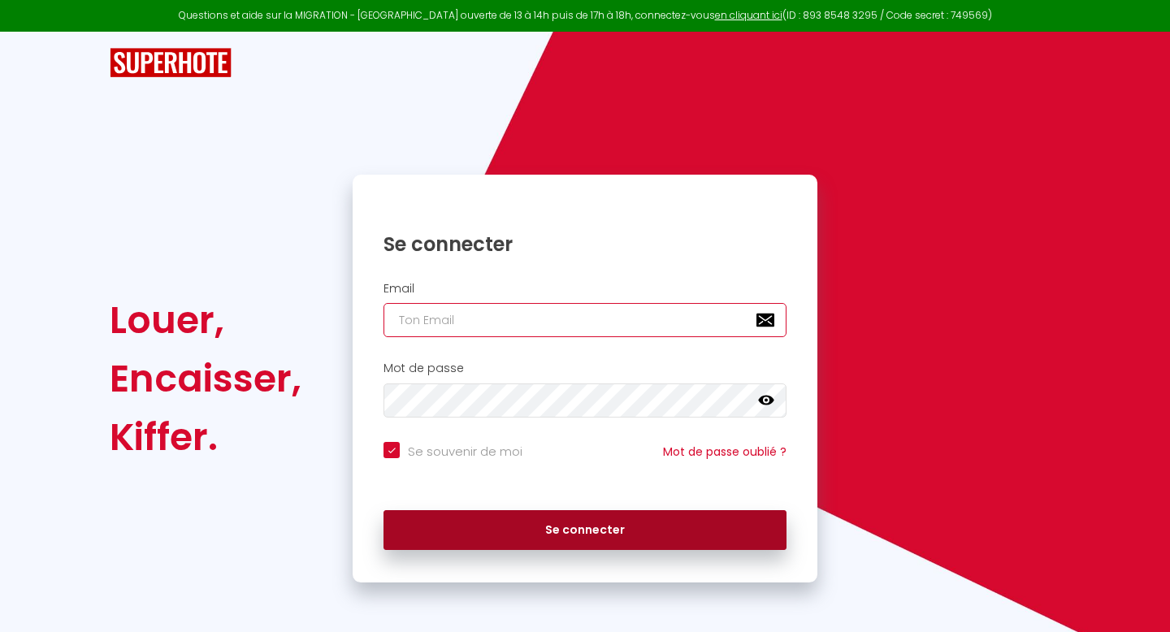
type input "[EMAIL_ADDRESS][DOMAIN_NAME]"
click at [703, 540] on button "Se connecter" at bounding box center [585, 530] width 403 height 41
checkbox input "true"
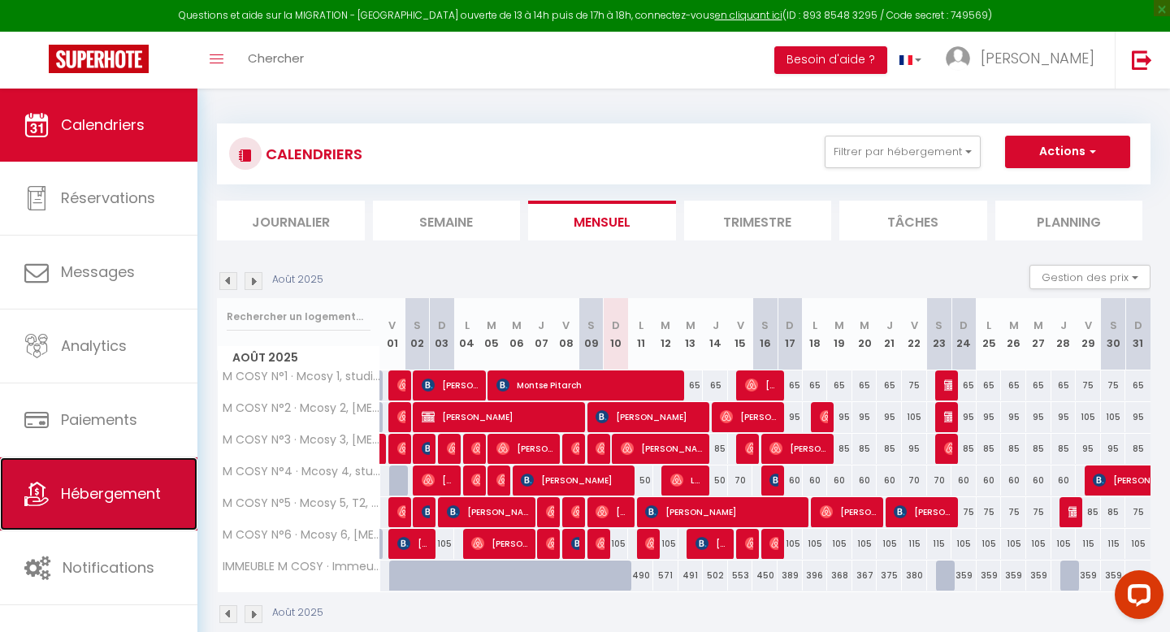
click at [110, 482] on link "Hébergement" at bounding box center [98, 493] width 197 height 73
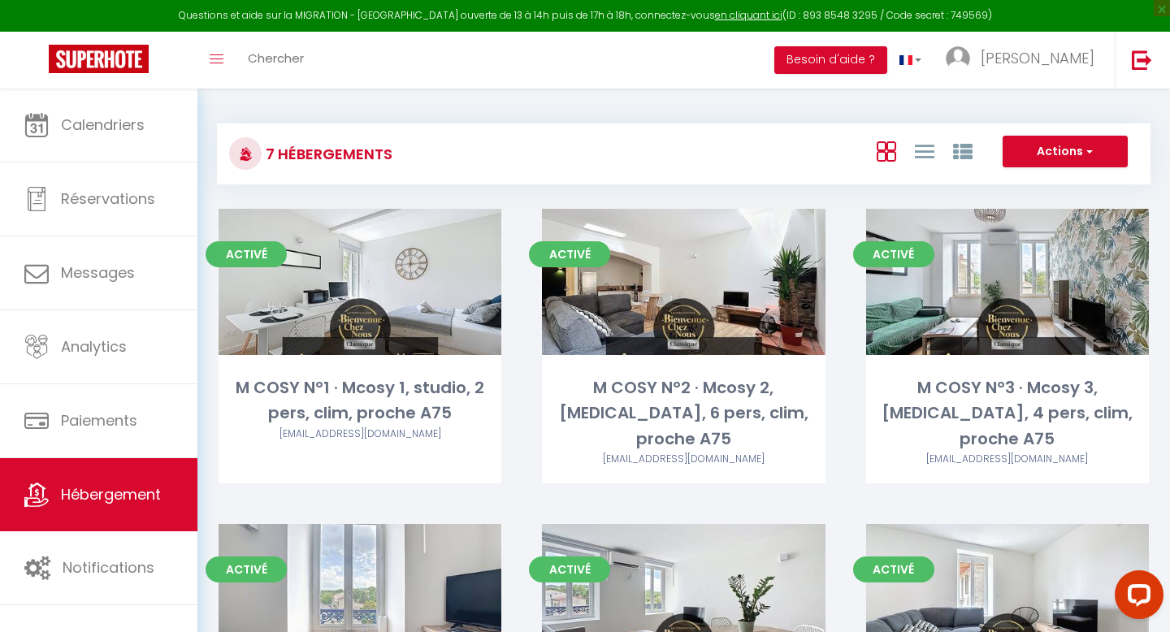
click at [332, 392] on div "M COSY N°1 · Mcosy 1, studio, 2 pers, clim, proche A75" at bounding box center [360, 400] width 283 height 51
select select "3"
select select "2"
select select "1"
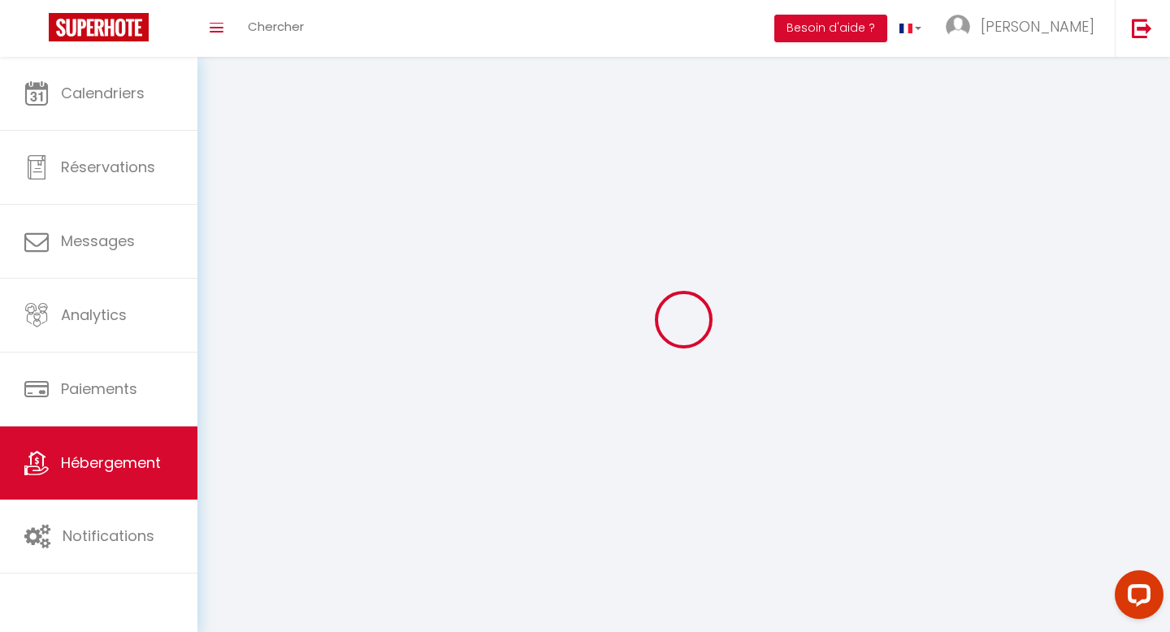
select select
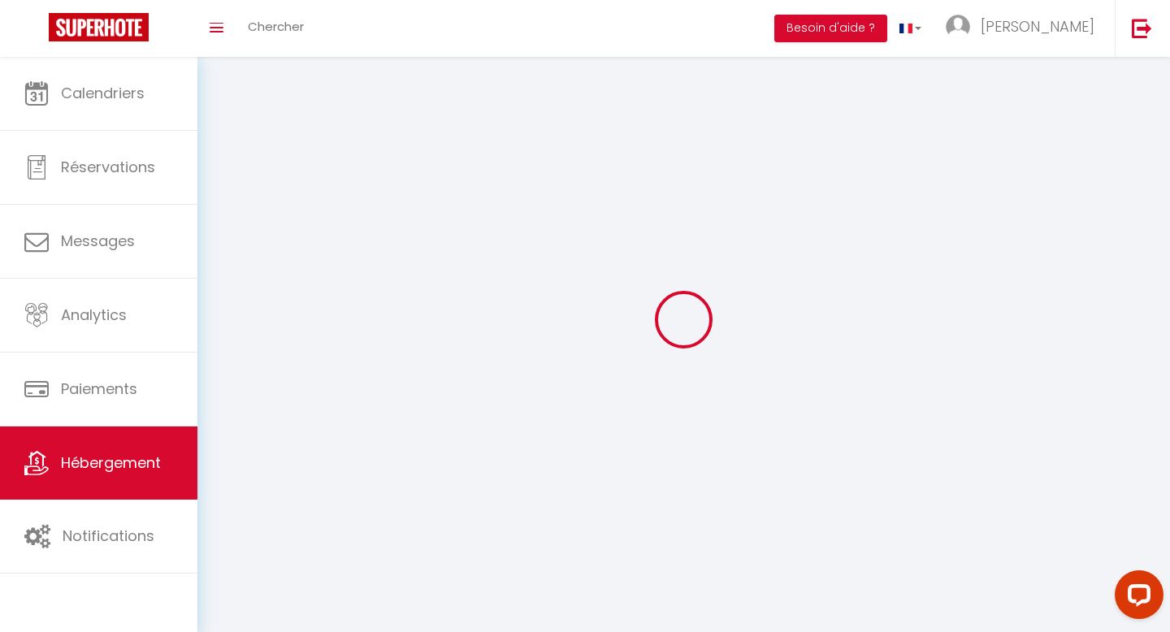
select select "1"
select select
checkbox input "false"
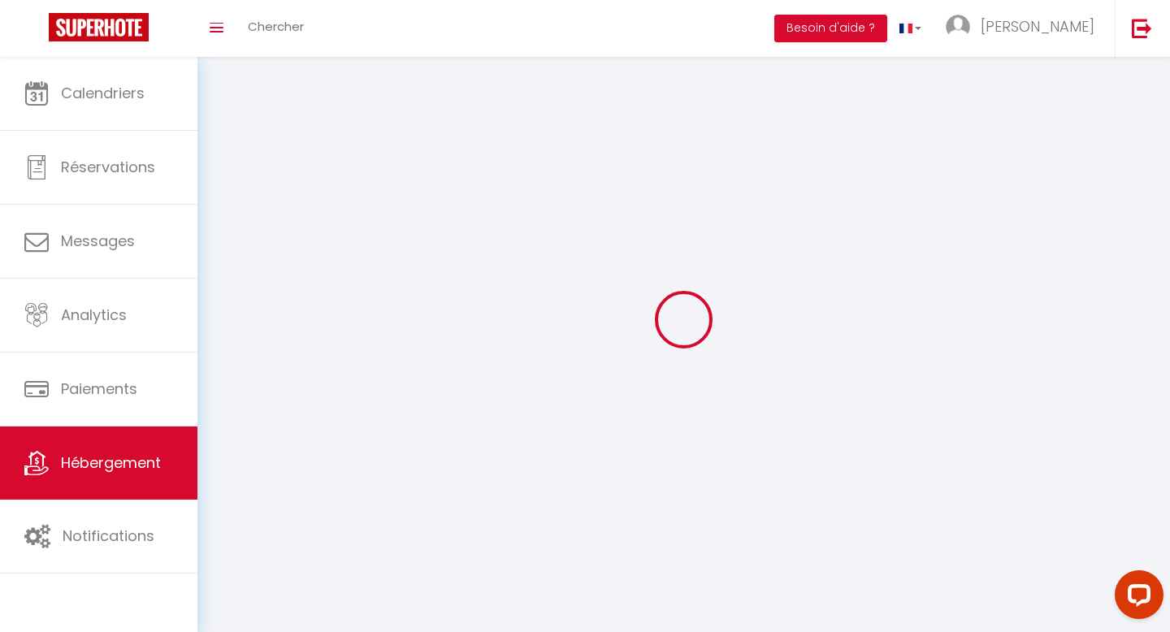
checkbox input "false"
select select "28"
select select
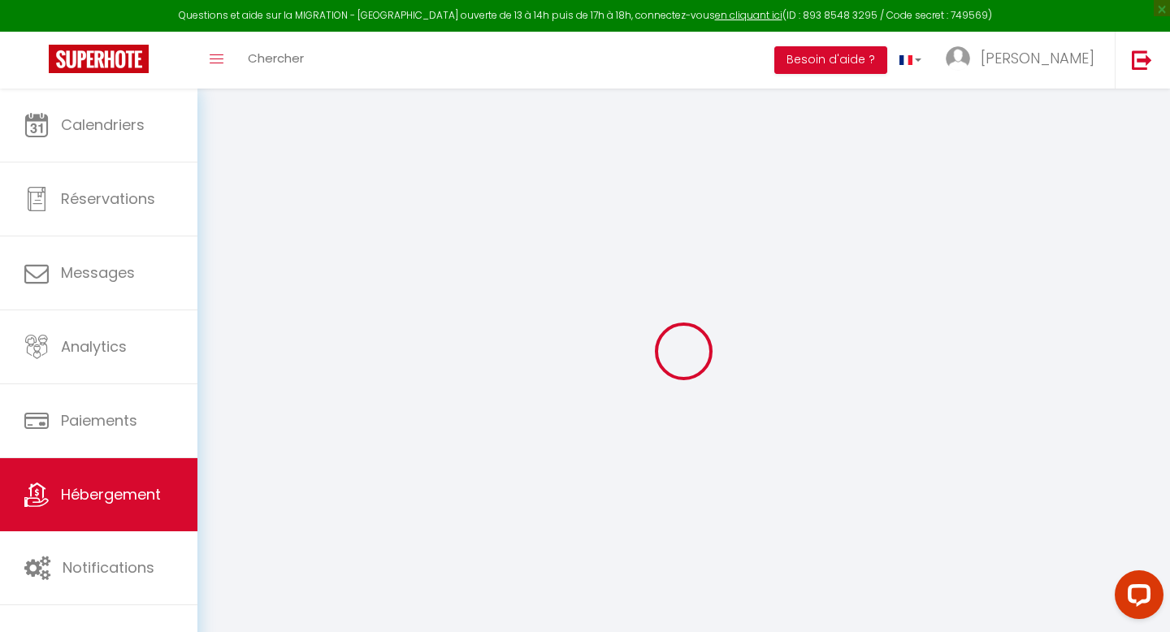
select select
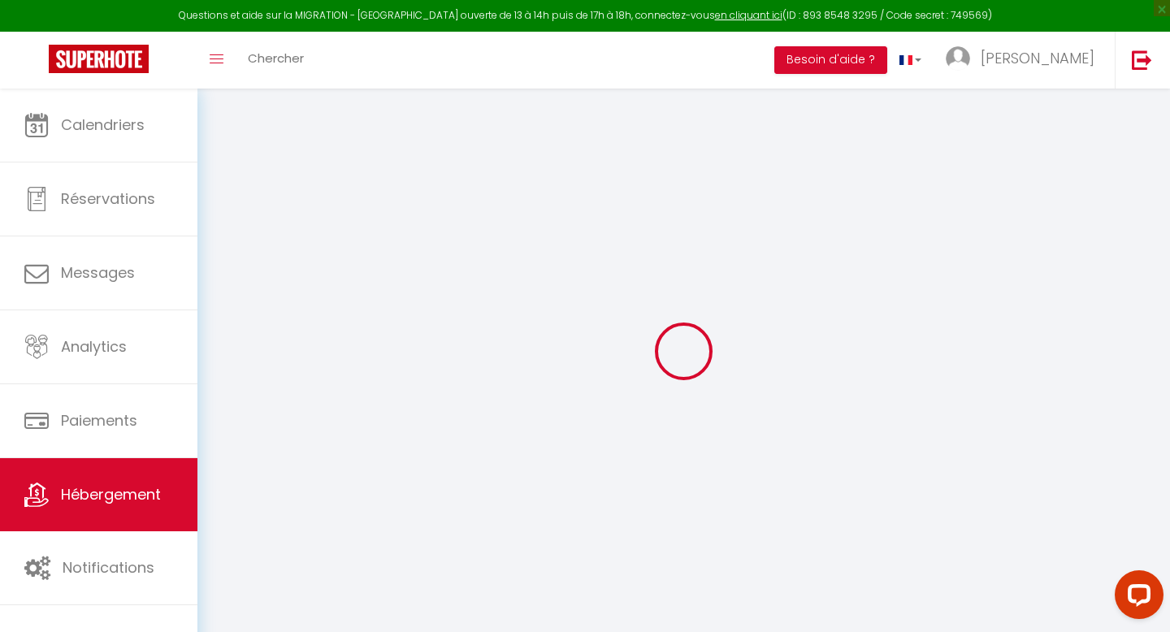
select select
checkbox input "false"
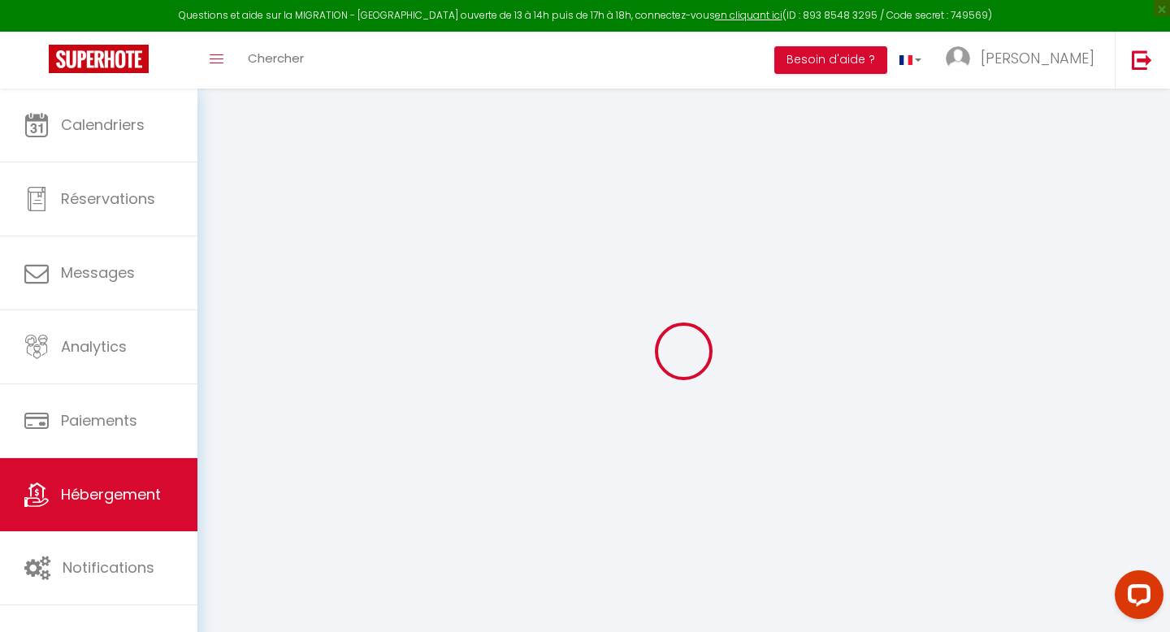
select select
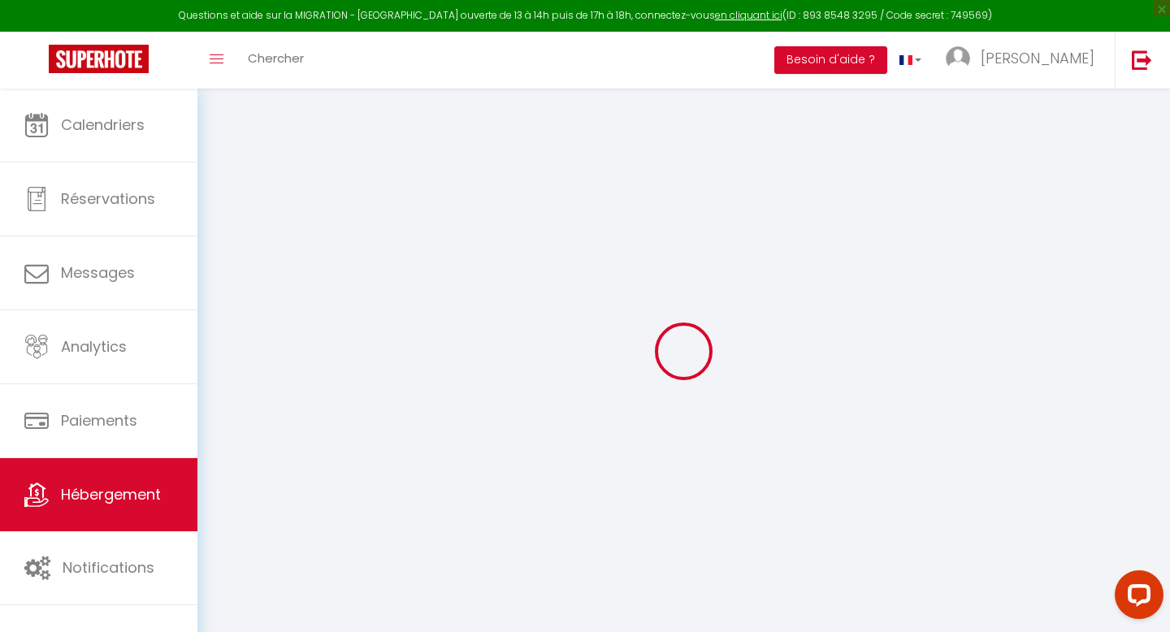
select select
checkbox input "false"
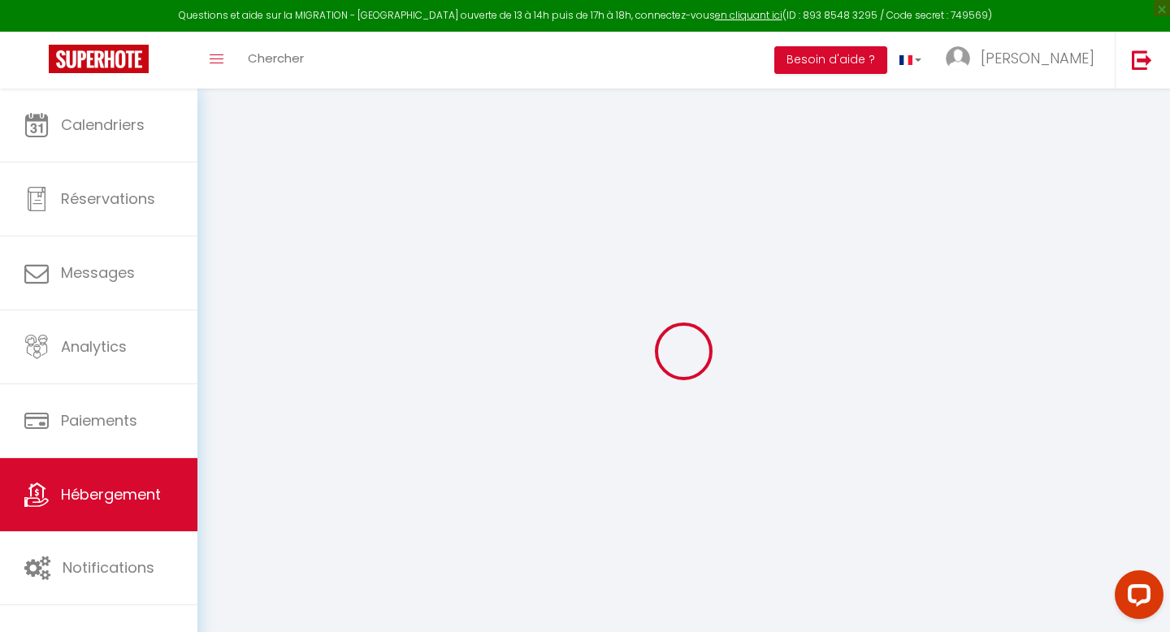
checkbox input "false"
select select
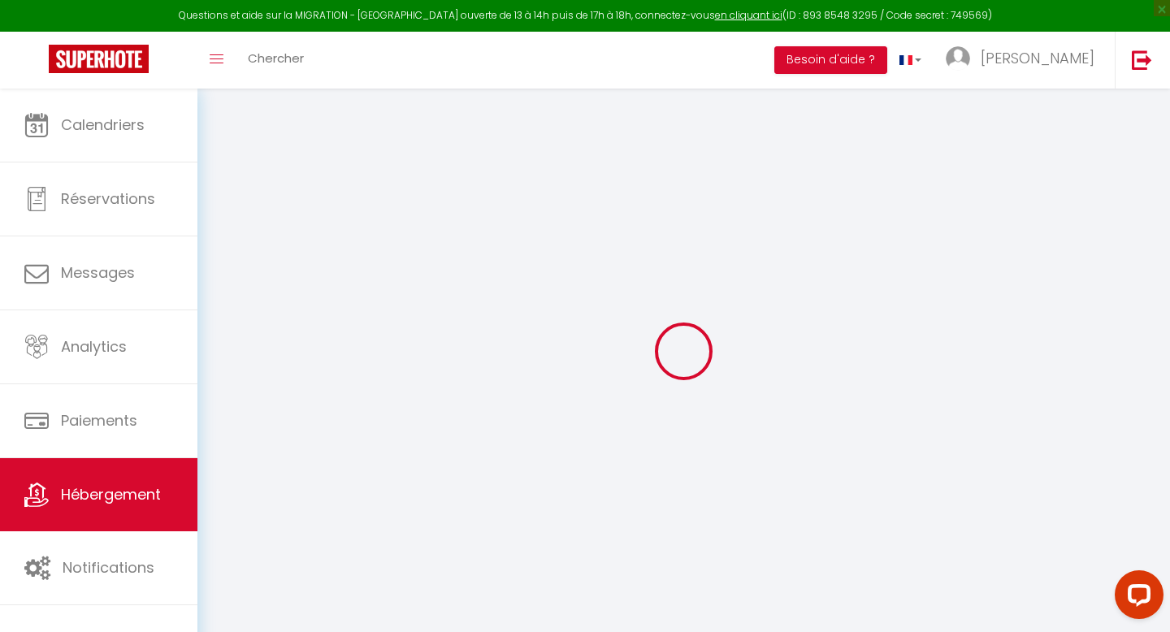
select select
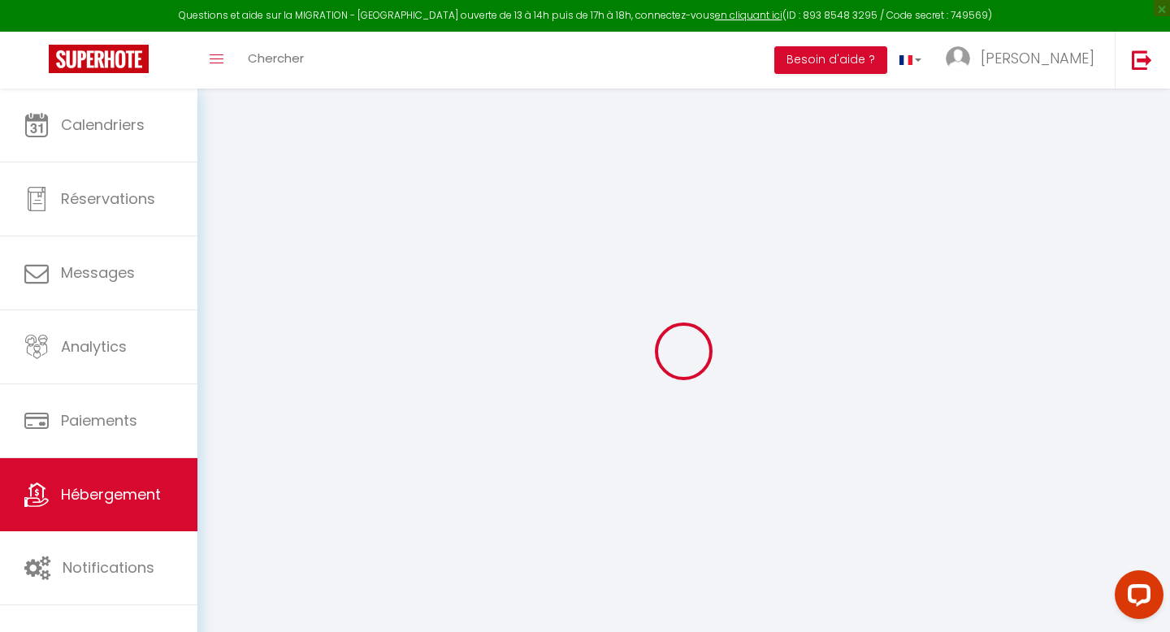
checkbox input "false"
select select
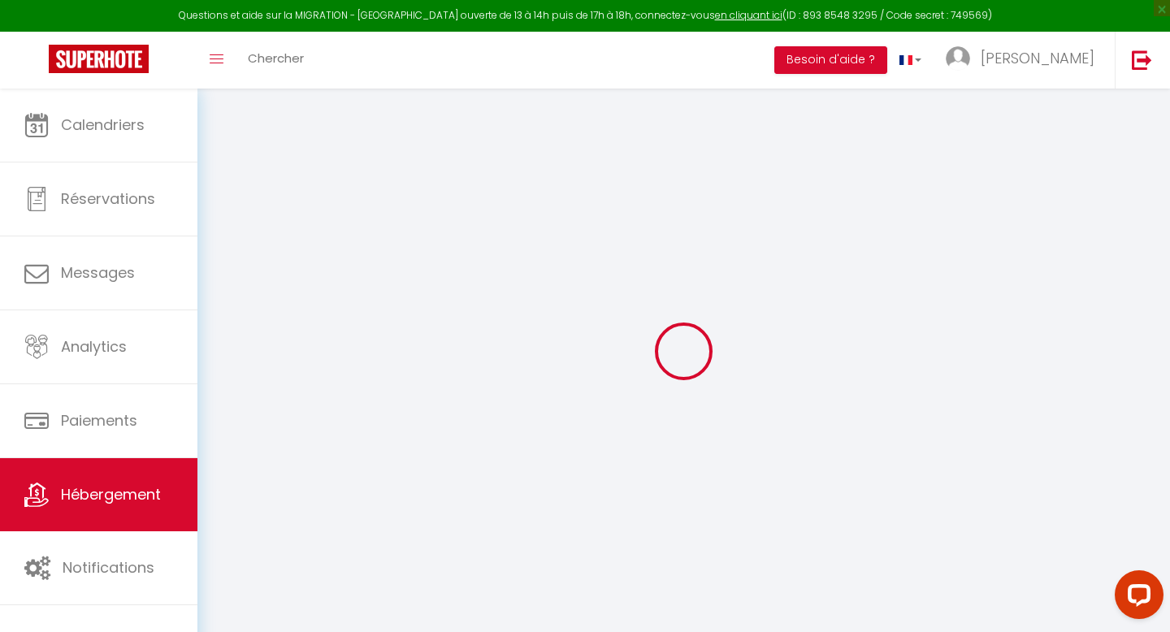
select select
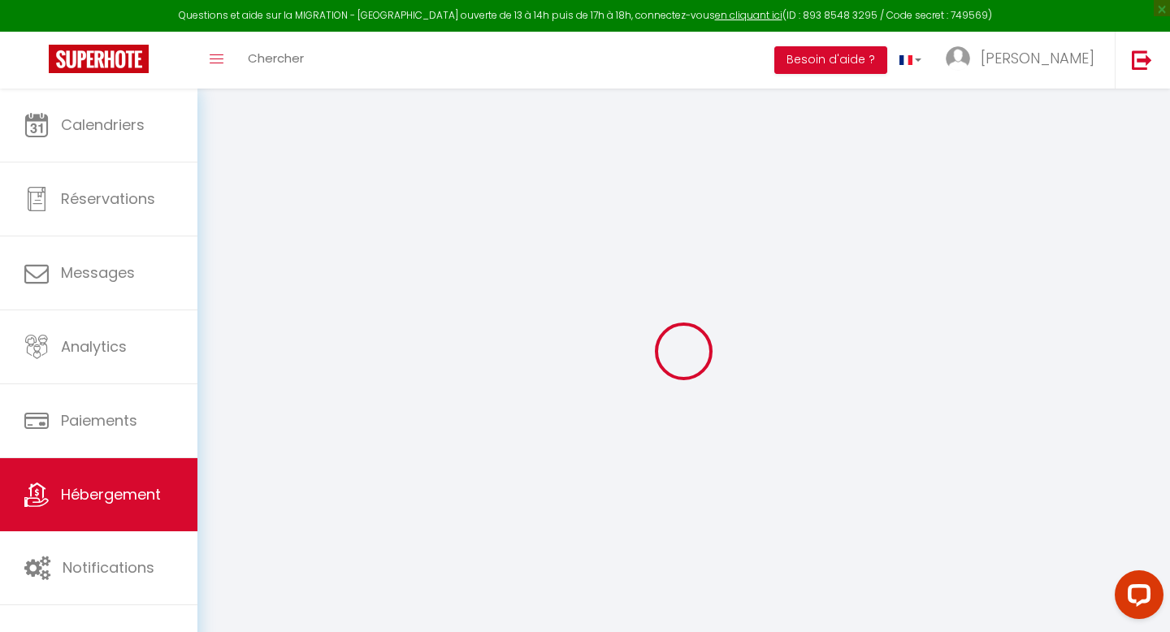
select select
checkbox input "false"
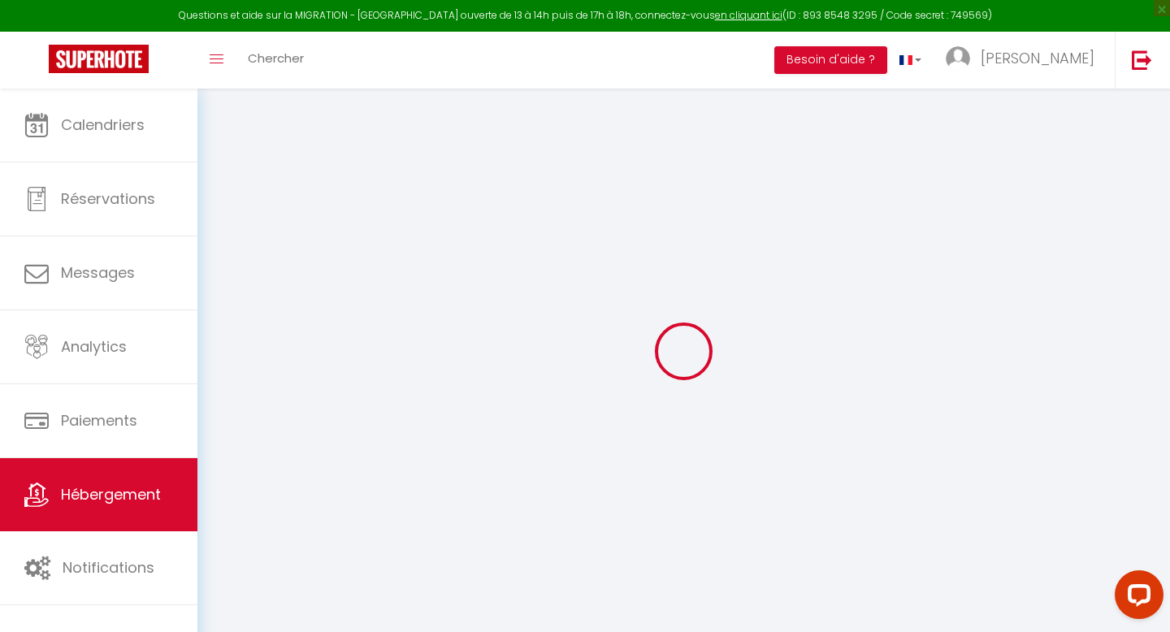
checkbox input "false"
select select
type input "M COSY N°1 · Mcosy 1, studio, 2 pers, clim, proche A75"
select select "2"
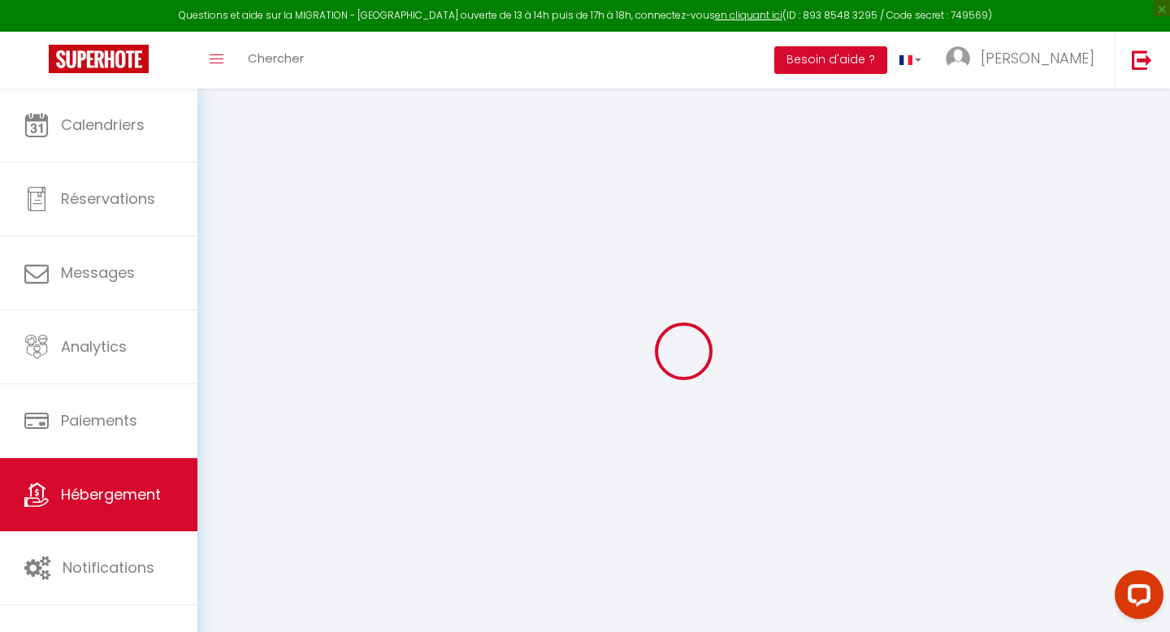
select select "0"
type input "65"
type input "20"
type input "200"
select select
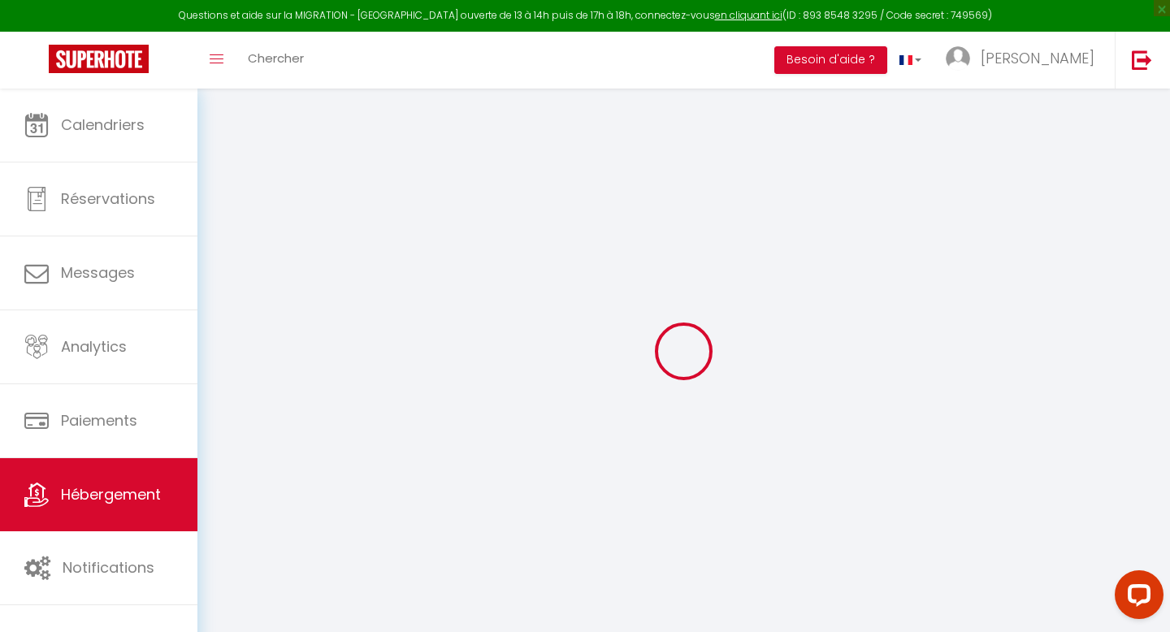
select select
type input "[STREET_ADDRESS][PERSON_NAME]"
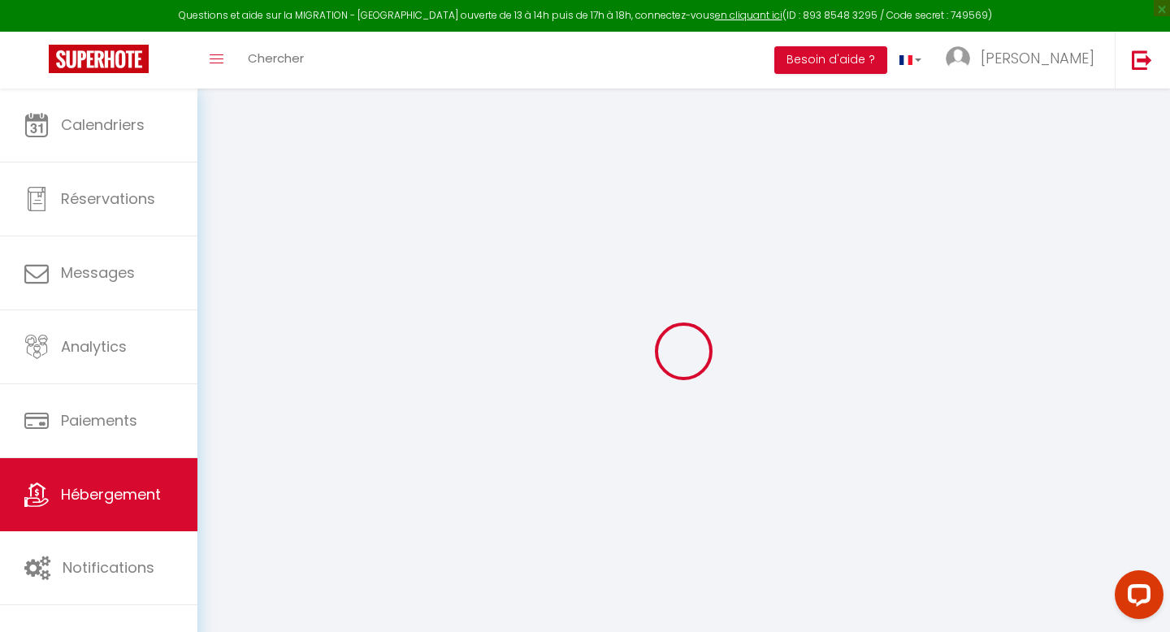
type input "63114"
type input "Coudes"
type input "[EMAIL_ADDRESS][DOMAIN_NAME]"
select select "15363"
checkbox input "false"
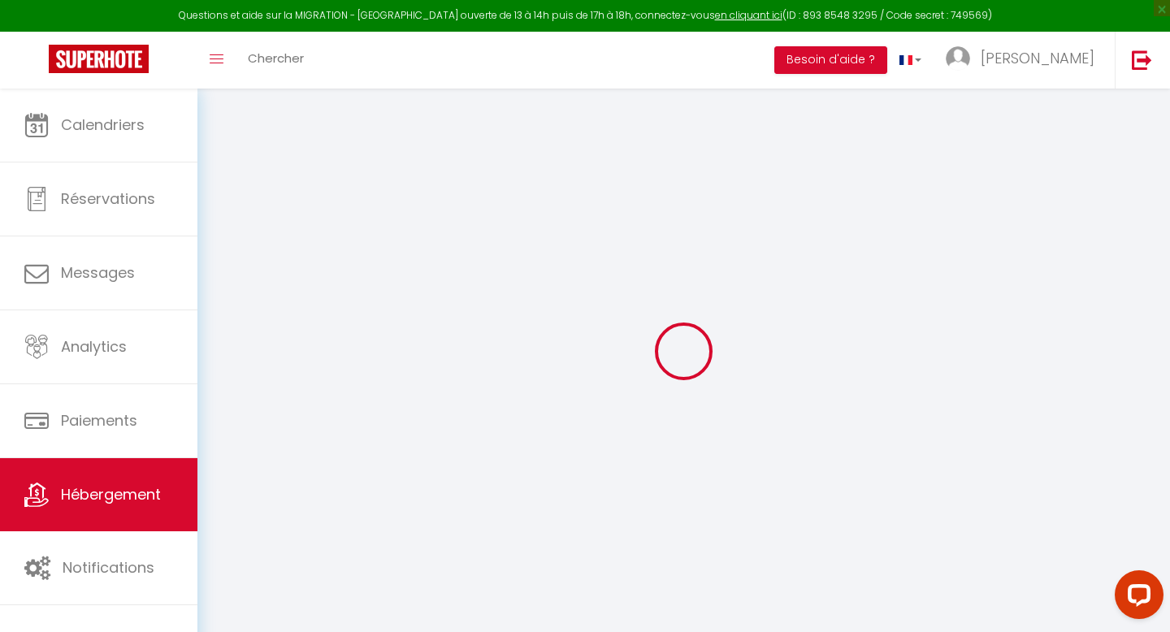
checkbox input "false"
type input "0"
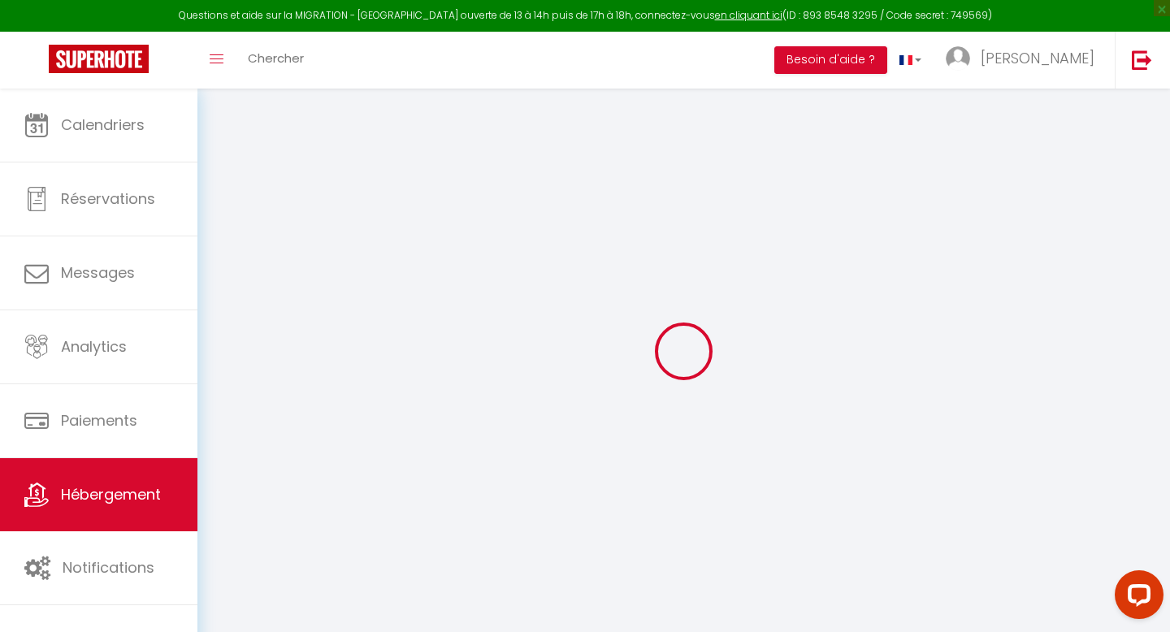
type input "0"
checkbox input "false"
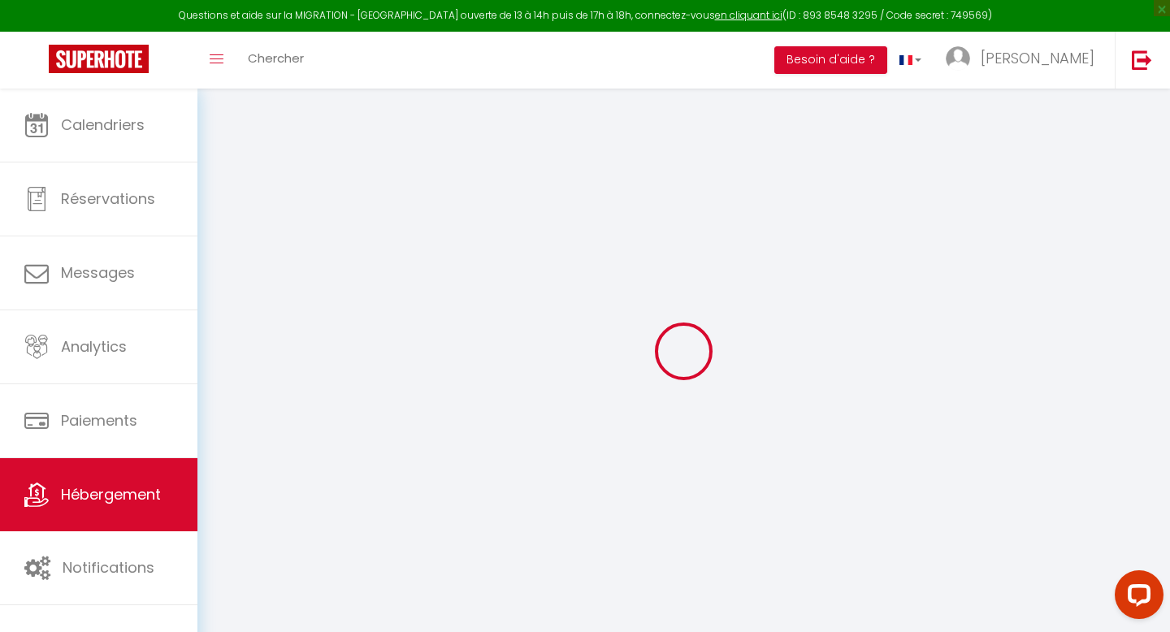
checkbox input "false"
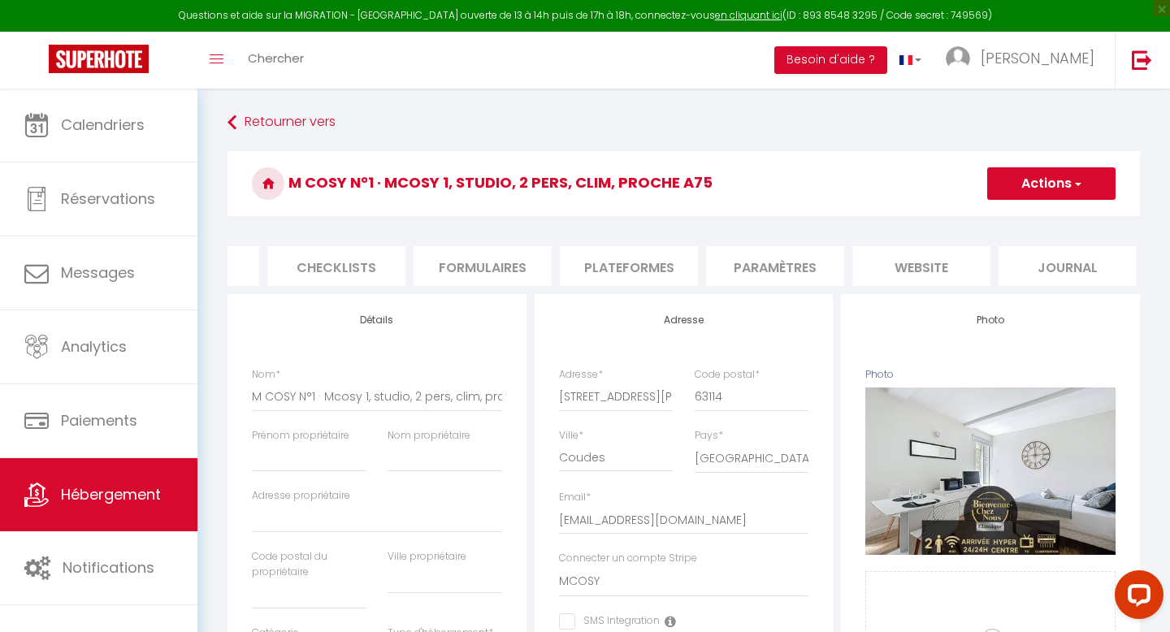
scroll to position [0, 550]
click at [926, 274] on li "website" at bounding box center [917, 266] width 138 height 40
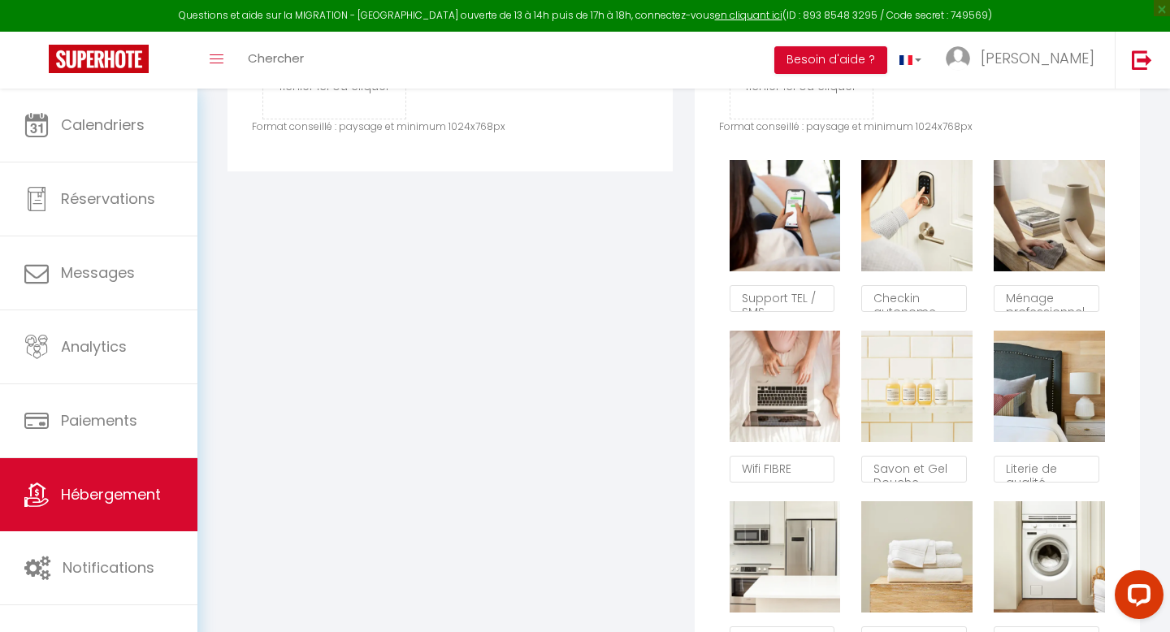
scroll to position [924, 0]
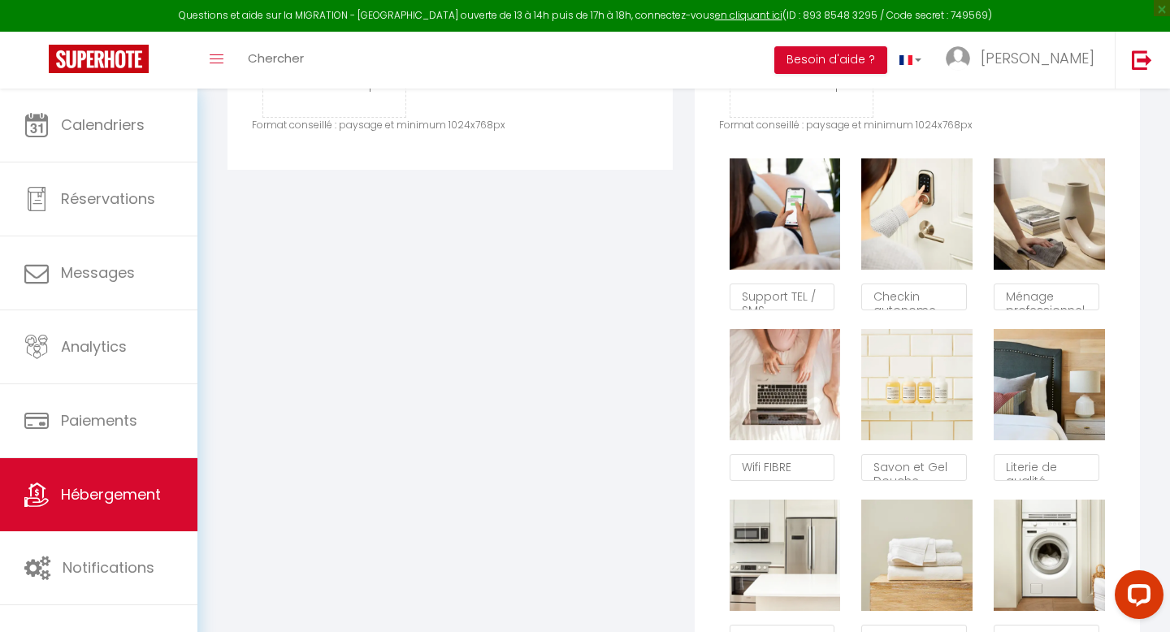
click at [647, 306] on div "Les Espaces Glisser et déposer un fichier ici ou cliquer Ooops, something wrong…" at bounding box center [450, 386] width 467 height 934
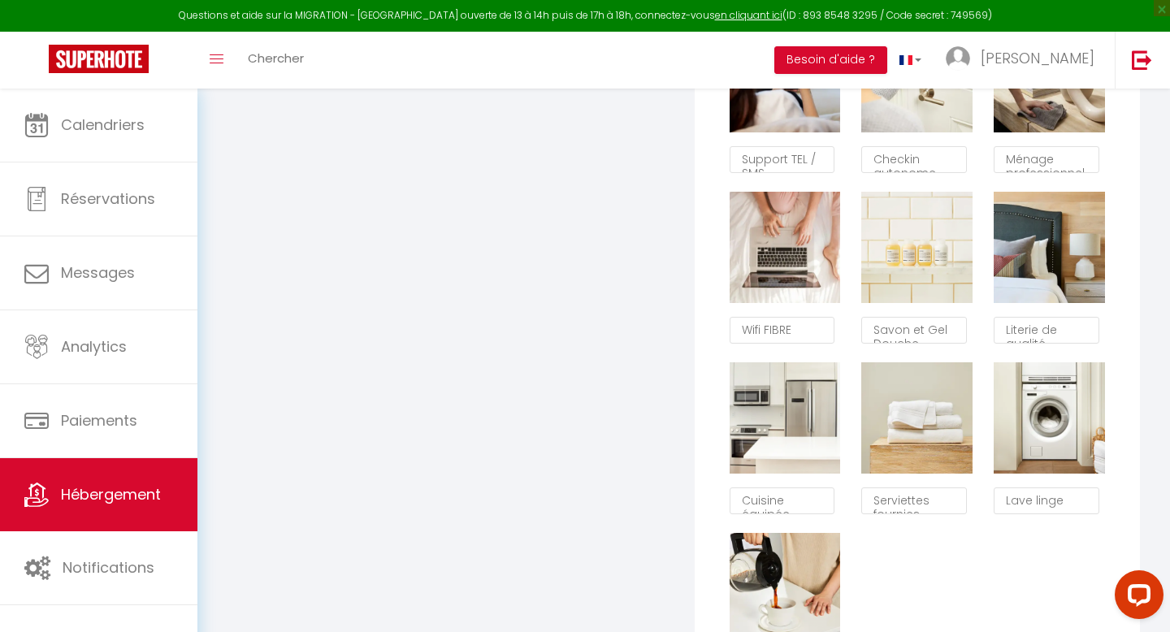
scroll to position [1087, 0]
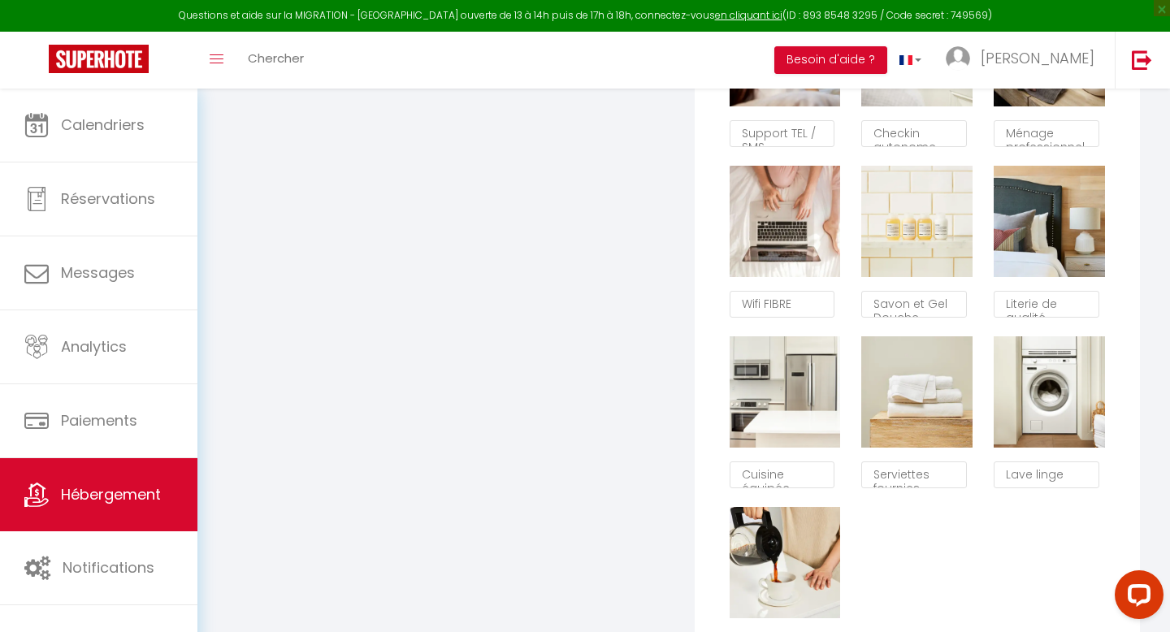
click at [1051, 406] on div "Supprimer" at bounding box center [1049, 392] width 132 height 130
click at [1049, 393] on button "Supprimer" at bounding box center [1049, 392] width 77 height 24
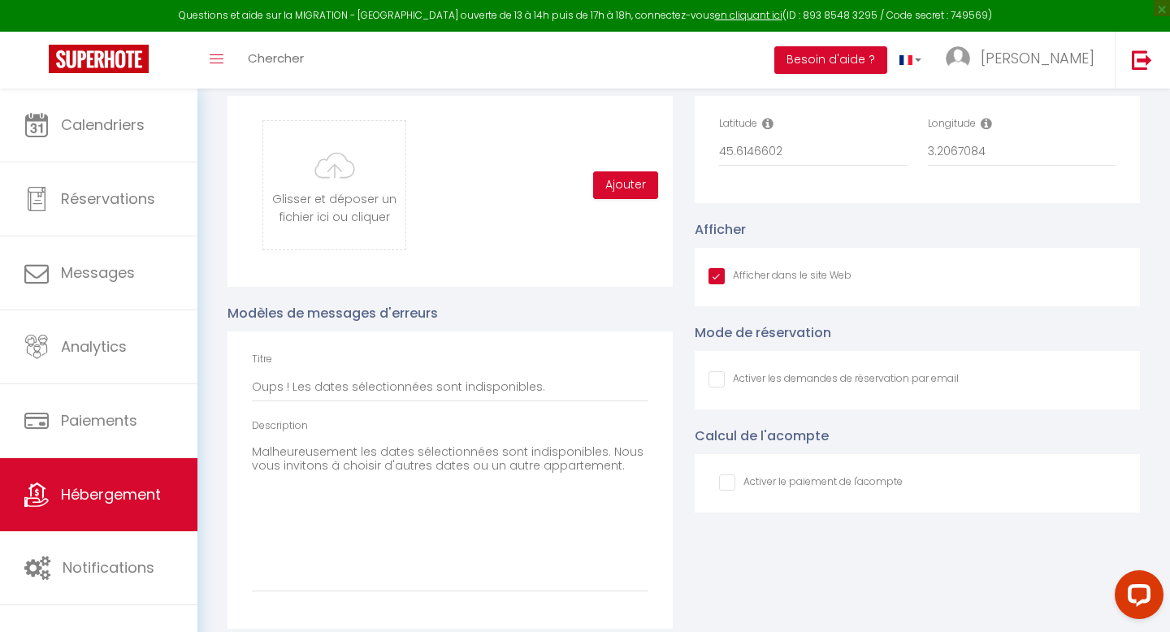
checkbox input "true"
checkbox input "false"
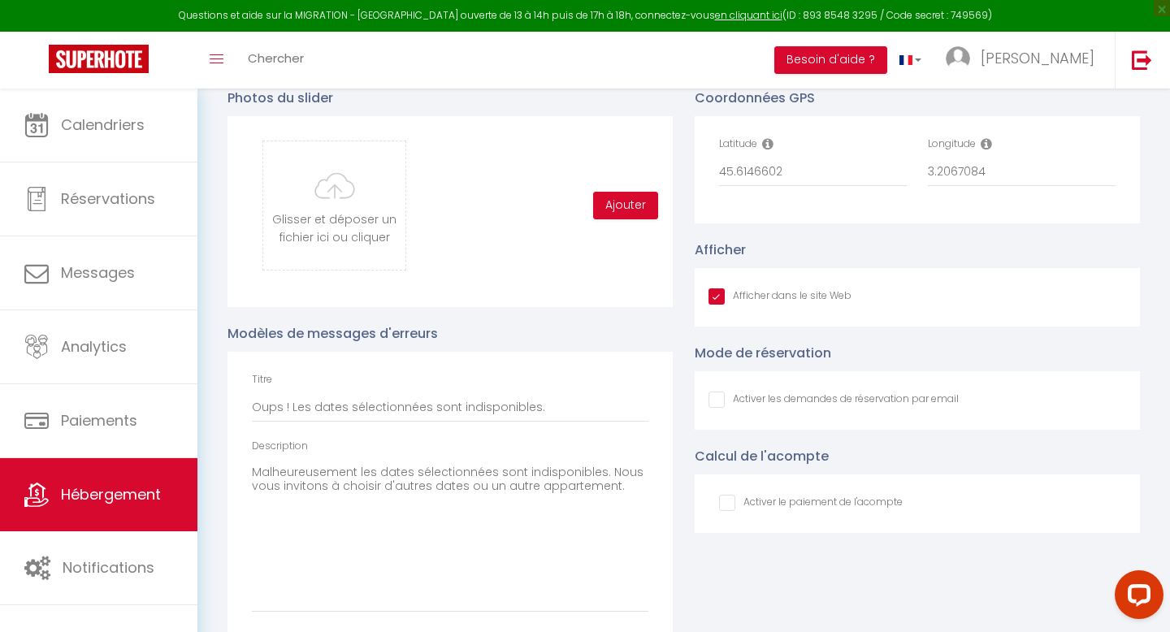
scroll to position [1591, 0]
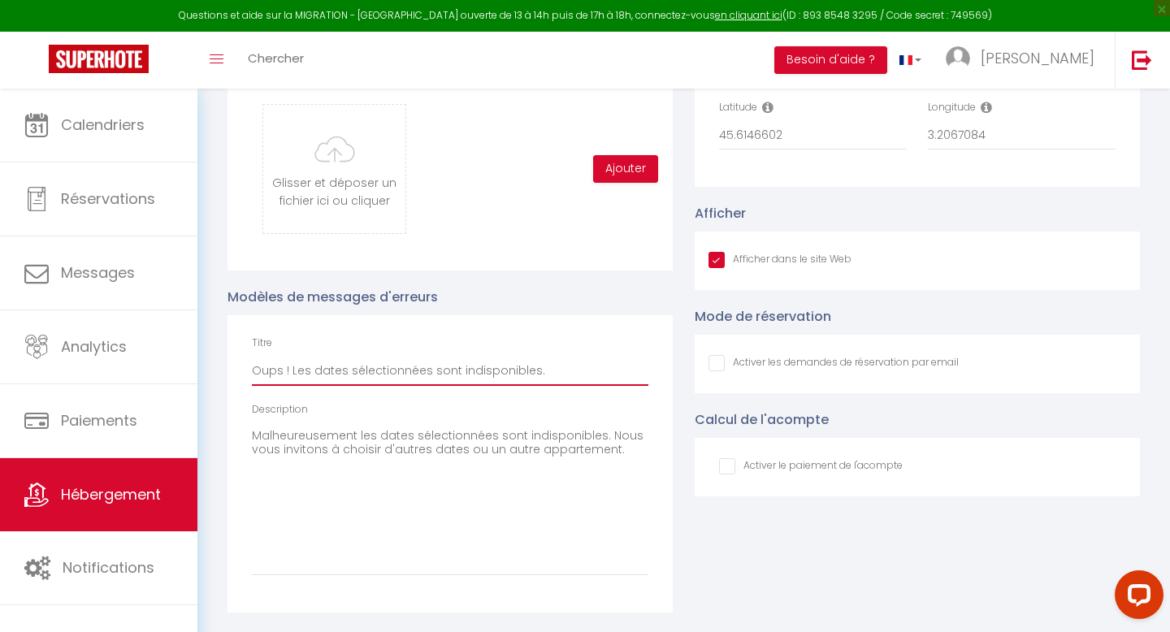
click at [323, 372] on input "Oups ! Les dates sélectionnées sont indisponibles." at bounding box center [450, 371] width 397 height 29
click at [757, 526] on div "Coordonnées GPS Latitude 45.6146602 Longitude 3.2067084 Afficher Afficher dans …" at bounding box center [917, 324] width 467 height 578
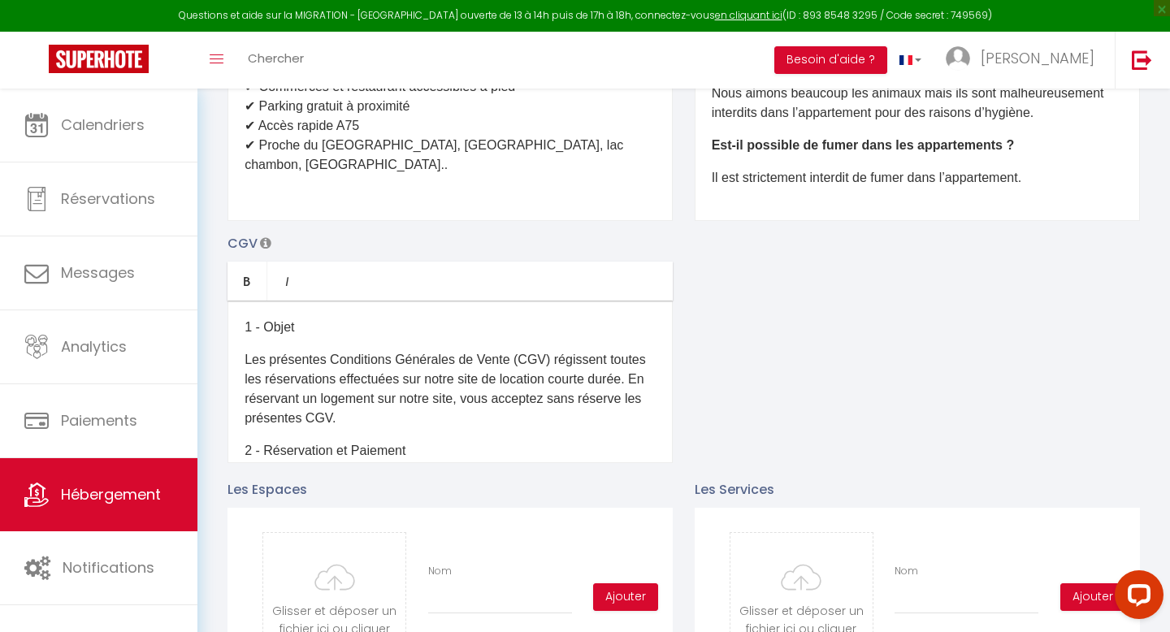
scroll to position [0, 0]
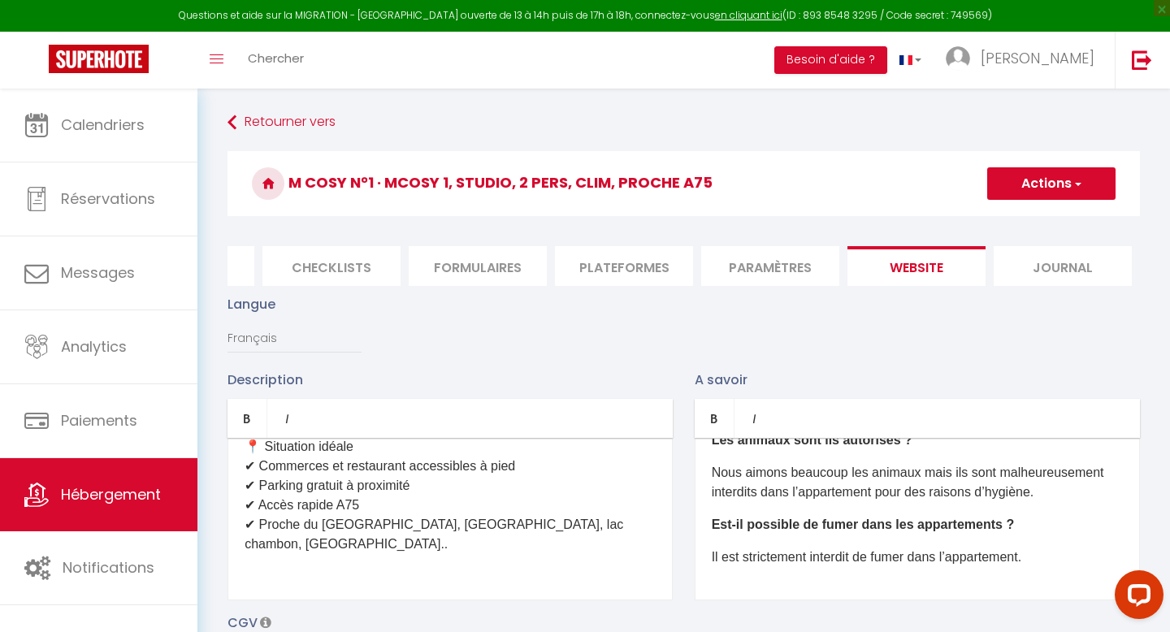
click at [1056, 190] on button "Actions" at bounding box center [1051, 183] width 128 height 33
click at [1039, 219] on input "Enregistrer" at bounding box center [1033, 219] width 60 height 16
checkbox input "true"
checkbox input "false"
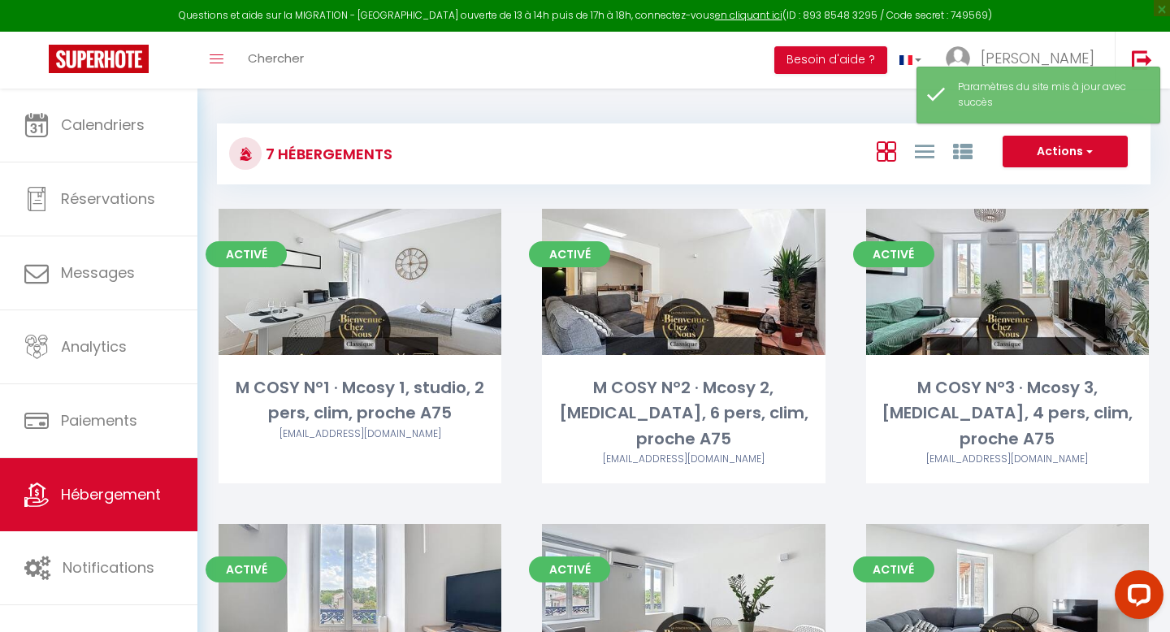
click at [665, 297] on link "Editer" at bounding box center [684, 282] width 98 height 33
select select "3"
select select "2"
select select "1"
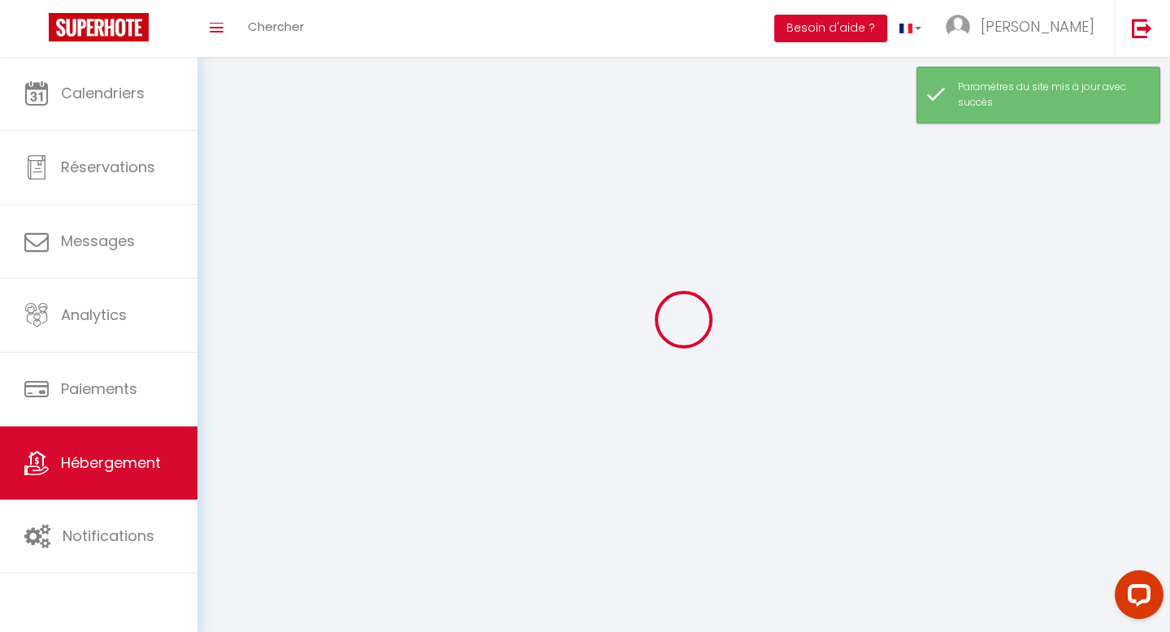
select select
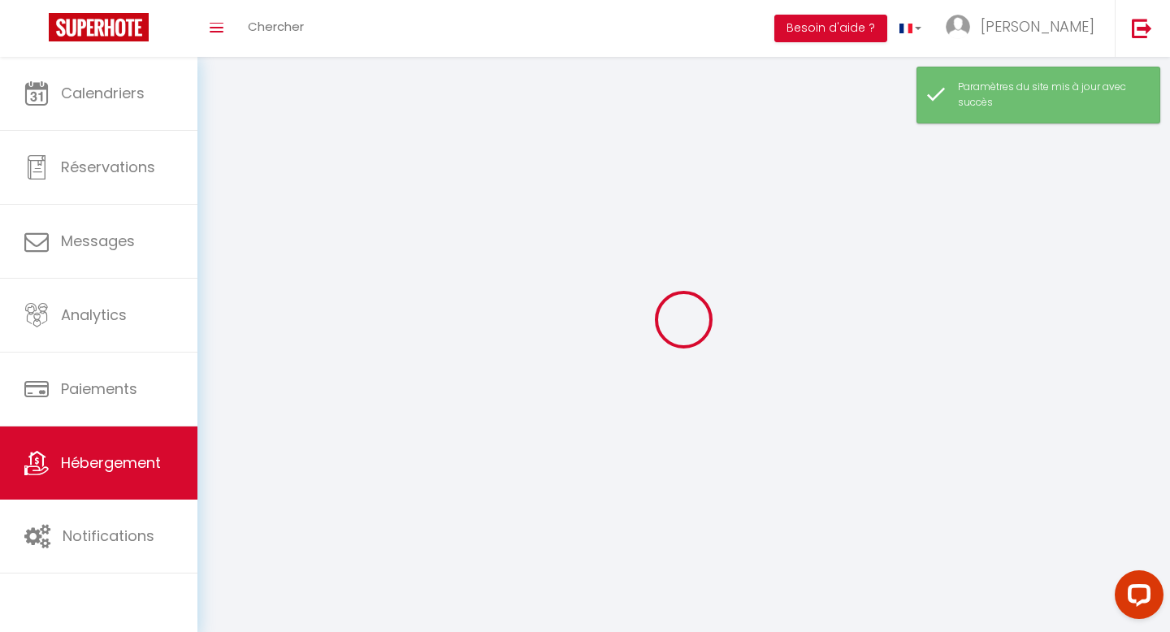
select select
checkbox input "false"
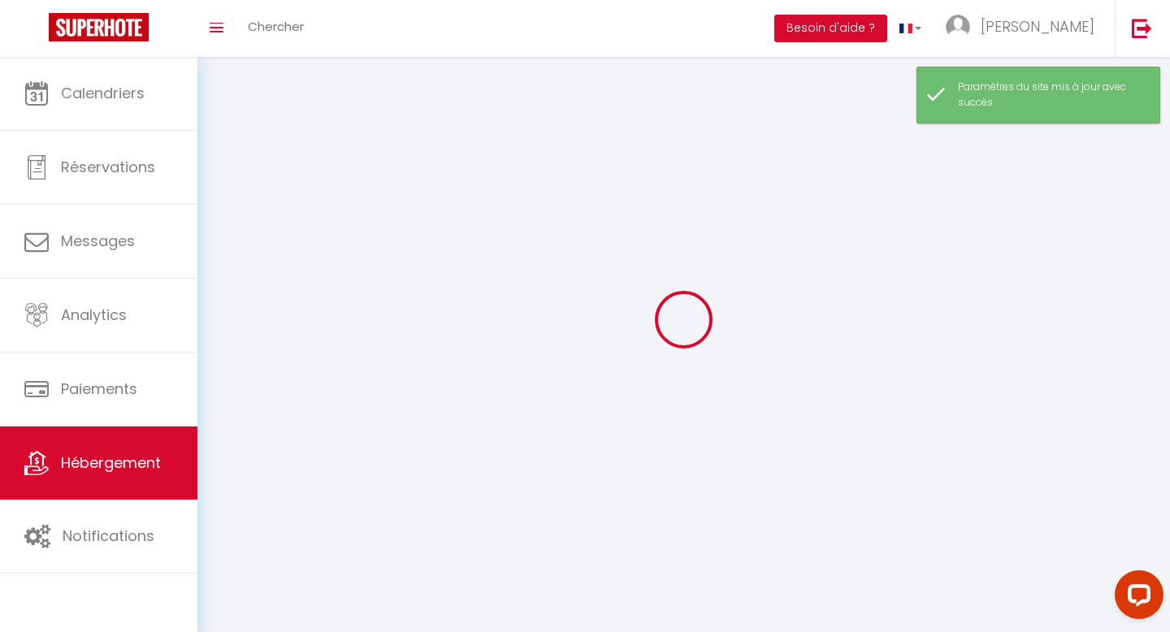
select select
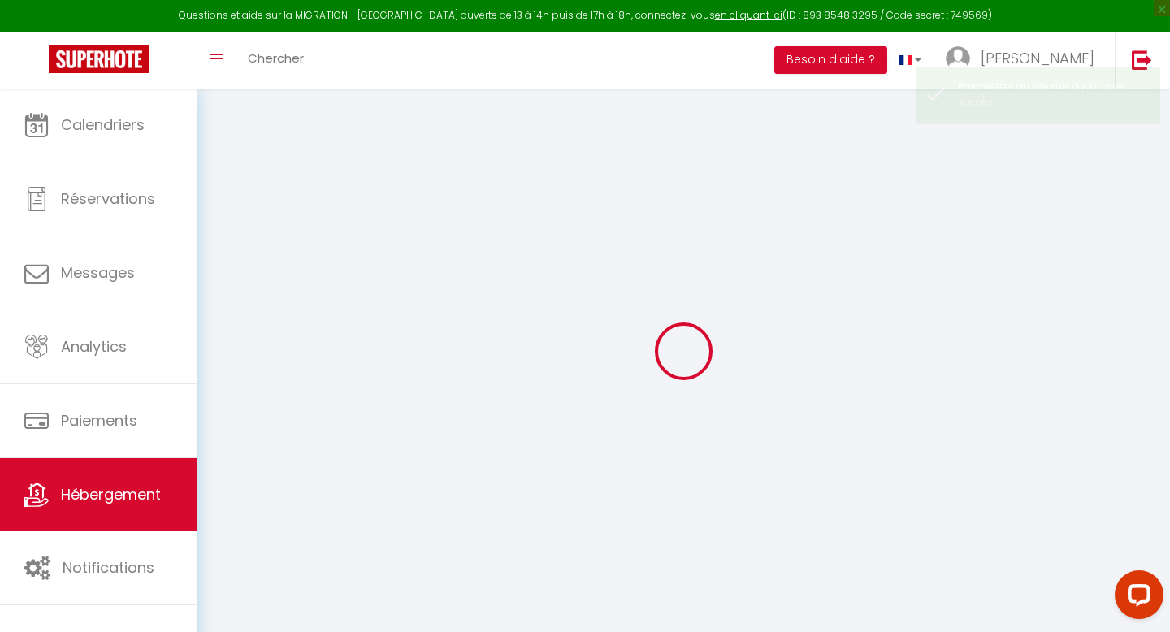
type input "Oups ! Les dates sélectionnées sont indisponibles."
type textarea "Malheureusement les dates sélectionnées sont indisponibles. Nous vous invitons …"
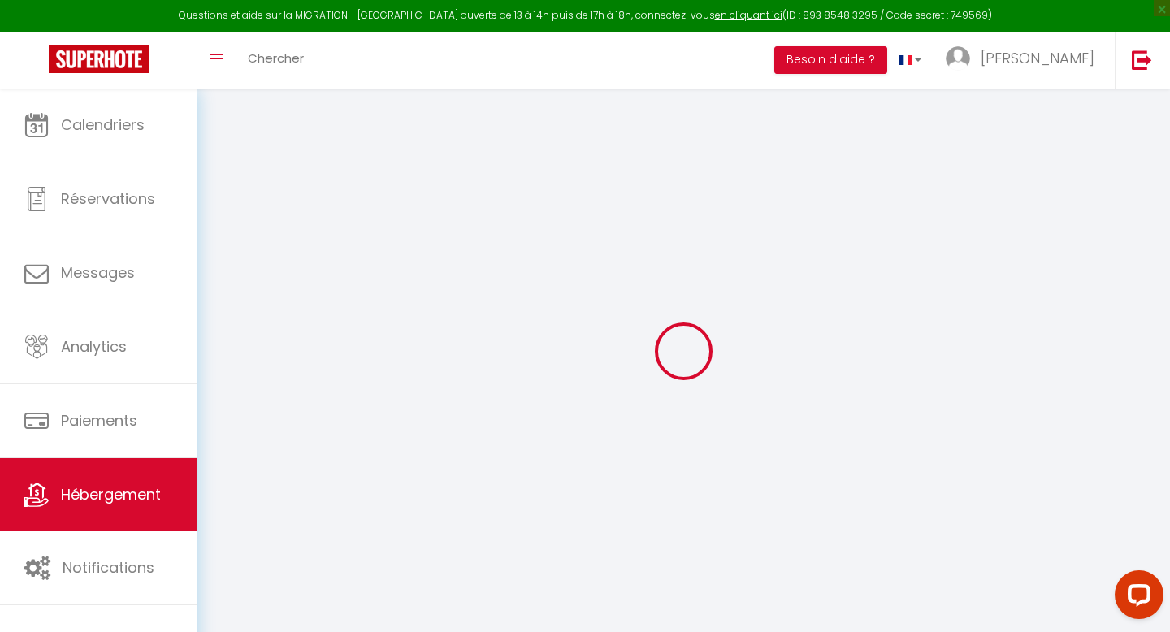
checkbox input "false"
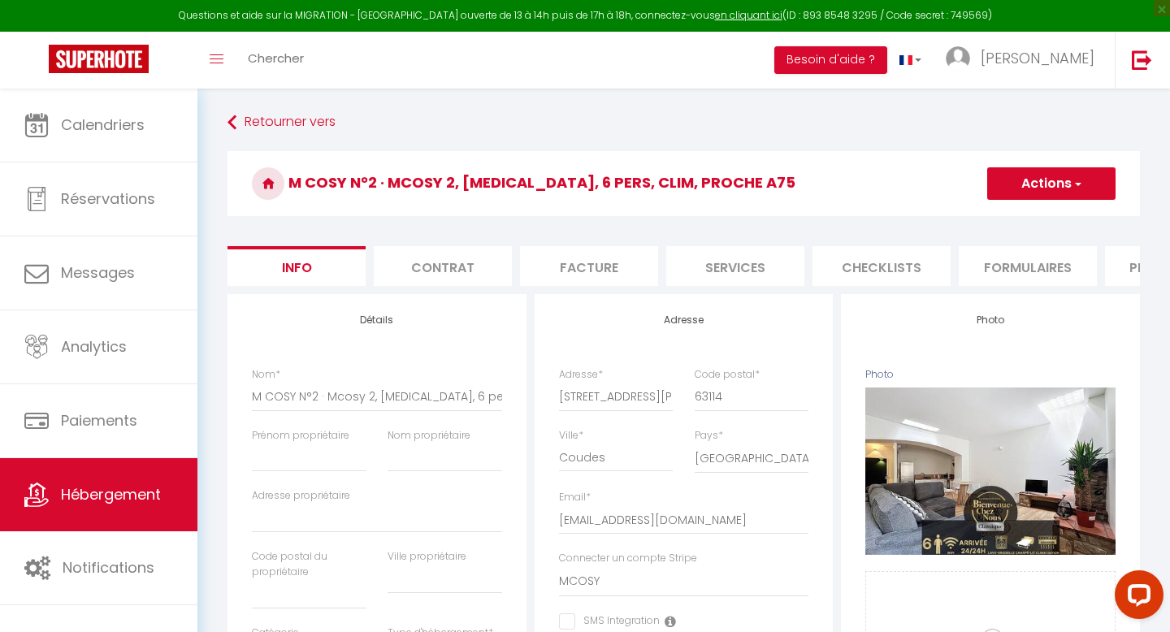
checkbox input "false"
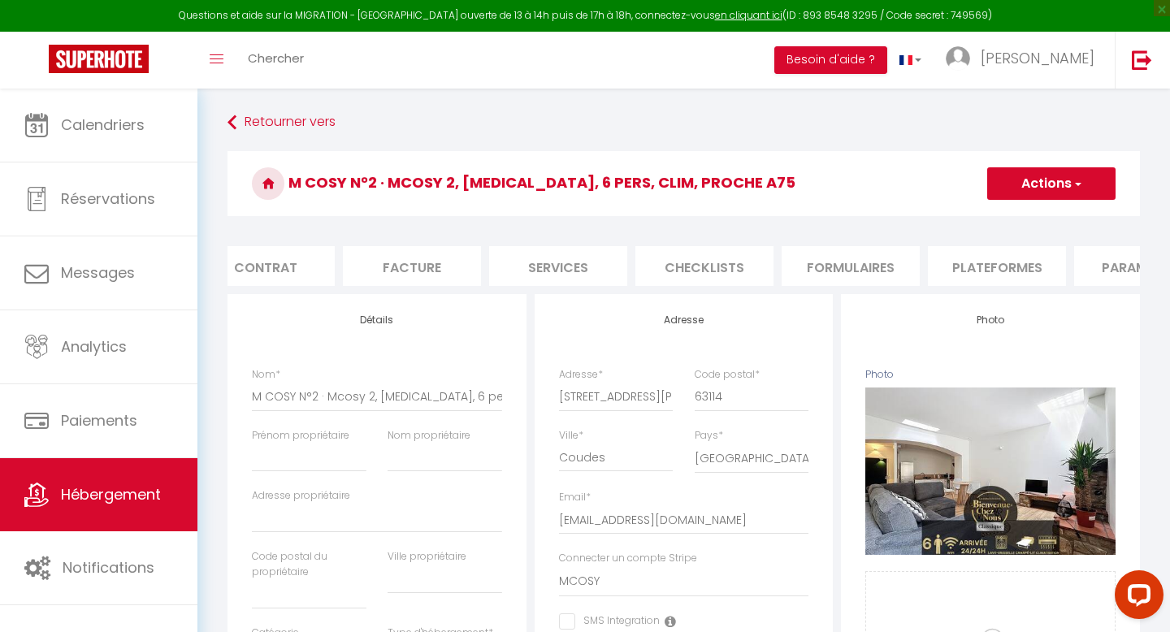
scroll to position [0, 550]
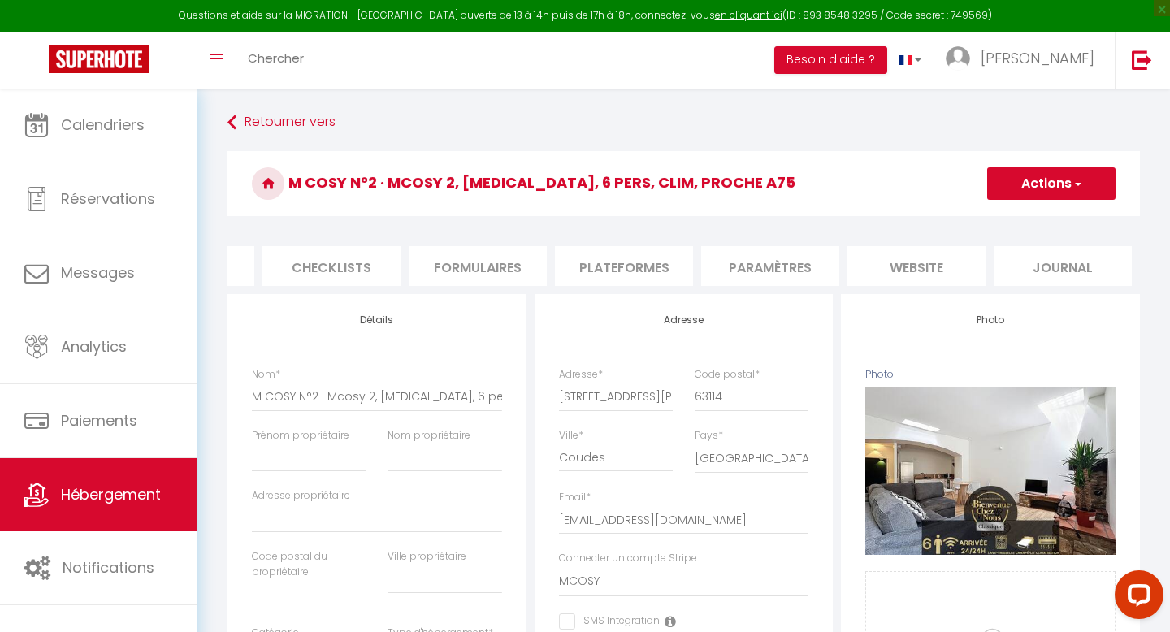
click at [896, 265] on li "website" at bounding box center [917, 266] width 138 height 40
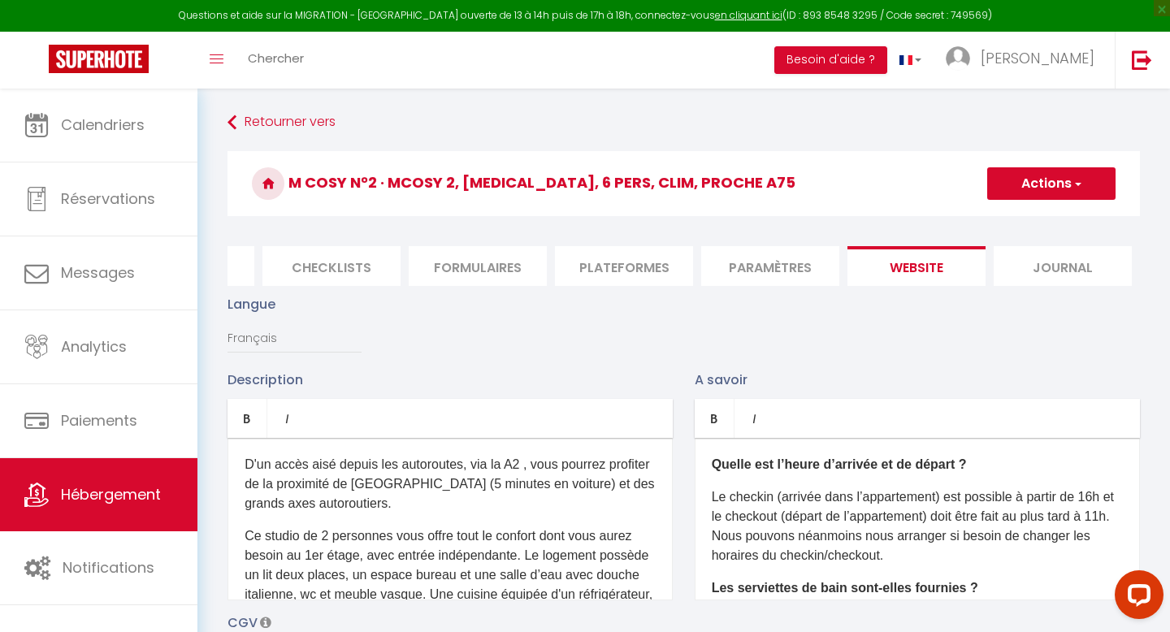
scroll to position [68, 0]
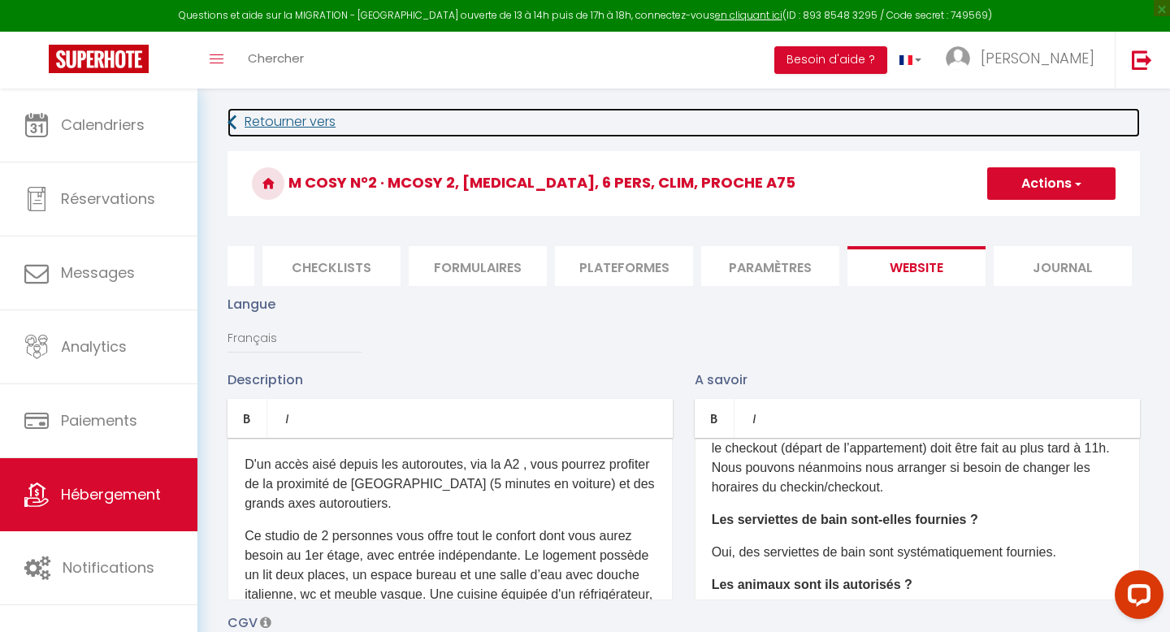
click at [234, 118] on icon at bounding box center [232, 122] width 9 height 29
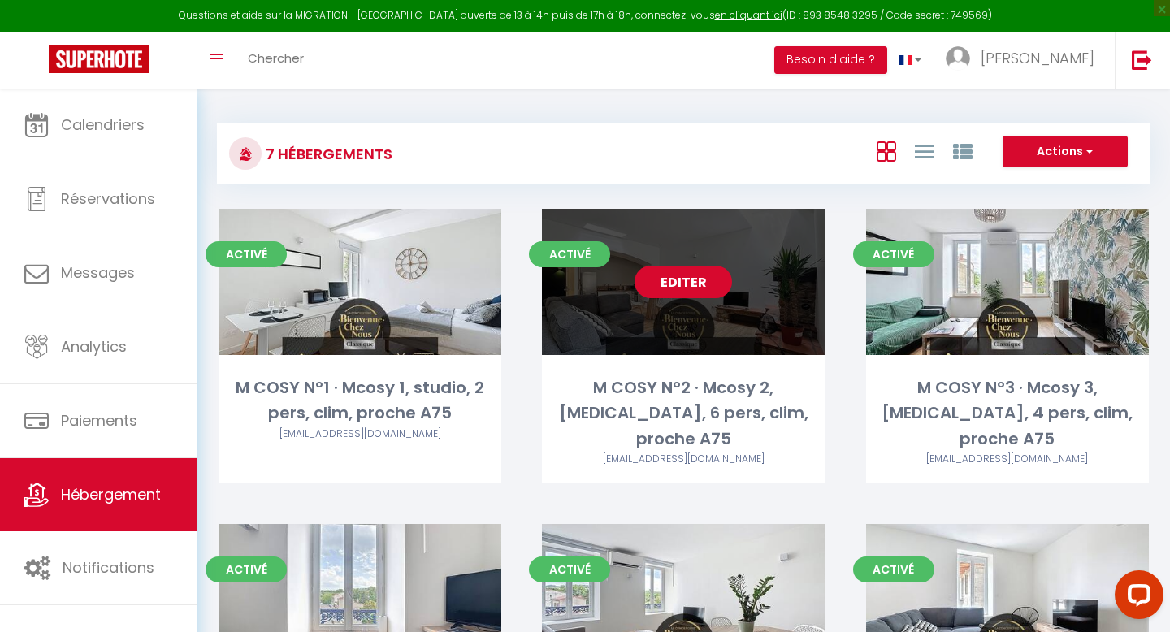
click at [670, 283] on link "Editer" at bounding box center [684, 282] width 98 height 33
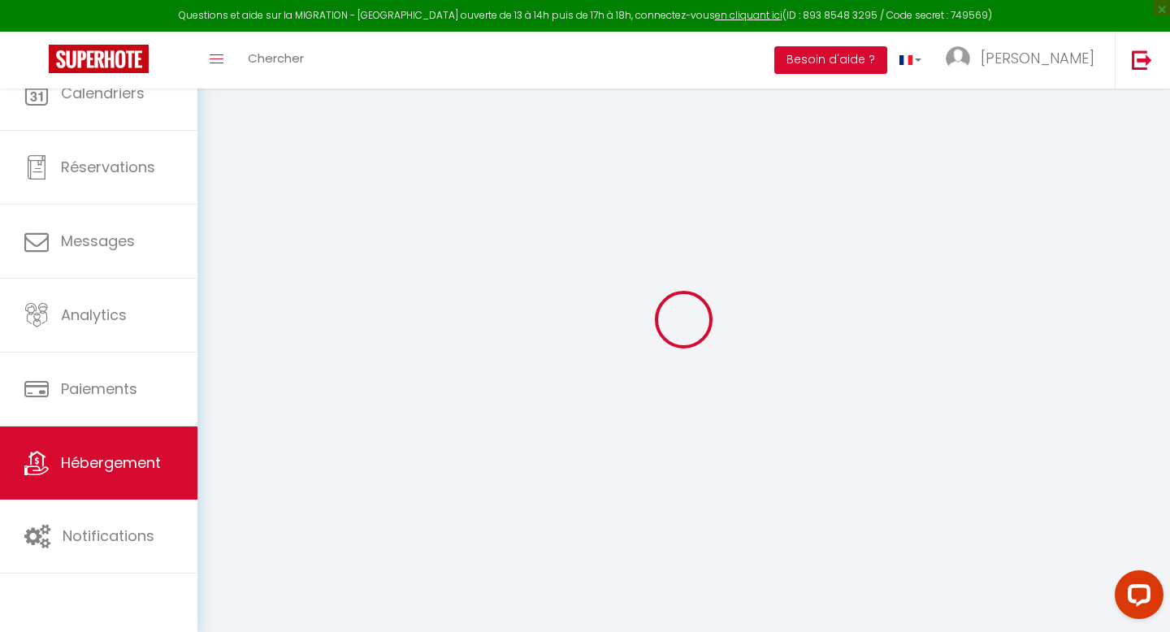
select select
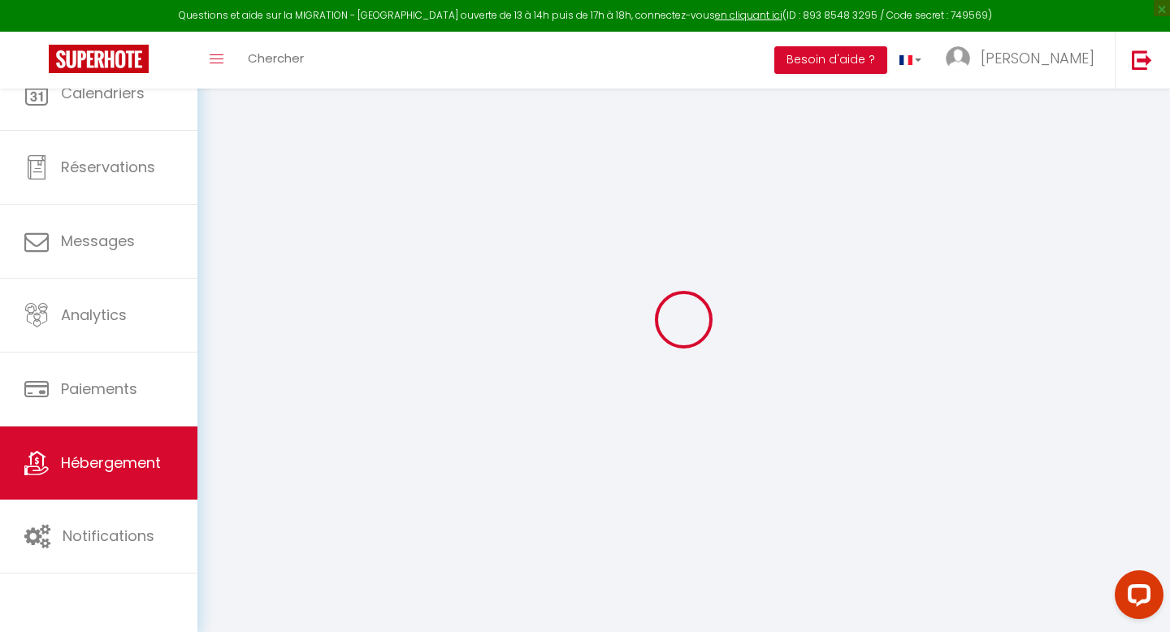
select select
checkbox input "false"
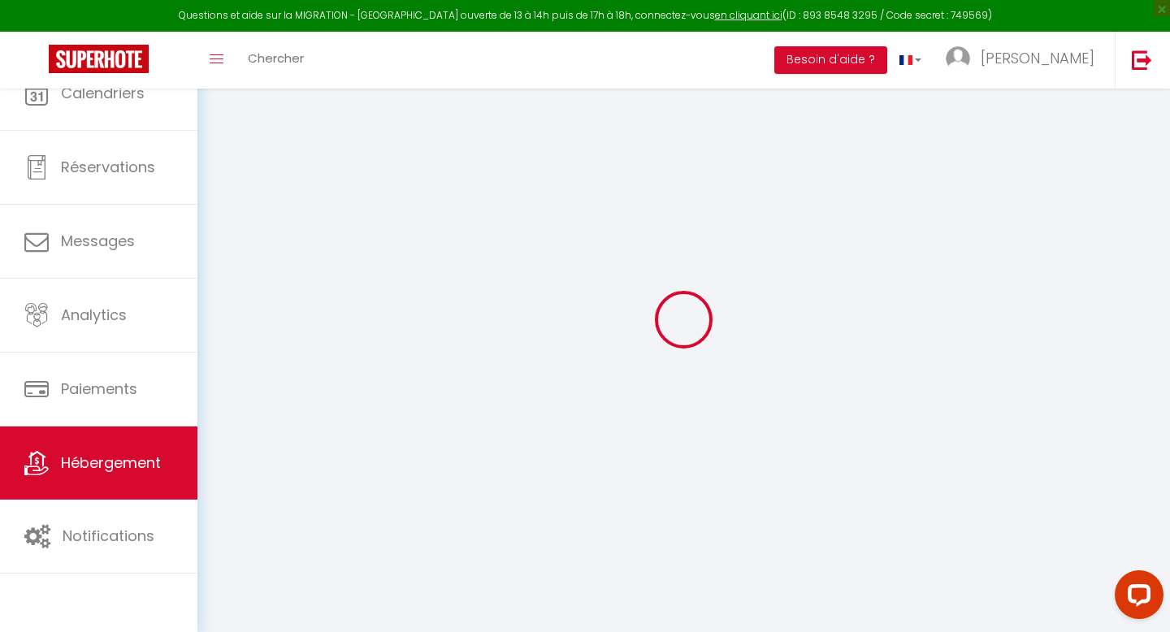
select select
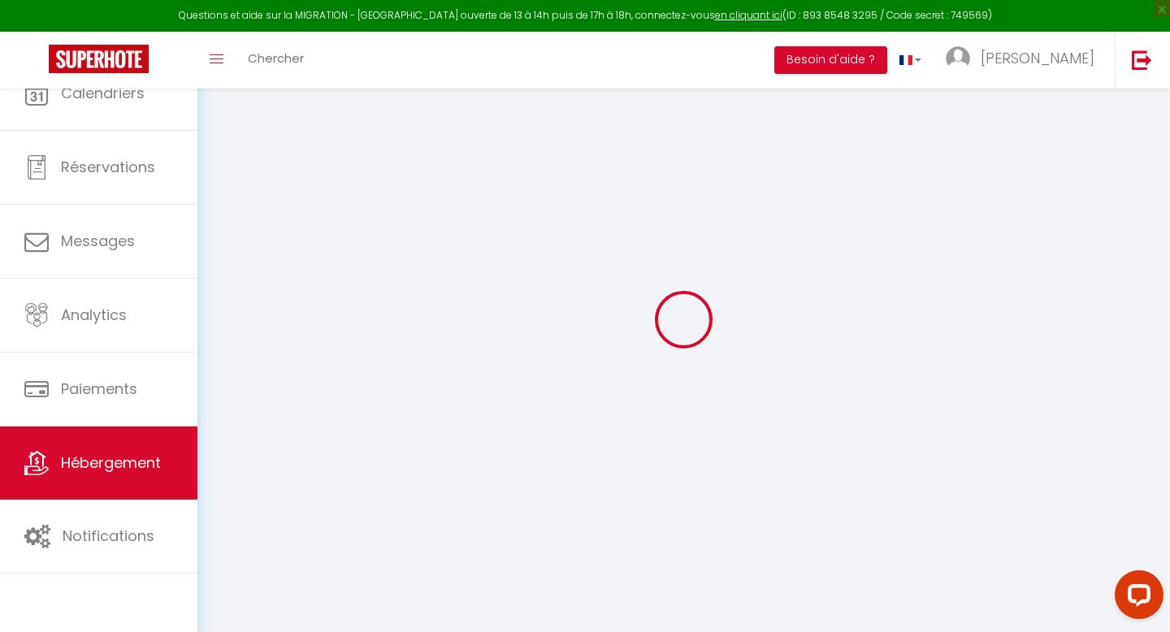
select select
checkbox input "false"
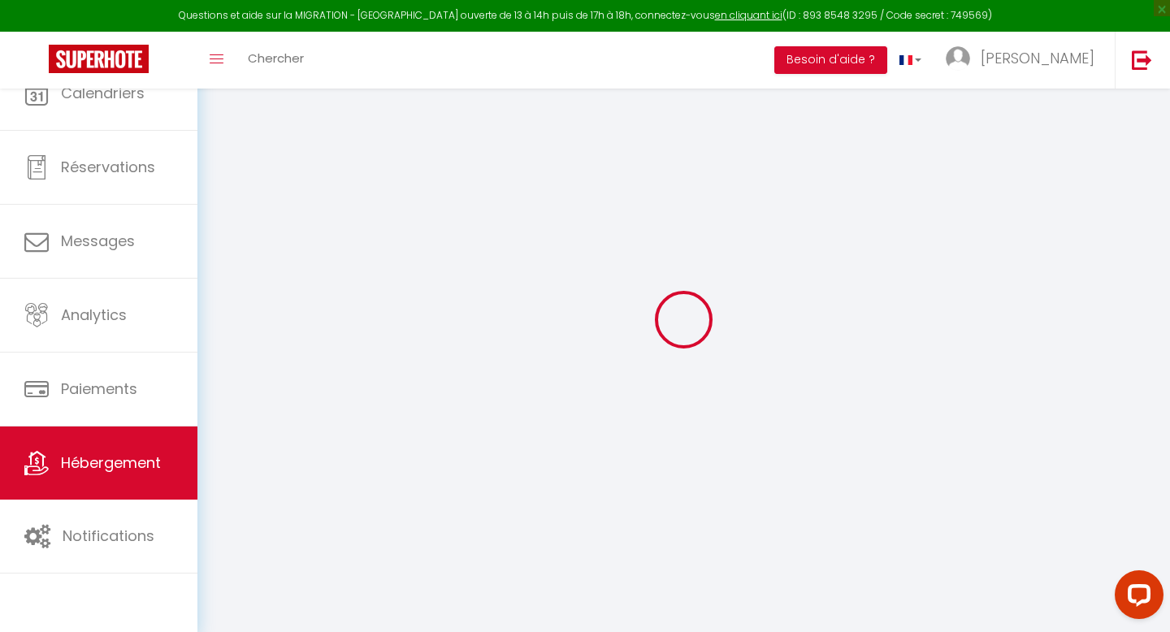
checkbox input "false"
select select
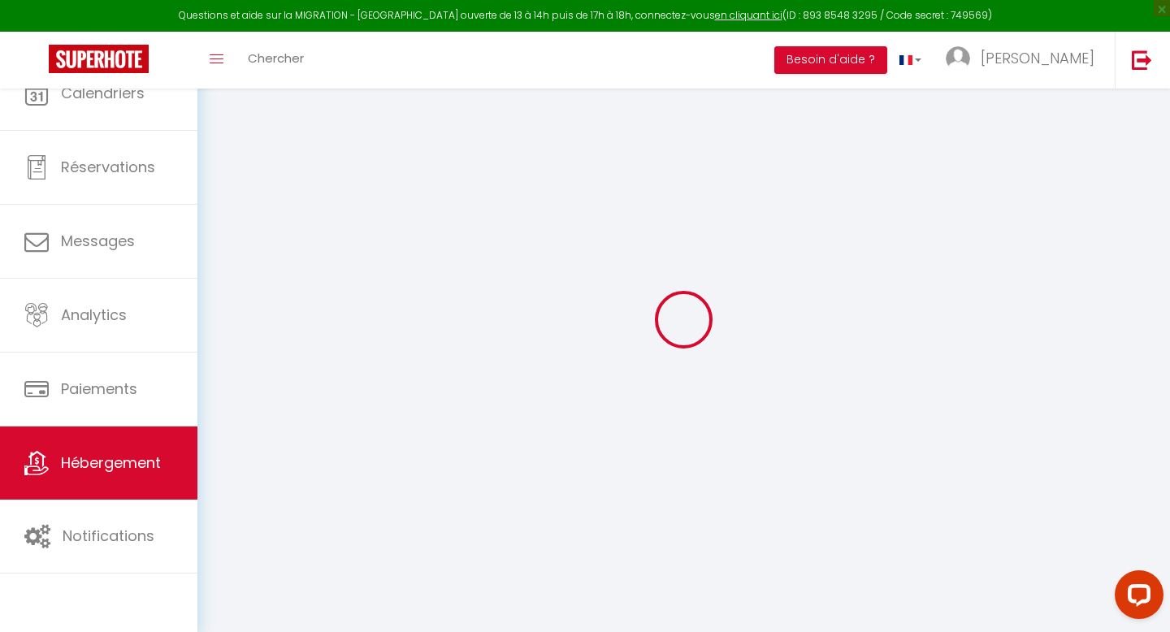
select select
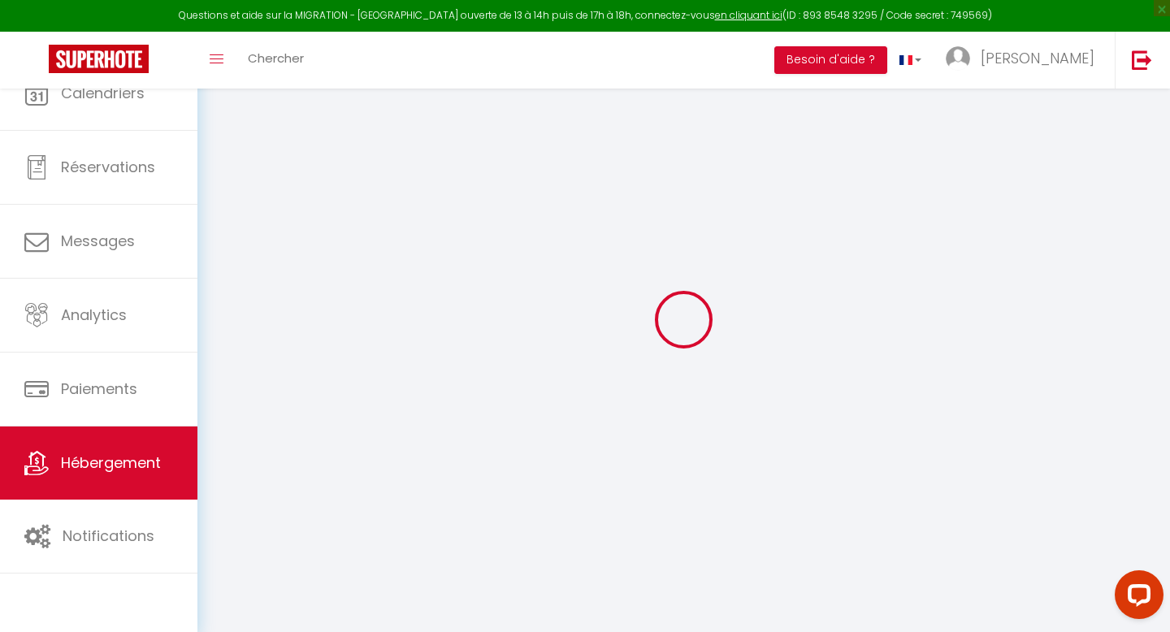
checkbox input "false"
select select
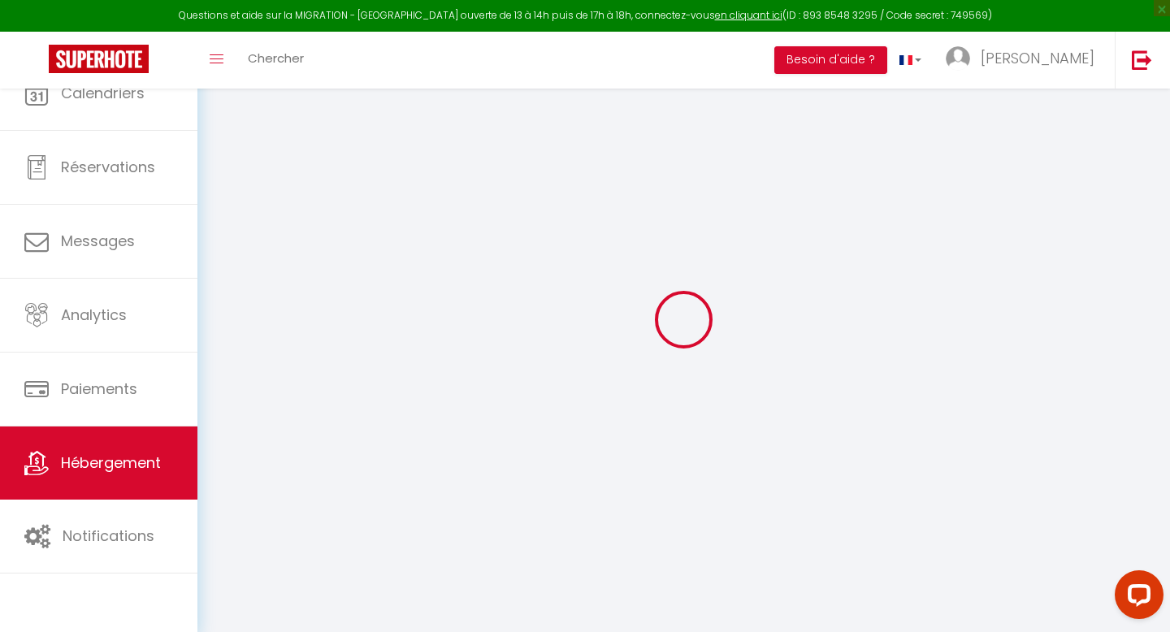
select select
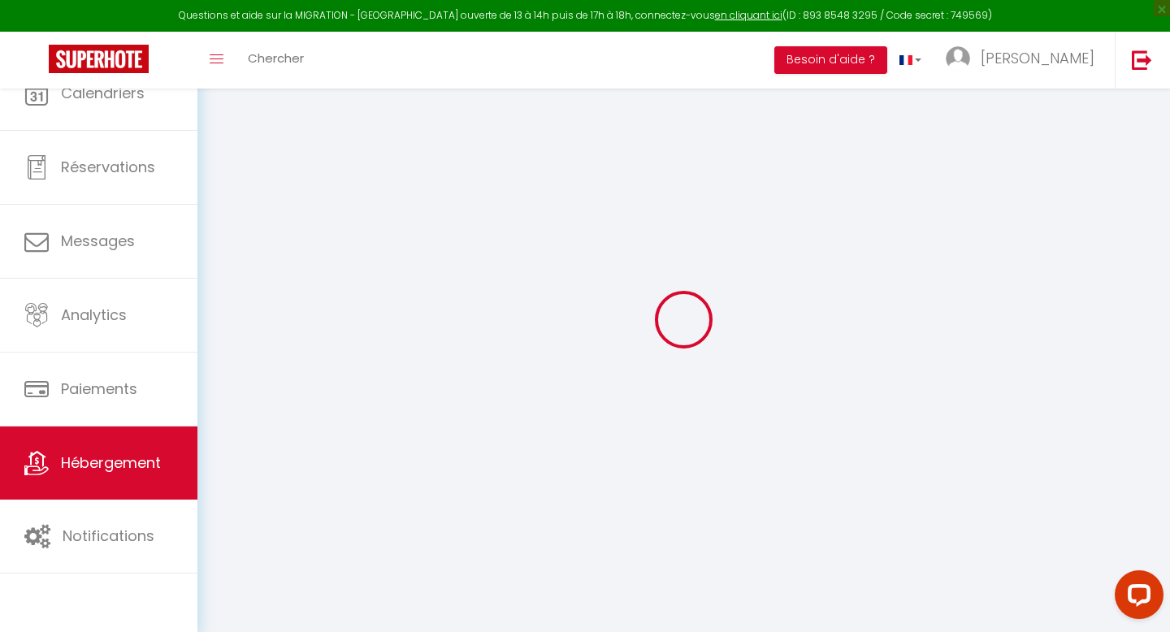
select select
checkbox input "false"
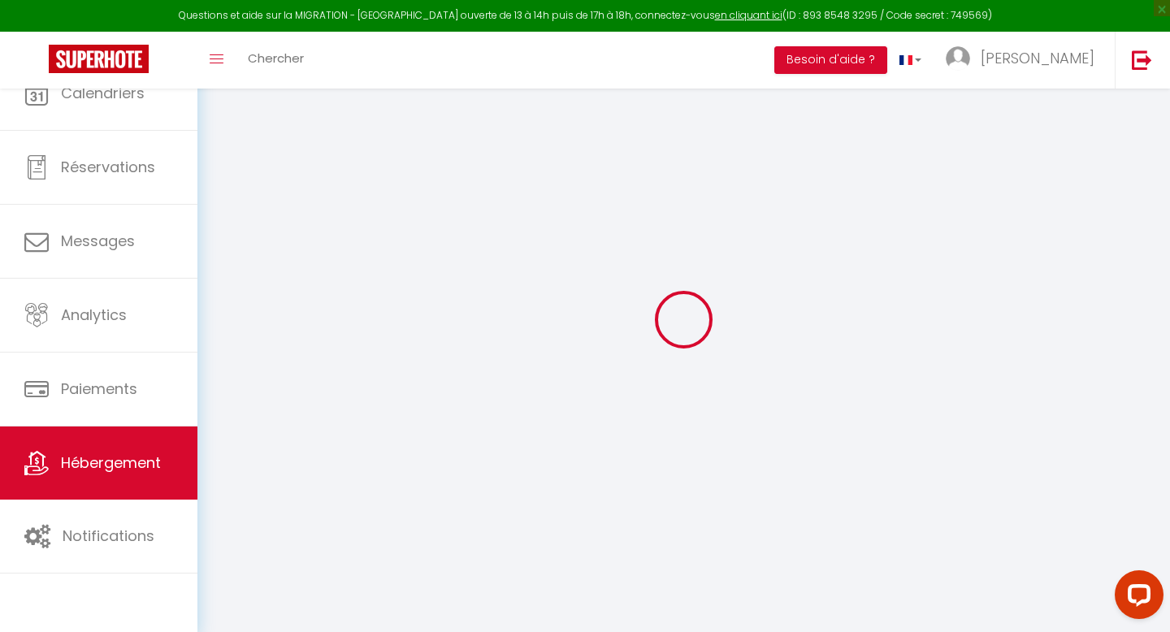
checkbox input "false"
select select
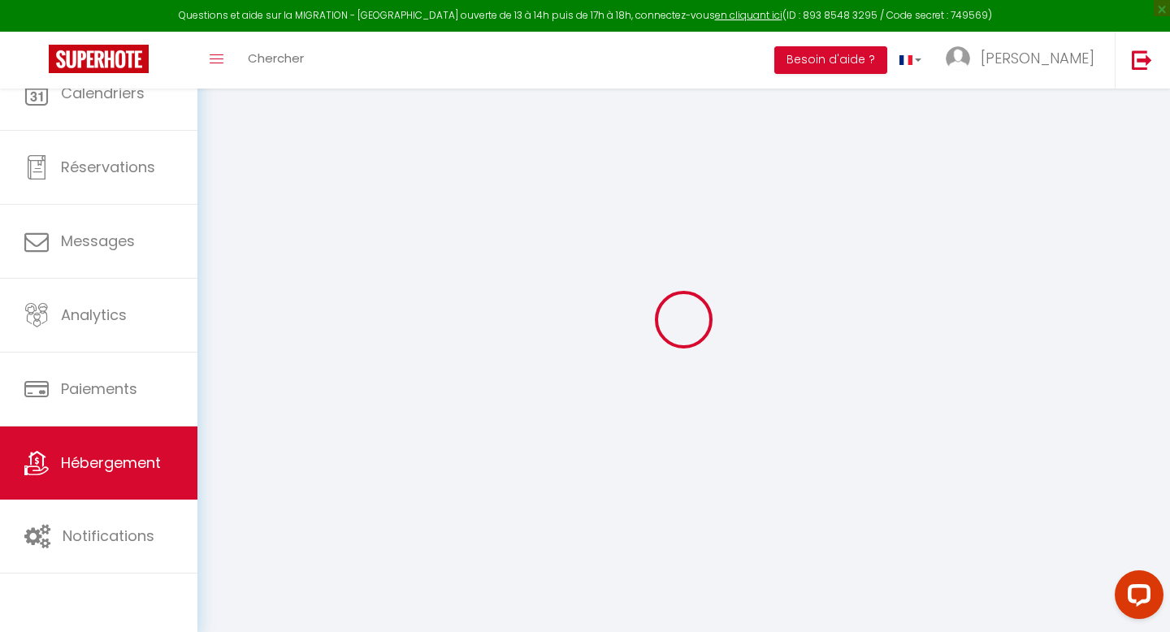
select select
checkbox input "false"
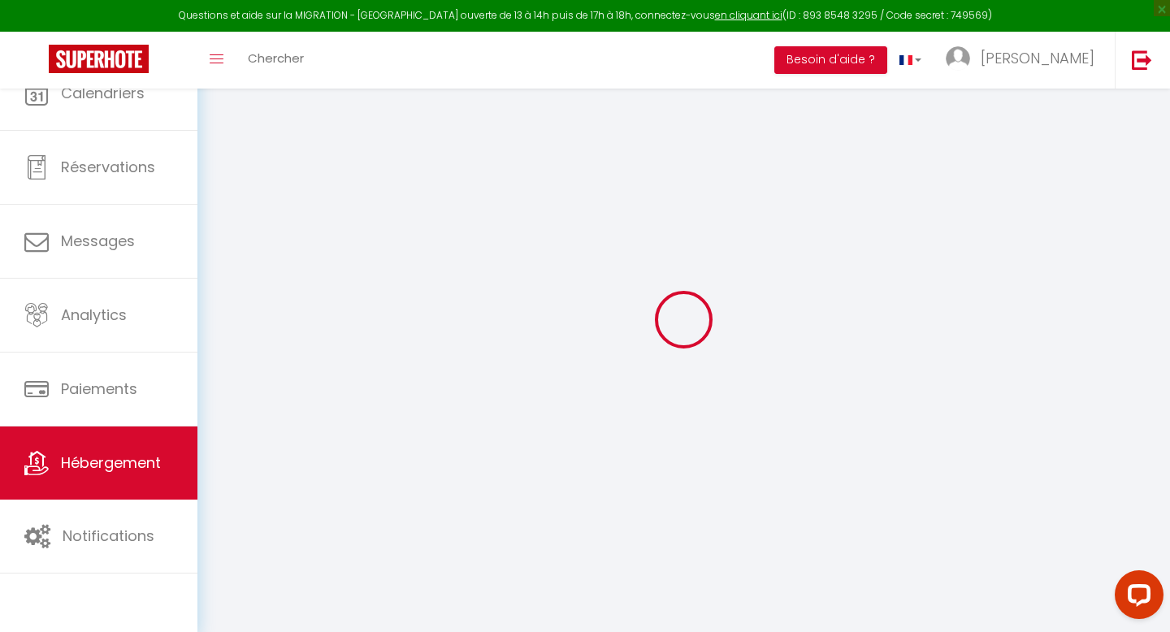
checkbox input "false"
select select
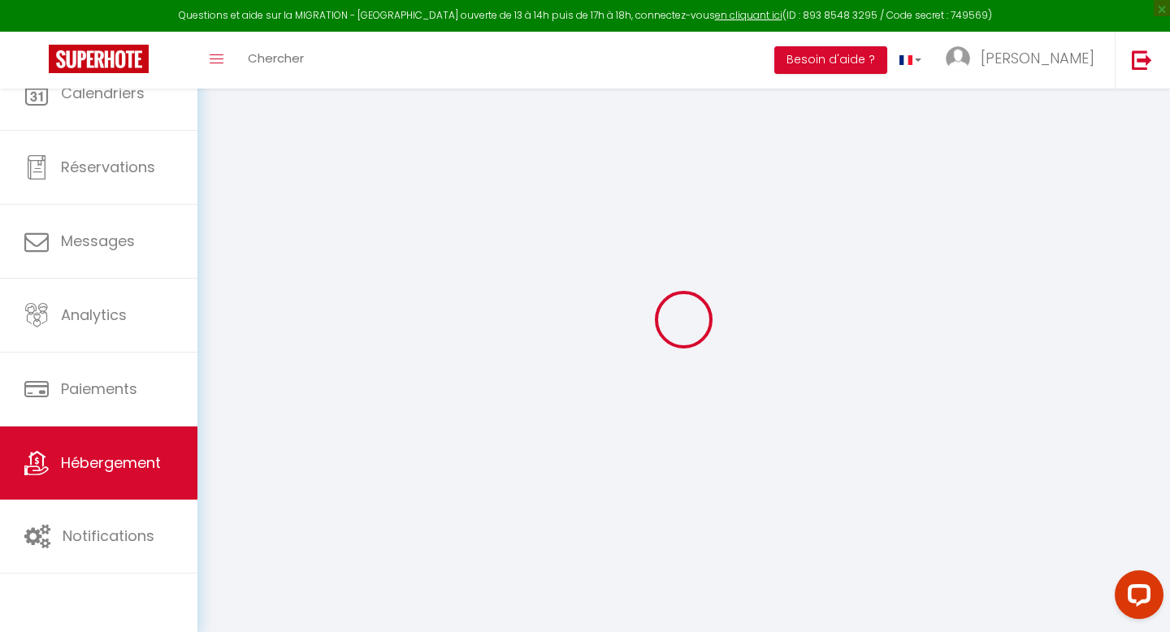
type input "M COSY N°2 · Mcosy 2, [MEDICAL_DATA], 6 pers, clim, proche A75"
select select "6"
select select "2"
type input "75"
type input "30"
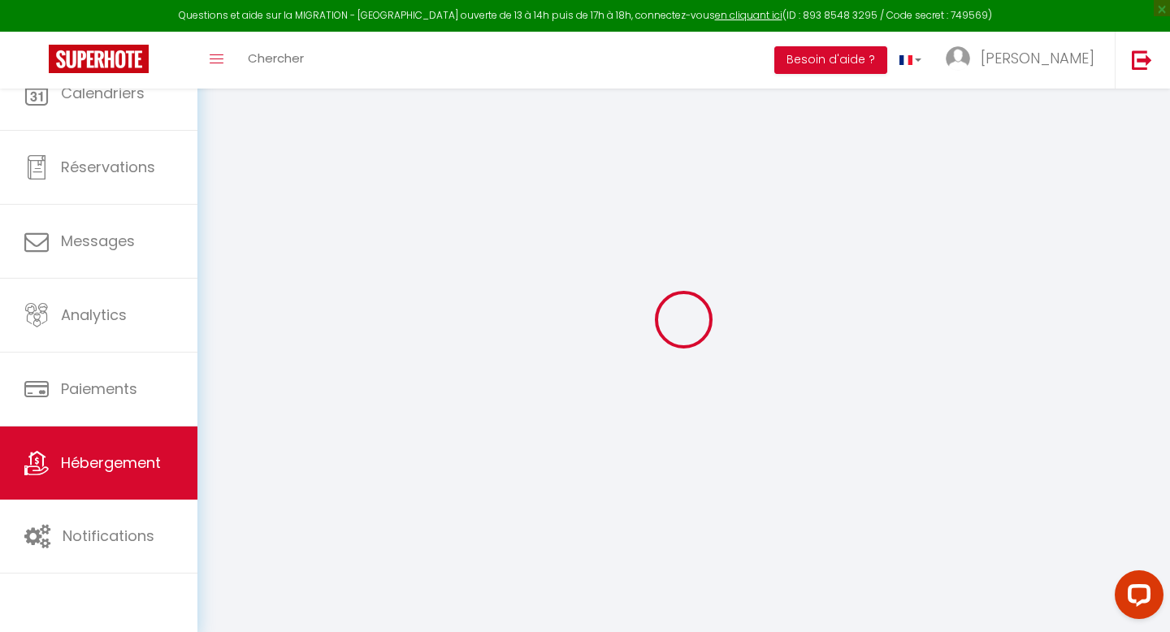
type input "200"
select select
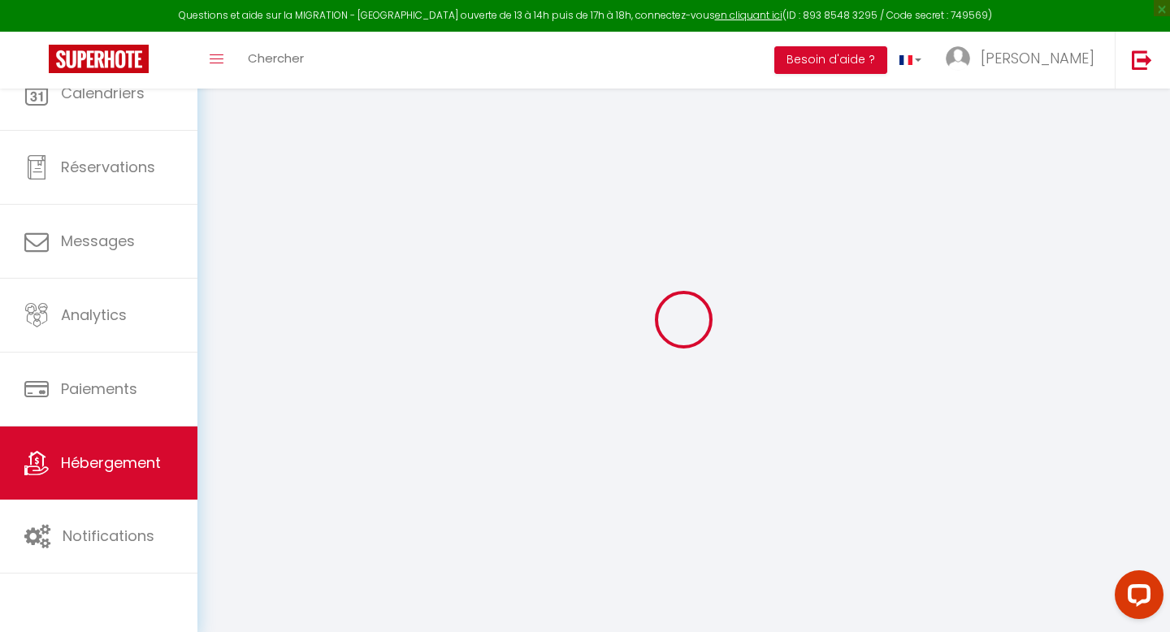
select select
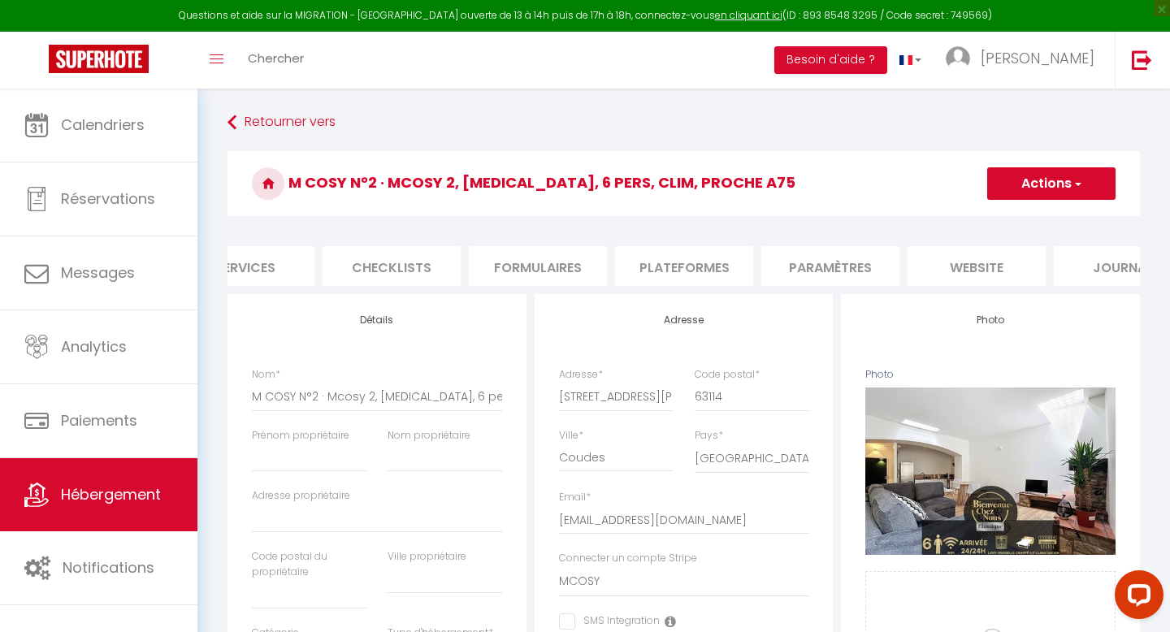
scroll to position [0, 550]
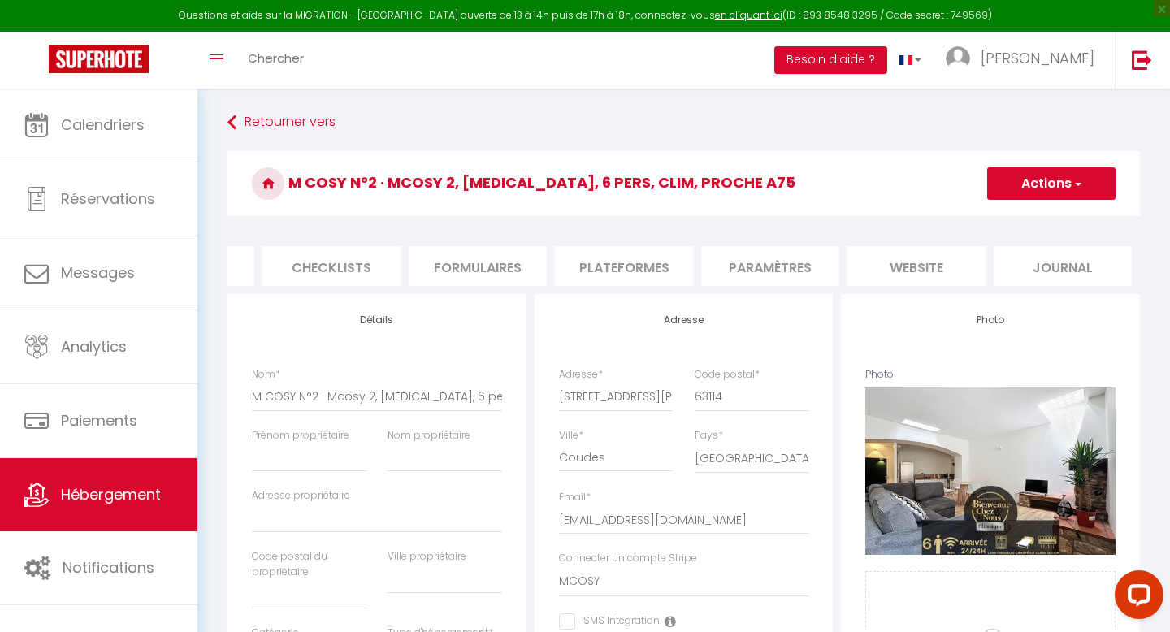
click at [904, 266] on li "website" at bounding box center [917, 266] width 138 height 40
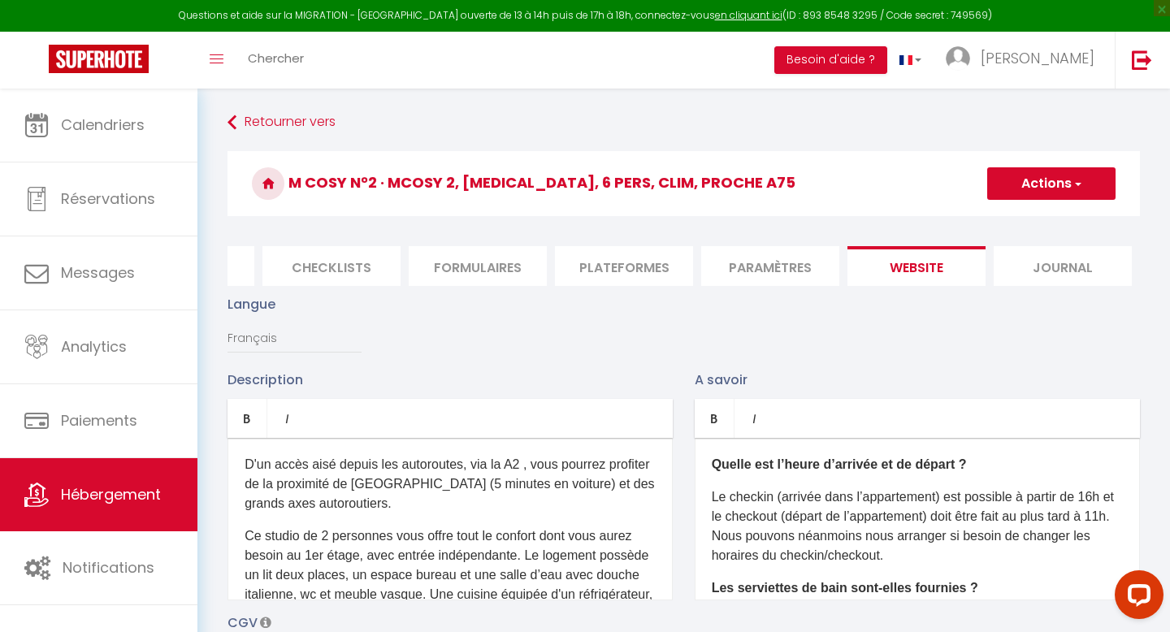
click at [415, 529] on p "Ce studio de 2 personnes vous offre tout le confort dont vous aurez besoin au 1…" at bounding box center [450, 615] width 411 height 176
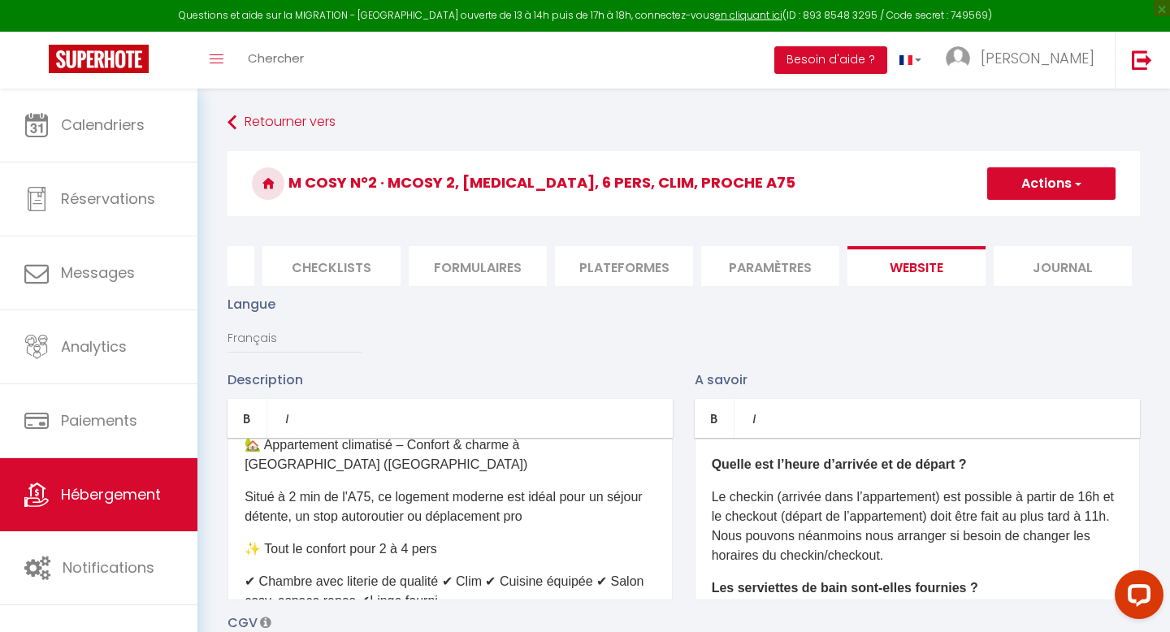
scroll to position [75, 0]
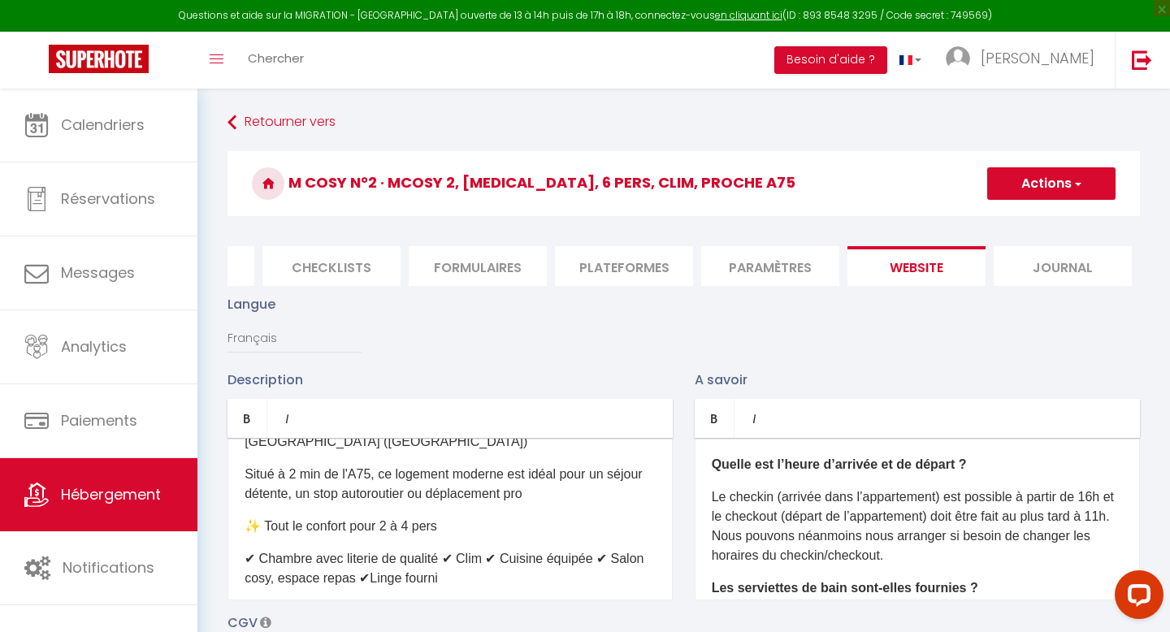
click at [392, 517] on p "✨ Tout le confort pour 2 à 4 pers" at bounding box center [450, 527] width 411 height 20
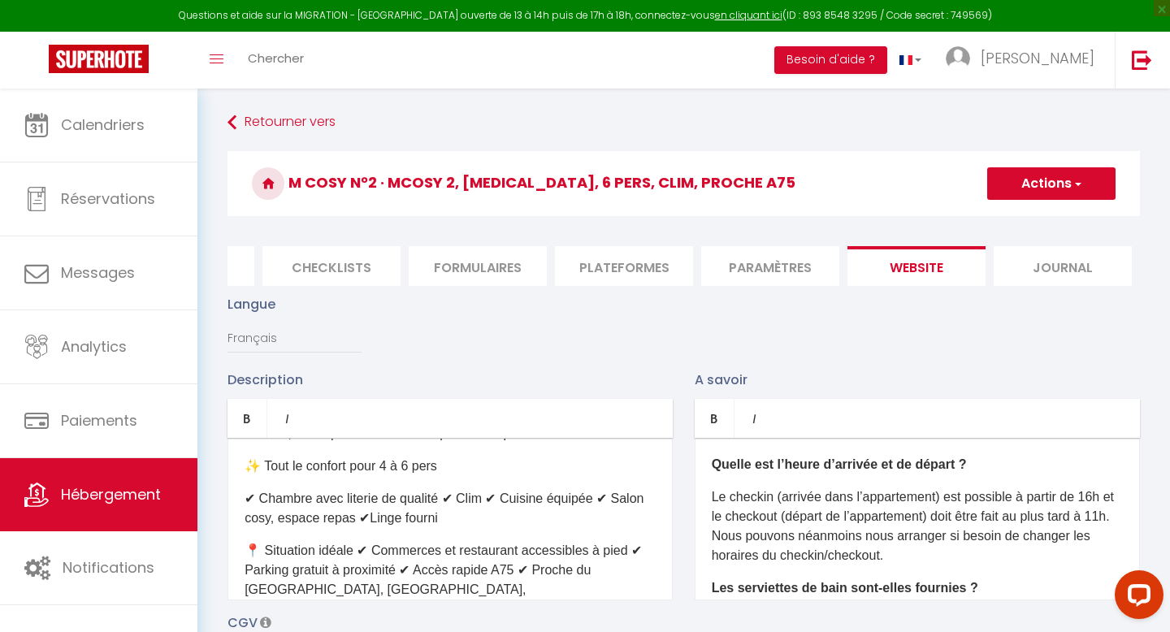
scroll to position [129, 0]
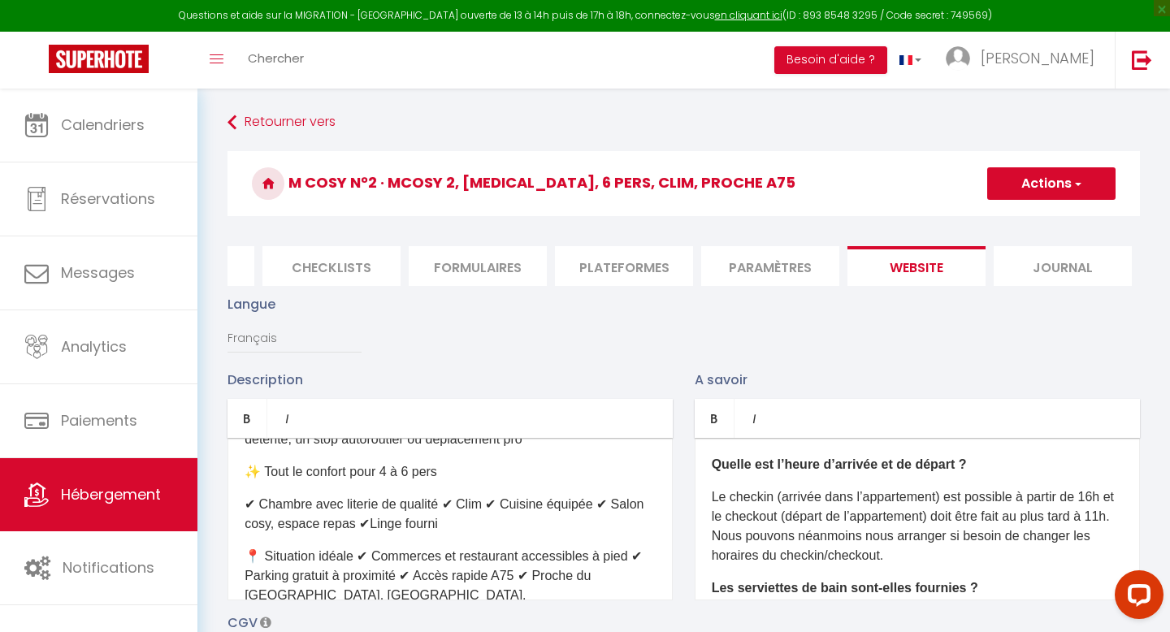
click at [447, 495] on p "✔ Chambre avec literie de qualité ✔ Clim ✔ Cuisine équipée ✔ Salon cosy, espace…" at bounding box center [450, 514] width 411 height 39
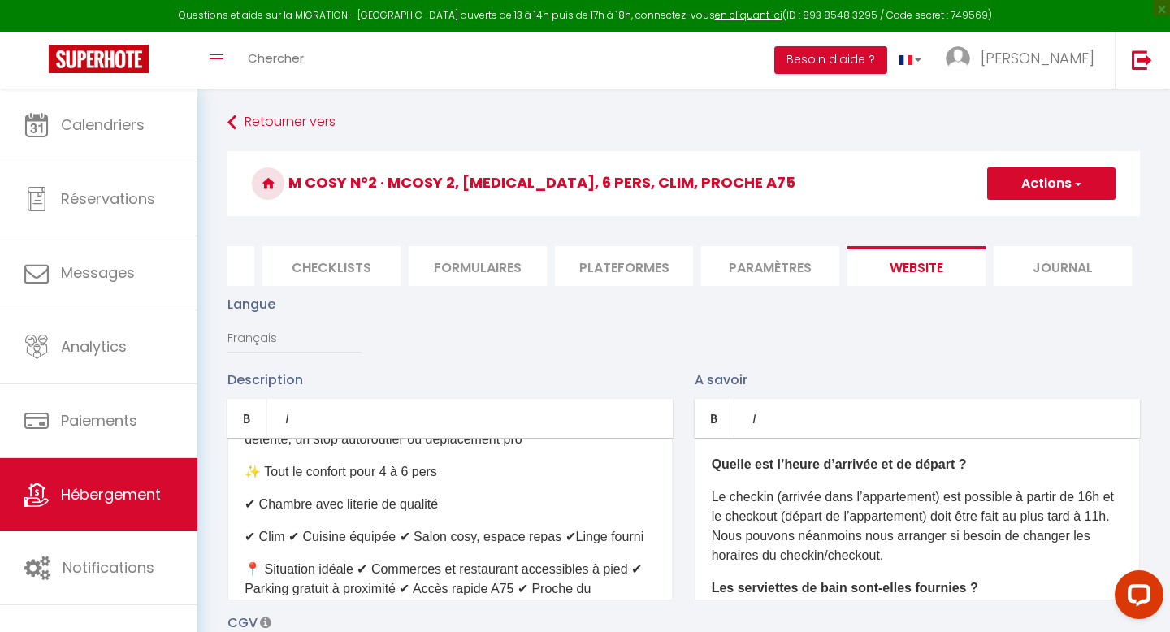
click at [289, 527] on p "✔ Clim ✔ Cuisine équipée ✔ Salon cosy, espace repas ✔Linge fourni" at bounding box center [450, 537] width 411 height 20
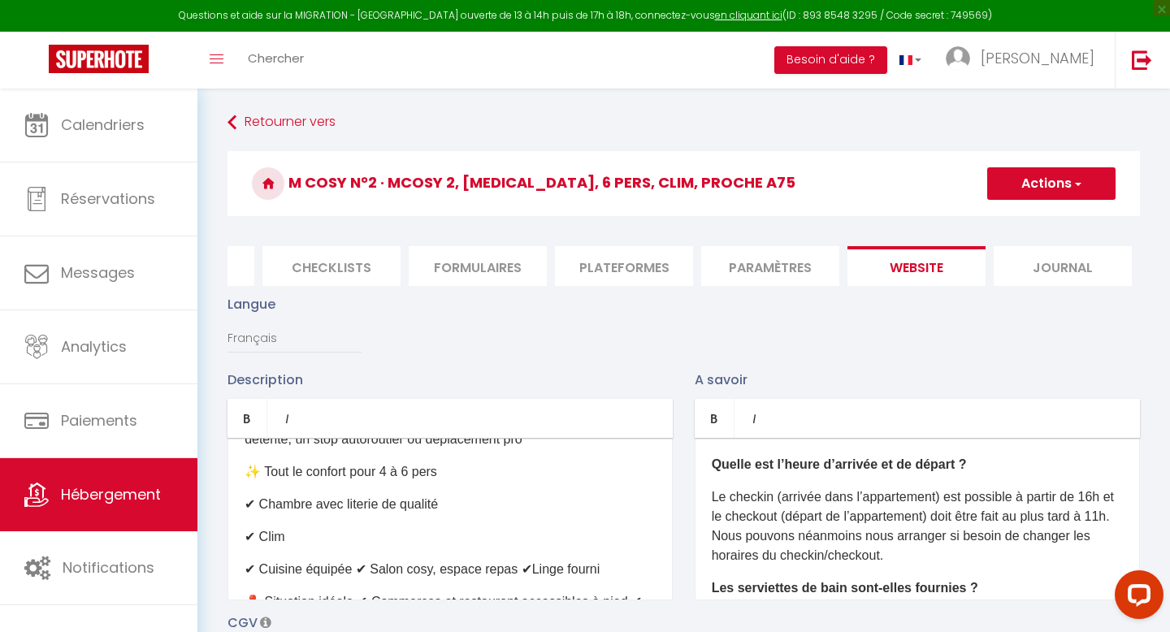
click at [356, 560] on p "✔ Cuisine équipée ✔ Salon cosy, espace repas ✔Linge fourni" at bounding box center [450, 570] width 411 height 20
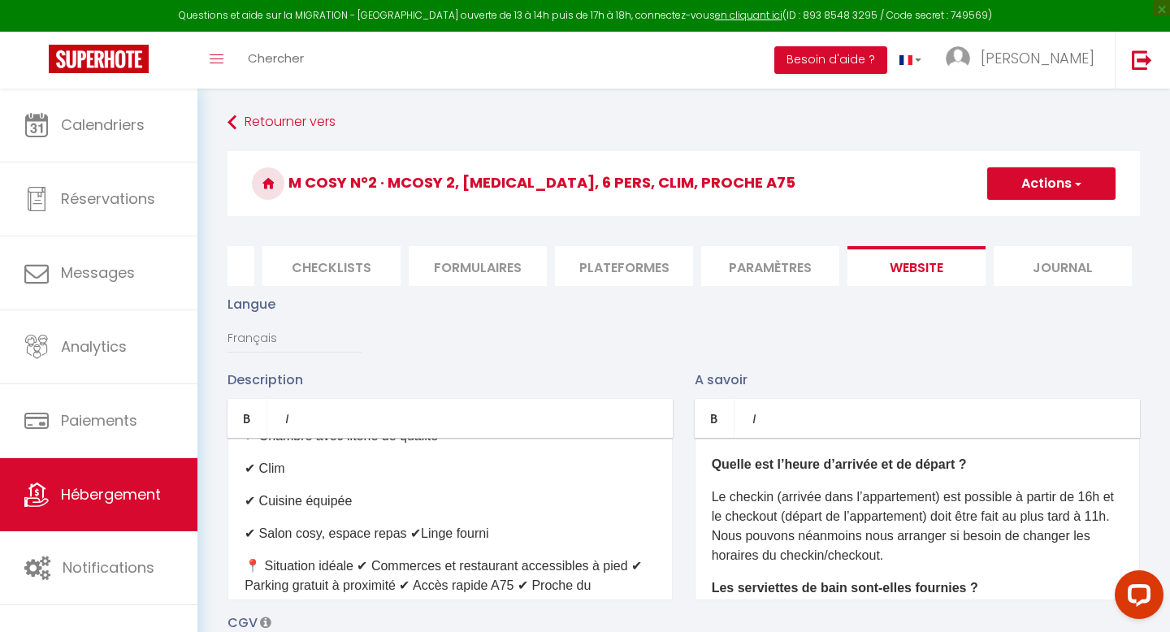
scroll to position [201, 0]
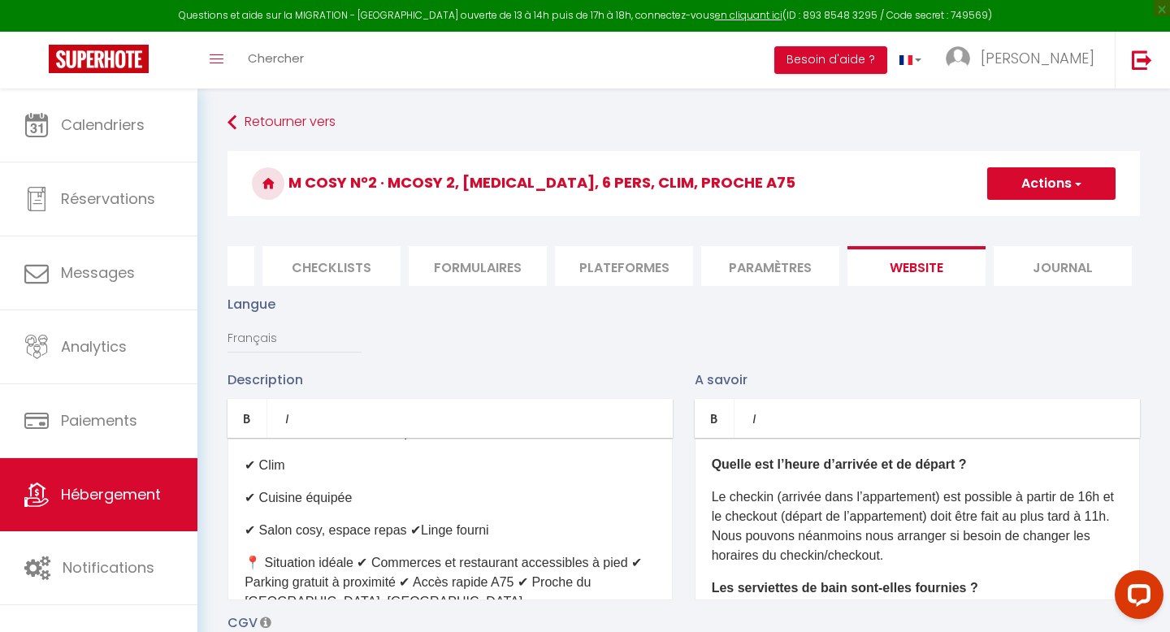
click at [407, 521] on p "✔ Salon cosy, espace repas ✔Linge fourni" at bounding box center [450, 531] width 411 height 20
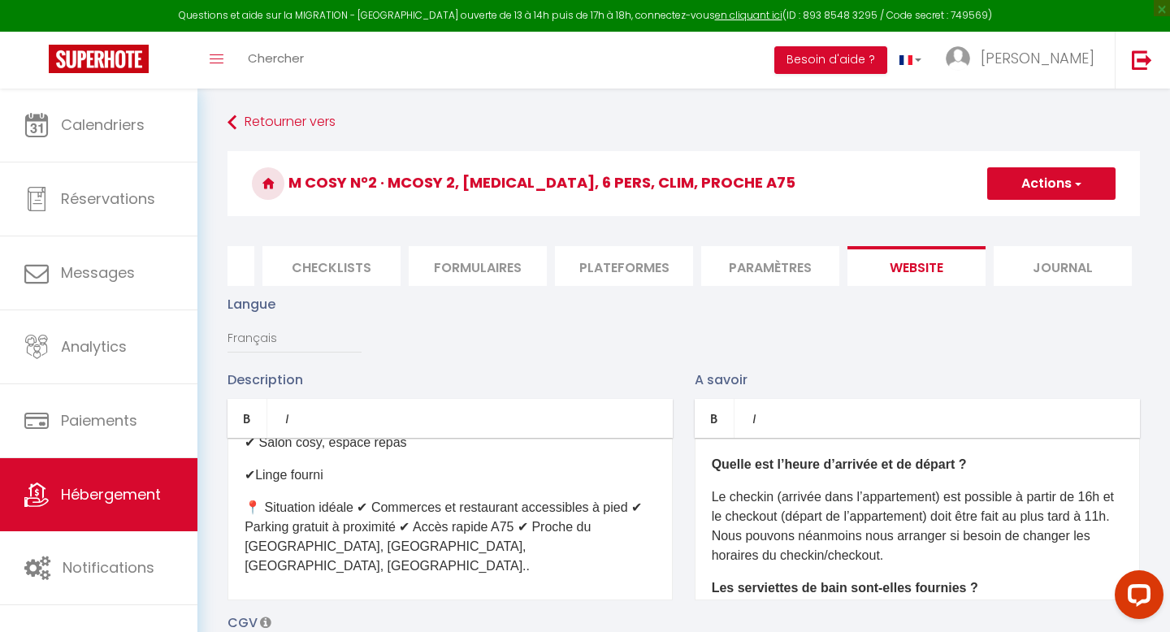
scroll to position [293, 0]
click at [360, 494] on p "📍 Situation idéale ✔ Commerces et restaurant accessibles à pied ✔ Parking gratu…" at bounding box center [450, 533] width 411 height 78
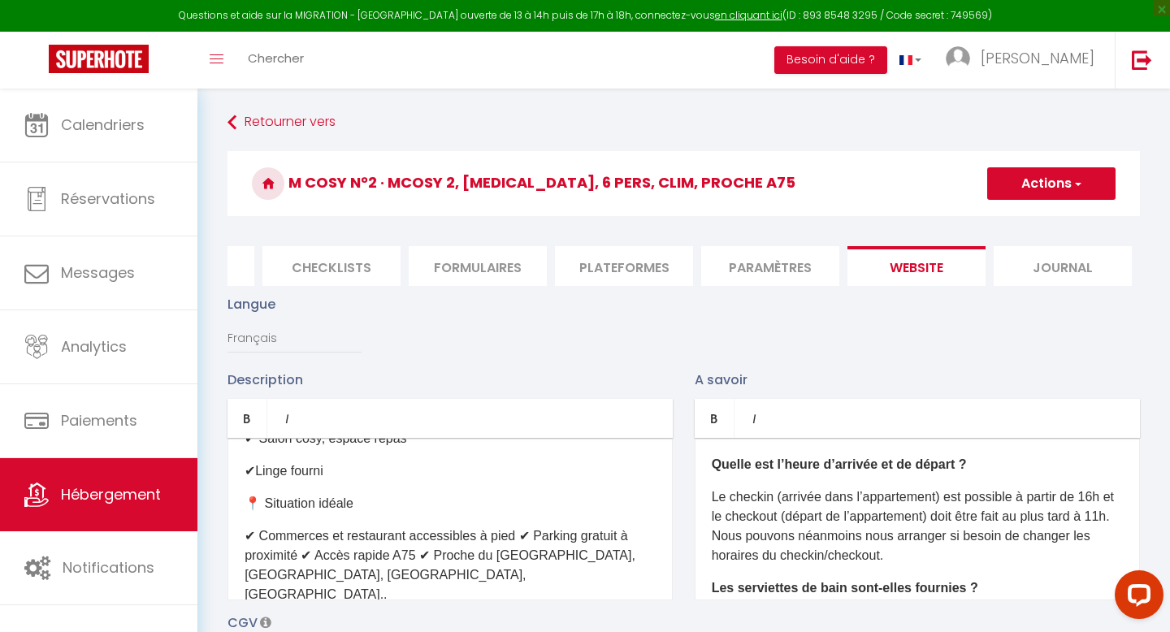
click at [518, 527] on p "✔ Commerces et restaurant accessibles à pied ✔ Parking gratuit à proximité ✔ Ac…" at bounding box center [450, 566] width 411 height 78
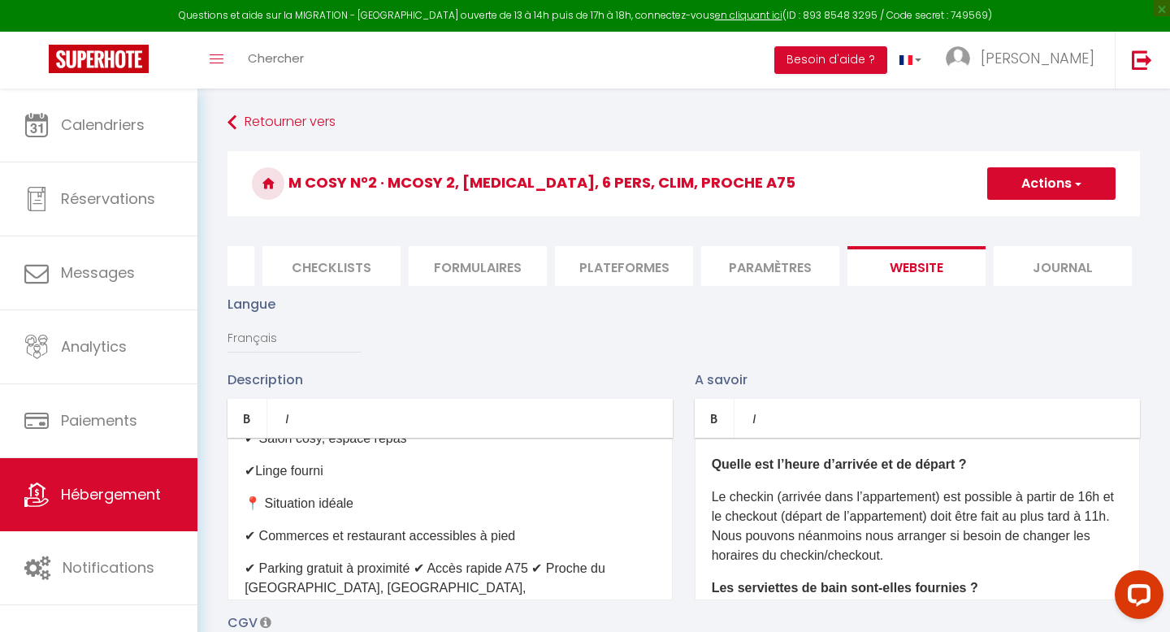
click at [423, 559] on p "✔ Parking gratuit à proximité ✔ Accès rapide A75 ✔ Proche du [GEOGRAPHIC_DATA],…" at bounding box center [450, 588] width 411 height 59
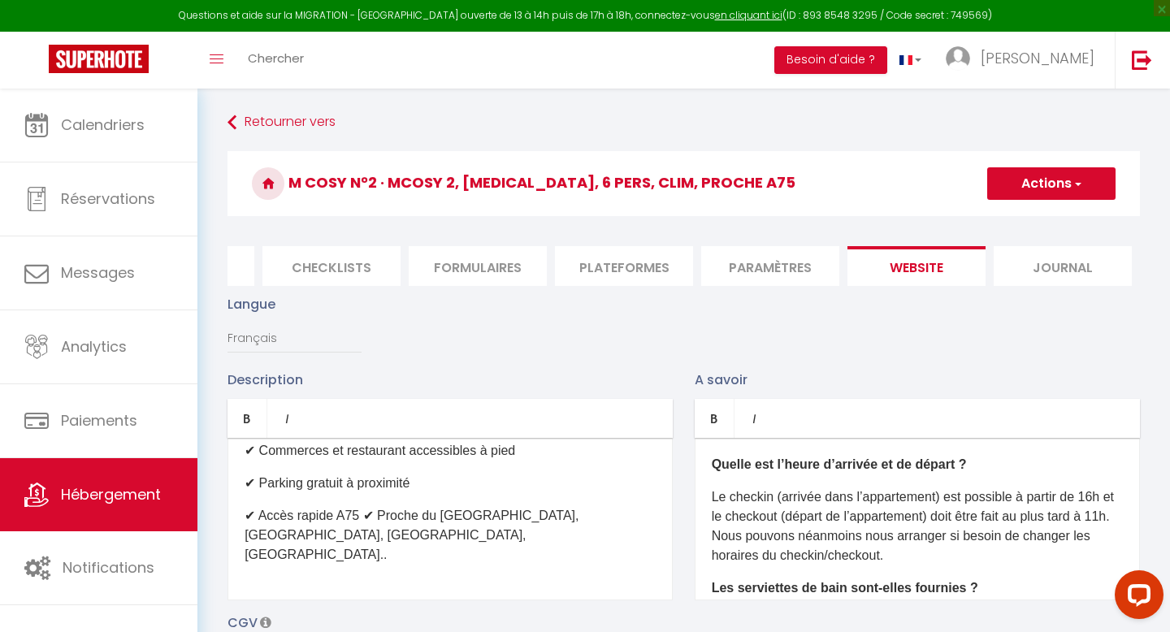
scroll to position [380, 0]
click at [359, 504] on p "✔ Accès rapide A75 ✔ Proche du [GEOGRAPHIC_DATA], [GEOGRAPHIC_DATA], [GEOGRAPHI…" at bounding box center [450, 533] width 411 height 59
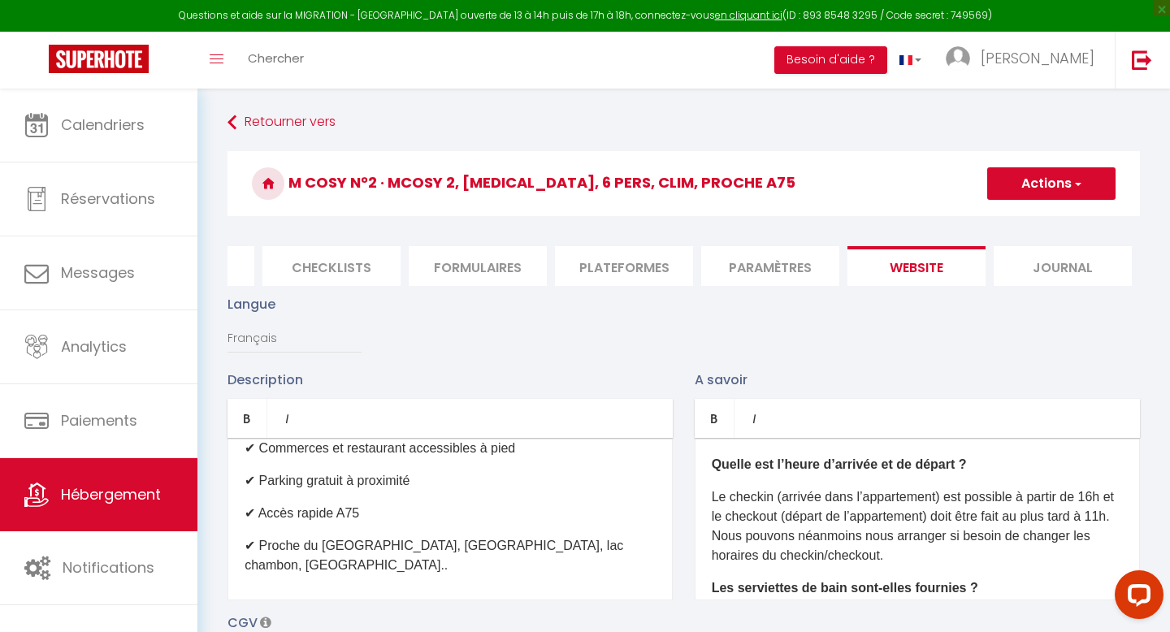
click at [785, 520] on p "Le checkin (arrivée dans l’appartement) est possible à partir de 16h et le chec…" at bounding box center [917, 527] width 411 height 78
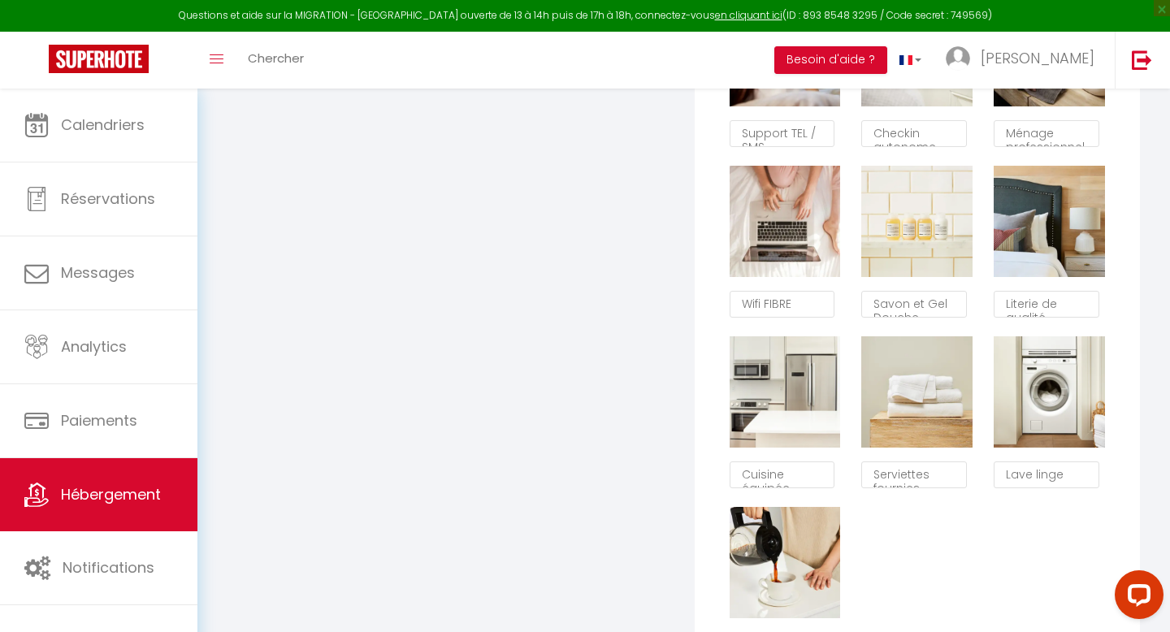
scroll to position [1097, 0]
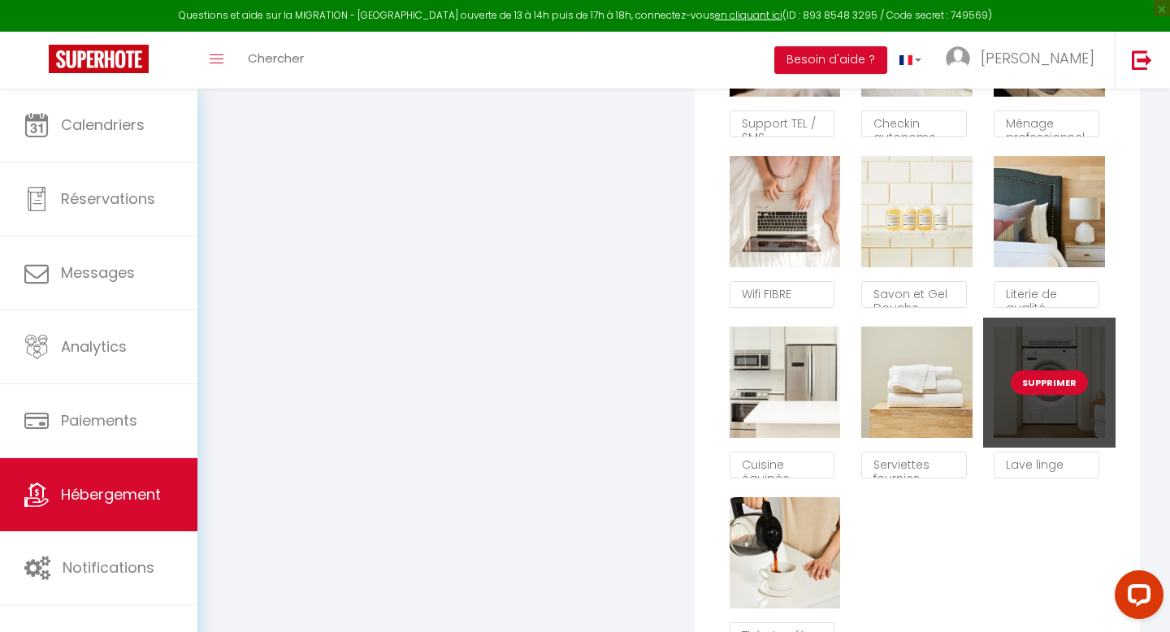
click at [1045, 383] on button "Supprimer" at bounding box center [1049, 383] width 77 height 24
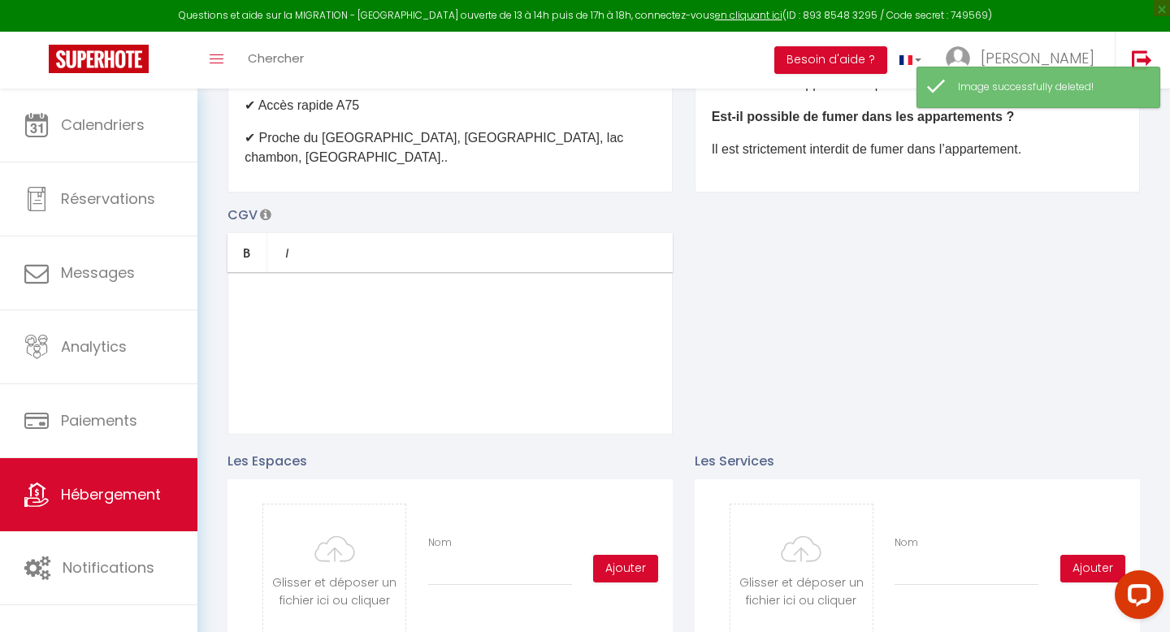
scroll to position [528, 0]
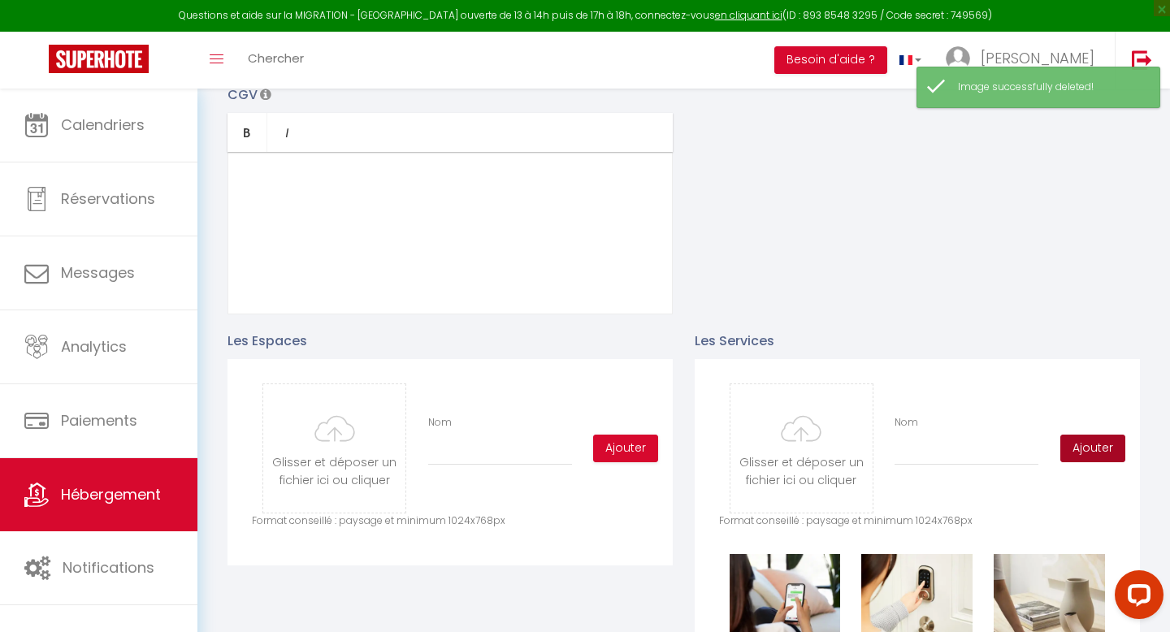
click at [1082, 440] on button "Ajouter" at bounding box center [1092, 449] width 65 height 28
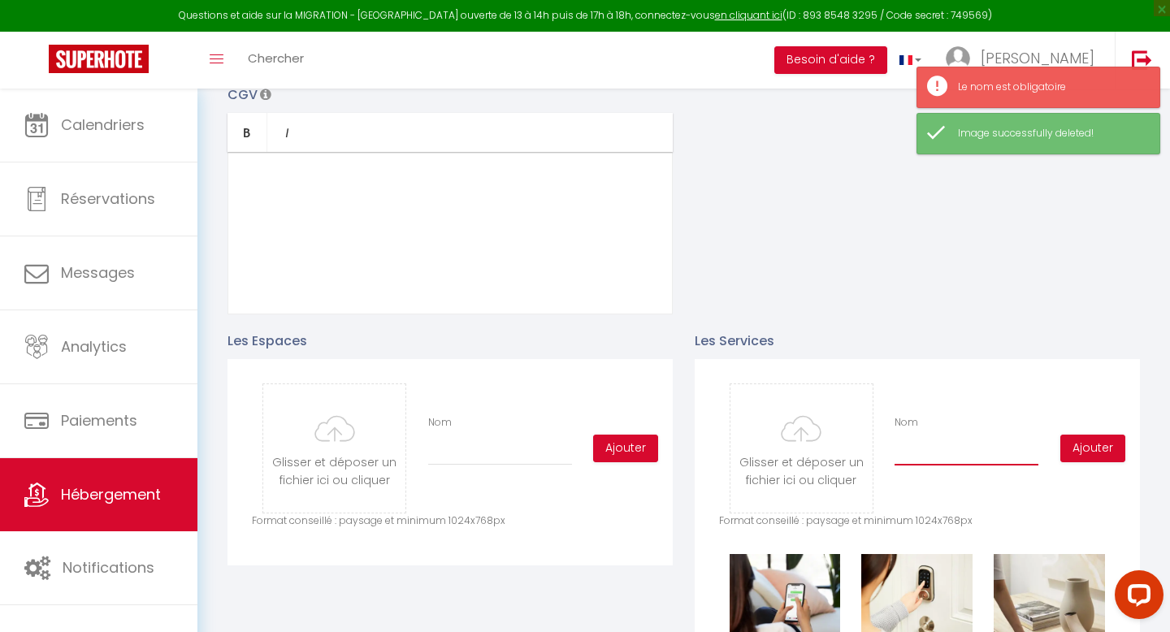
click at [975, 455] on input "Nom" at bounding box center [967, 450] width 144 height 29
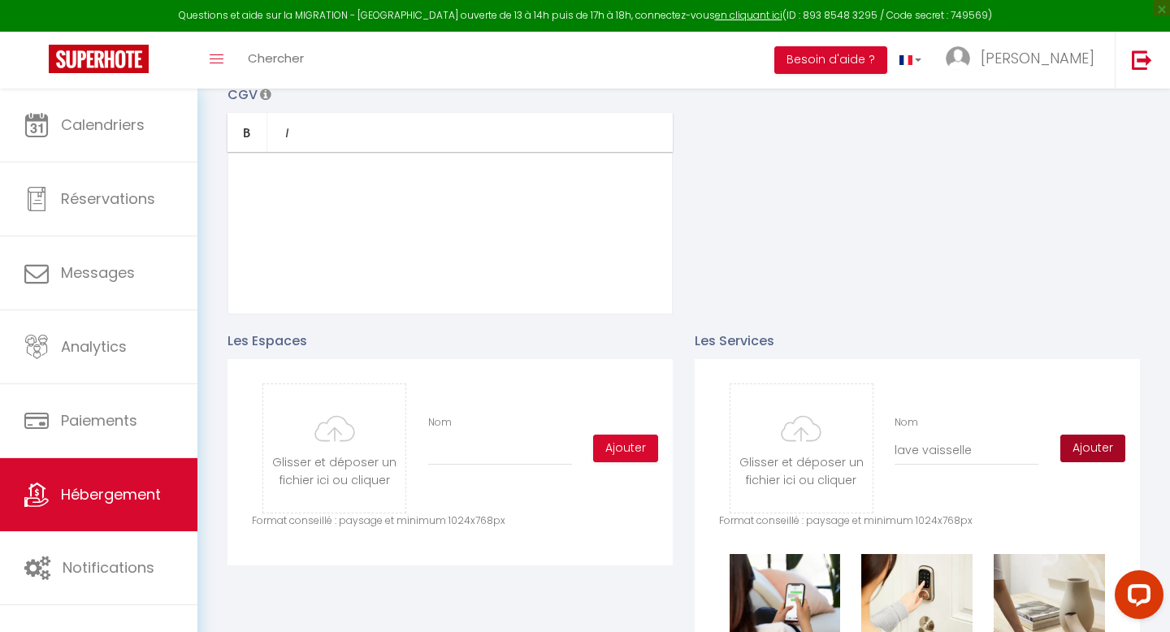
click at [1104, 445] on button "Ajouter" at bounding box center [1092, 449] width 65 height 28
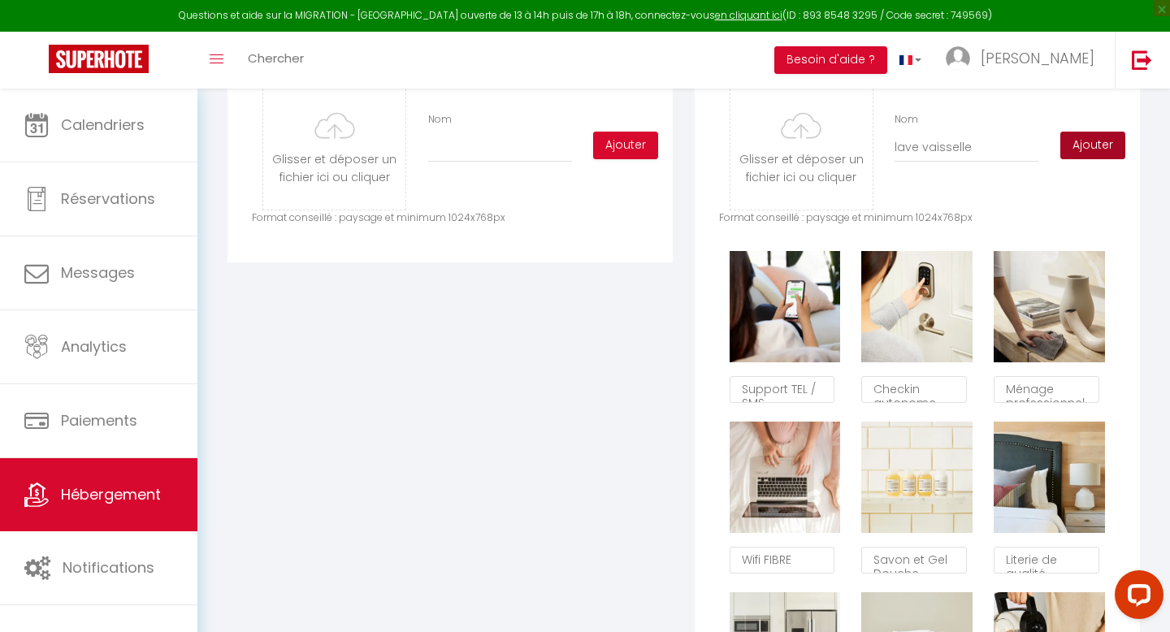
scroll to position [830, 0]
click at [880, 215] on p "Format conseillé : paysage et minimum 1024x768px" at bounding box center [917, 218] width 397 height 15
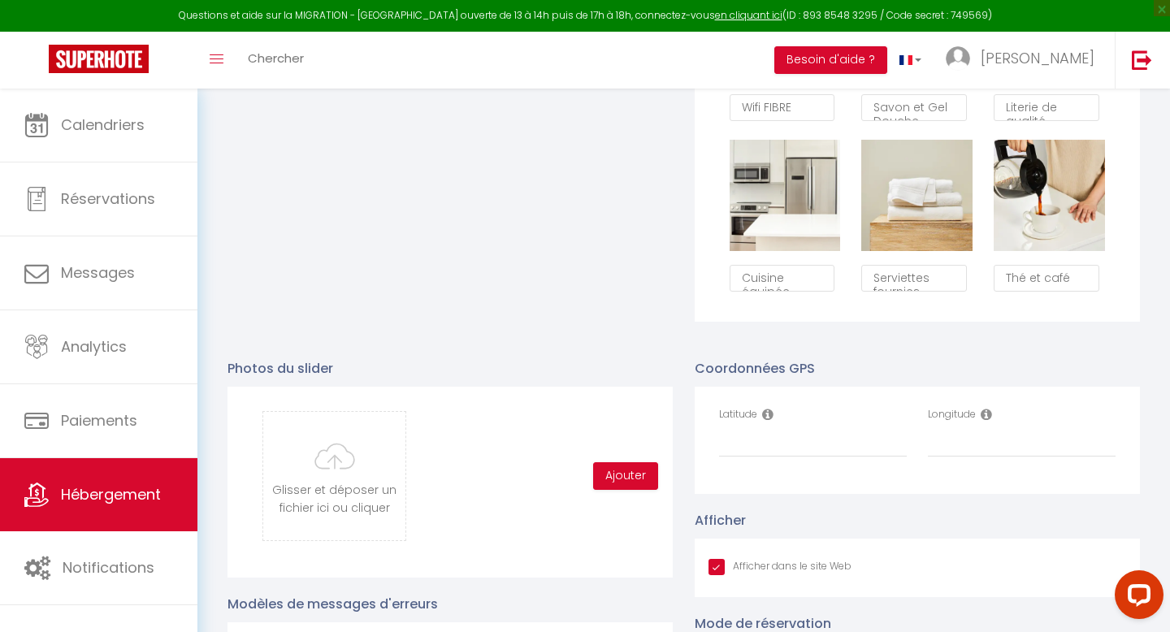
scroll to position [1356, 0]
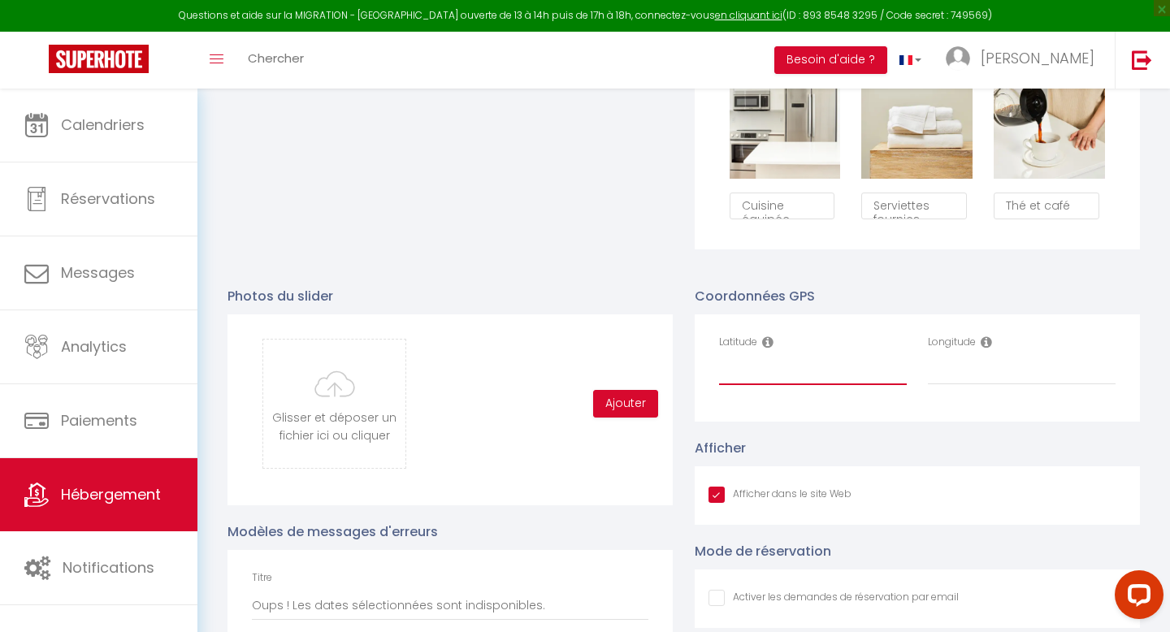
click at [743, 374] on input "Latitude" at bounding box center [813, 370] width 188 height 29
paste input "45.6146602"
click at [966, 371] on input "Longitude" at bounding box center [1022, 370] width 188 height 29
paste input ".2067084"
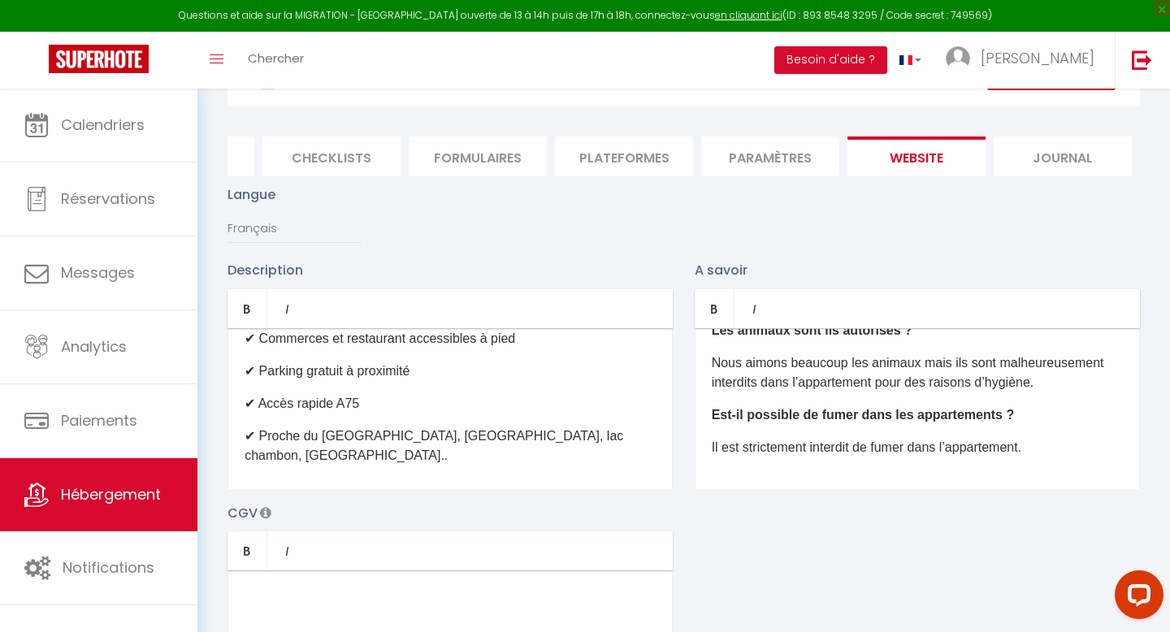
scroll to position [139, 0]
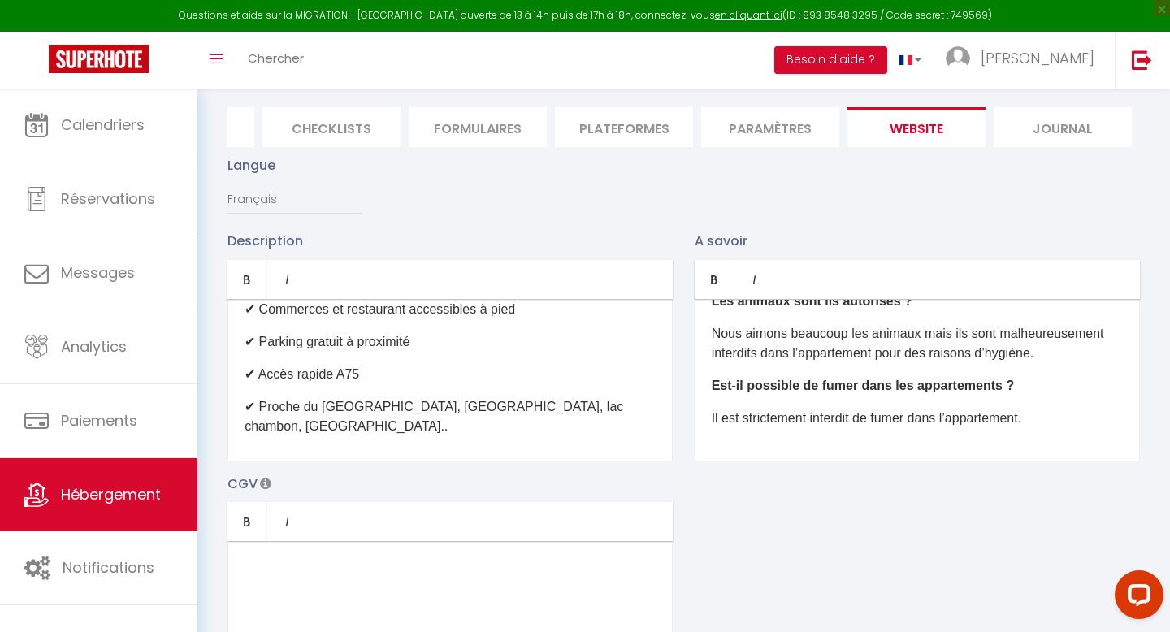
click at [511, 400] on div "🏡 Appartement climatisé – Confort & charme à [GEOGRAPHIC_DATA] ([GEOGRAPHIC_DAT…" at bounding box center [450, 380] width 445 height 163
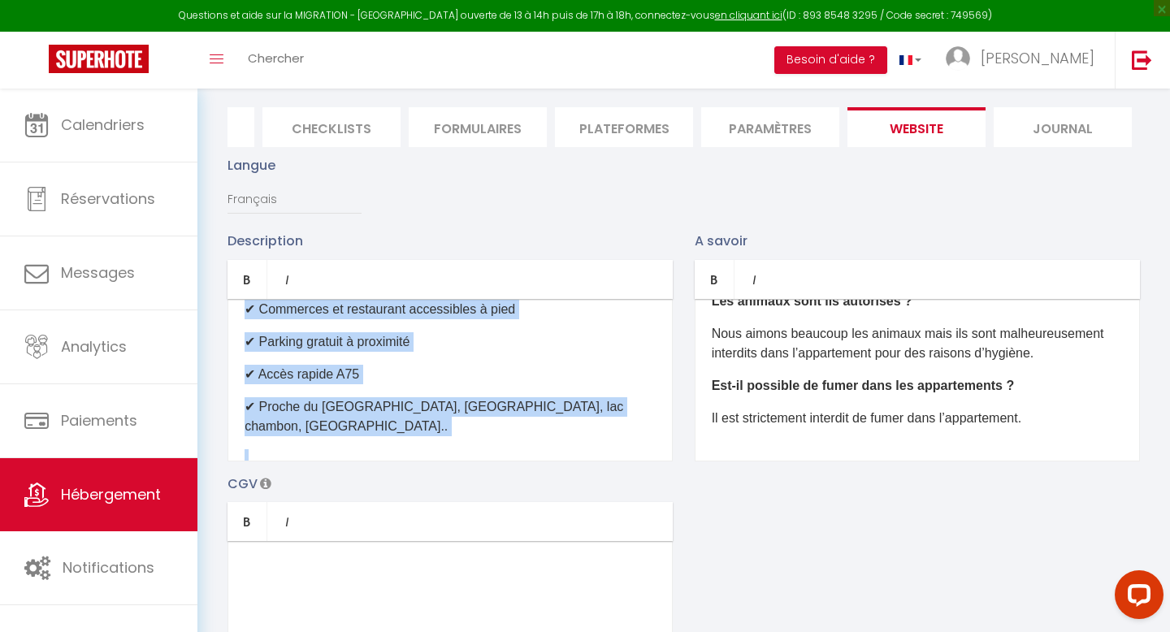
copy div "🏡 Appartement climatisé – Confort & charme à [GEOGRAPHIC_DATA] ([GEOGRAPHIC_DAT…"
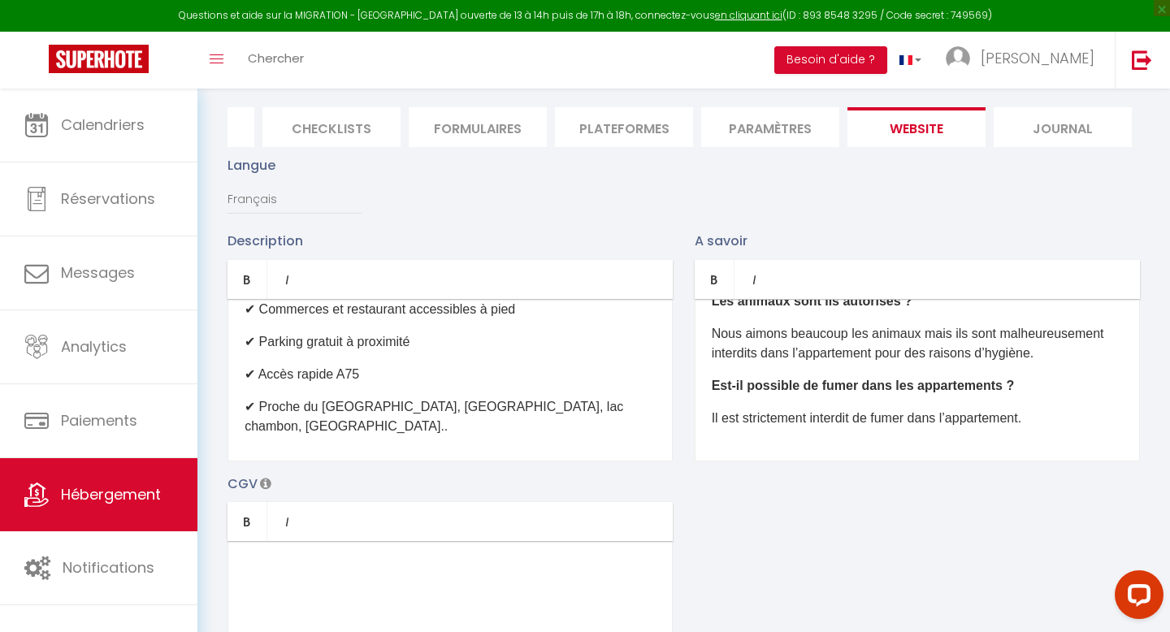
click at [803, 345] on p "Nous aimons beaucoup les animaux mais ils sont malheureusement interdits dans l…" at bounding box center [917, 343] width 411 height 39
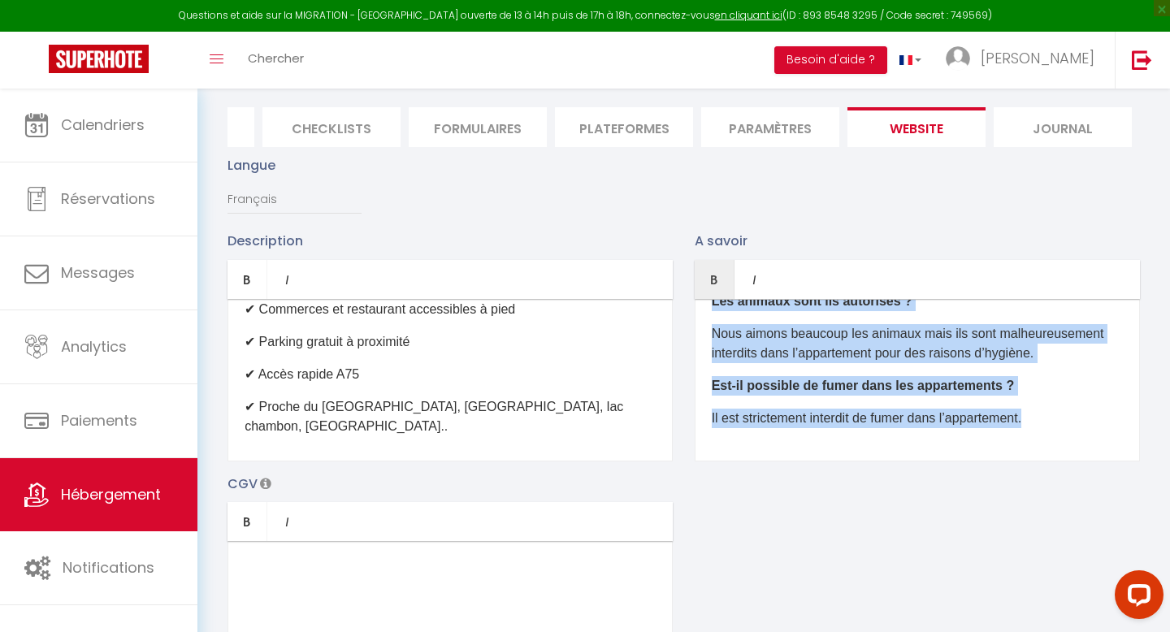
copy div "Quelle est l’heure d’arrivée et de départ ? Le checkin (arrivée dans l’appartem…"
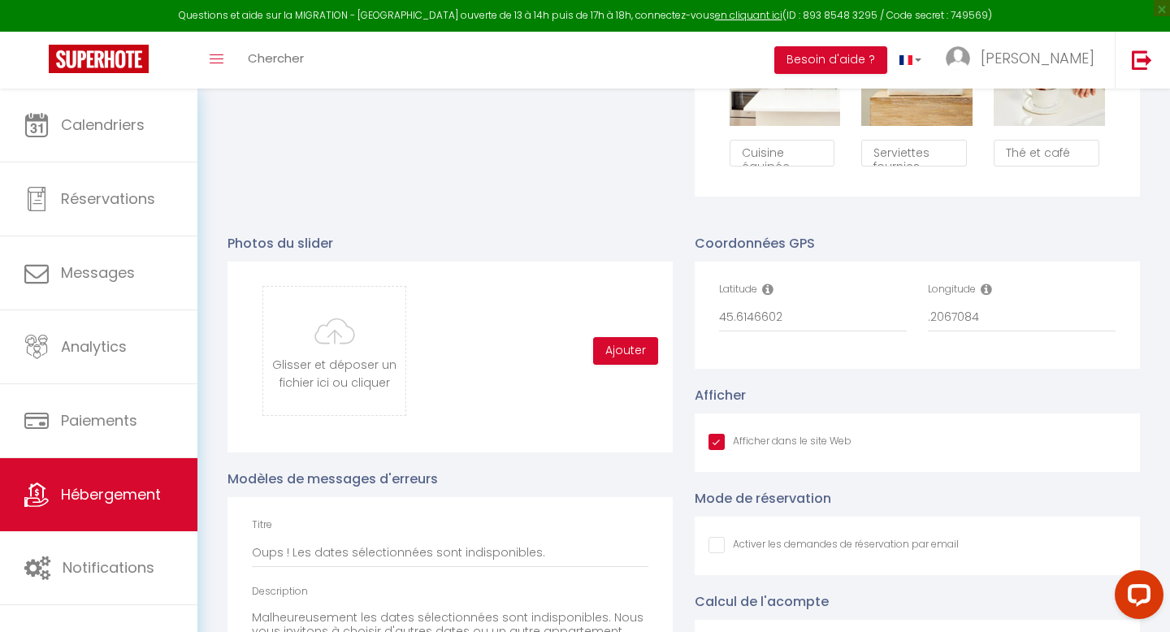
scroll to position [1420, 0]
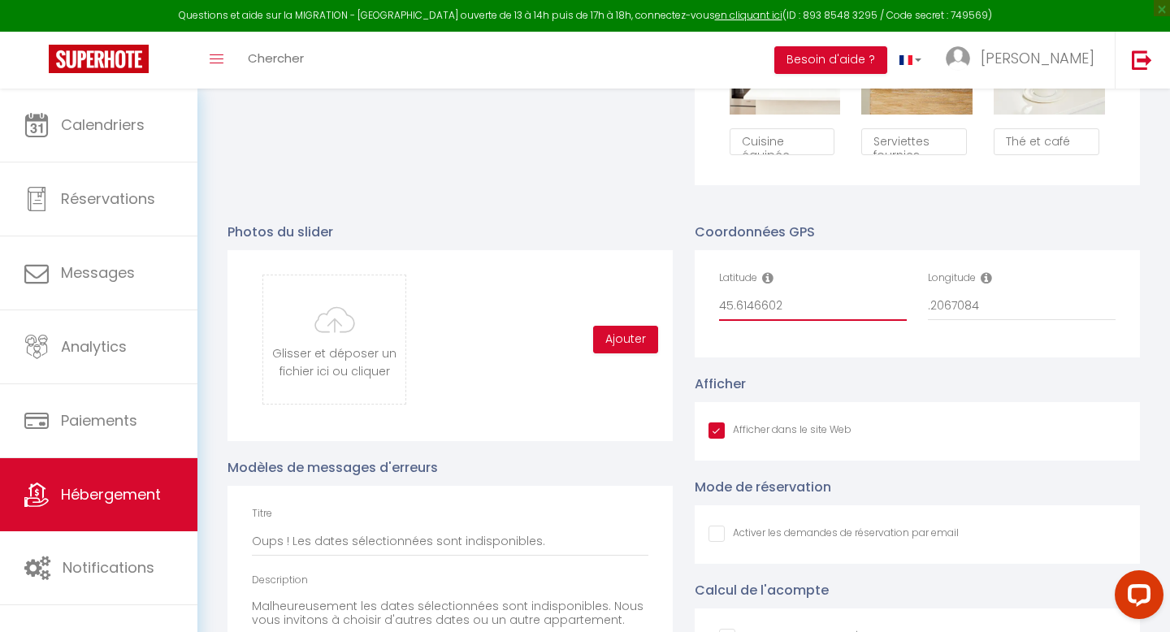
drag, startPoint x: 788, startPoint y: 304, endPoint x: 707, endPoint y: 310, distance: 81.5
click at [709, 310] on div "Latitude 45.6146602" at bounding box center [813, 304] width 209 height 67
drag, startPoint x: 991, startPoint y: 306, endPoint x: 922, endPoint y: 303, distance: 69.1
click at [922, 303] on div "Longitude .2067084" at bounding box center [1021, 304] width 209 height 67
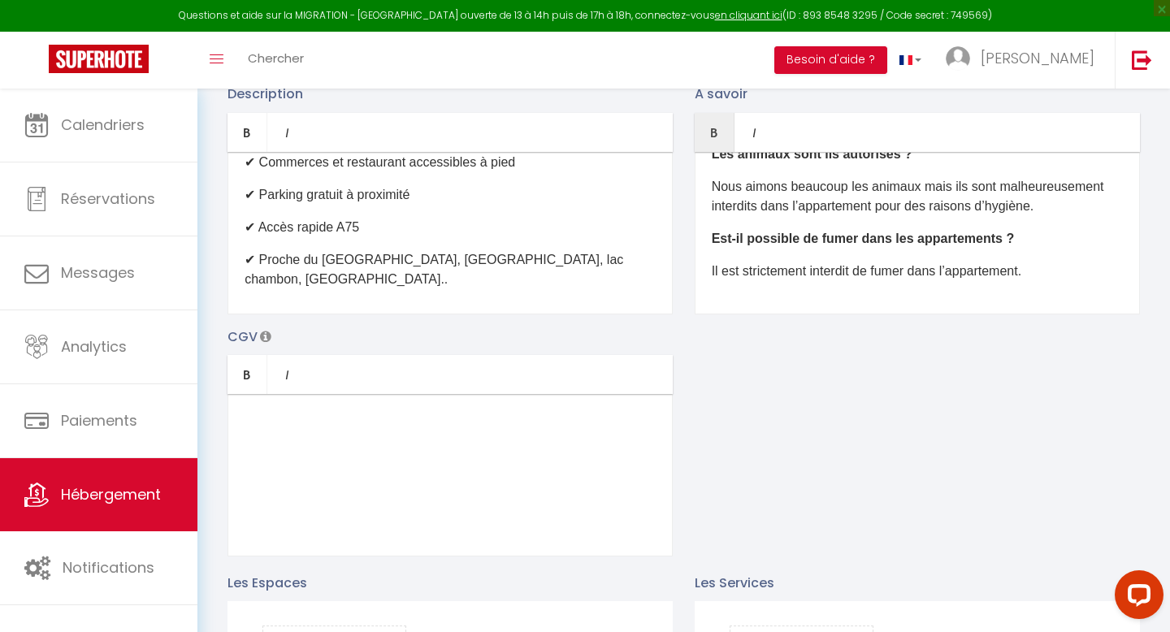
scroll to position [0, 0]
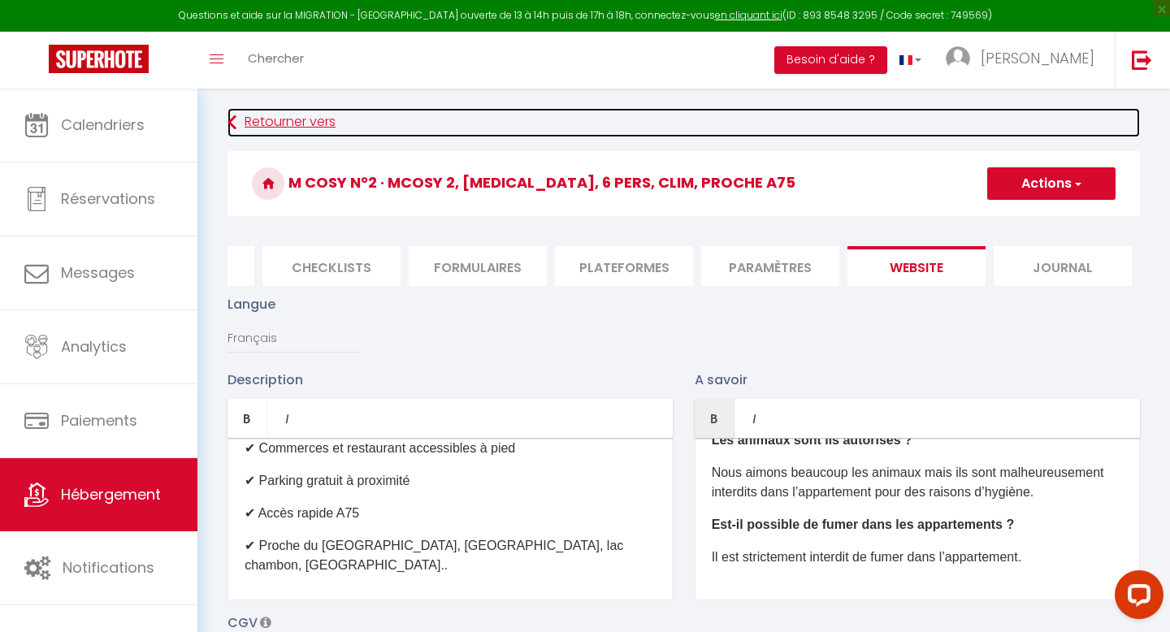
click at [244, 117] on link "Retourner vers" at bounding box center [684, 122] width 913 height 29
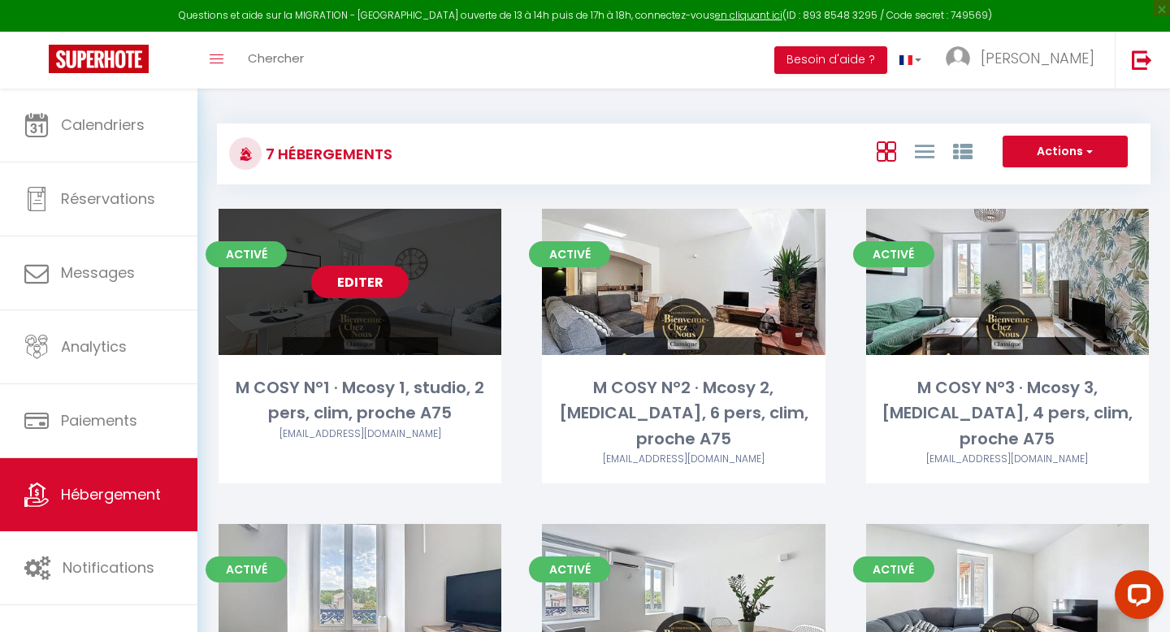
click at [361, 283] on link "Editer" at bounding box center [360, 282] width 98 height 33
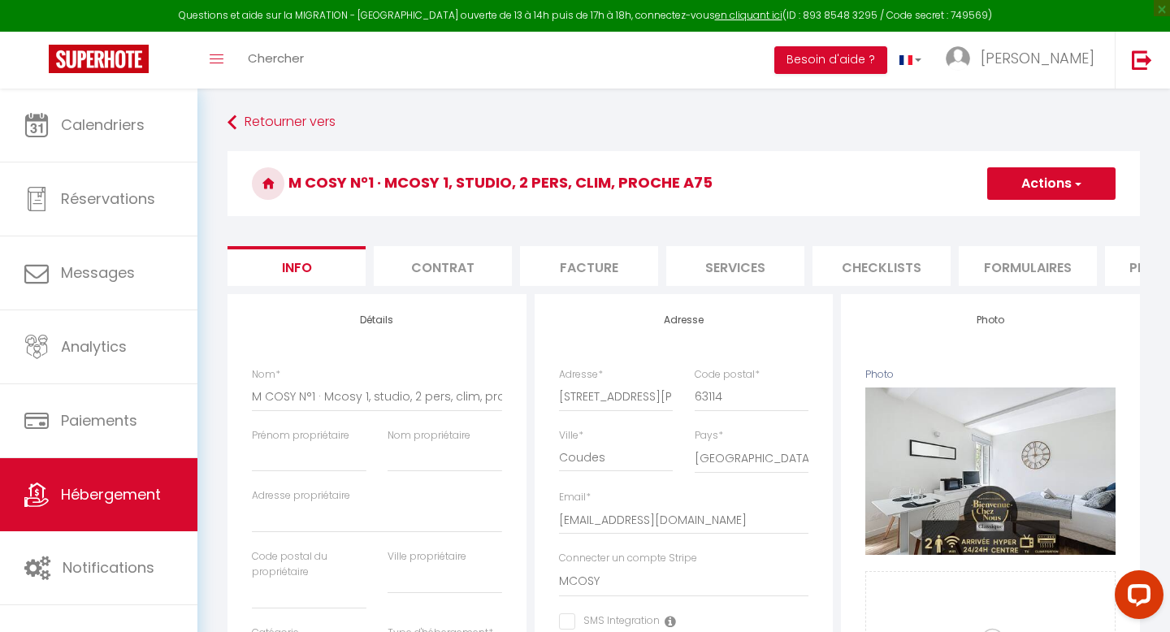
scroll to position [0, 550]
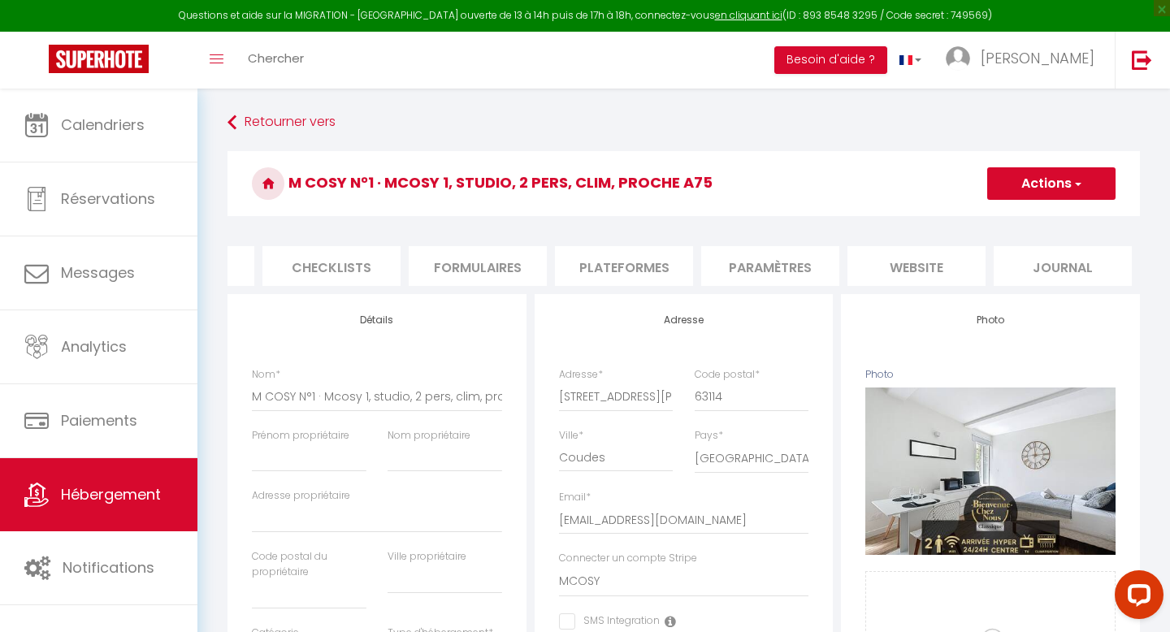
click at [910, 267] on li "website" at bounding box center [917, 266] width 138 height 40
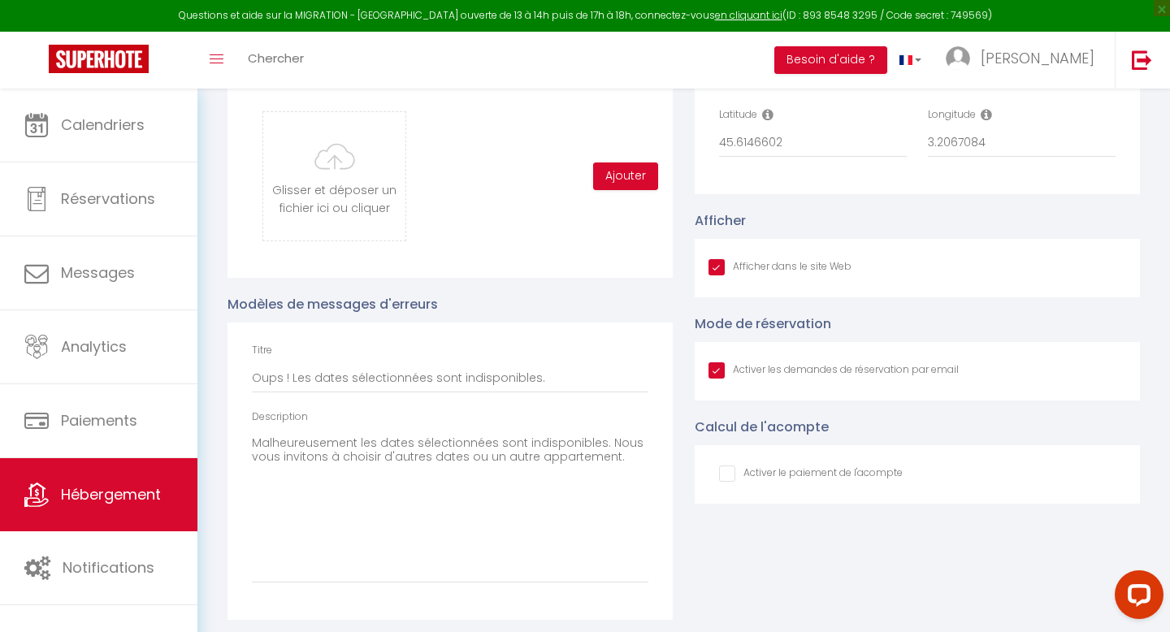
scroll to position [1762, 0]
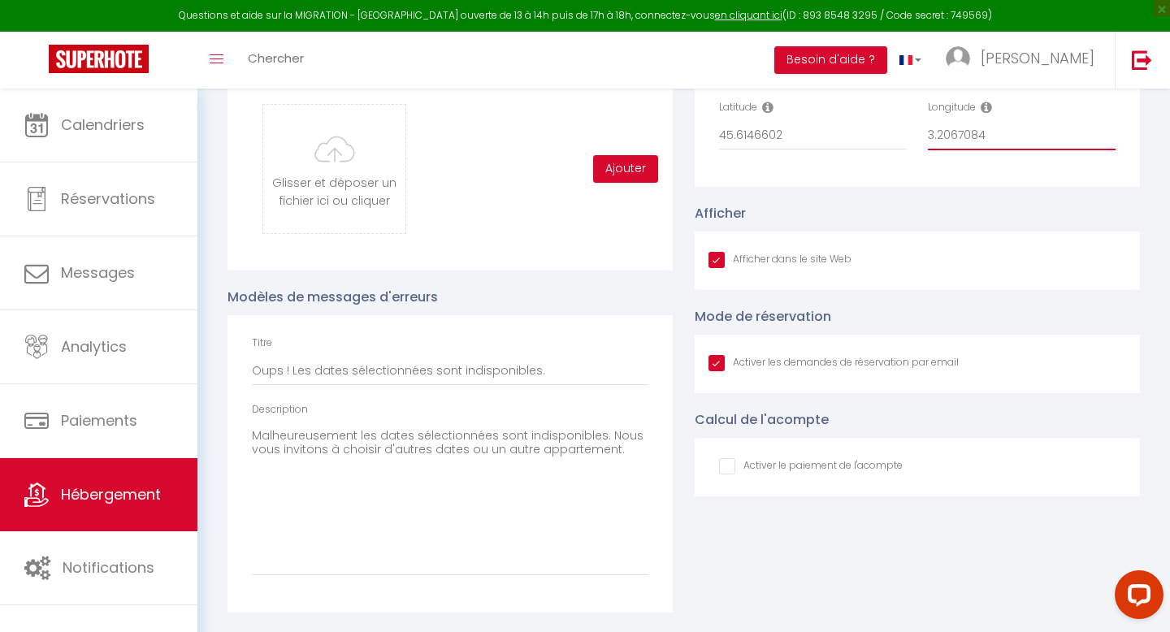
drag, startPoint x: 996, startPoint y: 139, endPoint x: 926, endPoint y: 137, distance: 70.7
click at [926, 137] on div "Longitude 3.2067084" at bounding box center [1021, 133] width 209 height 67
drag, startPoint x: 791, startPoint y: 135, endPoint x: 683, endPoint y: 135, distance: 107.3
click at [684, 135] on div "Coordonnées GPS Latitude 45.6146602 Longitude 3.2067084 Afficher Afficher dans …" at bounding box center [917, 324] width 467 height 578
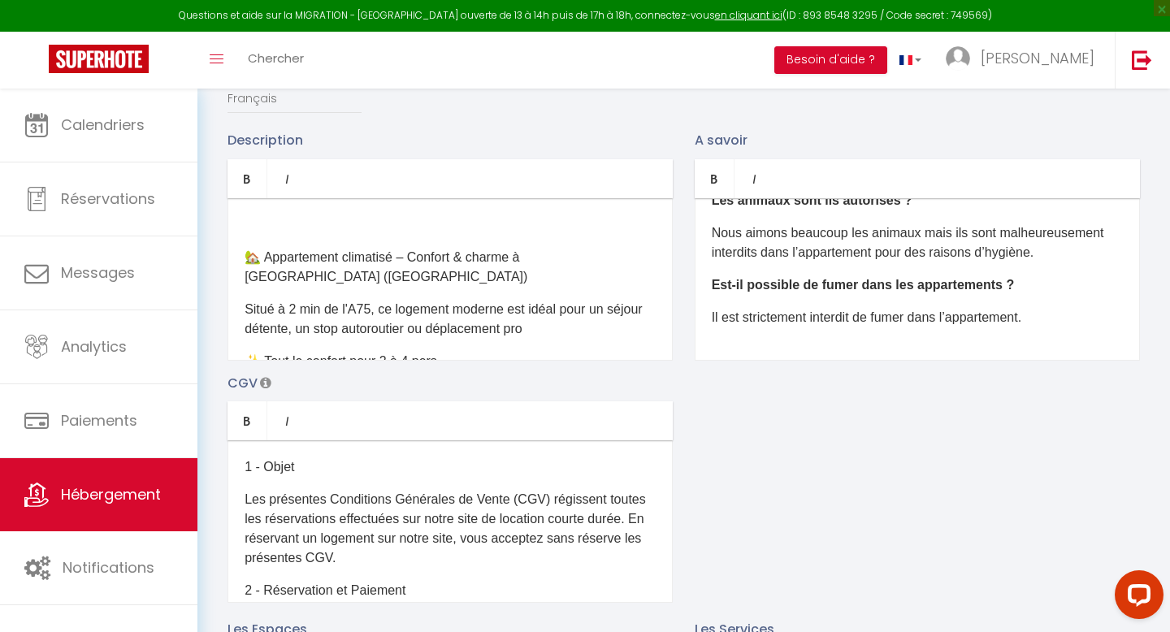
scroll to position [0, 0]
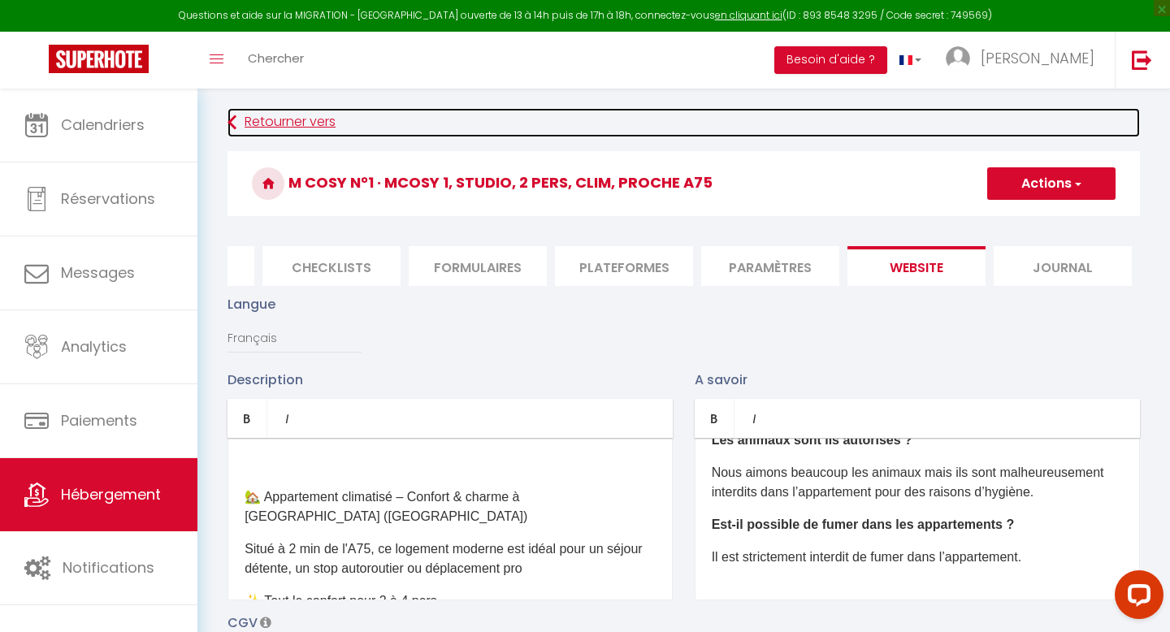
click at [236, 124] on icon at bounding box center [232, 122] width 9 height 29
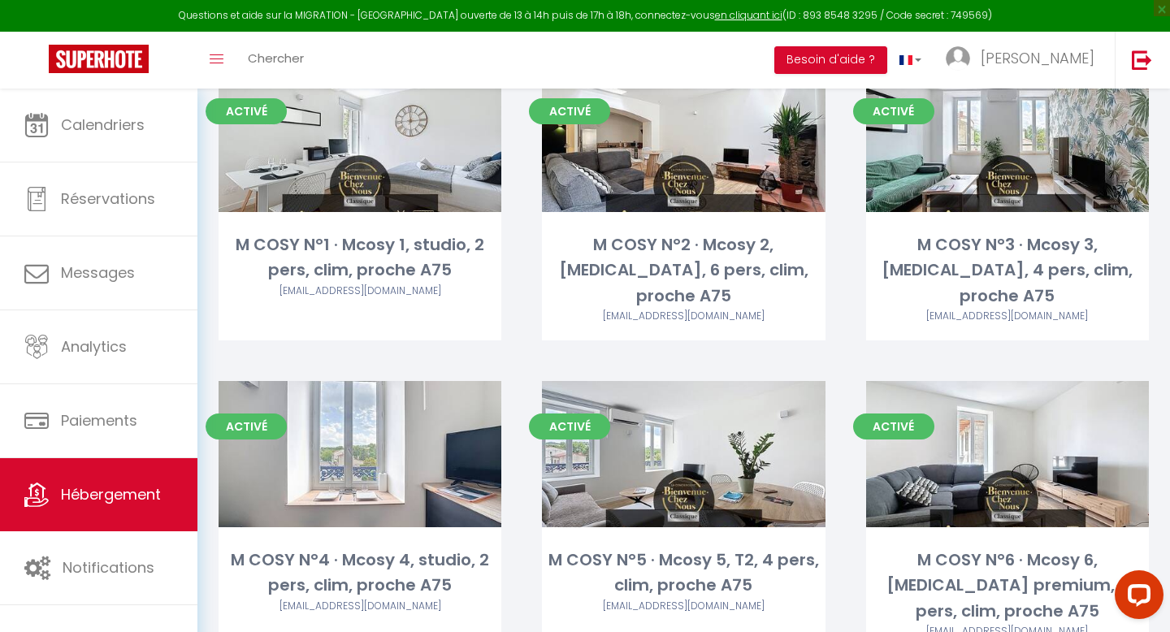
scroll to position [176, 0]
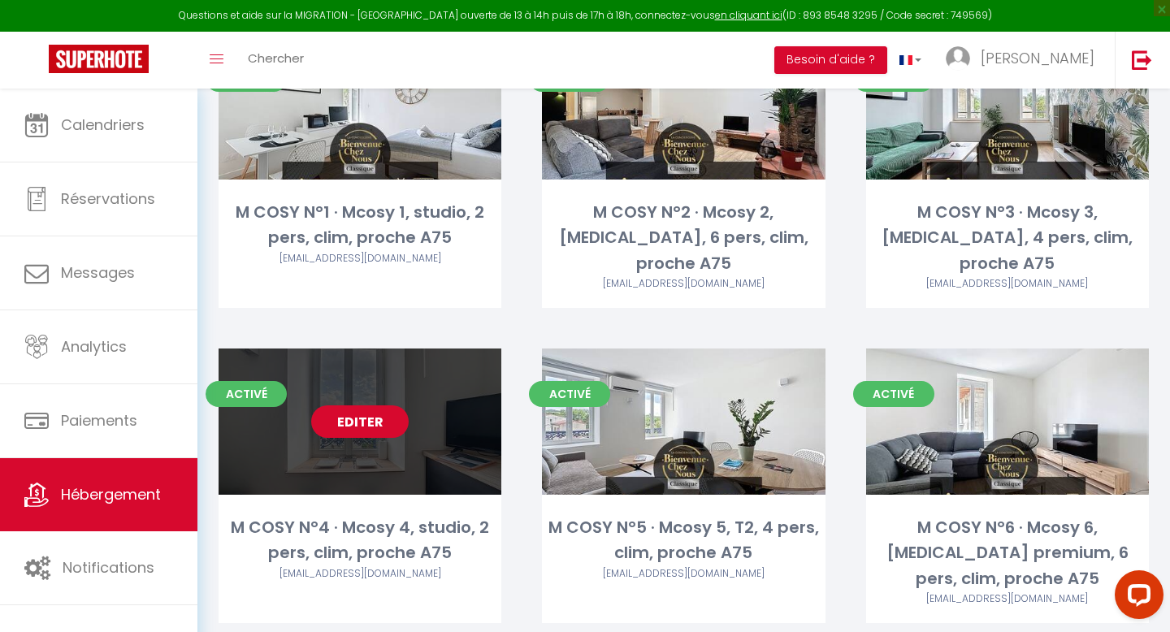
click at [345, 405] on link "Editer" at bounding box center [360, 421] width 98 height 33
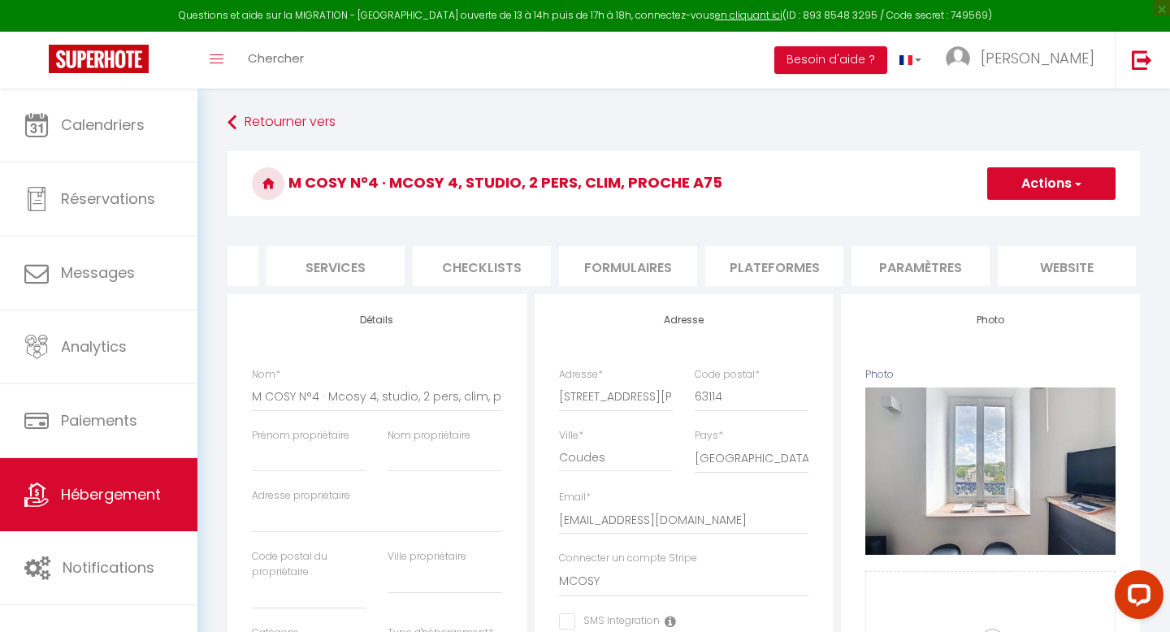
scroll to position [0, 550]
click at [891, 269] on li "website" at bounding box center [917, 266] width 138 height 40
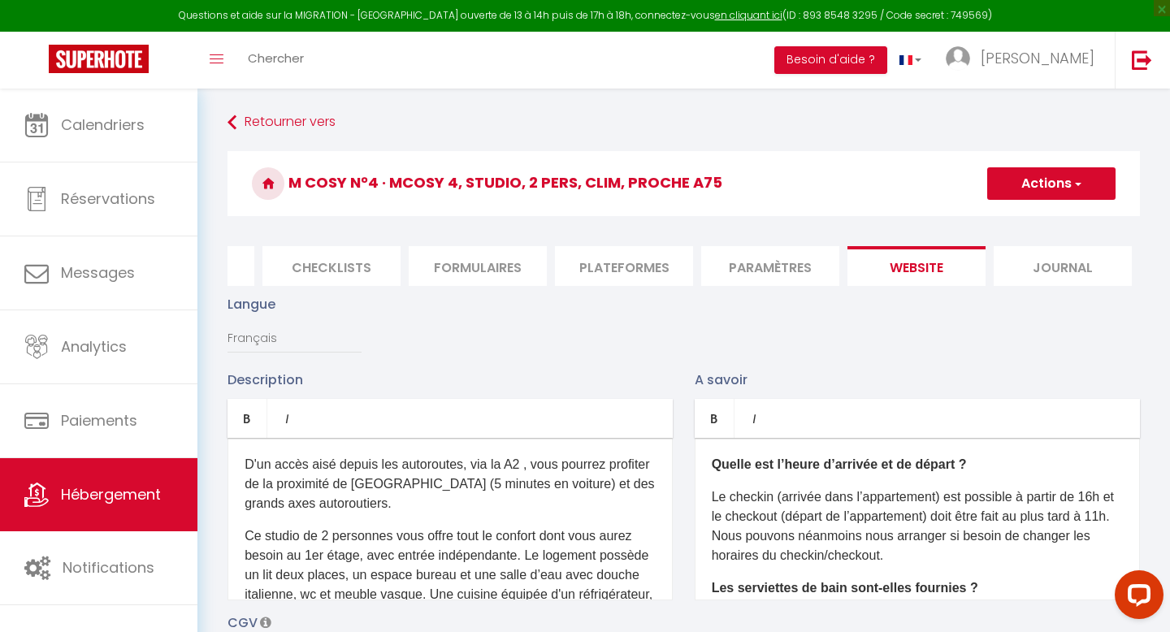
click at [386, 504] on p "D'un accès aisé depuis les autoroutes, via la A2 , vous pourrez profiter de la …" at bounding box center [450, 484] width 411 height 59
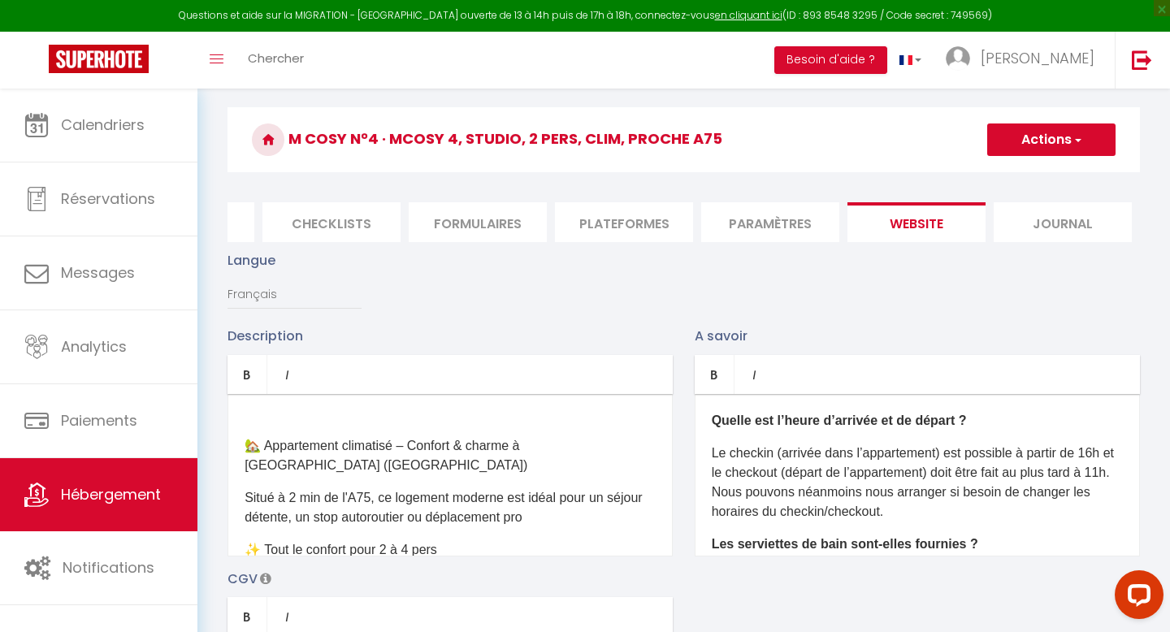
scroll to position [29, 0]
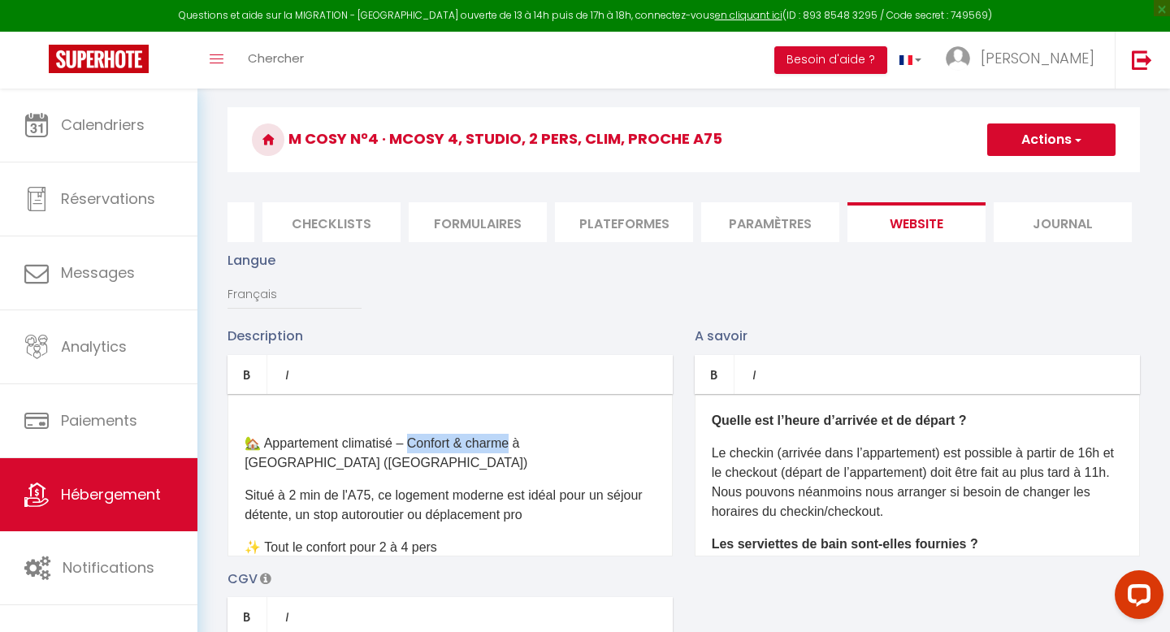
drag, startPoint x: 515, startPoint y: 444, endPoint x: 412, endPoint y: 440, distance: 103.3
click at [412, 440] on p "🏡 Appartement climatisé – Confort & charme à [GEOGRAPHIC_DATA] ([GEOGRAPHIC_DAT…" at bounding box center [450, 443] width 411 height 59
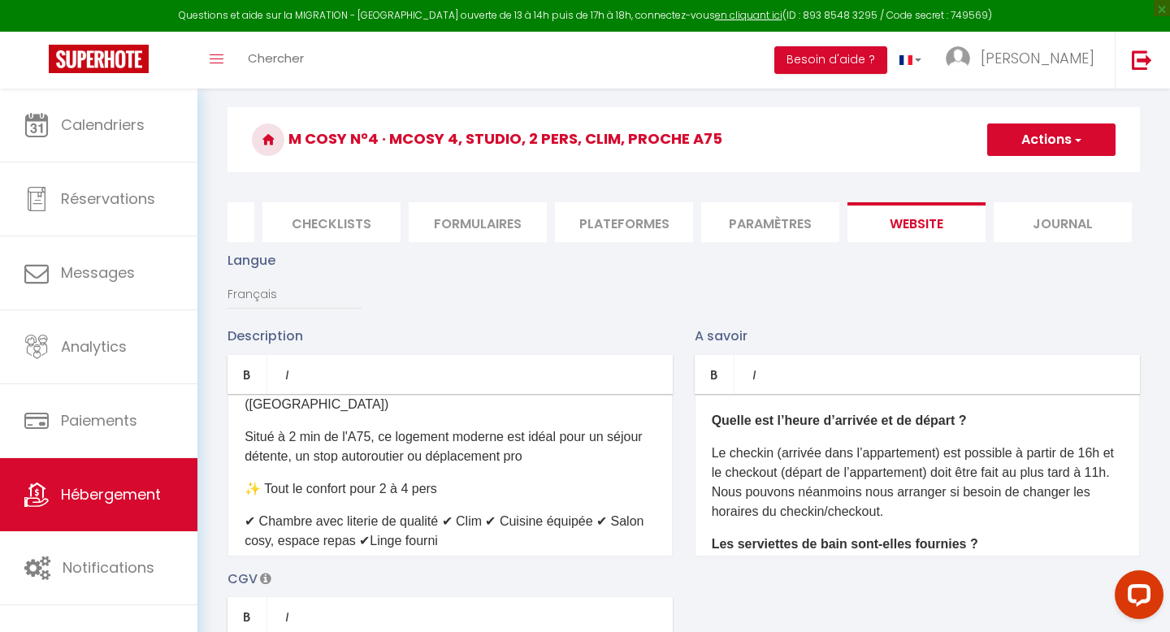
scroll to position [87, 0]
click at [614, 428] on p "Situé à 2 min de l'A75, ce logement moderne est idéal pour un séjour détente, u…" at bounding box center [450, 447] width 411 height 39
drag, startPoint x: 446, startPoint y: 467, endPoint x: 269, endPoint y: 470, distance: 177.2
click at [269, 480] on p "✨ Tout le confort pour 2 à 4 pers" at bounding box center [450, 490] width 411 height 20
click at [446, 513] on p "✔ Chambre avec literie de qualité ✔ Clim ✔ Cuisine équipée ✔ Salon cosy, espace…" at bounding box center [450, 532] width 411 height 39
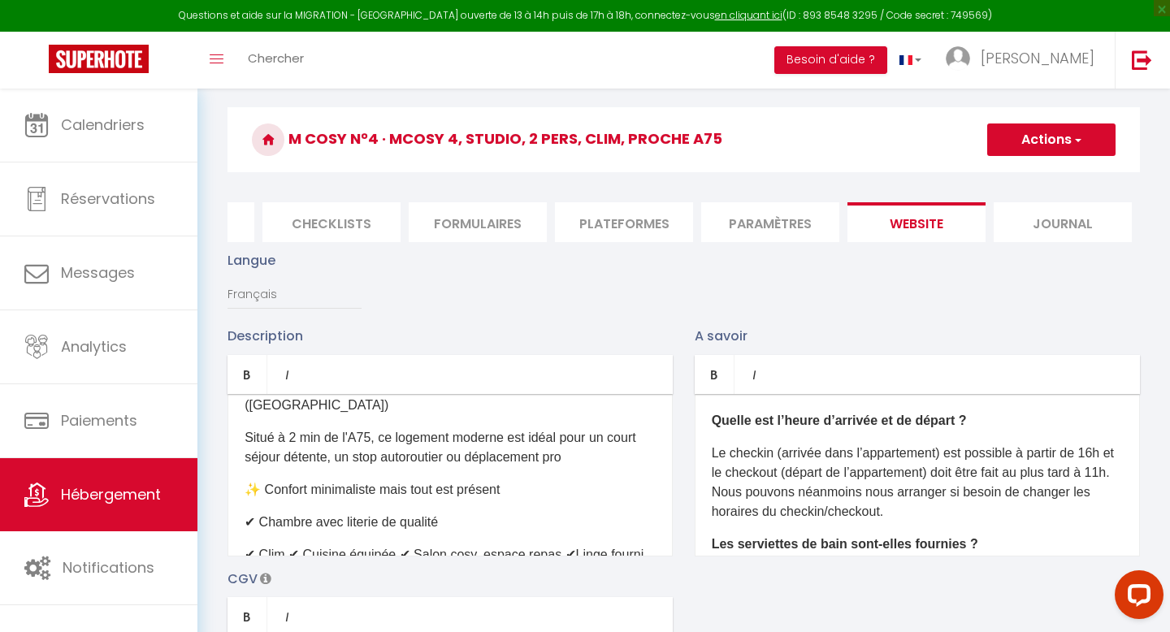
scroll to position [181, 0]
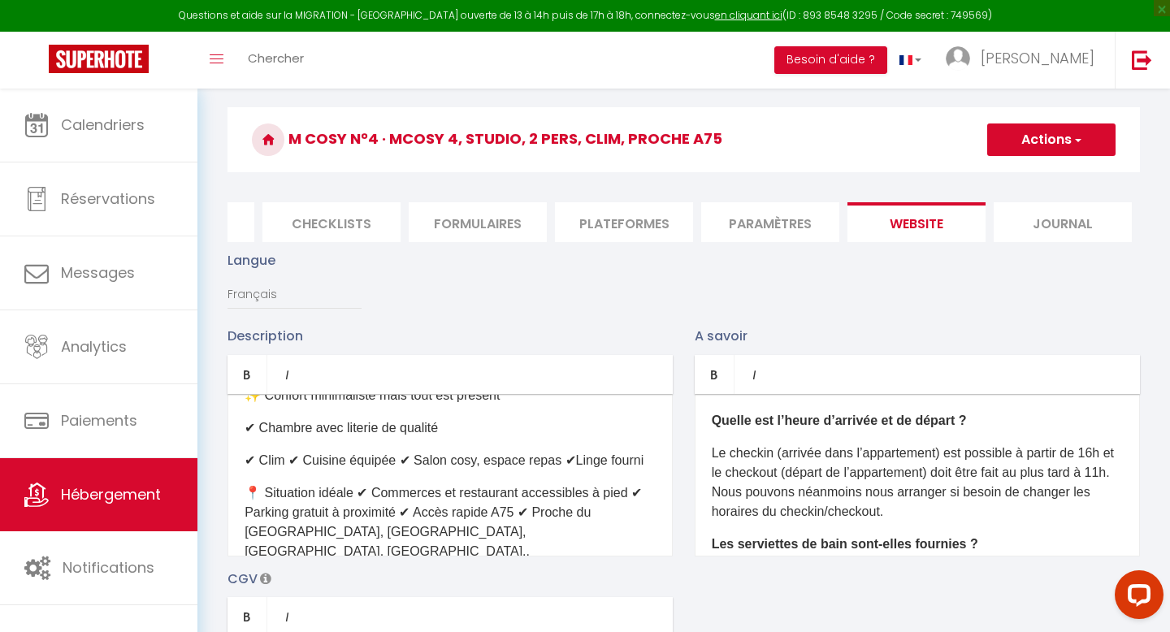
click at [291, 451] on p "✔ Clim ✔ Cuisine équipée ✔ Salon cosy, espace repas ✔Linge fourni" at bounding box center [450, 461] width 411 height 20
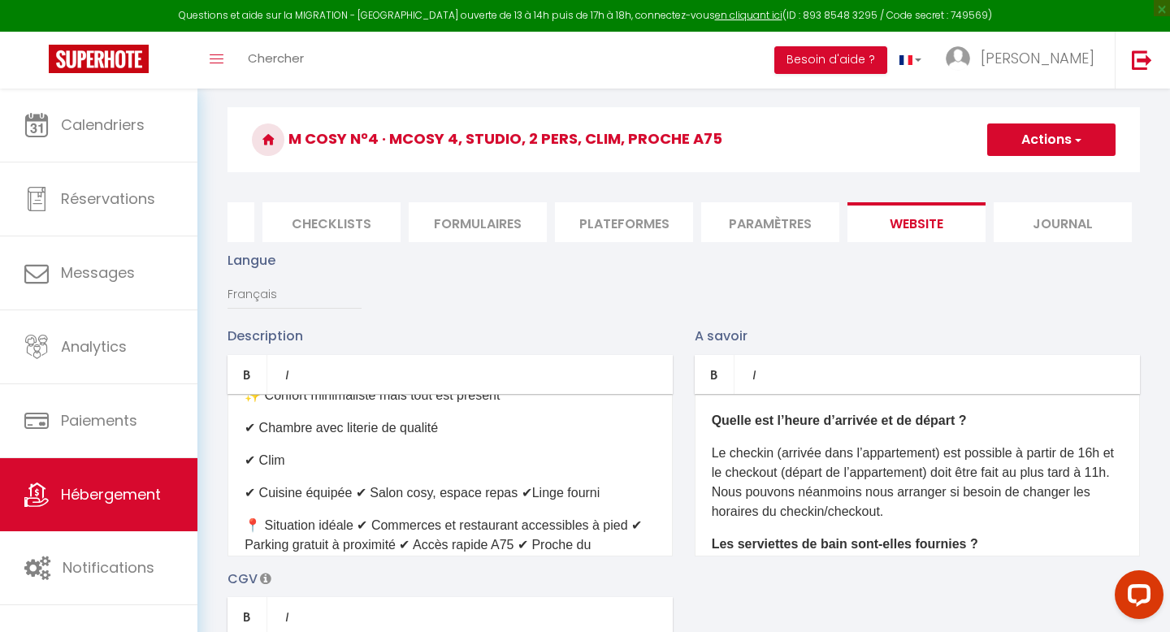
click at [515, 483] on p "✔ Cuisine équipée ✔ Salon cosy, espace repas ✔Linge fourni" at bounding box center [450, 493] width 411 height 20
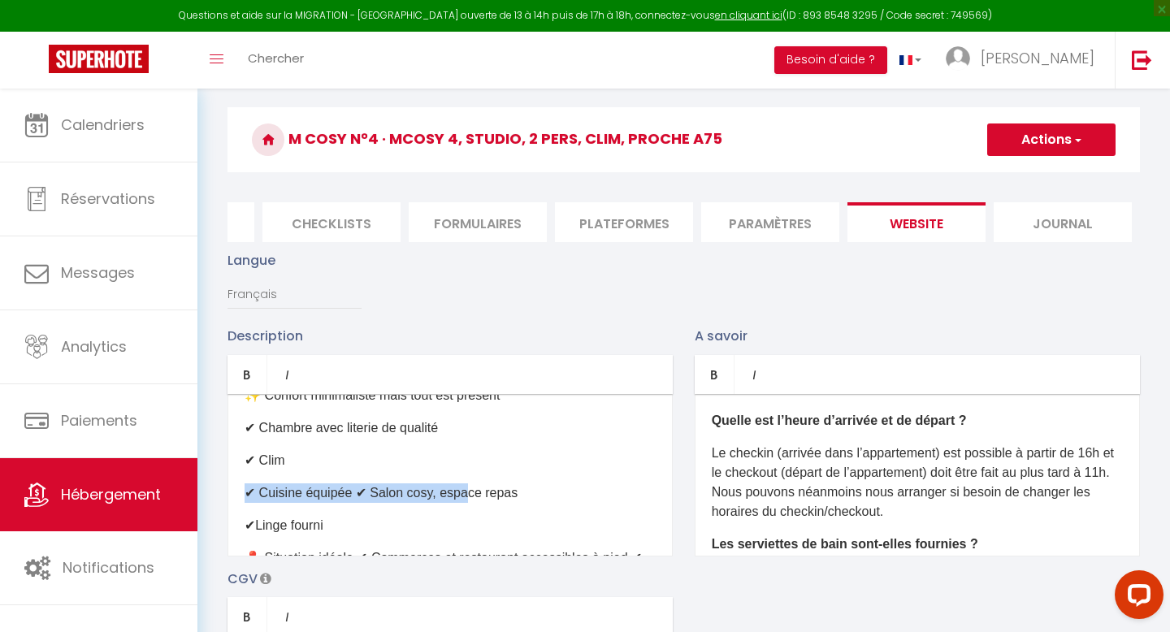
drag, startPoint x: 535, startPoint y: 463, endPoint x: 462, endPoint y: 477, distance: 74.4
click at [462, 483] on p "✔ Cuisine équipée ✔ Salon cosy, espace repas" at bounding box center [450, 493] width 411 height 20
drag, startPoint x: 520, startPoint y: 475, endPoint x: 379, endPoint y: 476, distance: 141.4
click at [379, 483] on p "✔ Cuisine équipée ✔ Salon cosy, espace repas" at bounding box center [450, 493] width 411 height 20
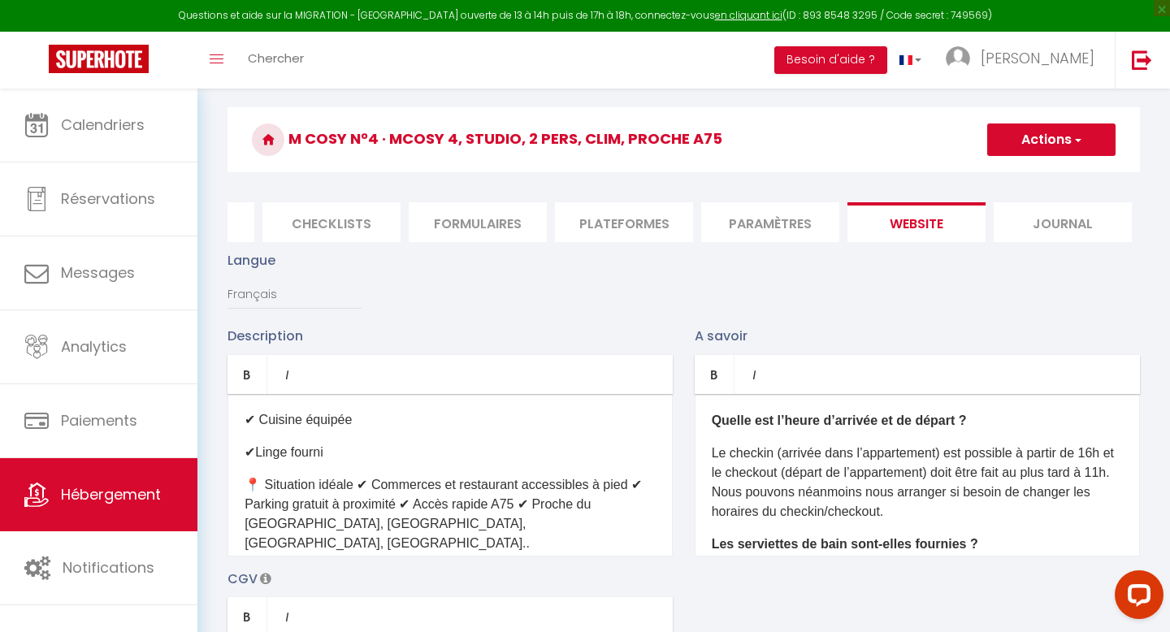
scroll to position [256, 0]
click at [362, 474] on p "📍 Situation idéale ✔ Commerces et restaurant accessibles à pied ✔ Parking gratu…" at bounding box center [450, 513] width 411 height 78
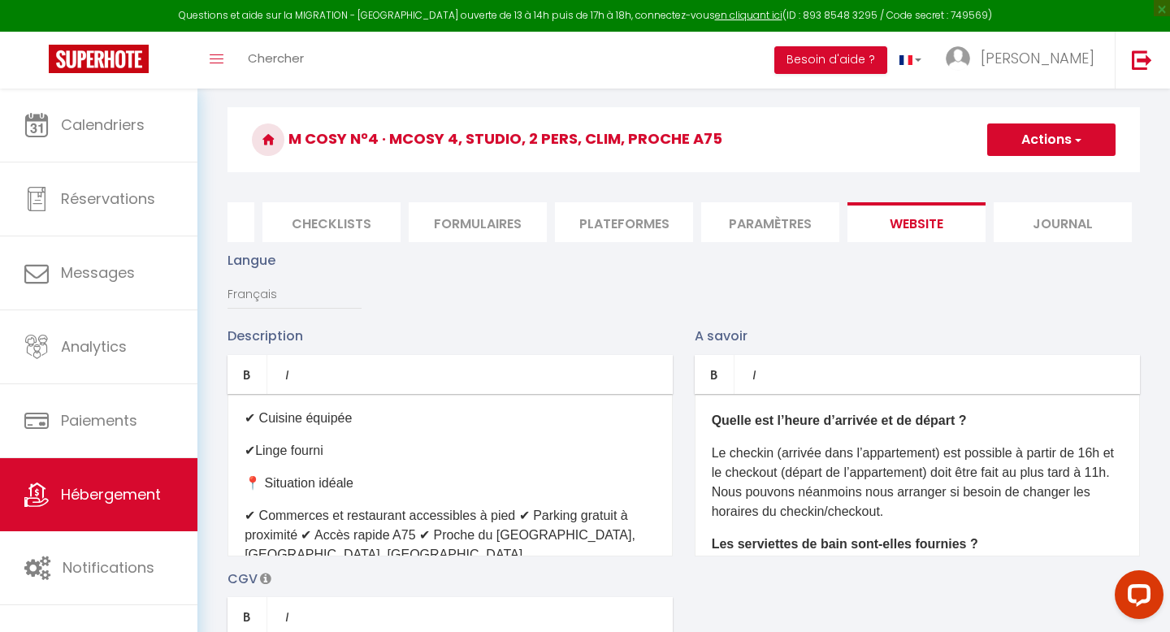
click at [520, 506] on p "✔ Commerces et restaurant accessibles à pied ✔ Parking gratuit à proximité ✔ Ac…" at bounding box center [450, 545] width 411 height 78
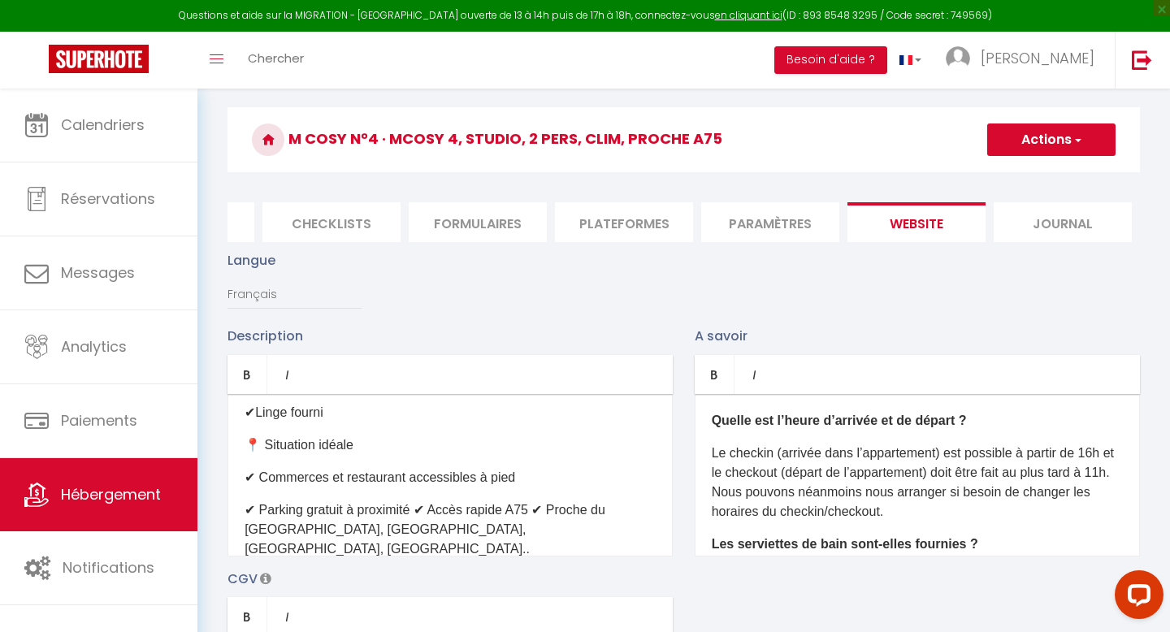
scroll to position [314, 0]
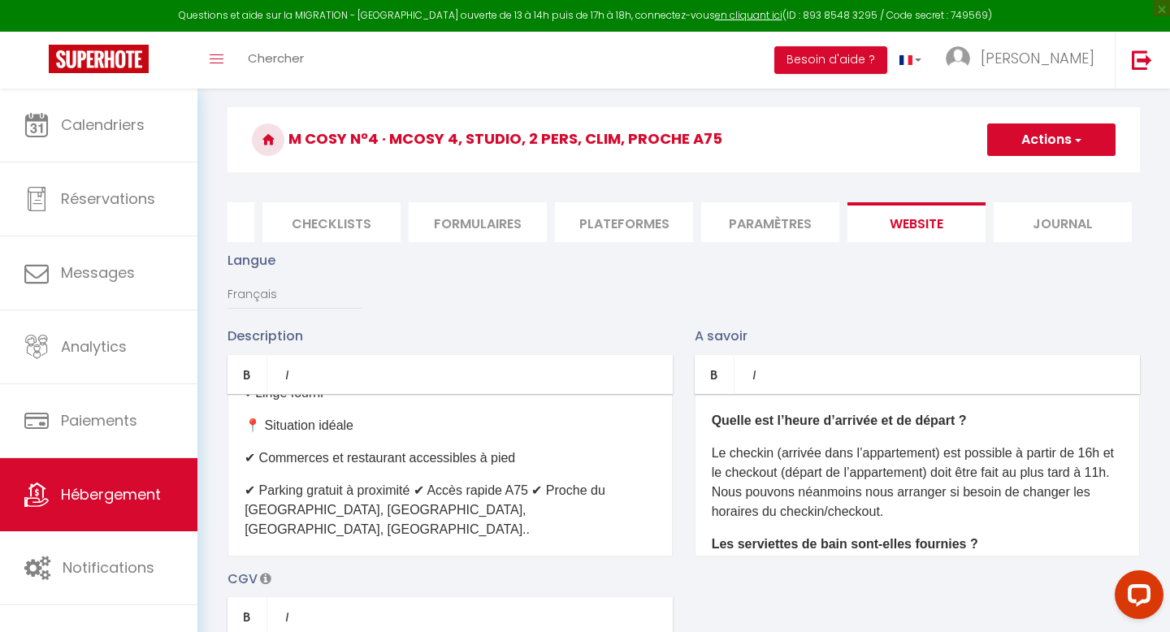
click at [416, 481] on p "✔ Parking gratuit à proximité ✔ Accès rapide A75 ✔ Proche du [GEOGRAPHIC_DATA],…" at bounding box center [450, 510] width 411 height 59
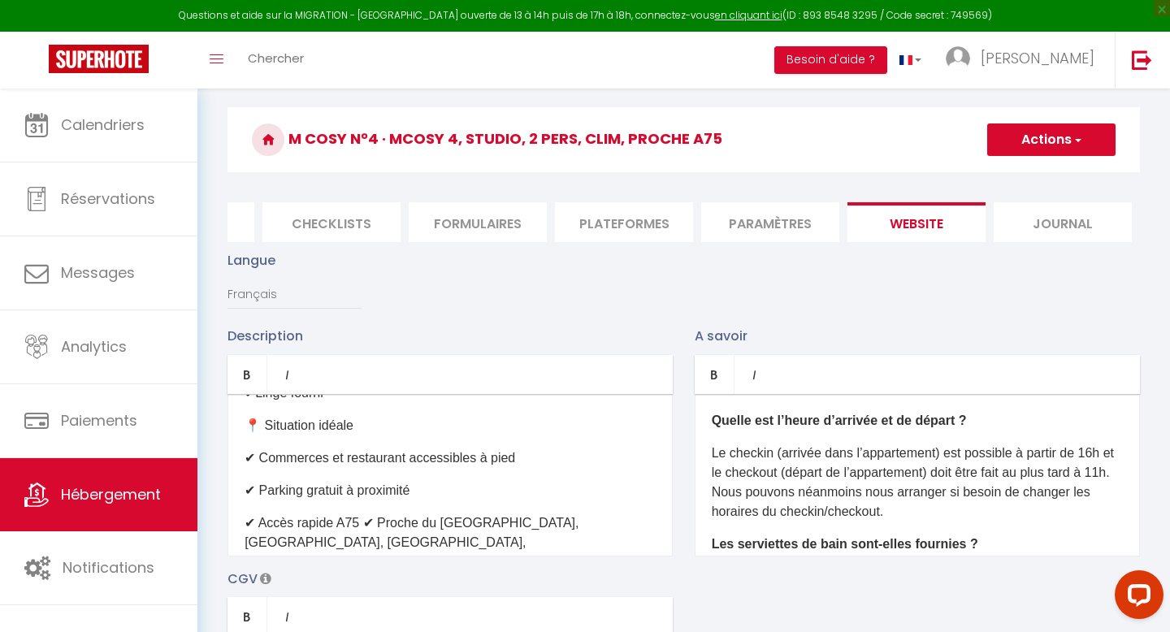
click at [362, 514] on p "✔ Accès rapide A75 ✔ Proche du [GEOGRAPHIC_DATA], [GEOGRAPHIC_DATA], [GEOGRAPHI…" at bounding box center [450, 543] width 411 height 59
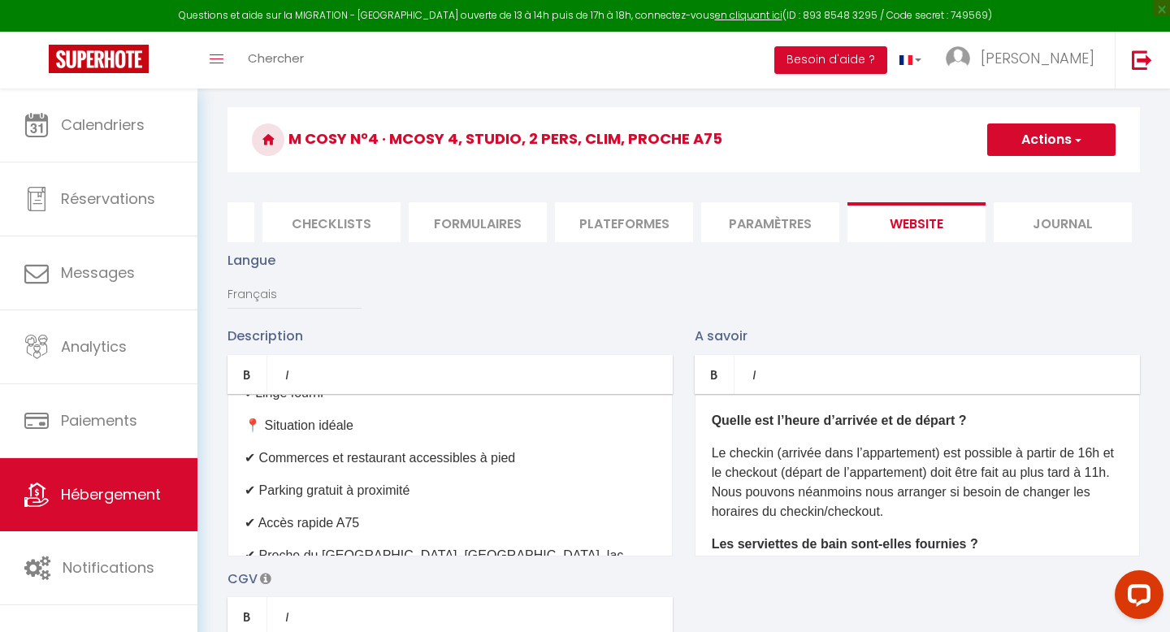
click at [823, 478] on p "Le checkin (arrivée dans l’appartement) est possible à partir de 16h et le chec…" at bounding box center [917, 483] width 411 height 78
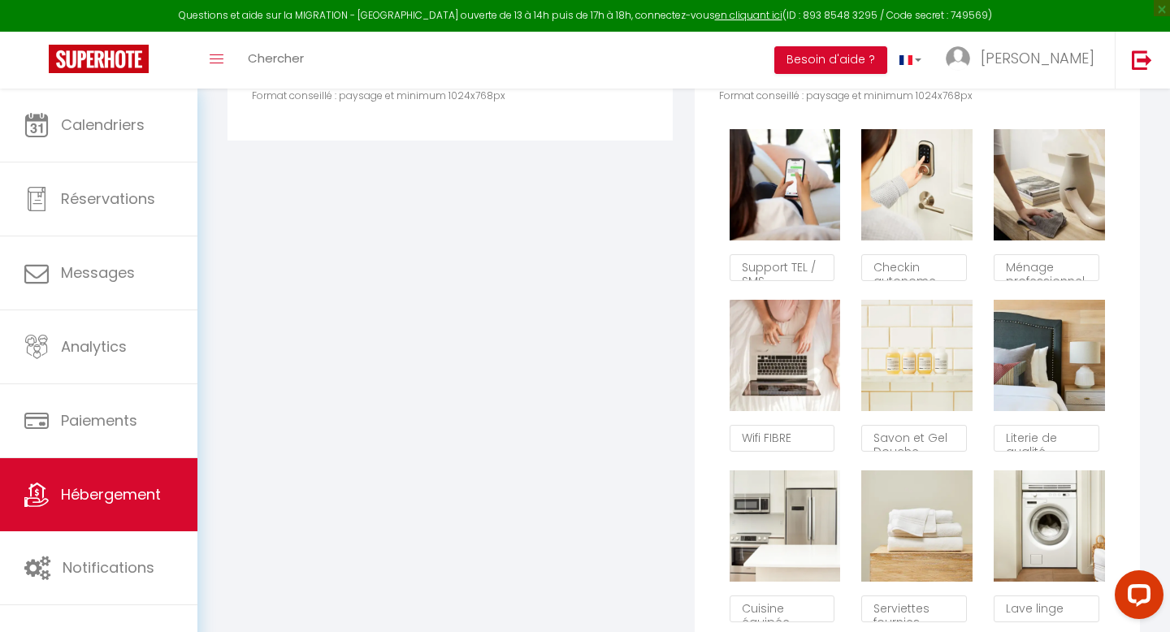
scroll to position [1022, 0]
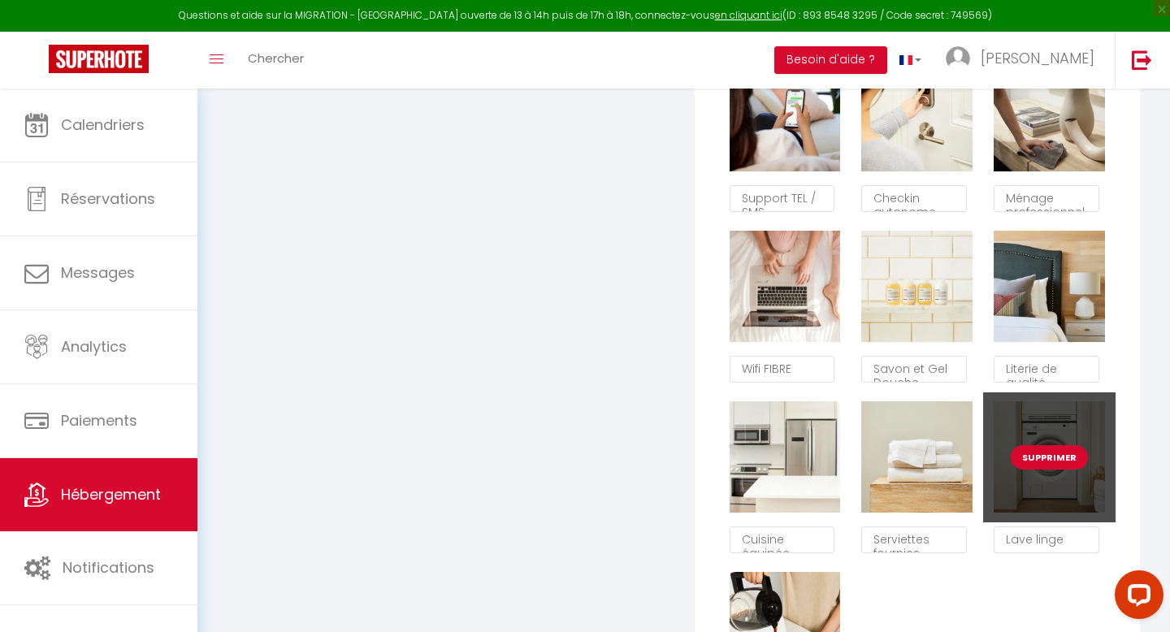
click at [1056, 456] on button "Supprimer" at bounding box center [1049, 457] width 77 height 24
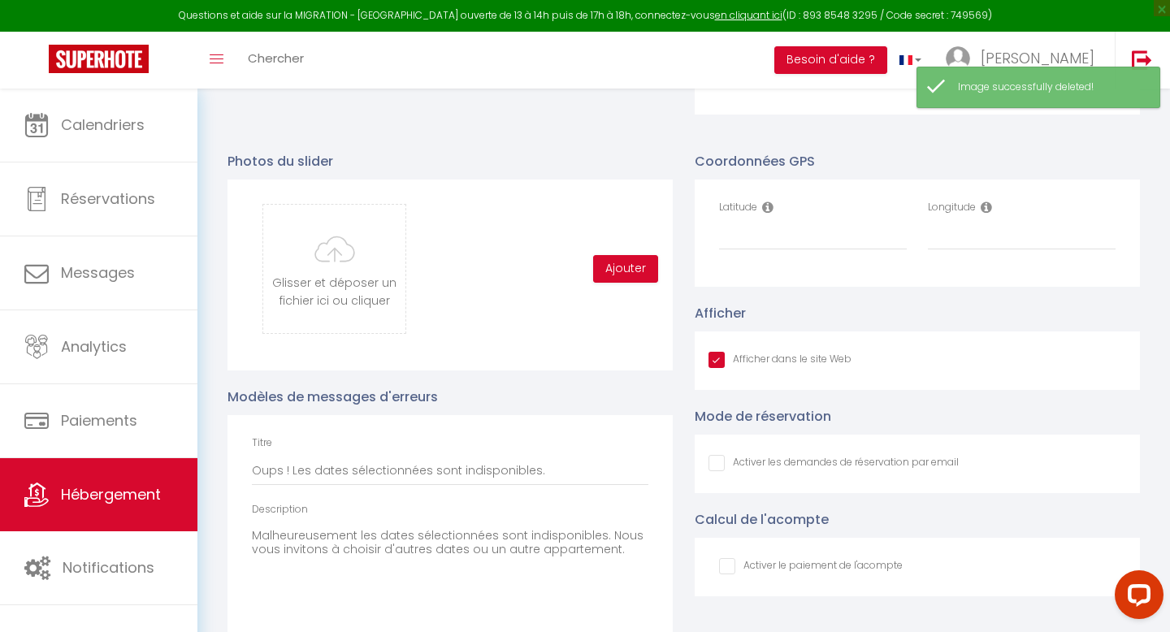
scroll to position [1503, 0]
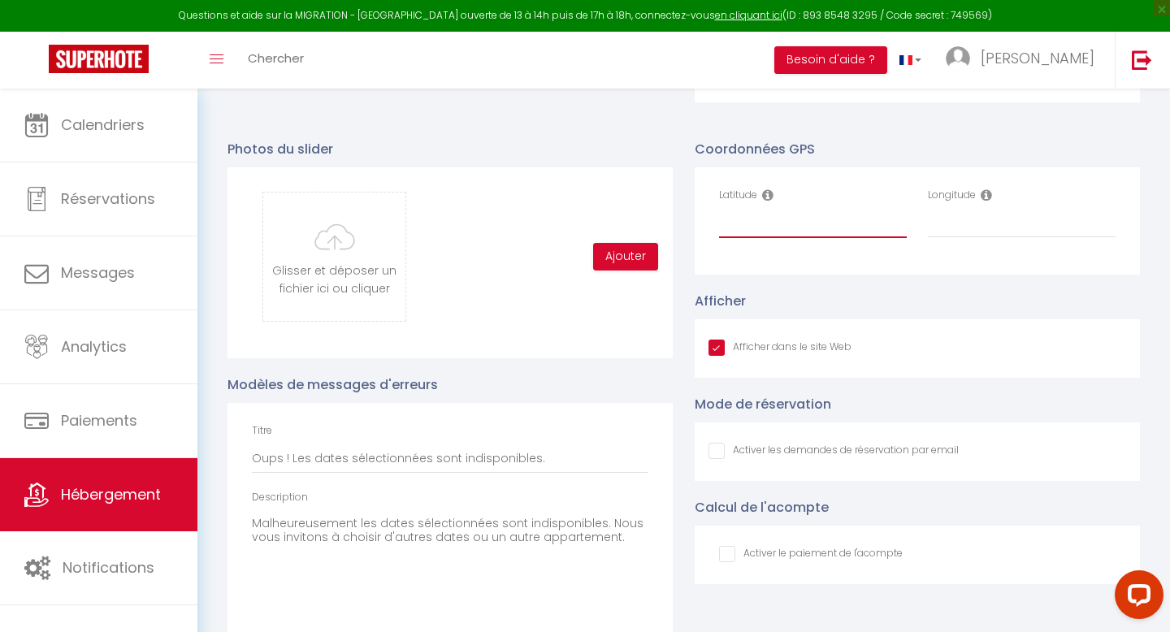
click at [744, 222] on input "Latitude" at bounding box center [813, 223] width 188 height 29
paste input "45.6146602"
click at [947, 231] on input "Longitude" at bounding box center [1022, 223] width 188 height 29
paste input "3.2067084"
click at [714, 356] on input "Afficher dans le site Web" at bounding box center [780, 348] width 143 height 16
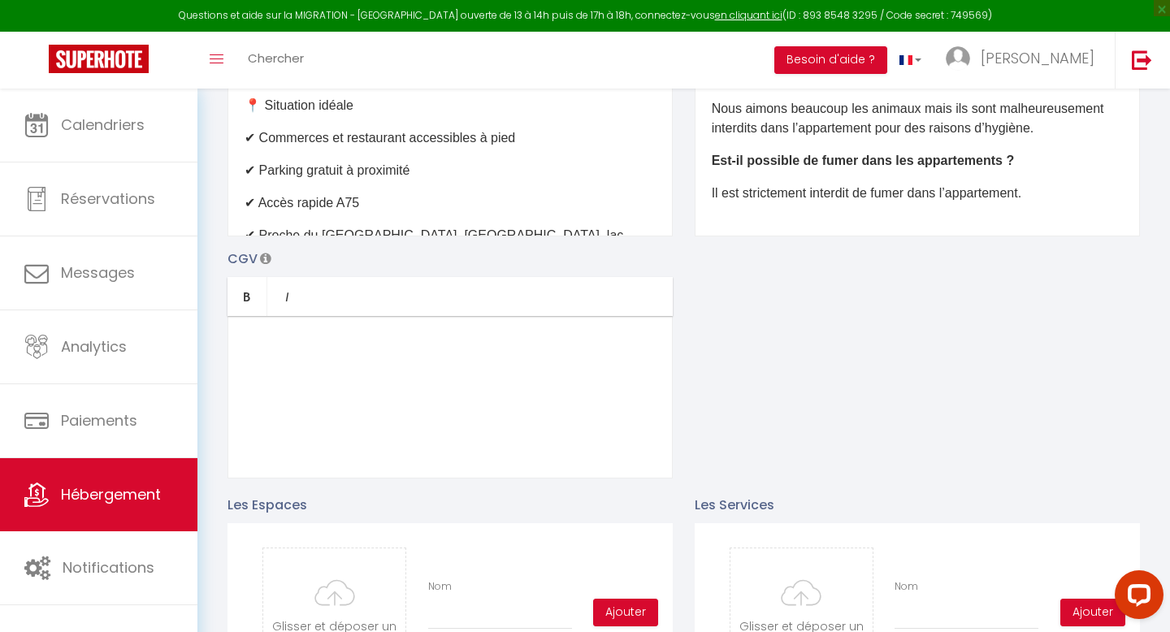
scroll to position [0, 0]
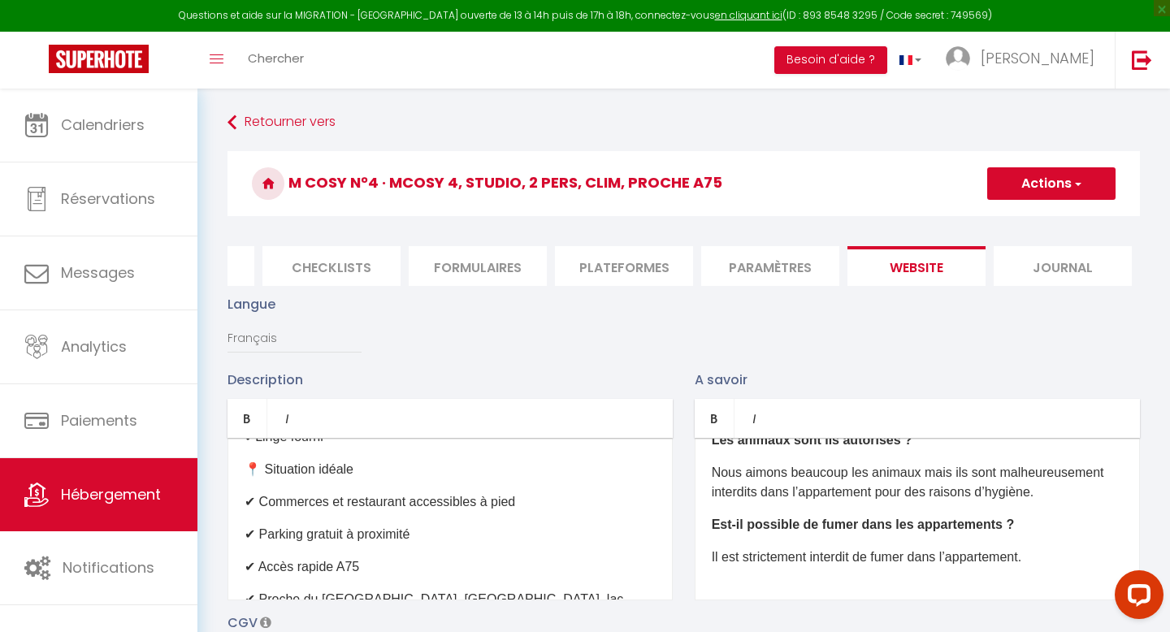
click at [1069, 181] on button "Actions" at bounding box center [1051, 183] width 128 height 33
click at [1025, 215] on input "Enregistrer" at bounding box center [1033, 219] width 60 height 16
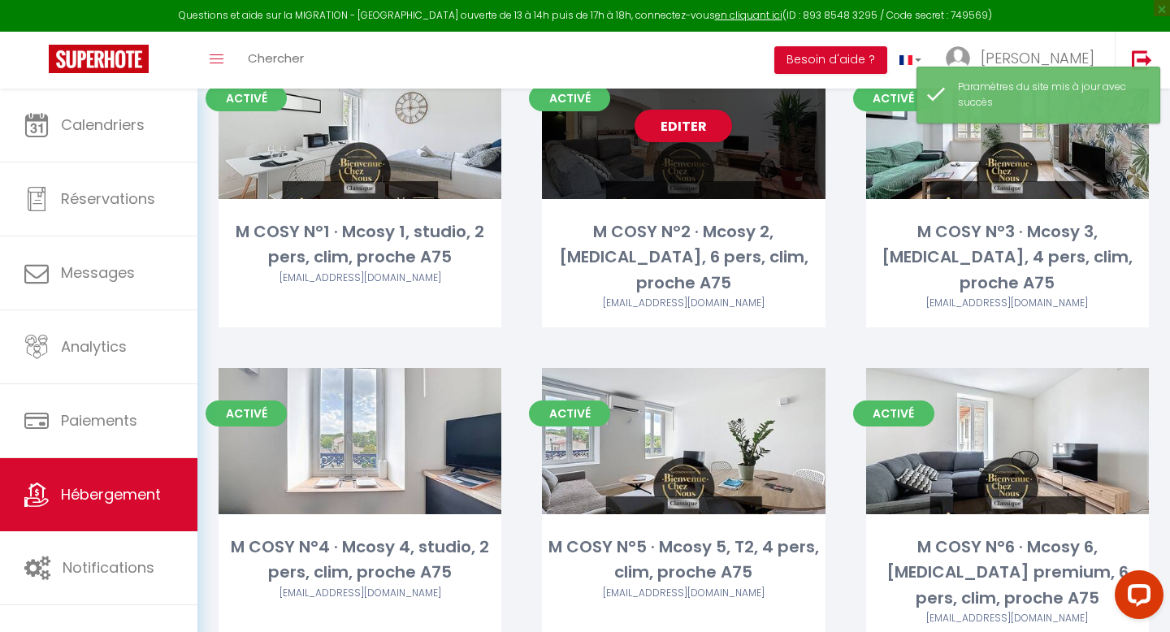
scroll to position [158, 0]
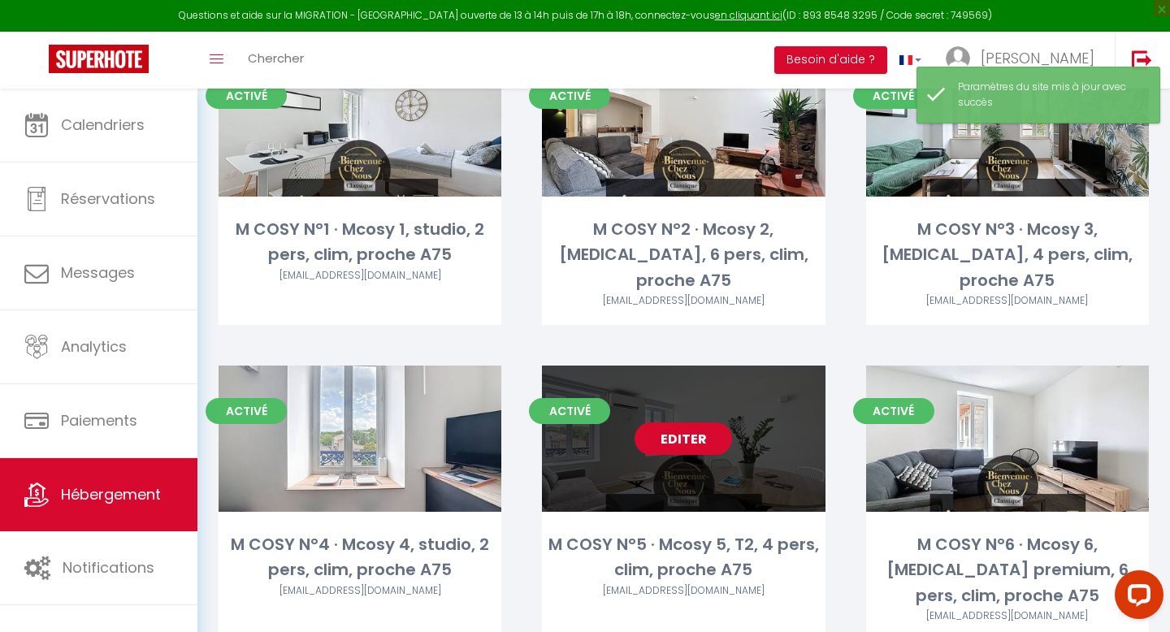
click at [683, 423] on link "Editer" at bounding box center [684, 439] width 98 height 33
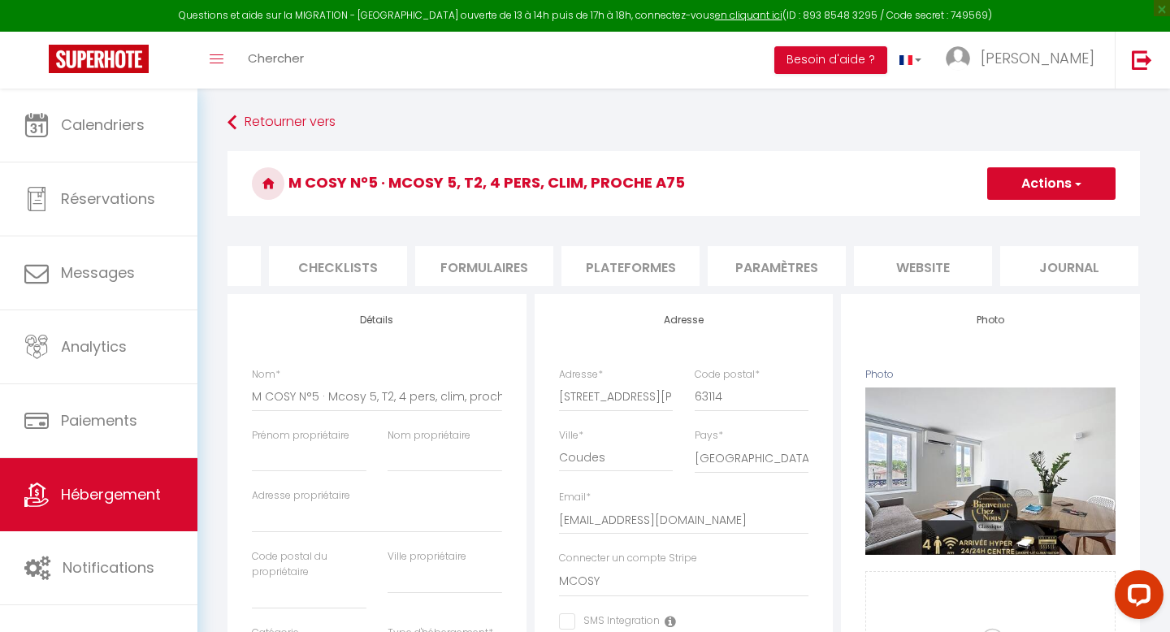
scroll to position [0, 550]
click at [914, 267] on li "website" at bounding box center [917, 266] width 138 height 40
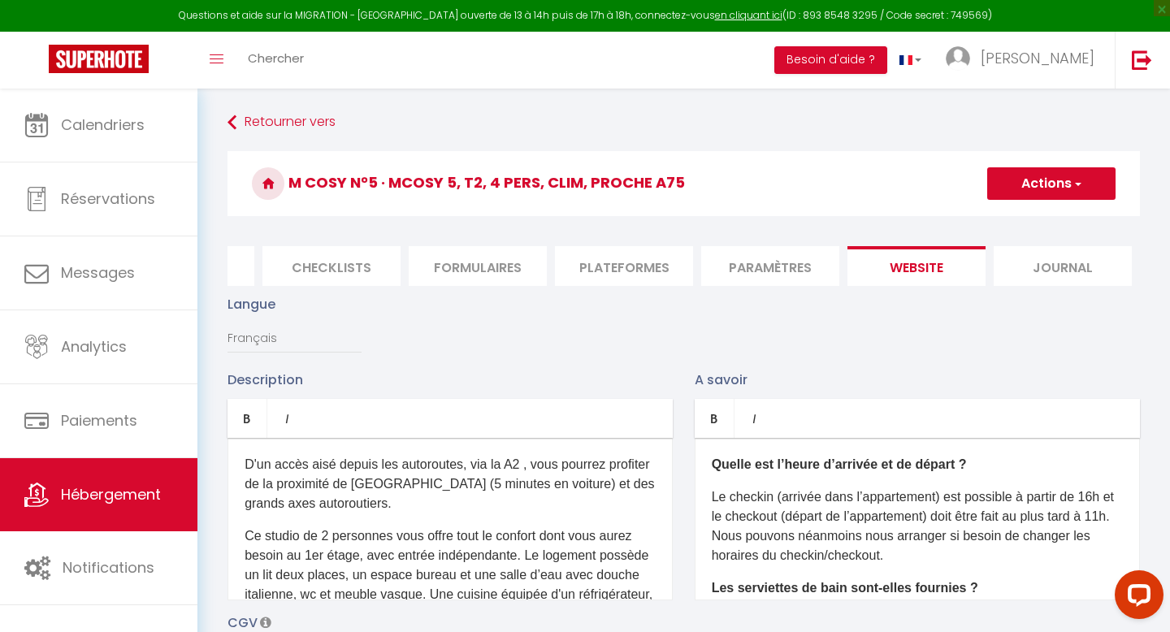
click at [401, 530] on p "Ce studio de 2 personnes vous offre tout le confort dont vous aurez besoin au 1…" at bounding box center [450, 615] width 411 height 176
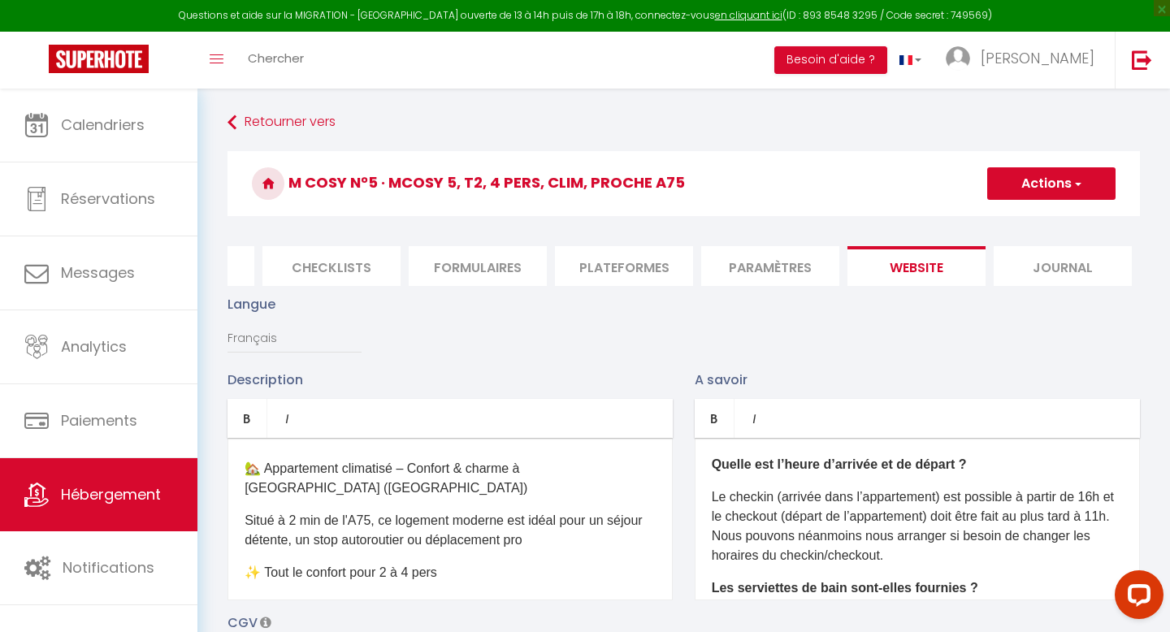
scroll to position [105, 0]
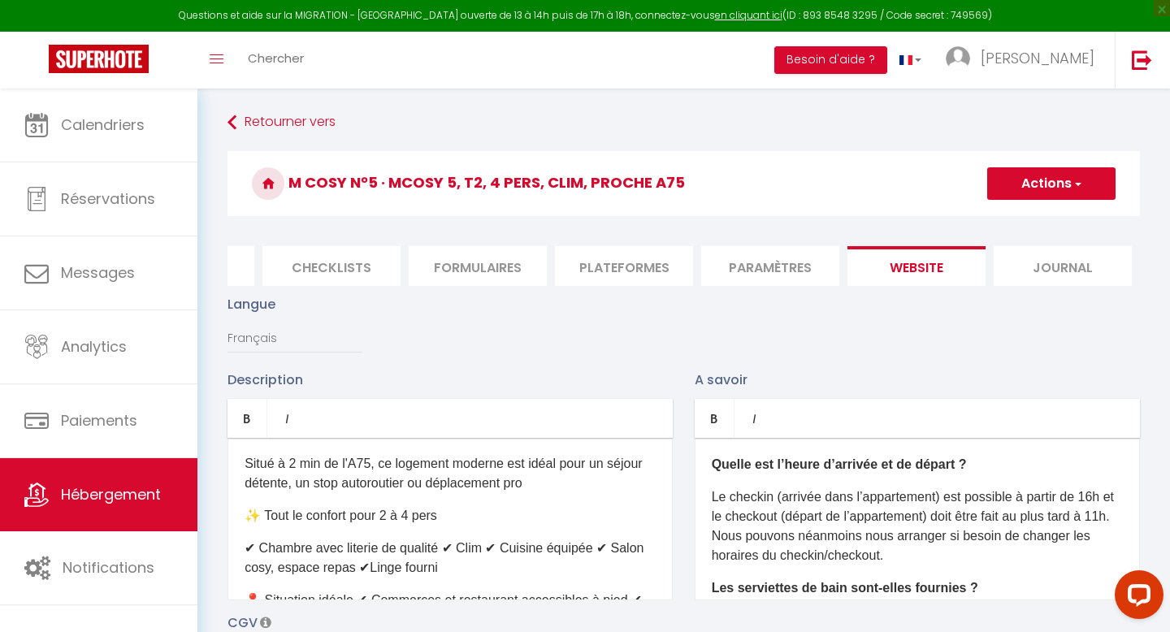
click at [448, 539] on p "✔ Chambre avec literie de qualité ✔ Clim ✔ Cuisine équipée ✔ Salon cosy, espace…" at bounding box center [450, 558] width 411 height 39
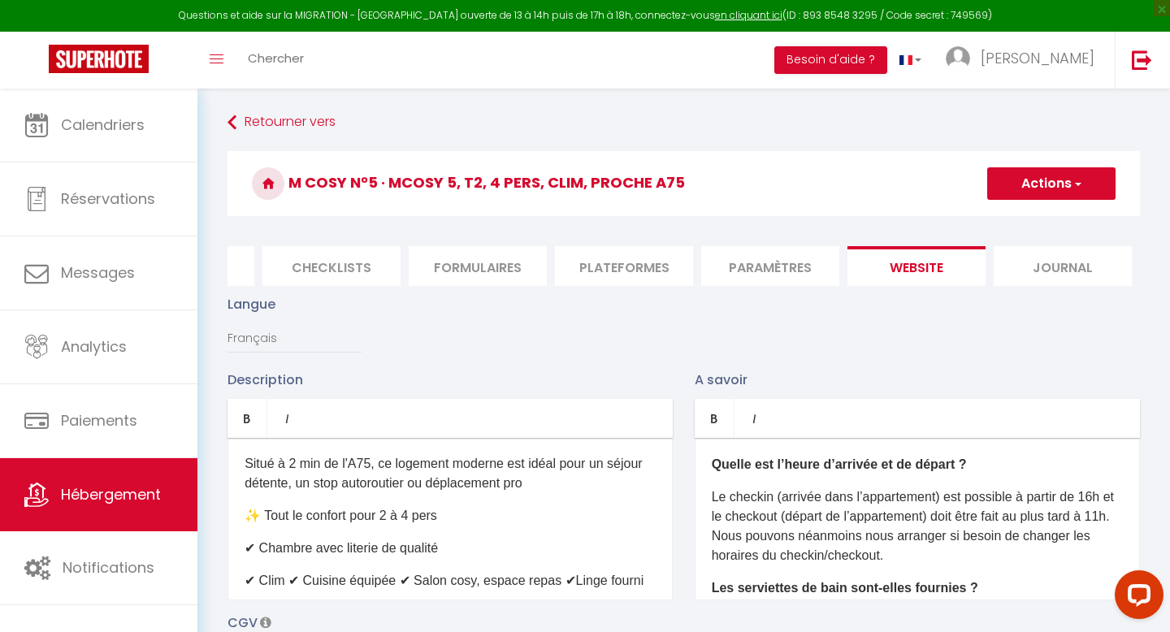
click at [287, 571] on p "✔ Clim ✔ Cuisine équipée ✔ Salon cosy, espace repas ✔Linge fourni" at bounding box center [450, 581] width 411 height 20
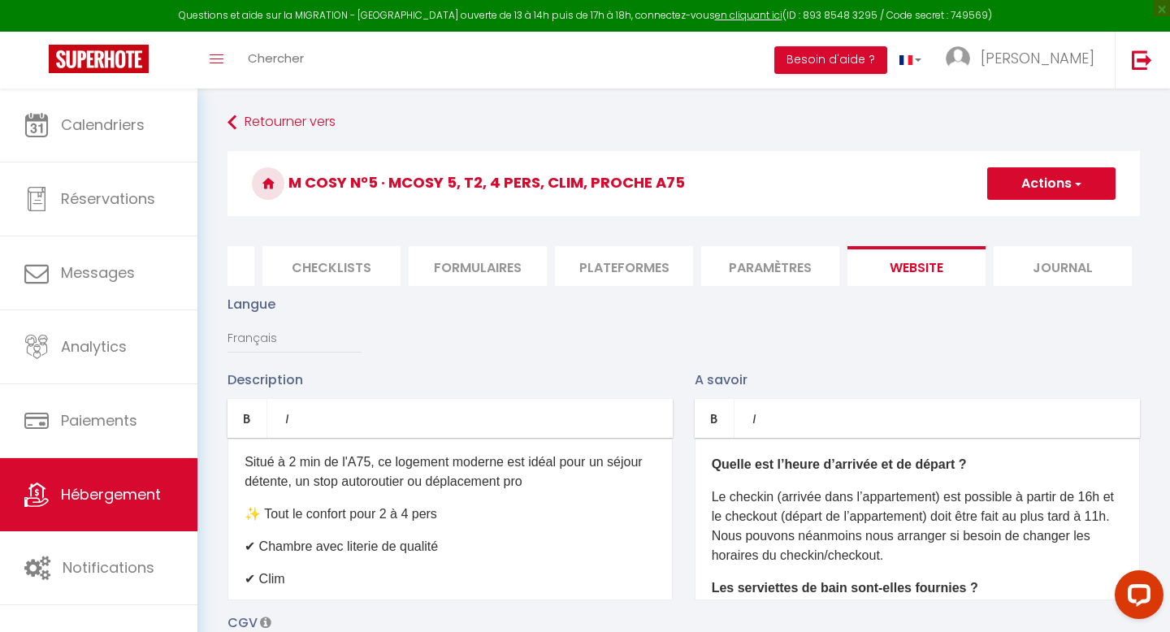
click at [359, 602] on p "✔ Cuisine équipée ✔ Salon cosy, espace repas ✔Linge fourni" at bounding box center [450, 612] width 411 height 20
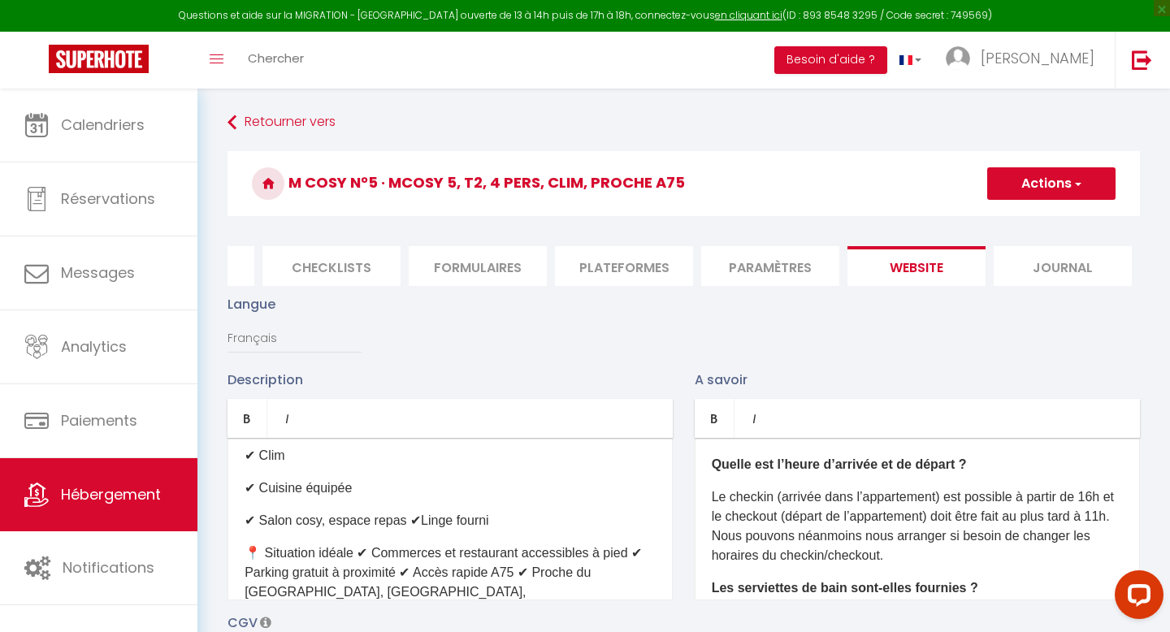
scroll to position [232, 0]
click at [406, 509] on p "✔ Salon cosy, espace repas ✔Linge fourni" at bounding box center [450, 519] width 411 height 20
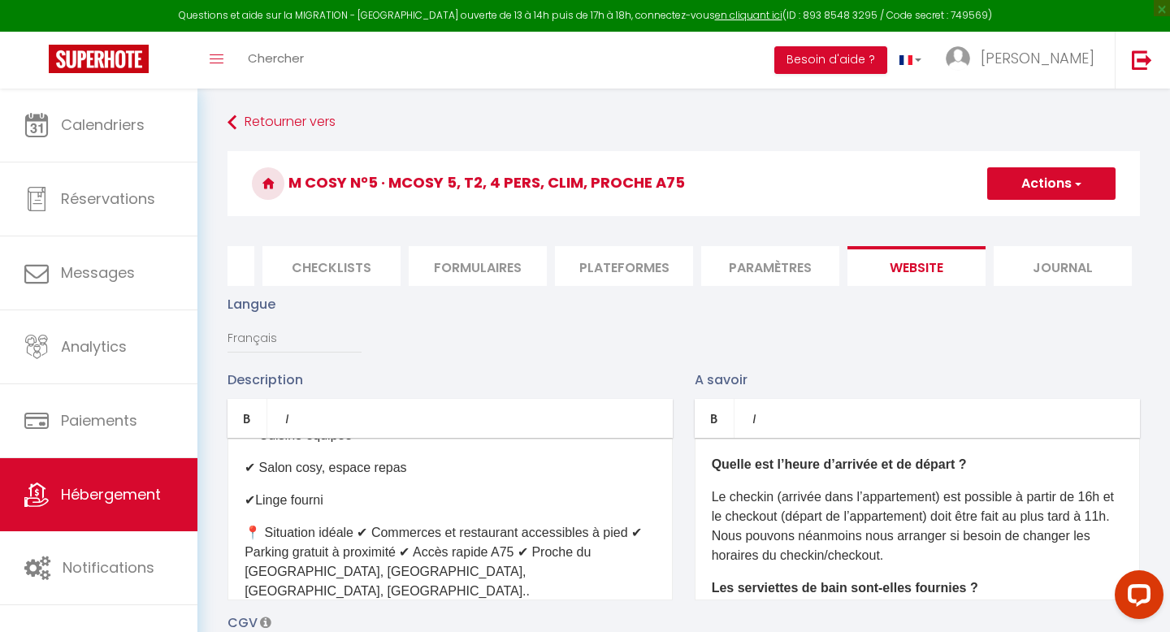
click at [356, 523] on p "📍 Situation idéale ✔ Commerces et restaurant accessibles à pied ✔ Parking gratu…" at bounding box center [450, 562] width 411 height 78
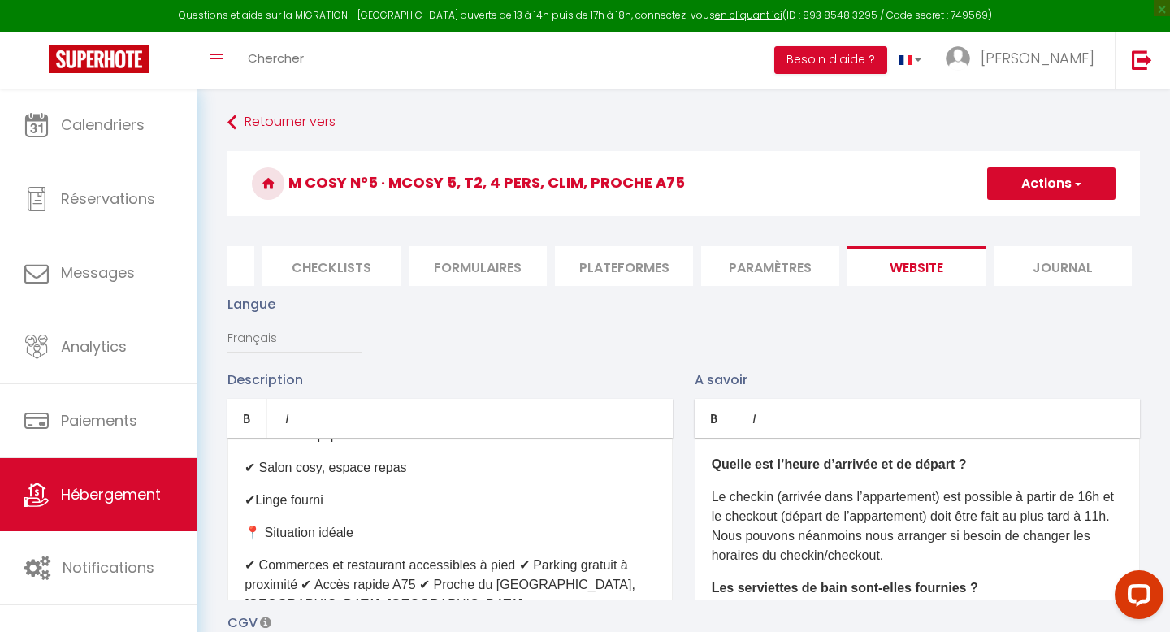
click at [523, 556] on p "✔ Commerces et restaurant accessibles à pied ✔ Parking gratuit à proximité ✔ Ac…" at bounding box center [450, 595] width 411 height 78
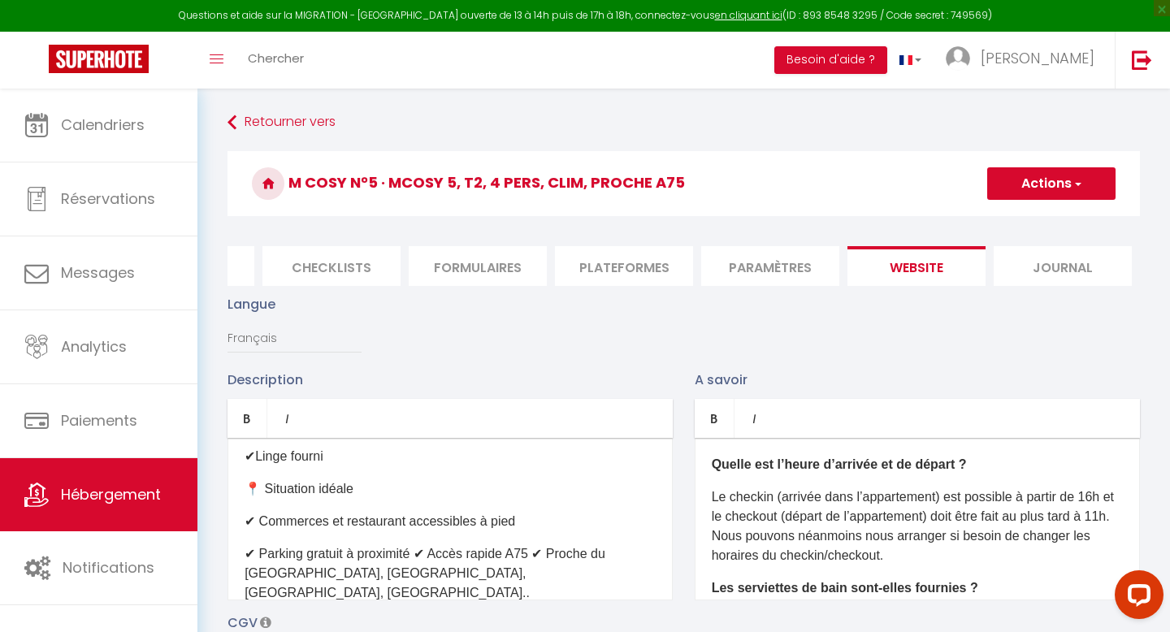
scroll to position [336, 0]
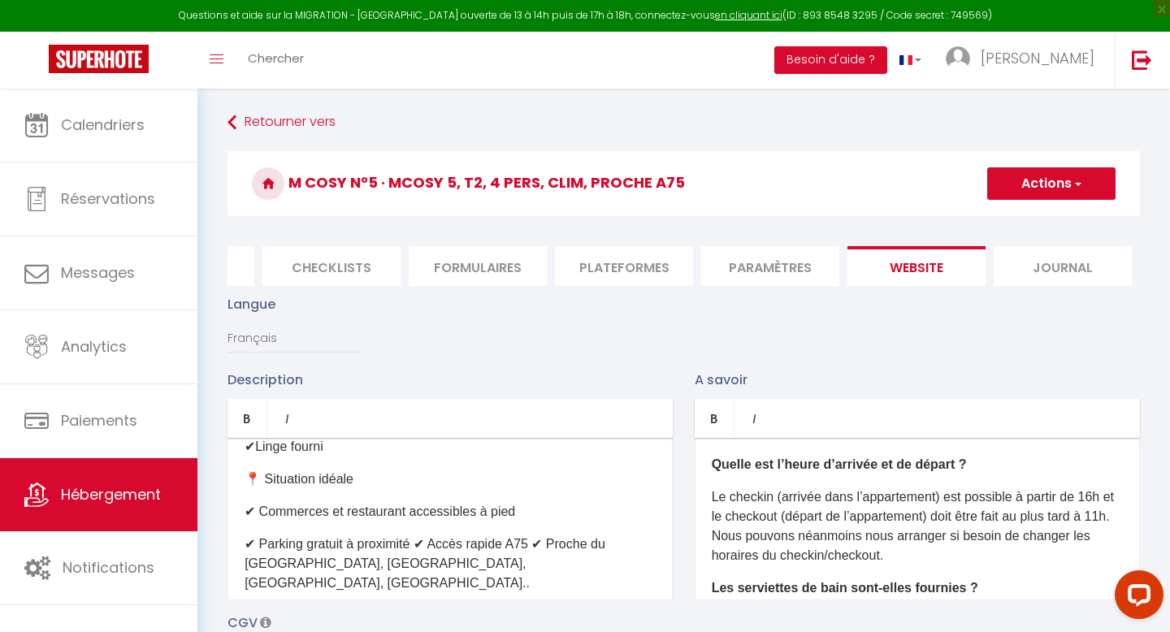
click at [416, 535] on p "✔ Parking gratuit à proximité ✔ Accès rapide A75 ✔ Proche du [GEOGRAPHIC_DATA],…" at bounding box center [450, 564] width 411 height 59
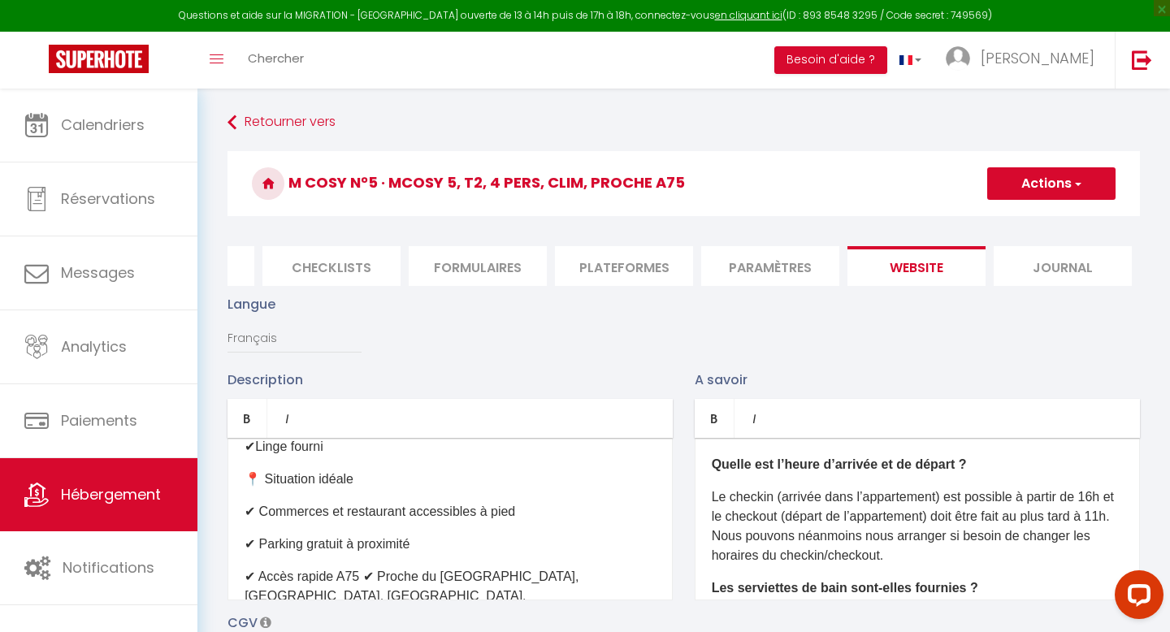
click at [363, 567] on p "✔ Accès rapide A75 ✔ Proche du [GEOGRAPHIC_DATA], [GEOGRAPHIC_DATA], [GEOGRAPHI…" at bounding box center [450, 596] width 411 height 59
click at [795, 502] on p "Le checkin (arrivée dans l’appartement) est possible à partir de 16h et le chec…" at bounding box center [917, 527] width 411 height 78
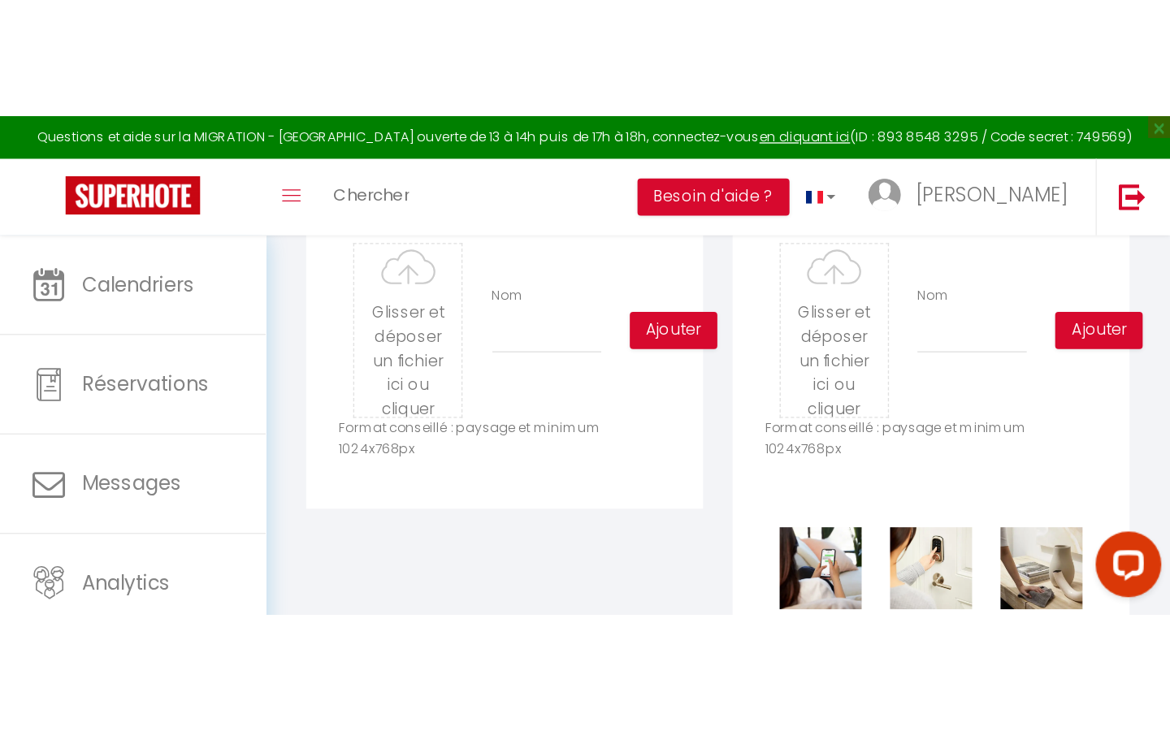
scroll to position [375, 0]
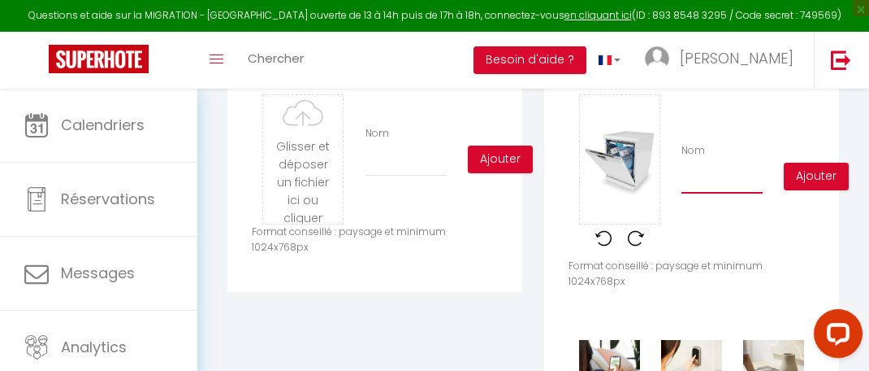
click at [707, 179] on input "Nom" at bounding box center [722, 178] width 81 height 29
click at [826, 180] on button "Ajouter" at bounding box center [816, 177] width 65 height 28
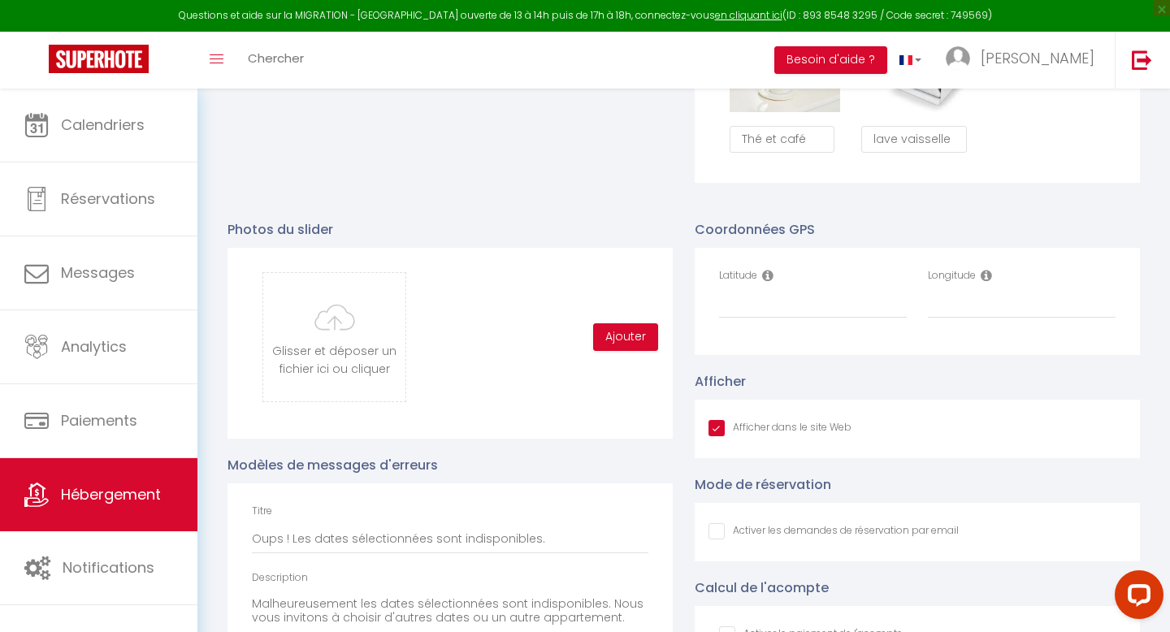
scroll to position [1595, 0]
click at [744, 309] on input "Latitude" at bounding box center [813, 302] width 188 height 29
paste input "45.6146602"
click at [951, 308] on input "Longitude" at bounding box center [1022, 302] width 188 height 29
paste input "3.2067084"
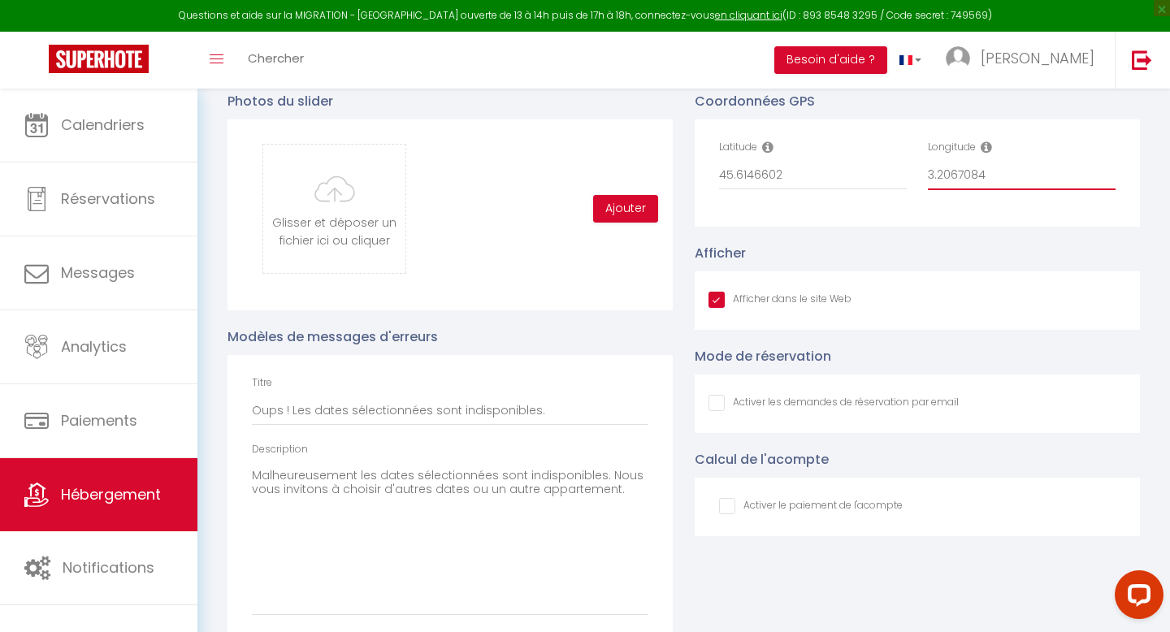
scroll to position [1762, 0]
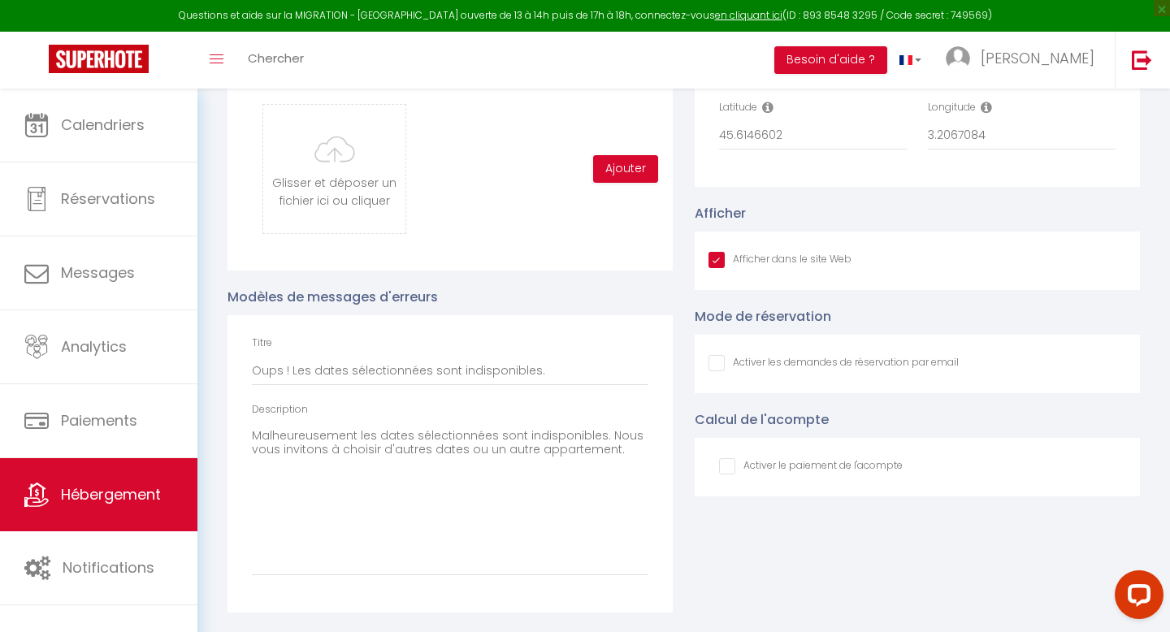
click at [715, 268] on input "Afficher dans le site Web" at bounding box center [780, 260] width 143 height 16
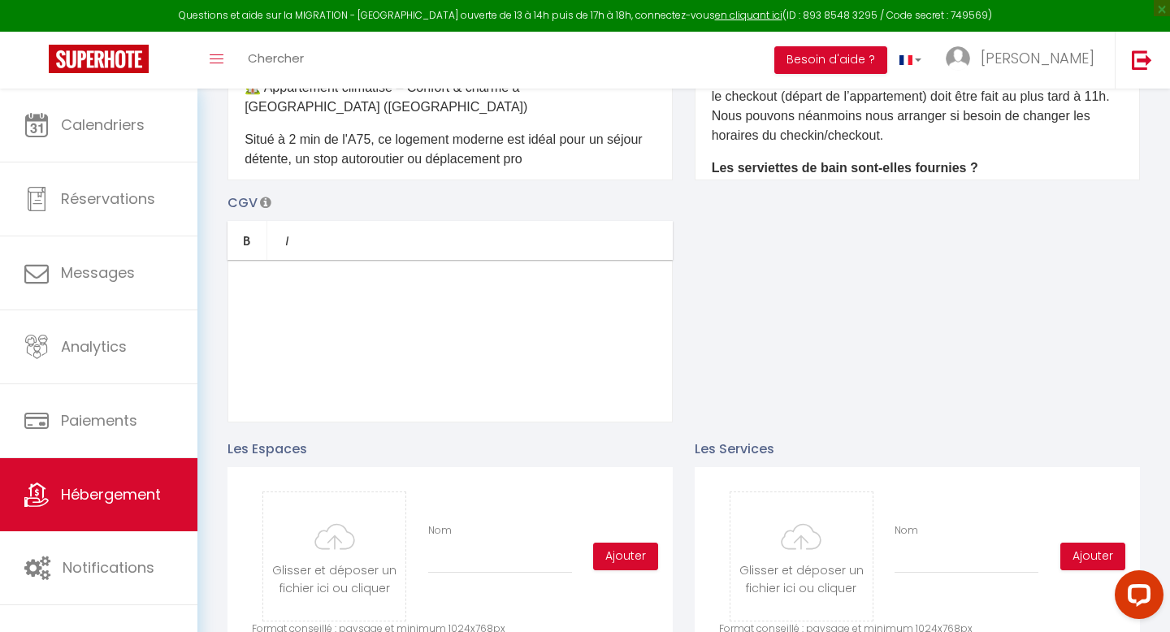
scroll to position [0, 0]
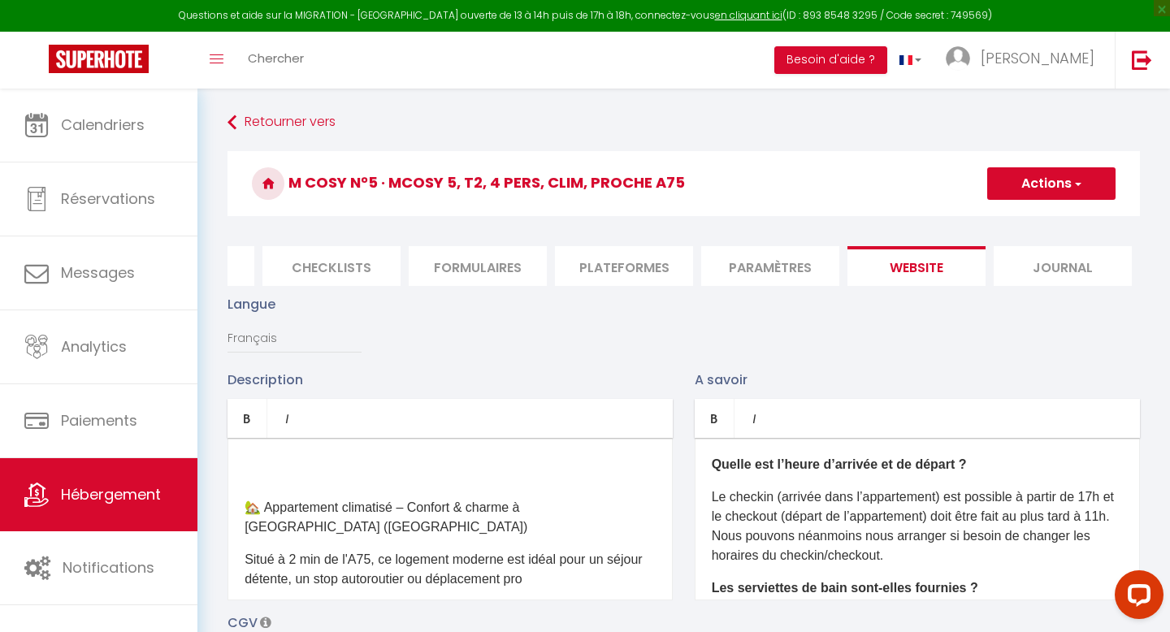
click at [1074, 182] on span "button" at bounding box center [1077, 184] width 11 height 16
click at [1038, 227] on input "Enregistrer" at bounding box center [1033, 219] width 60 height 16
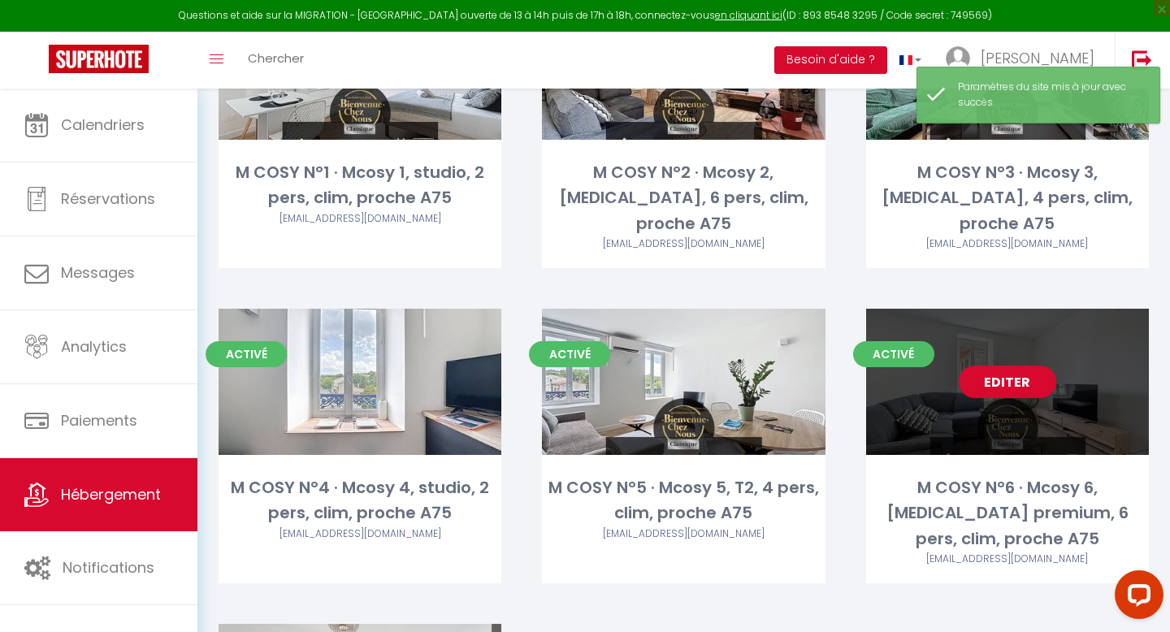
scroll to position [220, 0]
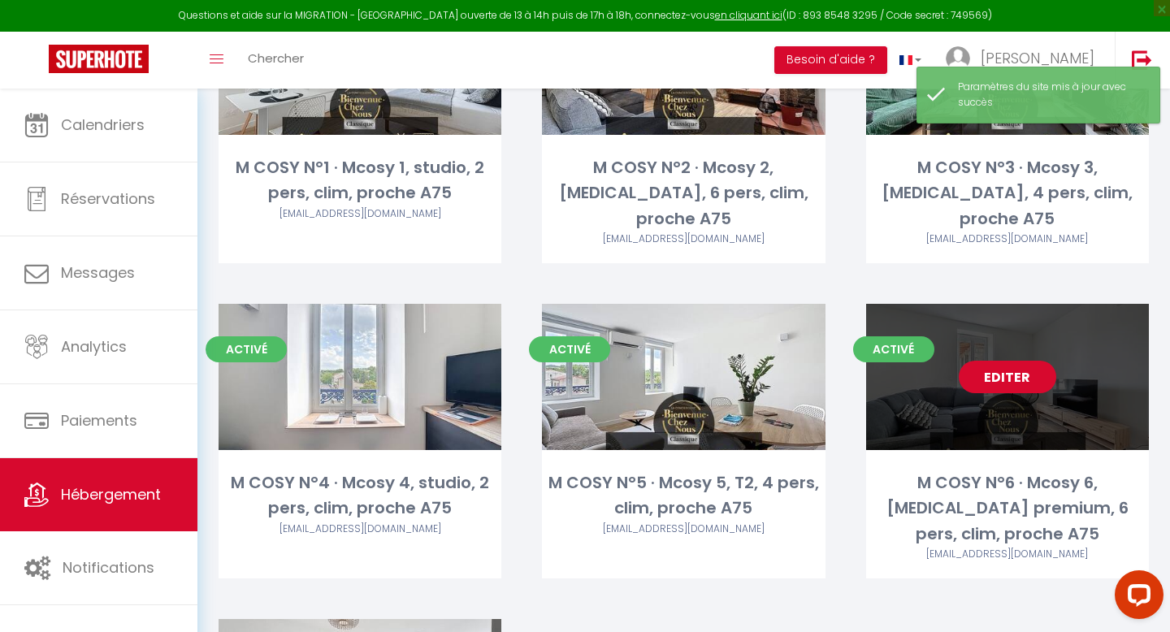
click at [1006, 361] on link "Editer" at bounding box center [1008, 377] width 98 height 33
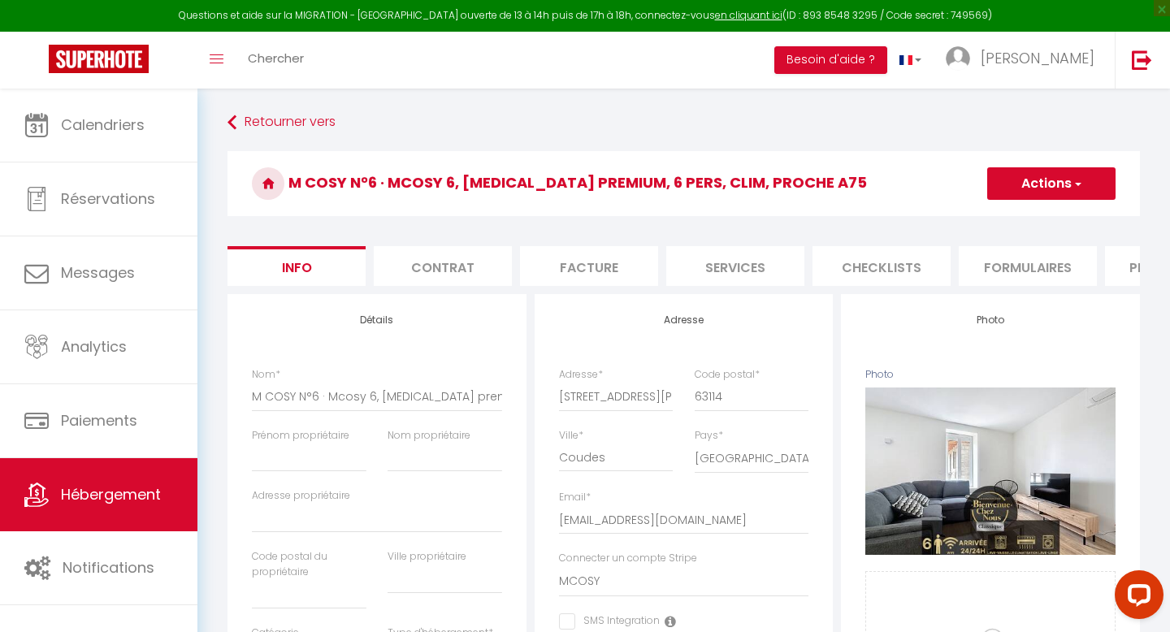
scroll to position [0, 550]
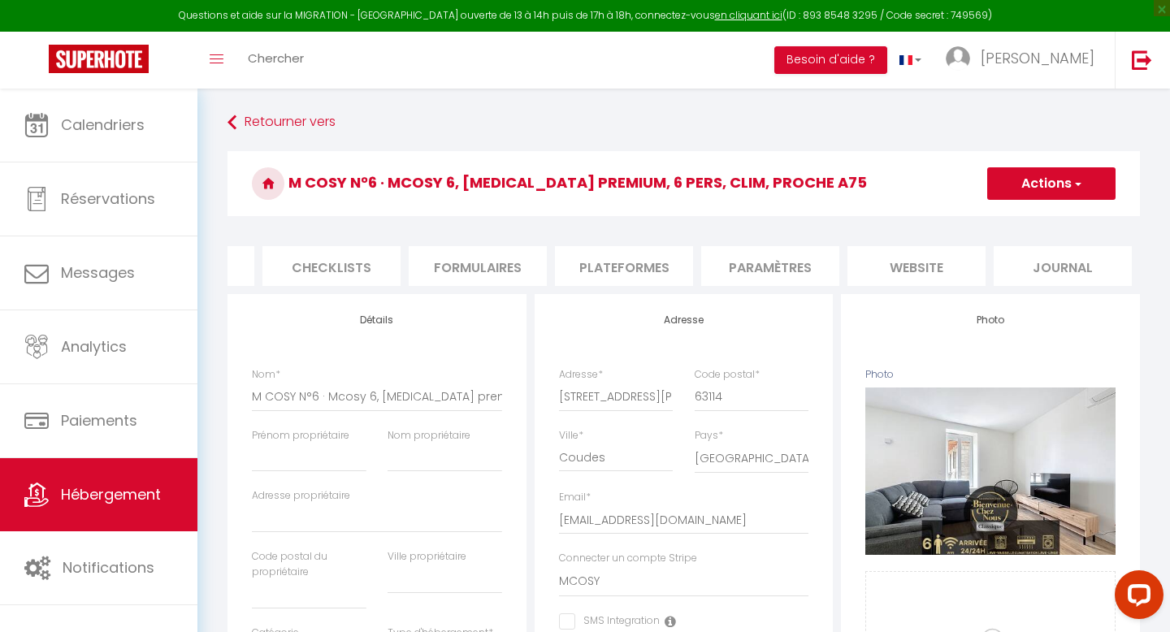
click at [913, 263] on li "website" at bounding box center [917, 266] width 138 height 40
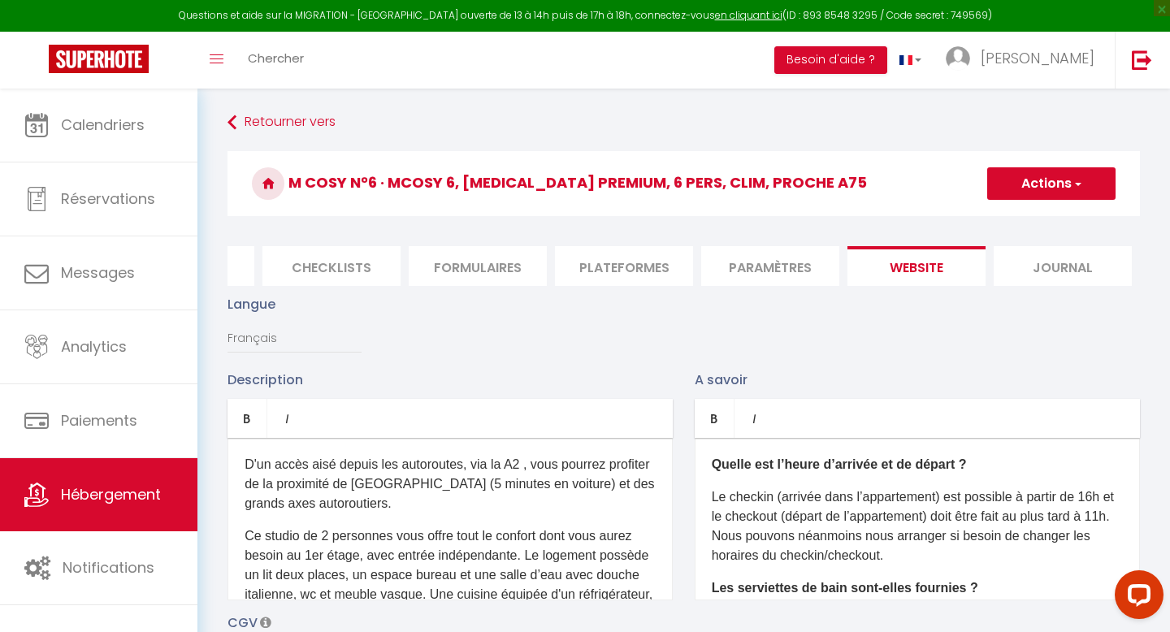
click at [507, 568] on p "Ce studio de 2 personnes vous offre tout le confort dont vous aurez besoin au 1…" at bounding box center [450, 615] width 411 height 176
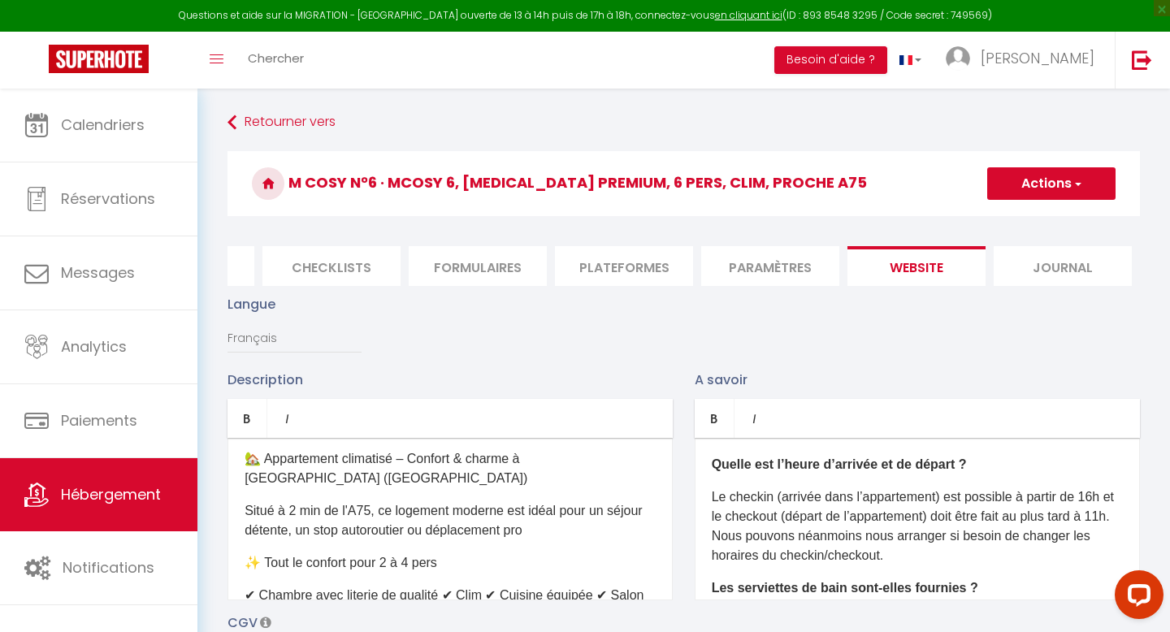
scroll to position [65, 0]
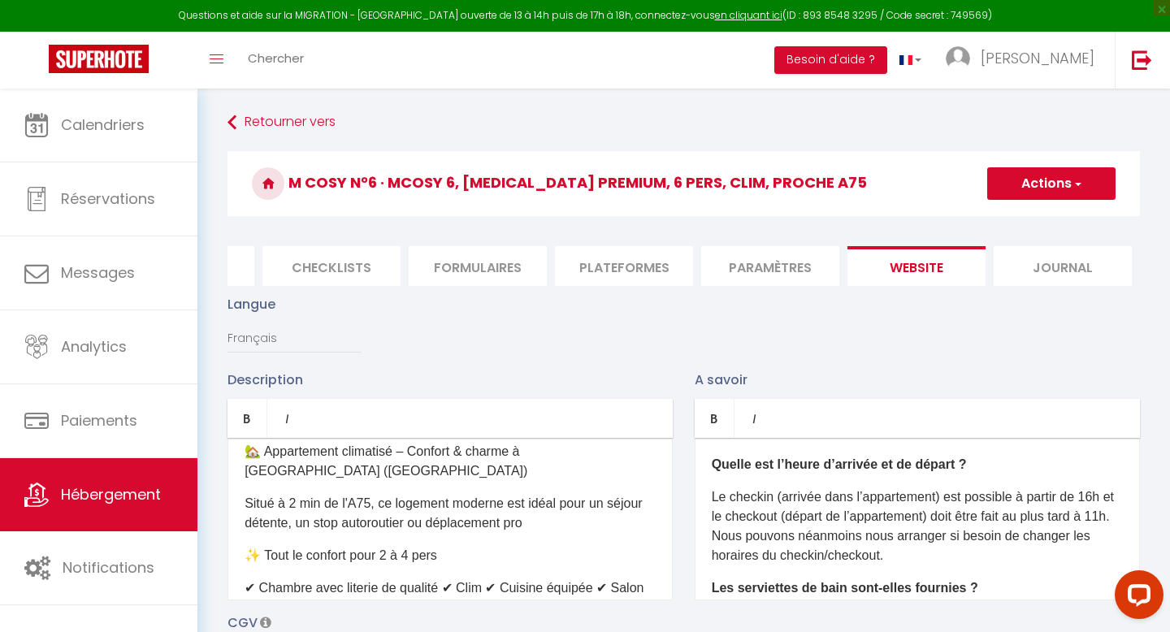
click at [394, 546] on p "✨ Tout le confort pour 2 à 4 pers" at bounding box center [450, 556] width 411 height 20
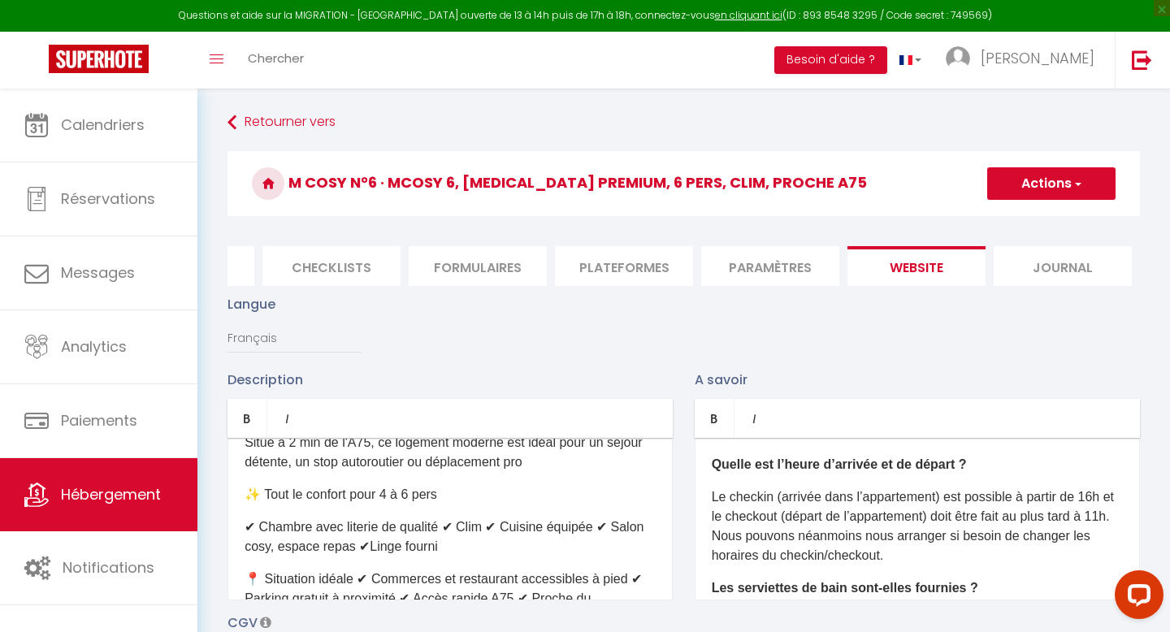
scroll to position [133, 0]
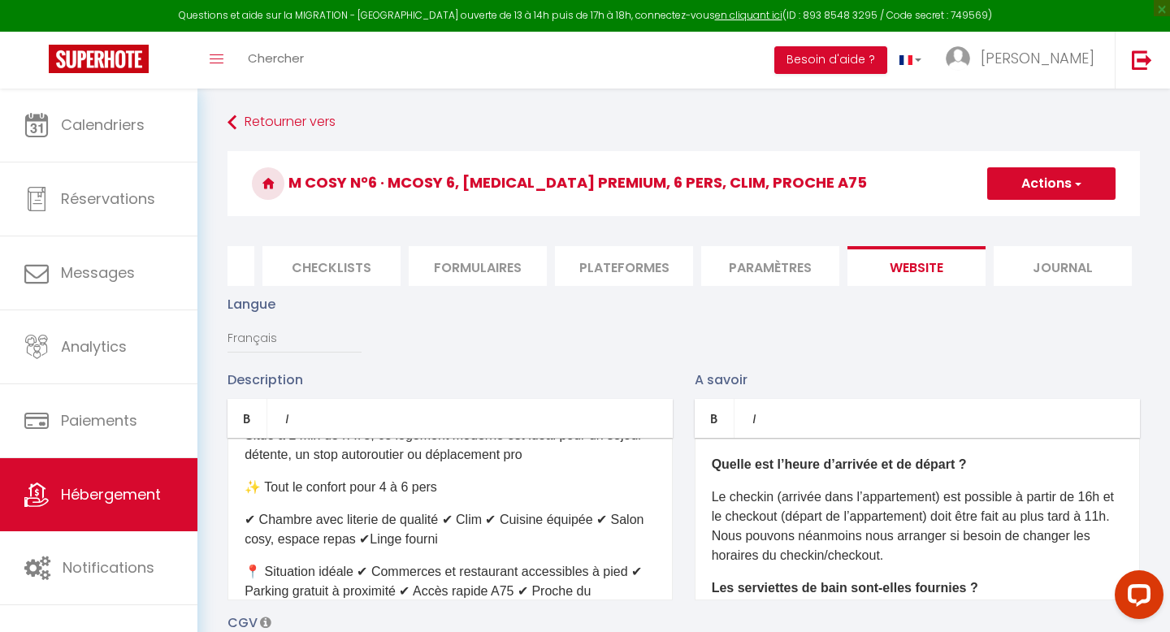
click at [445, 510] on p "✔ Chambre avec literie de qualité ✔ Clim ✔ Cuisine équipée ✔ Salon cosy, espace…" at bounding box center [450, 529] width 411 height 39
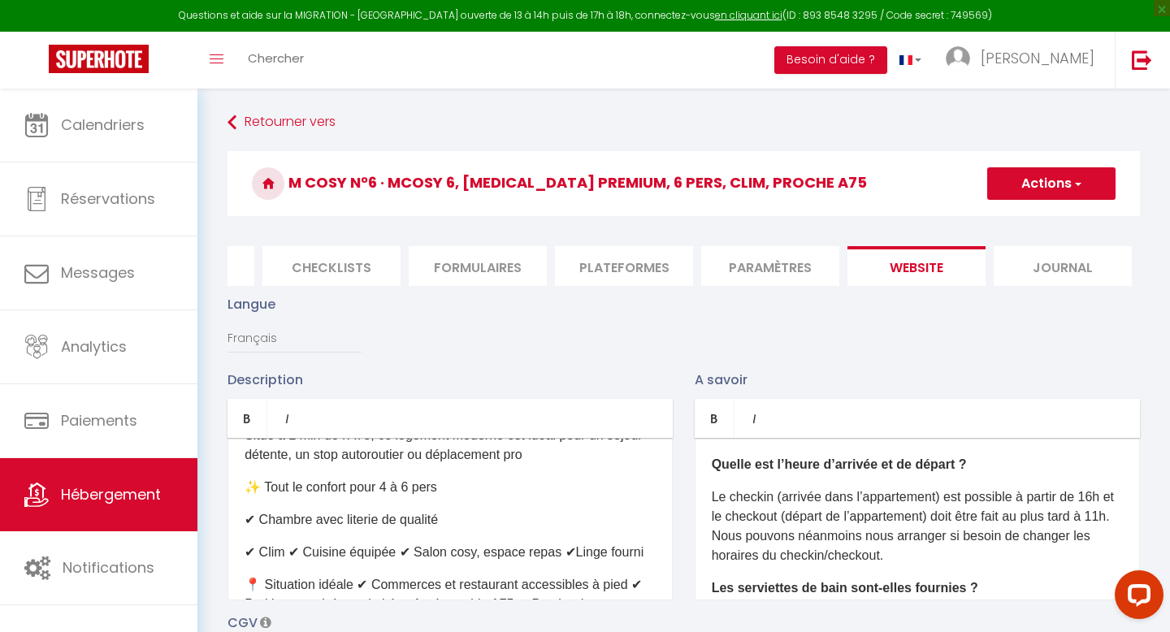
click at [293, 543] on p "✔ Clim ✔ Cuisine équipée ✔ Salon cosy, espace repas ✔Linge fourni" at bounding box center [450, 553] width 411 height 20
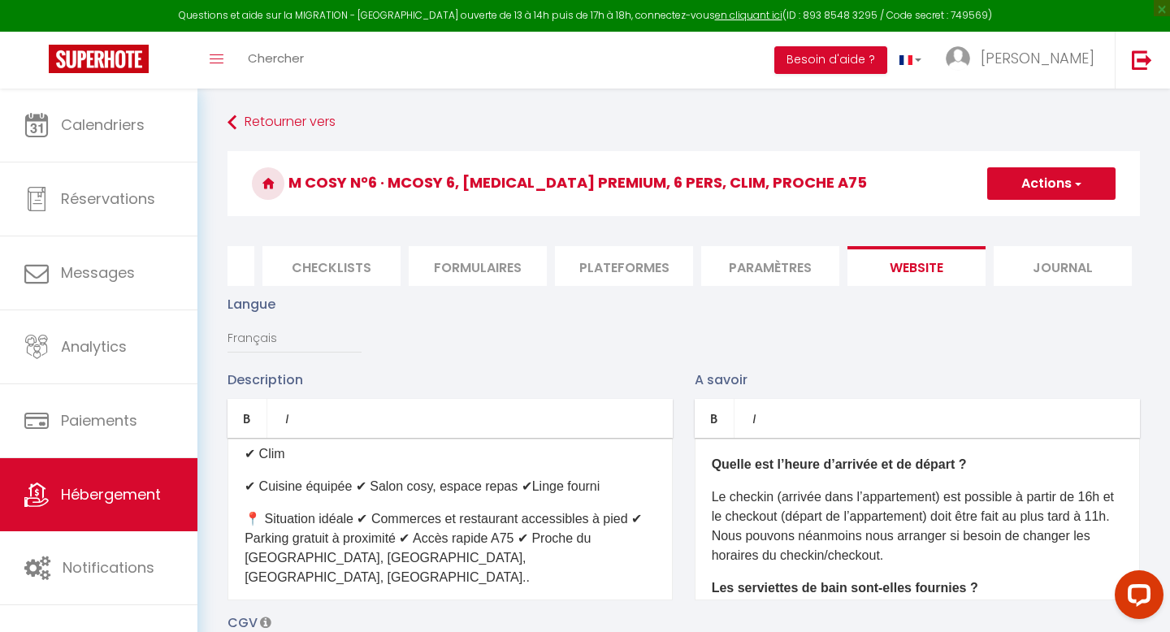
scroll to position [234, 0]
click at [354, 475] on p "✔ Cuisine équipée ✔ Salon cosy, espace repas ✔Linge fourni" at bounding box center [450, 485] width 411 height 20
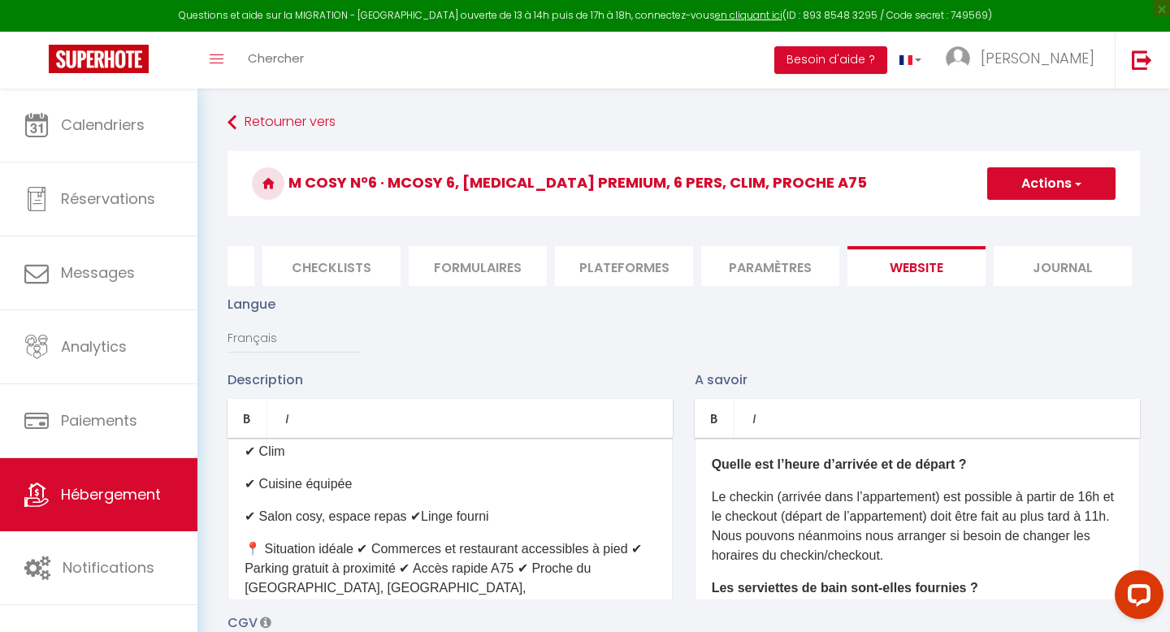
click at [405, 507] on p "✔ Salon cosy, espace repas ✔Linge fourni" at bounding box center [450, 517] width 411 height 20
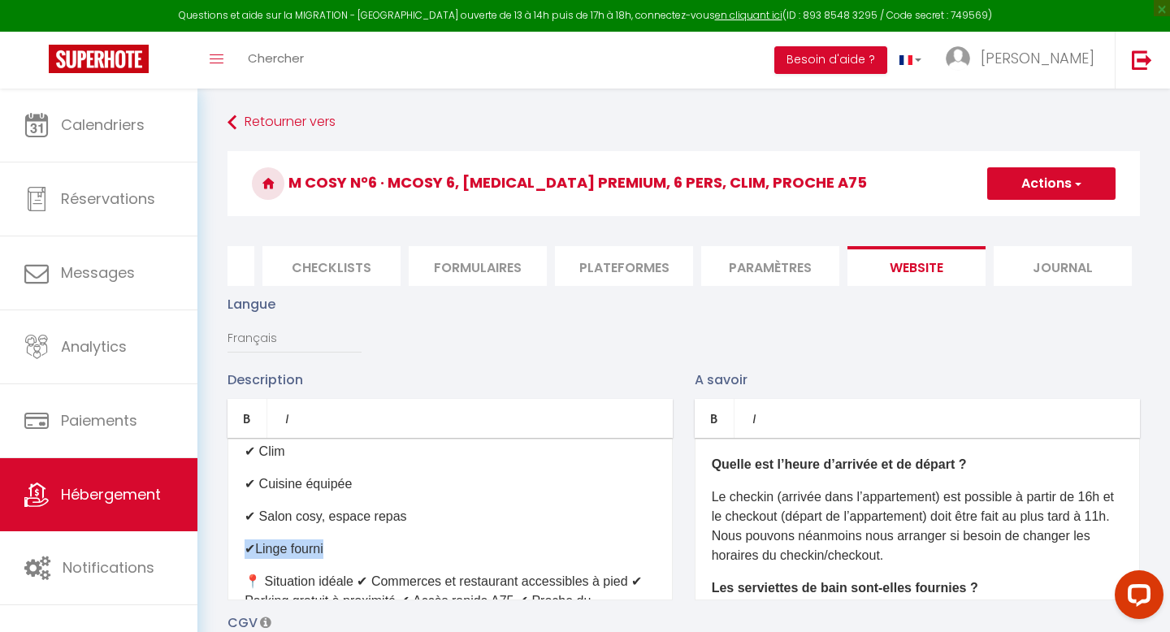
drag, startPoint x: 332, startPoint y: 532, endPoint x: 245, endPoint y: 534, distance: 87.0
click at [245, 540] on p "✔Linge fourni" at bounding box center [450, 550] width 411 height 20
copy p "✔Linge fourni"
click at [337, 540] on p "✔Linge fourni" at bounding box center [450, 550] width 411 height 20
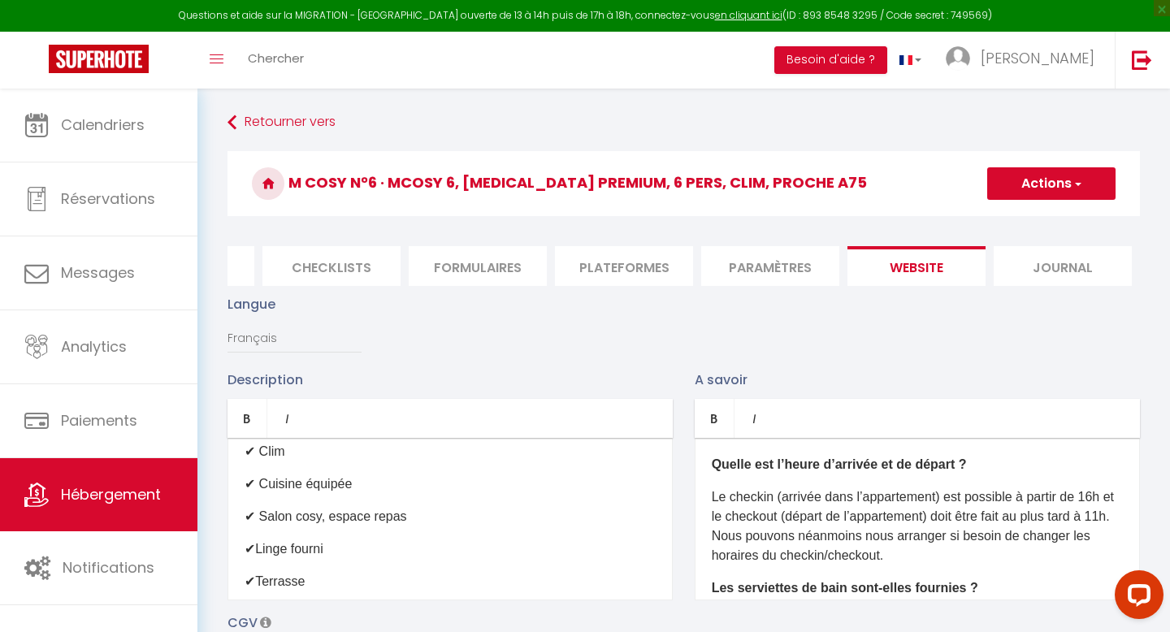
scroll to position [331, 0]
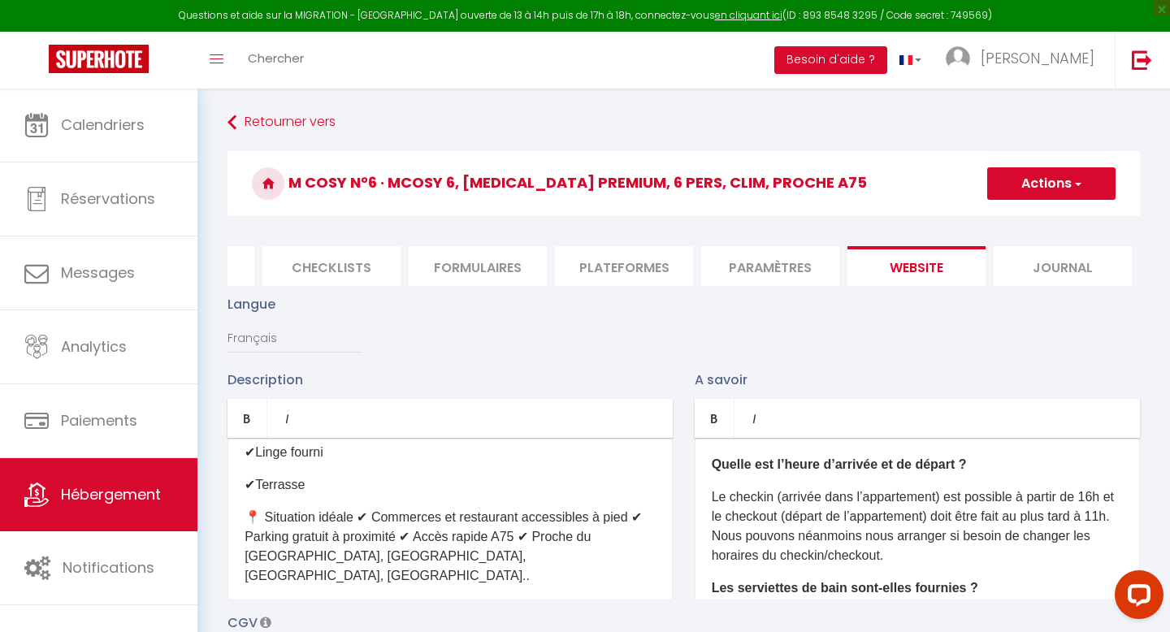
click at [358, 508] on p "📍 Situation idéale ✔ Commerces et restaurant accessibles à pied ✔ Parking gratu…" at bounding box center [450, 547] width 411 height 78
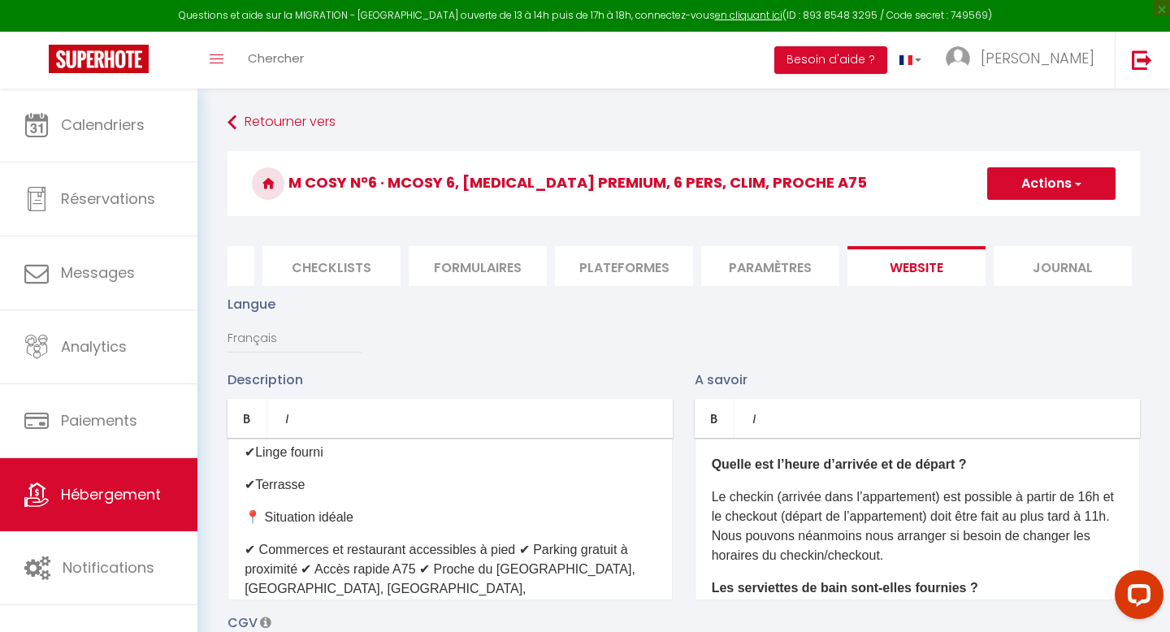
scroll to position [392, 0]
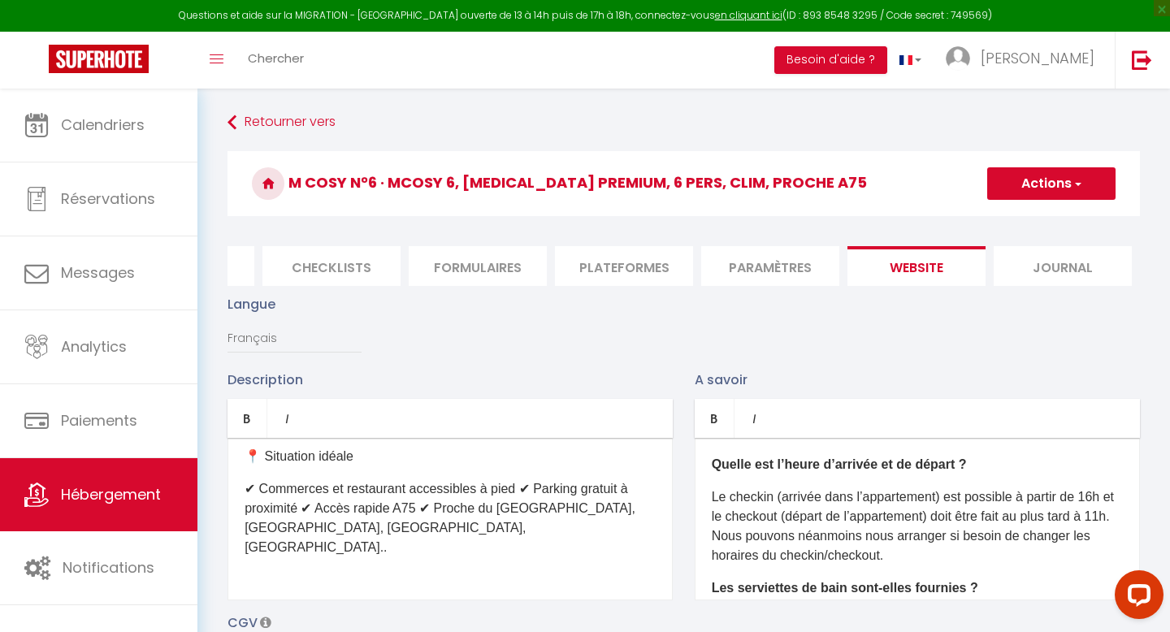
click at [523, 479] on p "✔ Commerces et restaurant accessibles à pied ✔ Parking gratuit à proximité ✔ Ac…" at bounding box center [450, 518] width 411 height 78
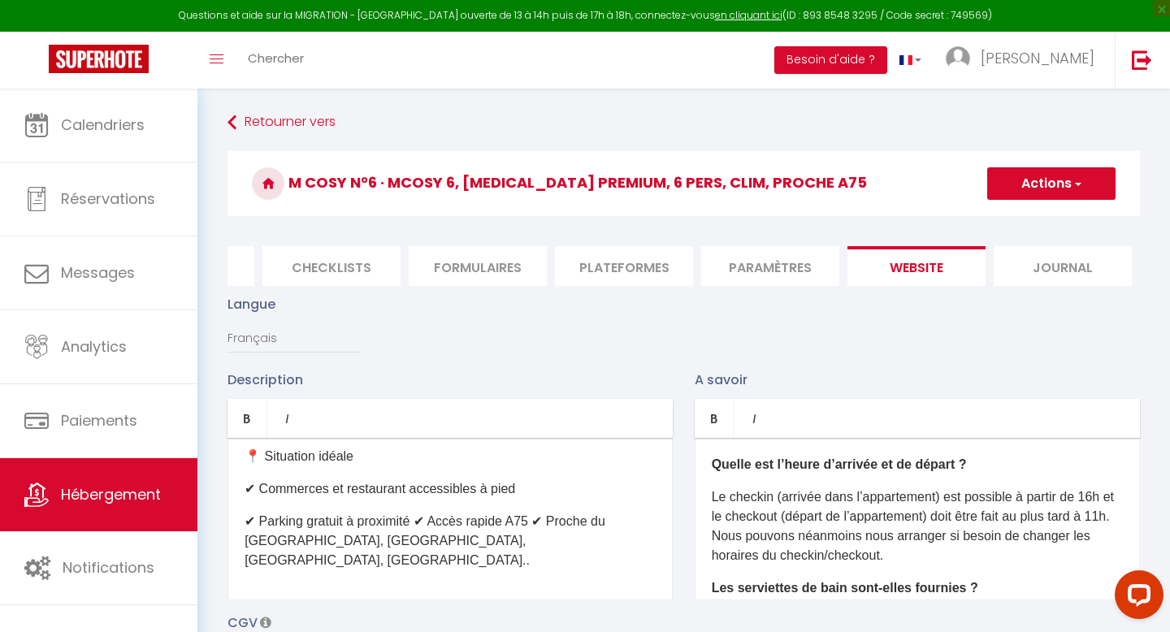
click at [420, 512] on p "✔ Parking gratuit à proximité ✔ Accès rapide A75 ✔ Proche du [GEOGRAPHIC_DATA],…" at bounding box center [450, 541] width 411 height 59
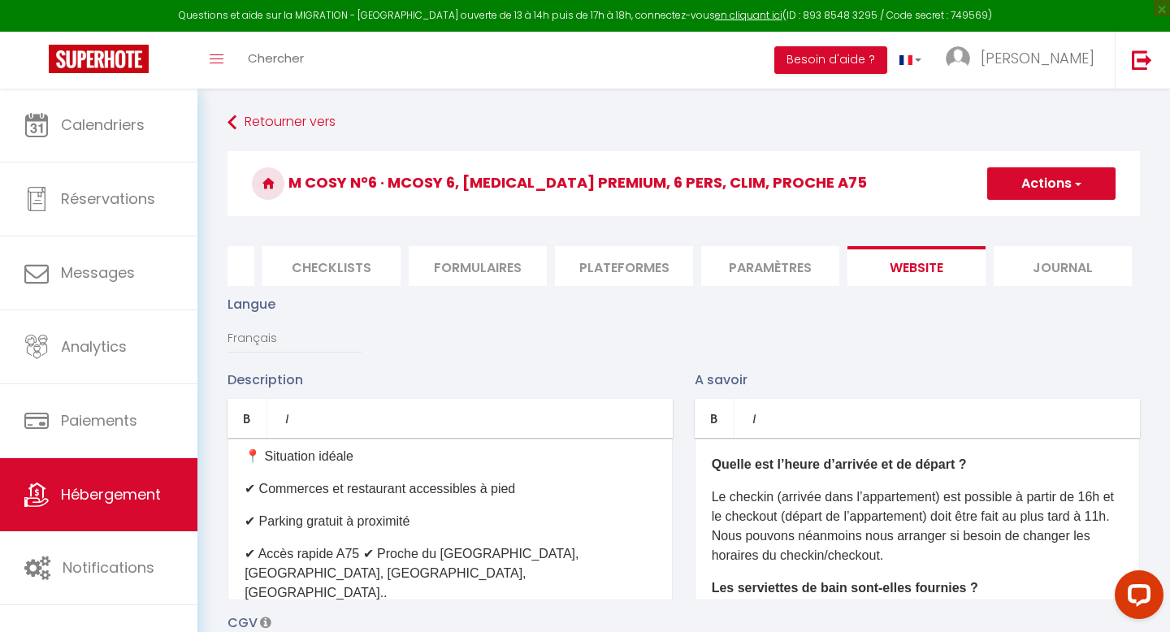
click at [358, 544] on p "✔ Accès rapide A75 ✔ Proche du [GEOGRAPHIC_DATA], [GEOGRAPHIC_DATA], [GEOGRAPHI…" at bounding box center [450, 573] width 411 height 59
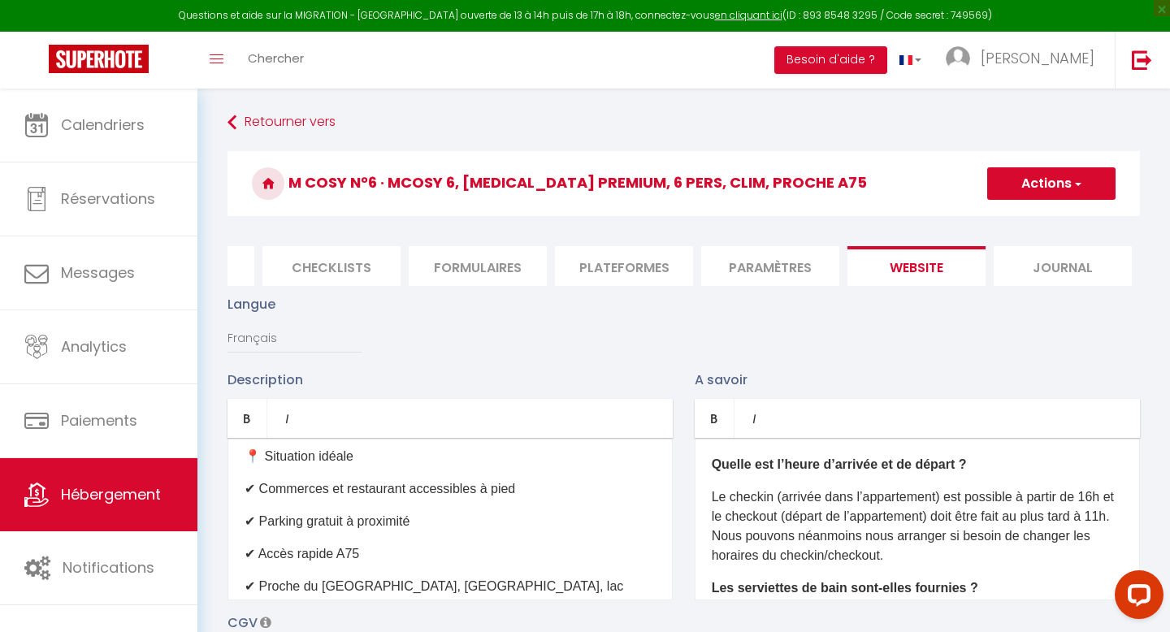
click at [809, 497] on p "Le checkin (arrivée dans l’appartement) est possible à partir de 16h et le chec…" at bounding box center [917, 527] width 411 height 78
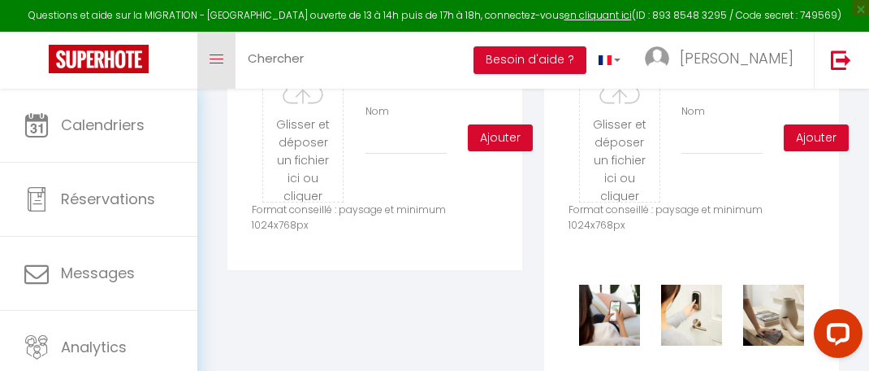
scroll to position [271, 0]
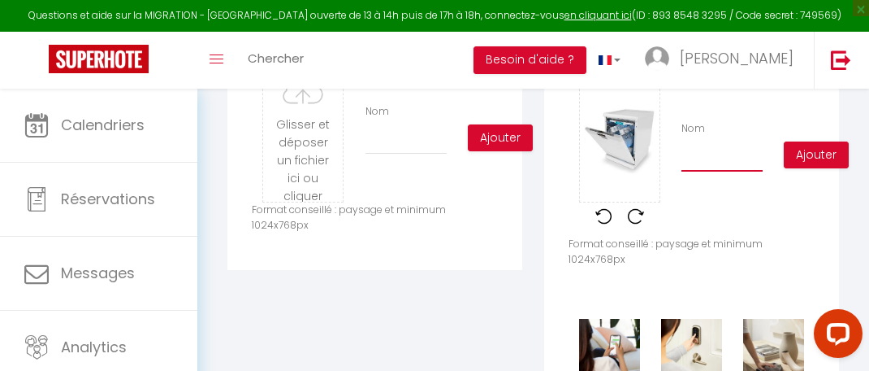
click at [733, 149] on input "Nom" at bounding box center [722, 156] width 81 height 29
click at [813, 141] on button "Ajouter" at bounding box center [816, 155] width 65 height 28
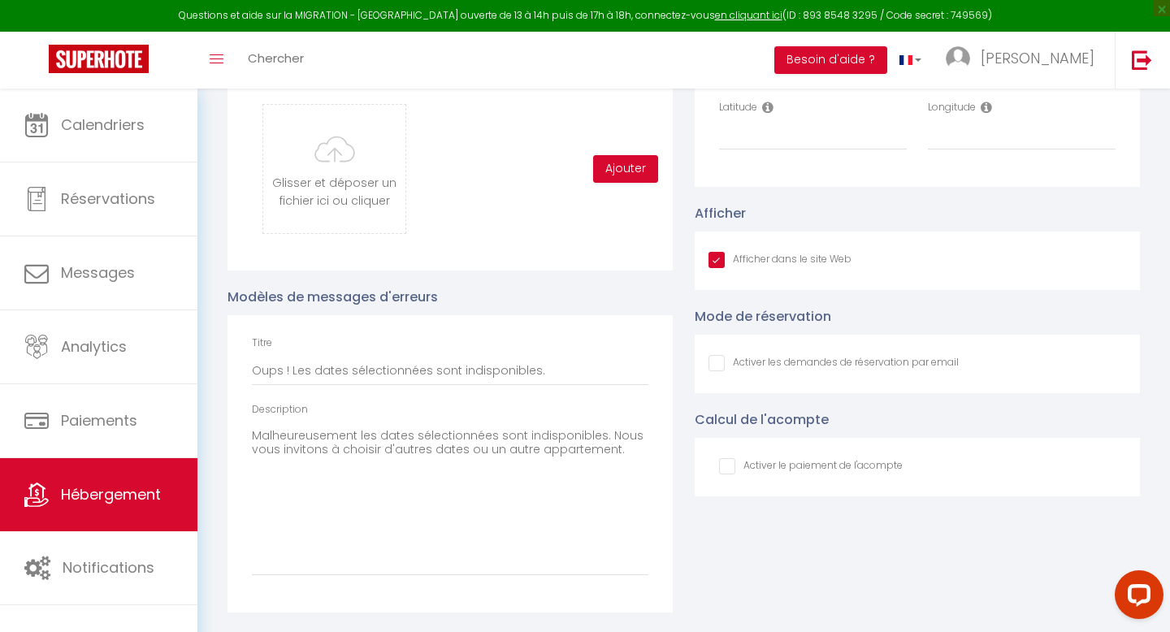
scroll to position [392, 0]
click at [718, 268] on input "Afficher dans le site Web" at bounding box center [780, 260] width 143 height 16
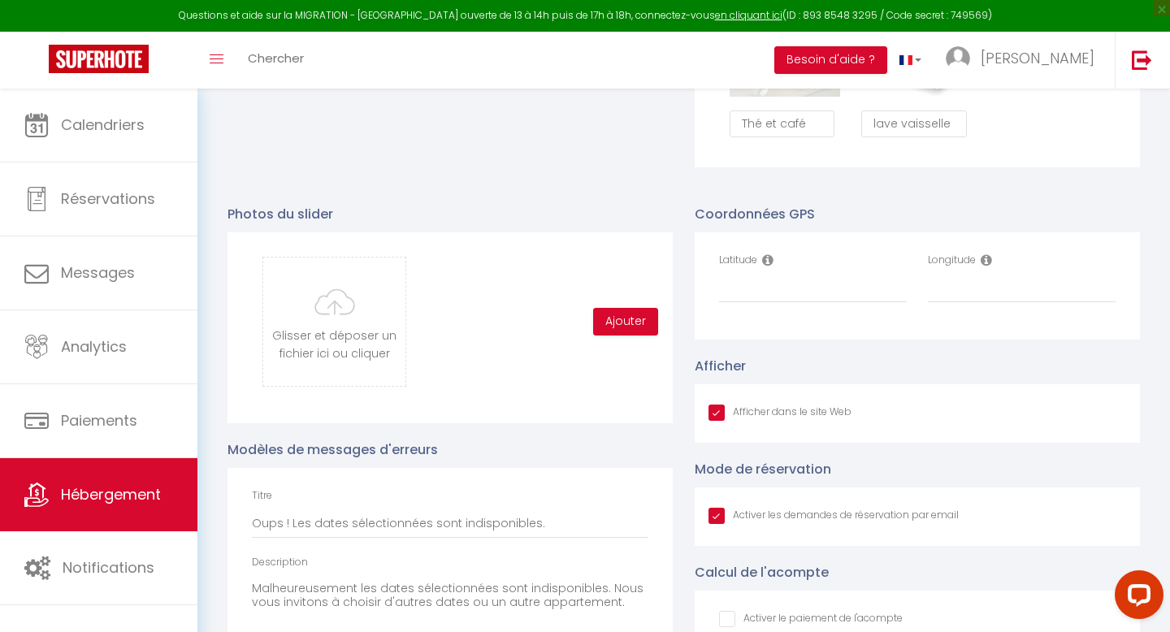
scroll to position [1594, 0]
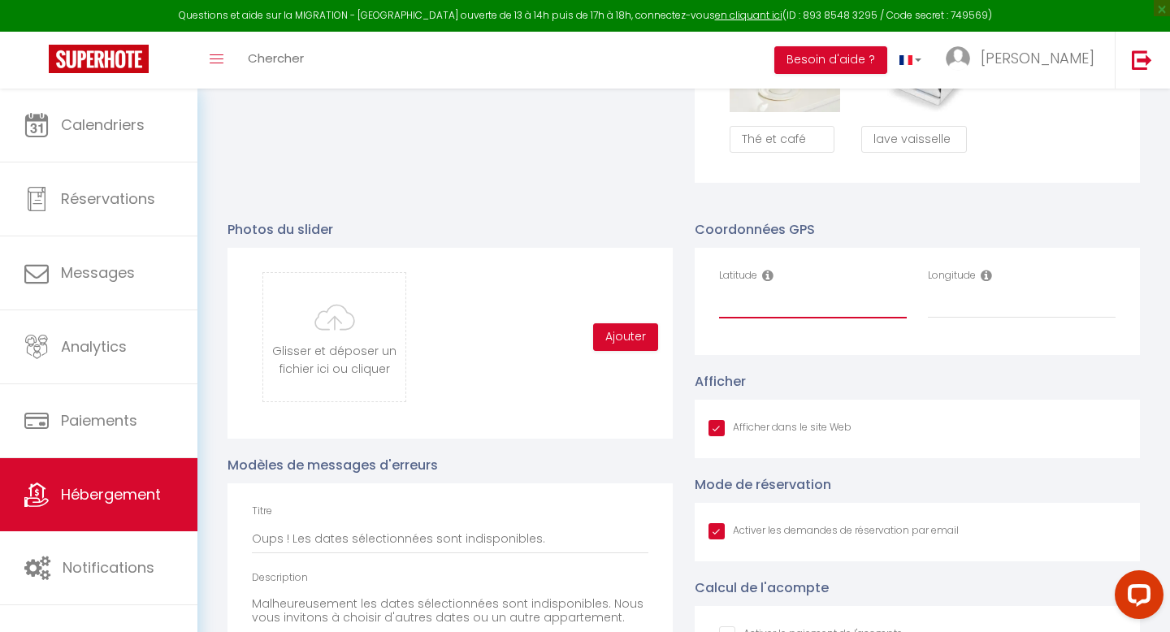
click at [738, 311] on input "Latitude" at bounding box center [813, 303] width 188 height 29
paste input "45.6146602"
click at [943, 310] on input "Longitude" at bounding box center [1022, 303] width 188 height 29
paste input "3.2067084"
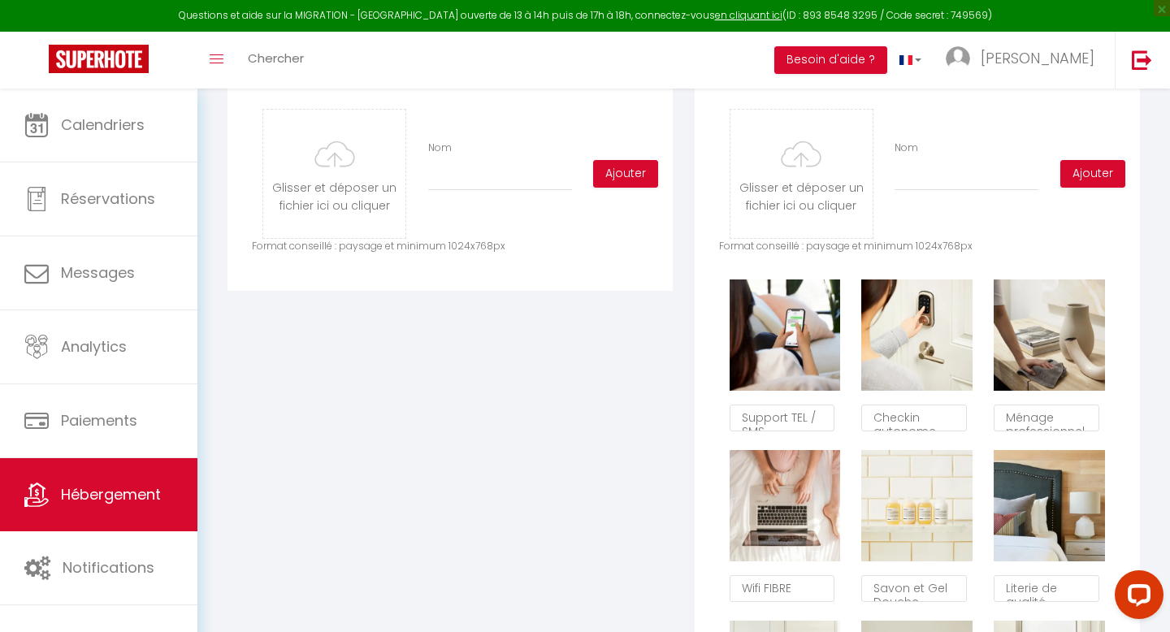
scroll to position [0, 0]
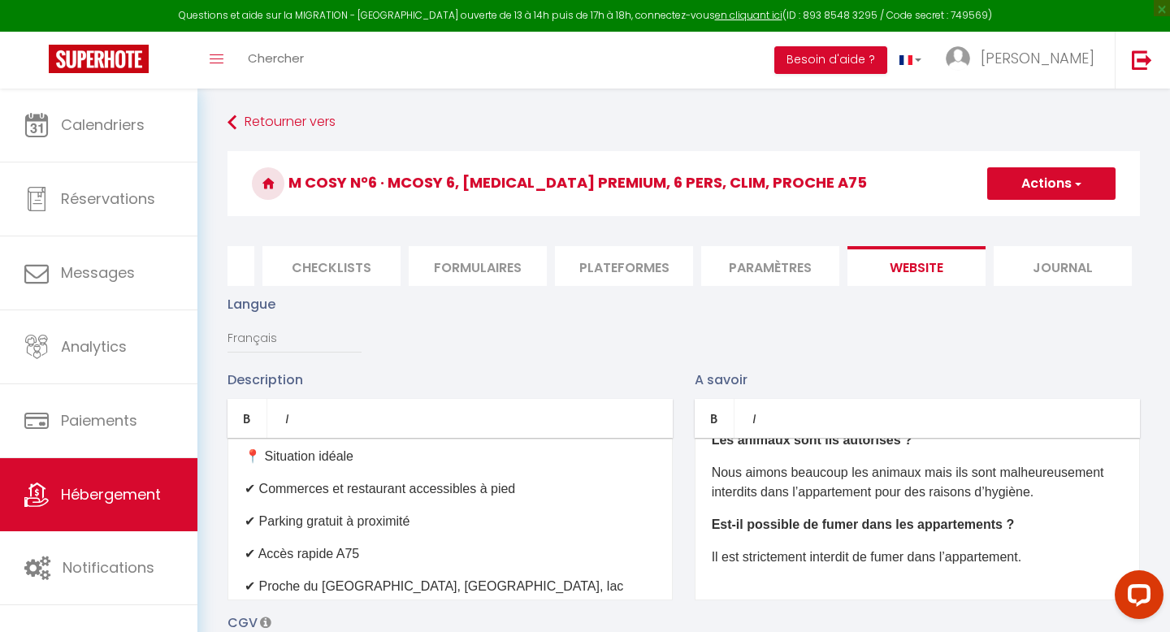
click at [1034, 180] on button "Actions" at bounding box center [1051, 183] width 128 height 33
click at [1030, 217] on input "Enregistrer" at bounding box center [1033, 219] width 60 height 16
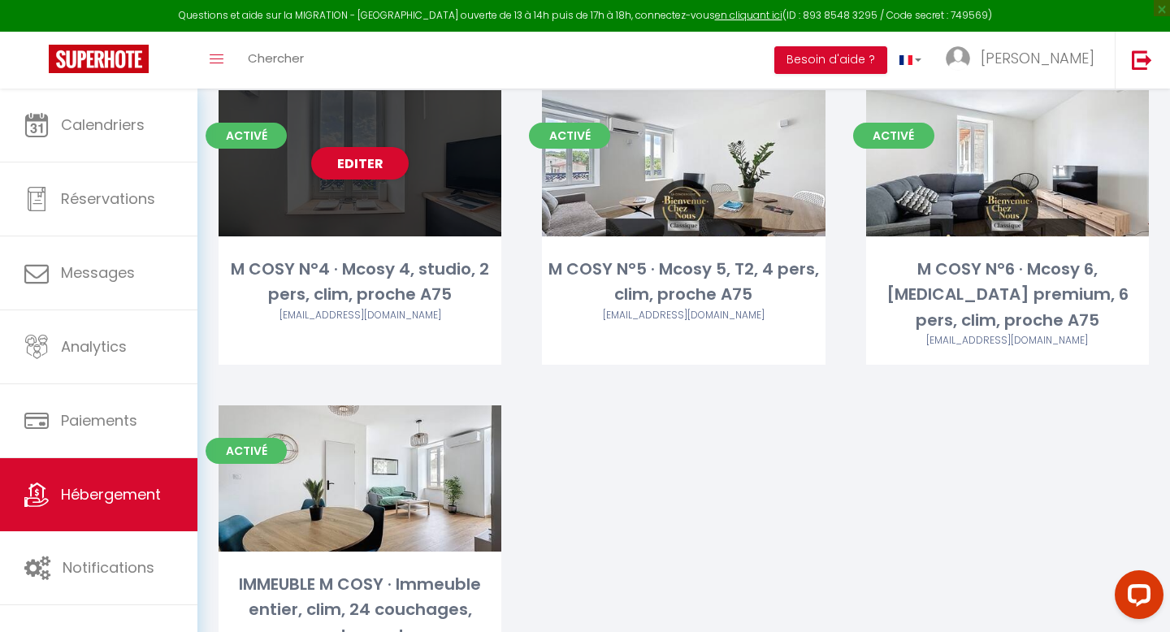
scroll to position [491, 0]
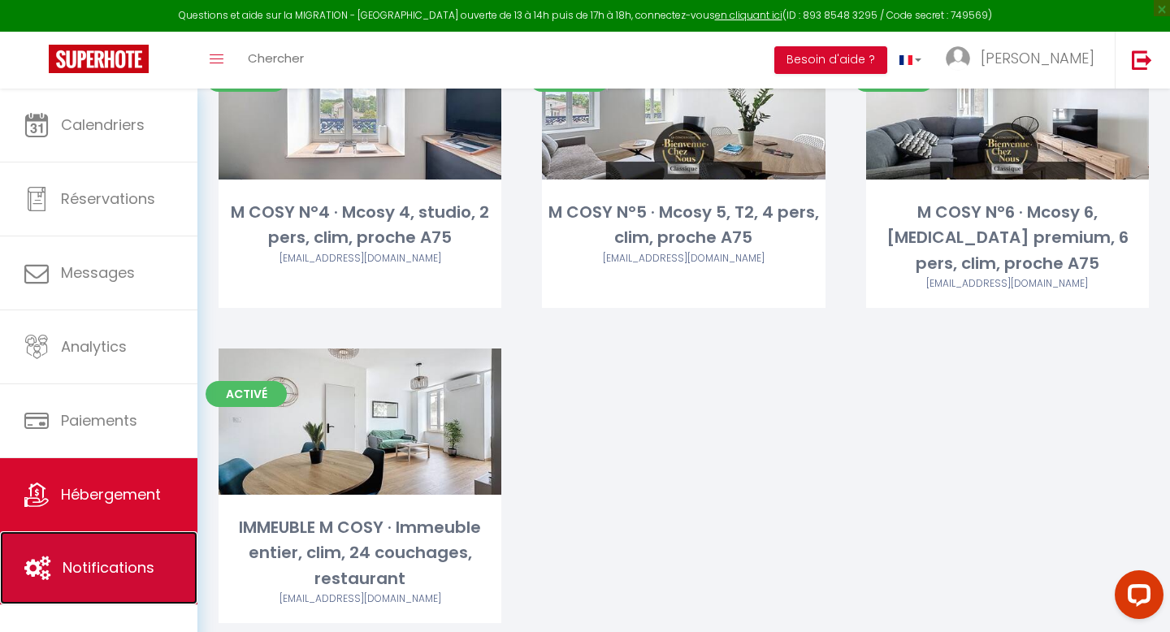
click at [122, 589] on link "Notifications" at bounding box center [98, 567] width 197 height 73
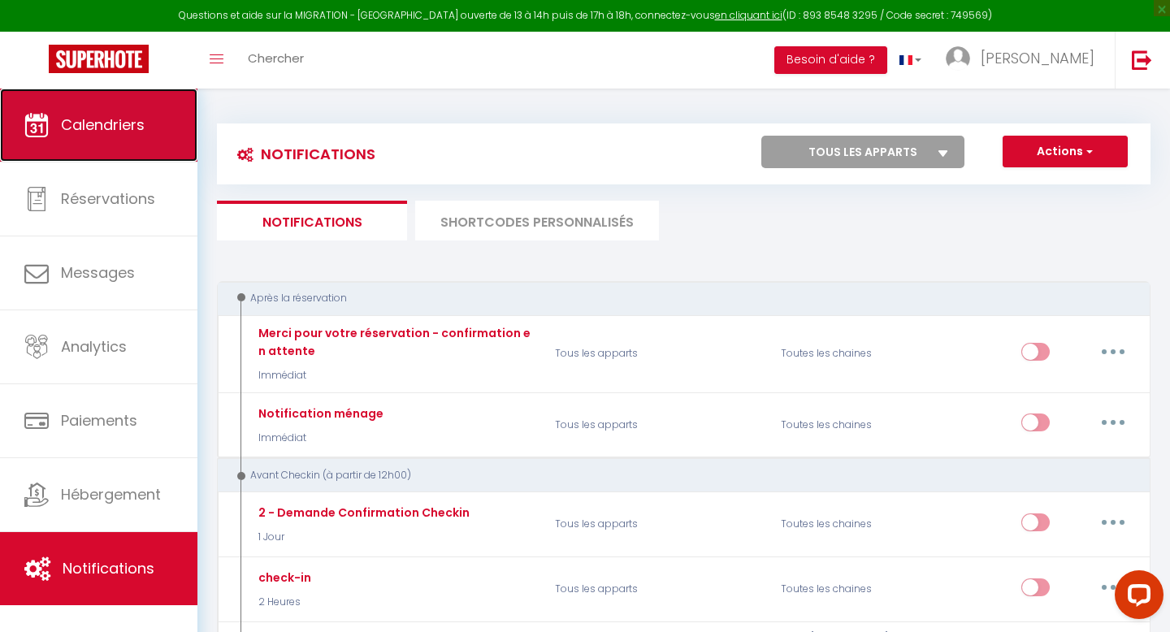
click at [51, 143] on link "Calendriers" at bounding box center [98, 125] width 197 height 73
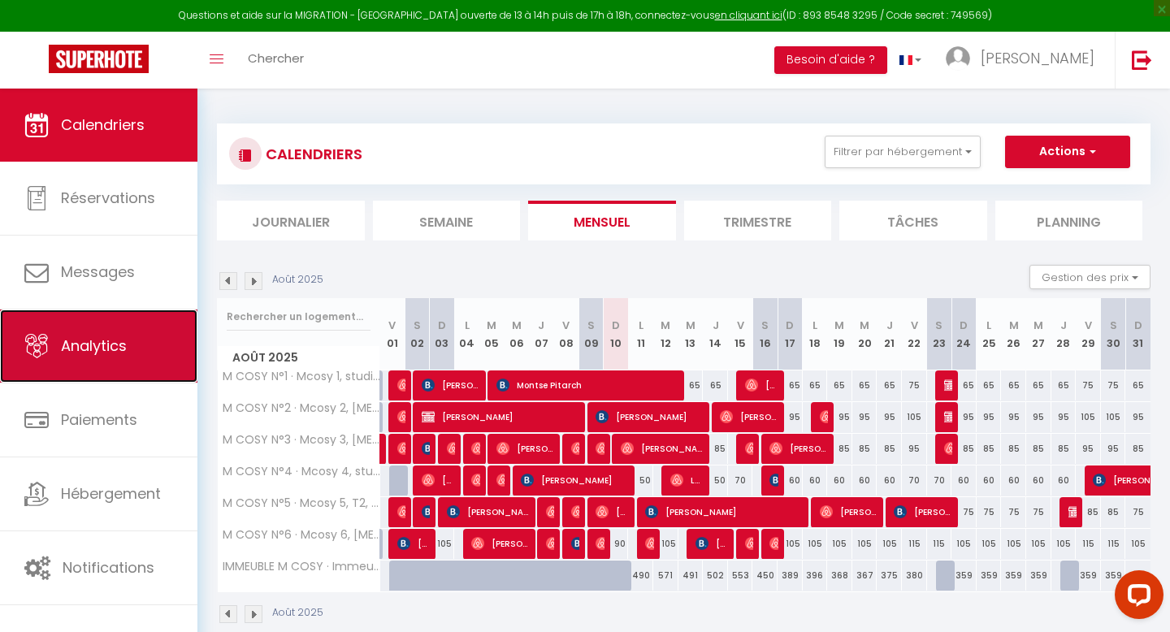
click at [125, 351] on span "Analytics" at bounding box center [94, 346] width 66 height 20
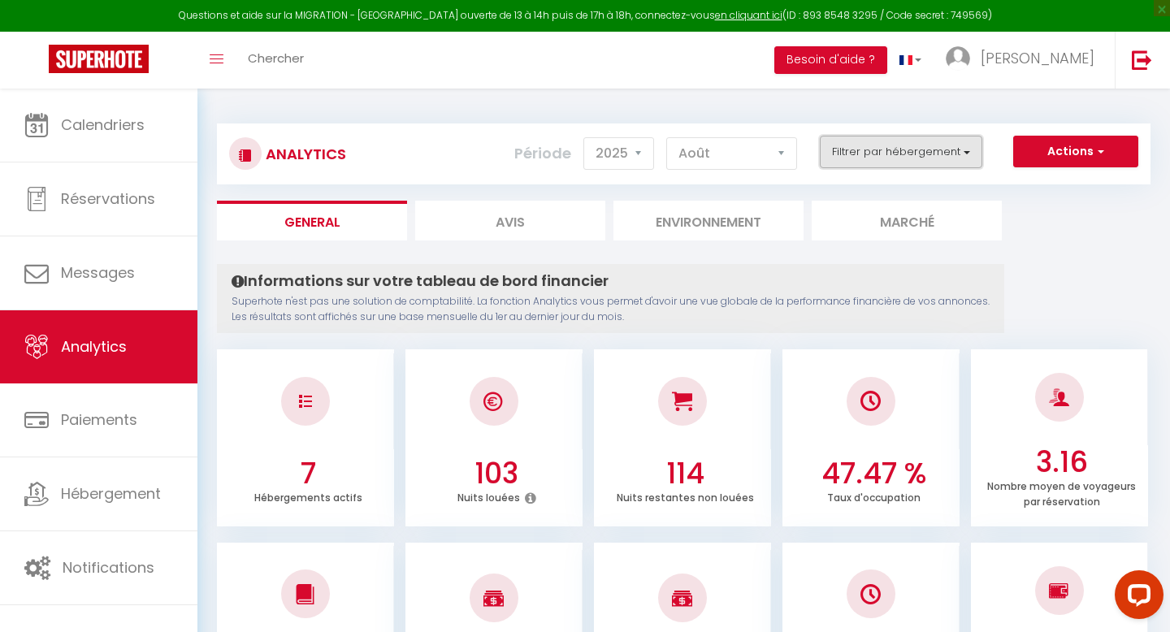
click at [953, 152] on button "Filtrer par hébergement" at bounding box center [901, 152] width 163 height 33
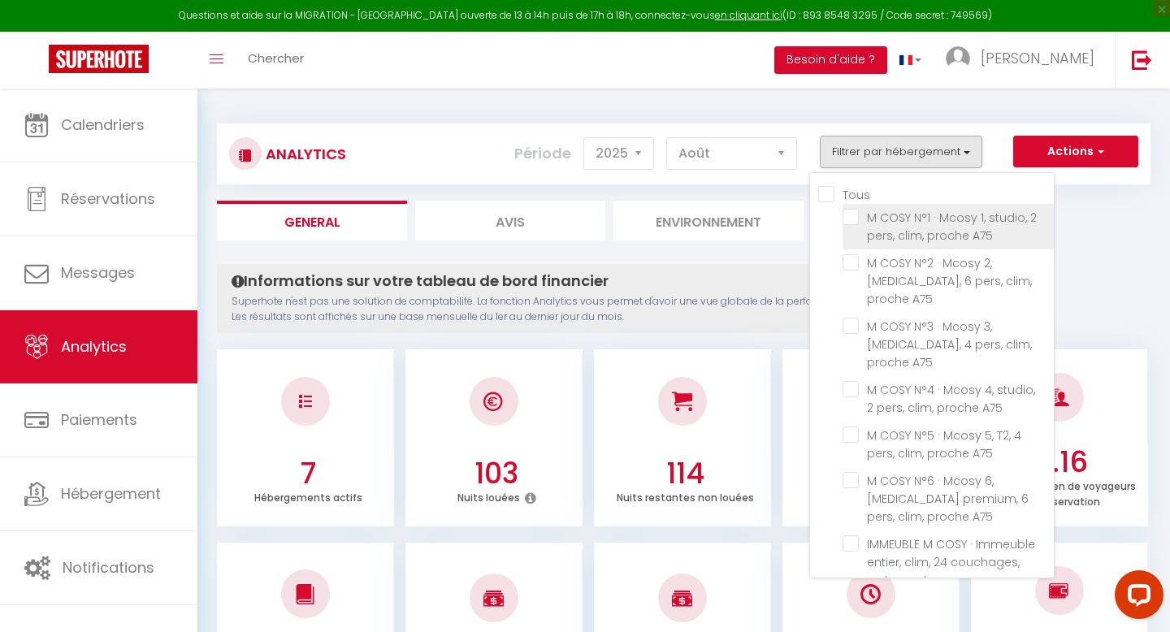
click at [947, 219] on A75 "checkbox" at bounding box center [948, 217] width 211 height 16
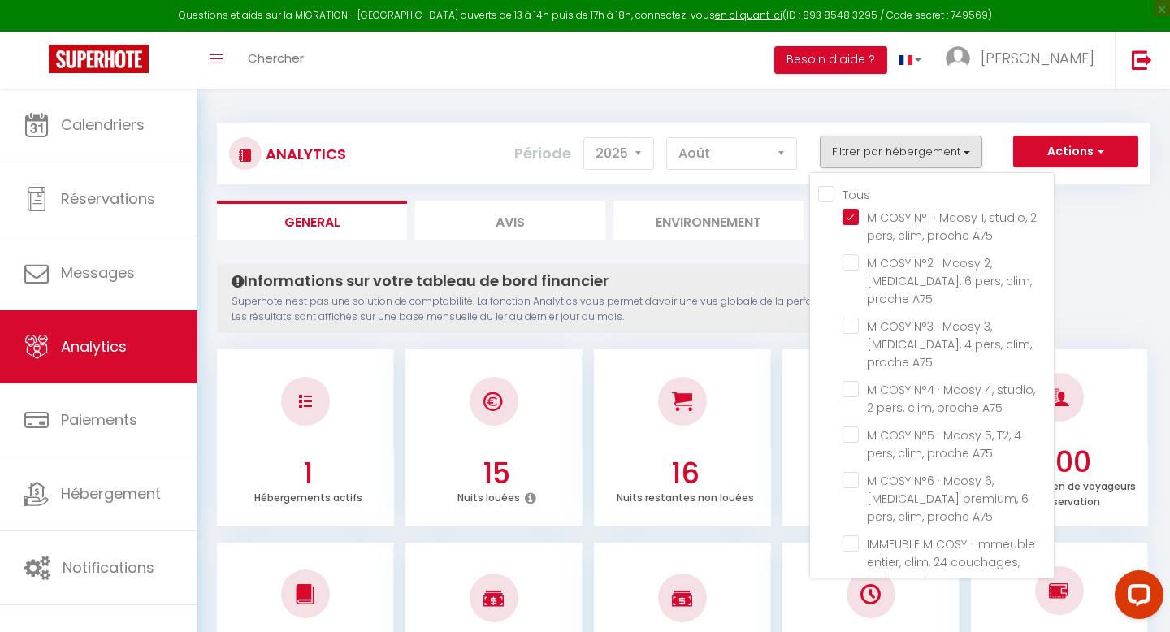
click at [710, 323] on p "Superhote n'est pas une solution de comptabilité. La fonction Analytics vous pe…" at bounding box center [611, 309] width 758 height 31
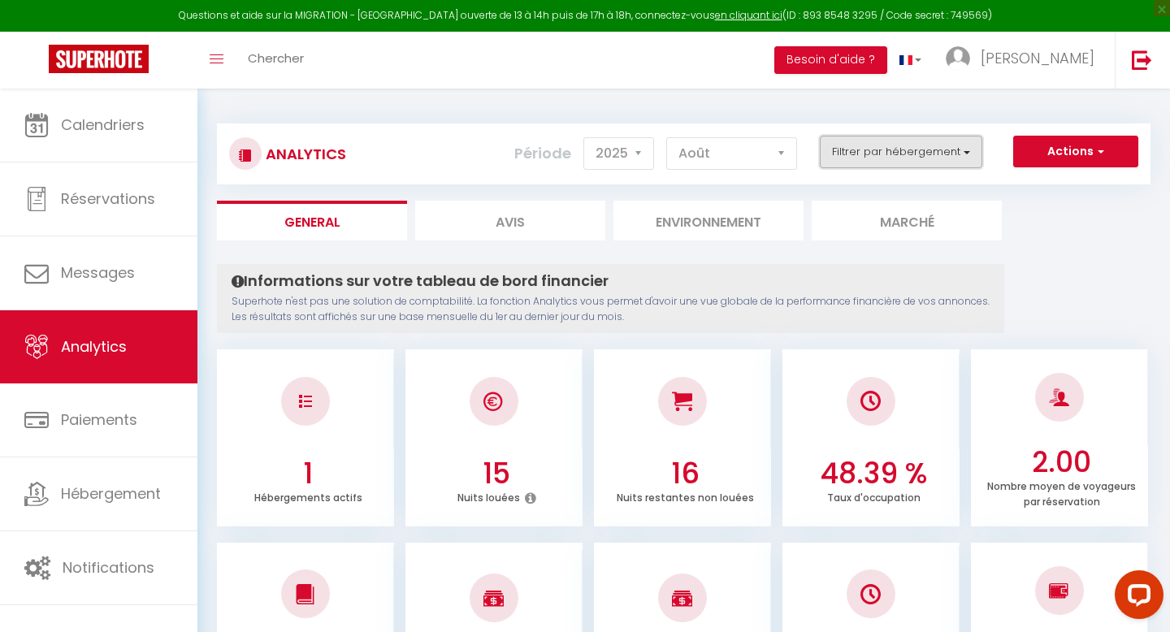
click at [964, 152] on button "Filtrer par hébergement" at bounding box center [901, 152] width 163 height 33
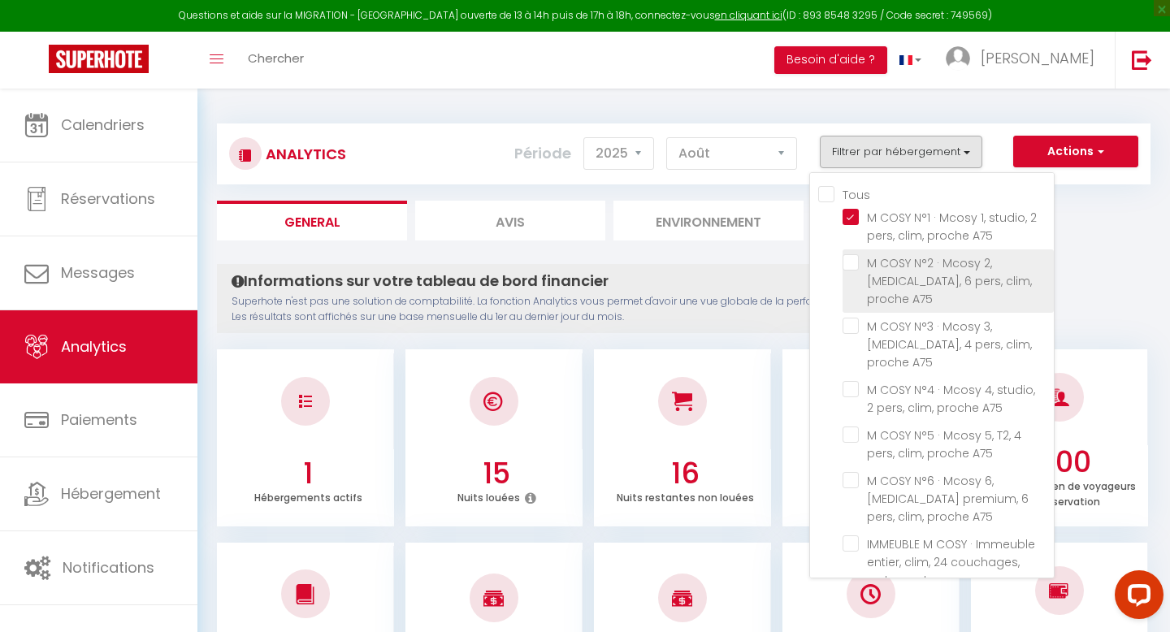
click at [867, 262] on A75 "checkbox" at bounding box center [948, 262] width 211 height 16
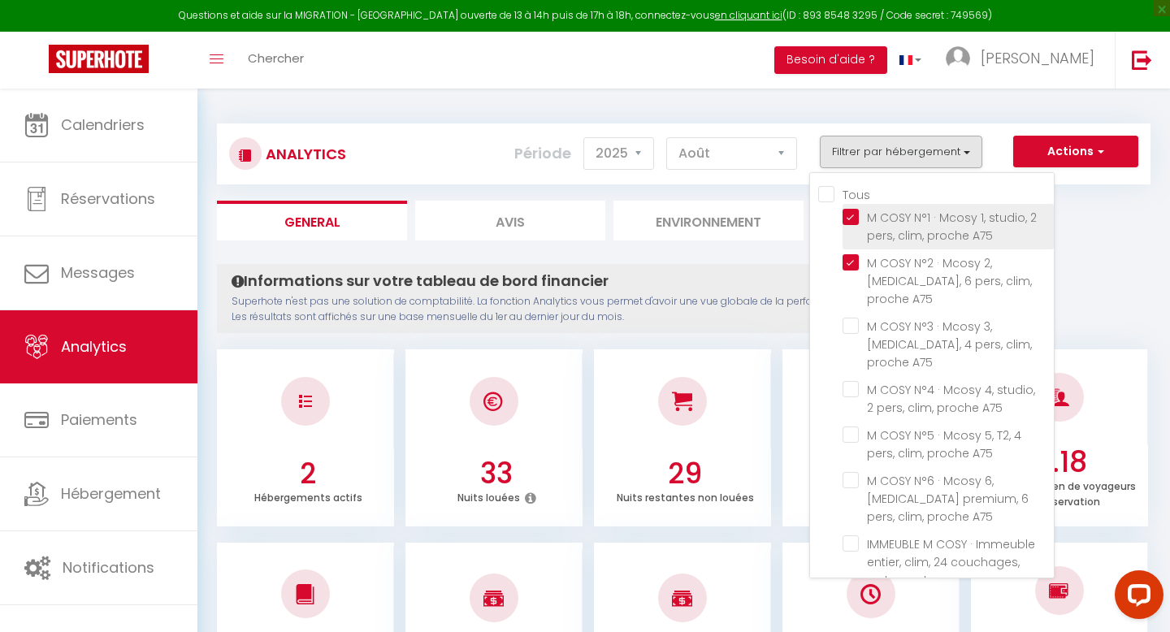
click at [874, 215] on A75 "checkbox" at bounding box center [948, 217] width 211 height 16
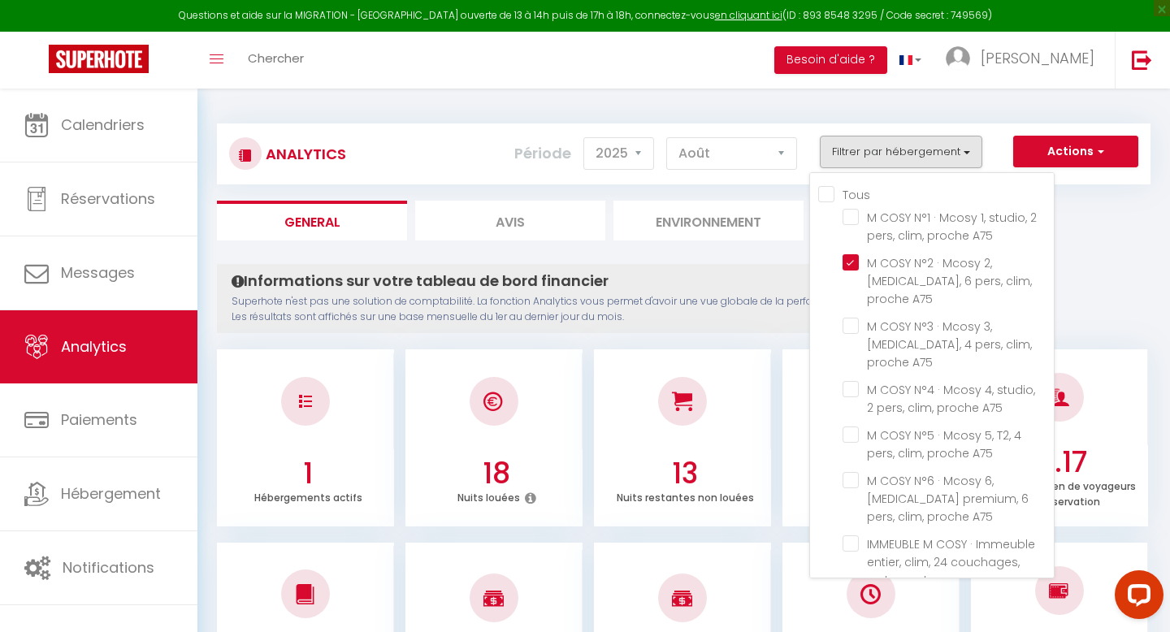
click at [766, 280] on h4 "Informations sur votre tableau de bord financier" at bounding box center [611, 281] width 758 height 18
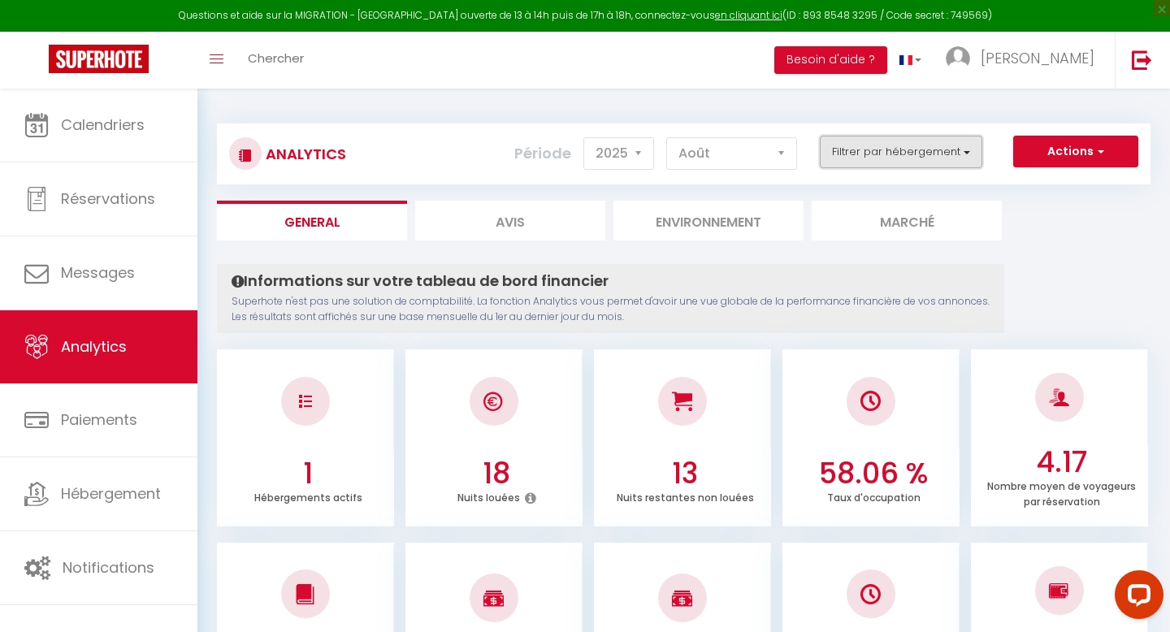
click at [910, 158] on button "Filtrer par hébergement" at bounding box center [901, 152] width 163 height 33
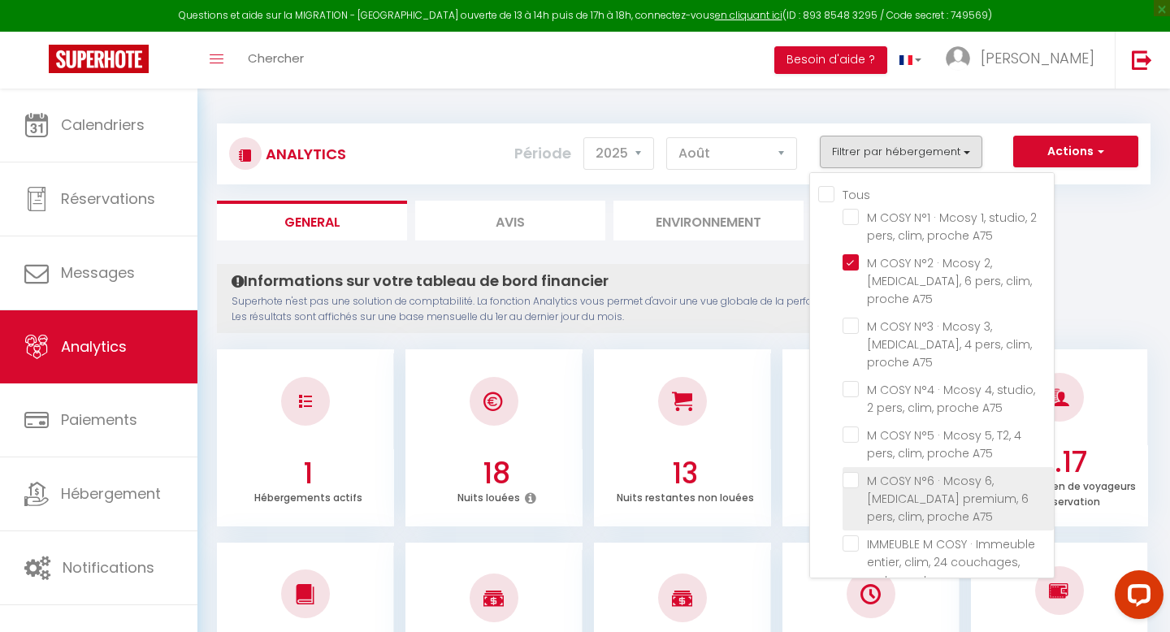
click at [900, 472] on label "M COSY N°6 · Mcosy 6, [MEDICAL_DATA] premium, 6 pers, clim, proche A75" at bounding box center [951, 499] width 184 height 54
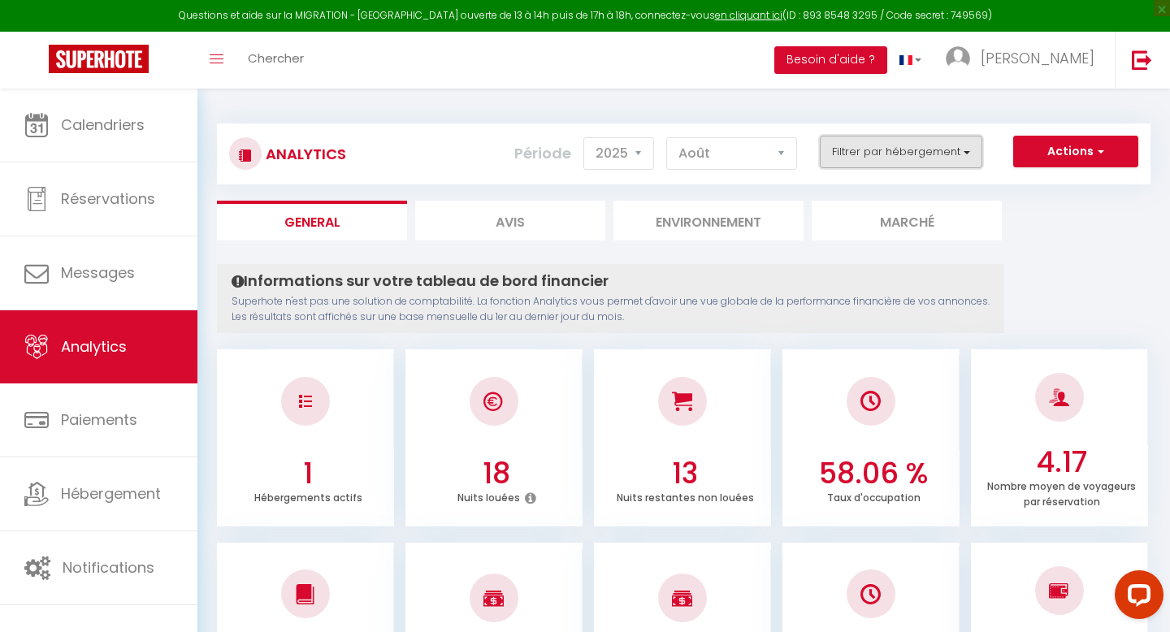
click at [896, 152] on button "Filtrer par hébergement" at bounding box center [901, 152] width 163 height 33
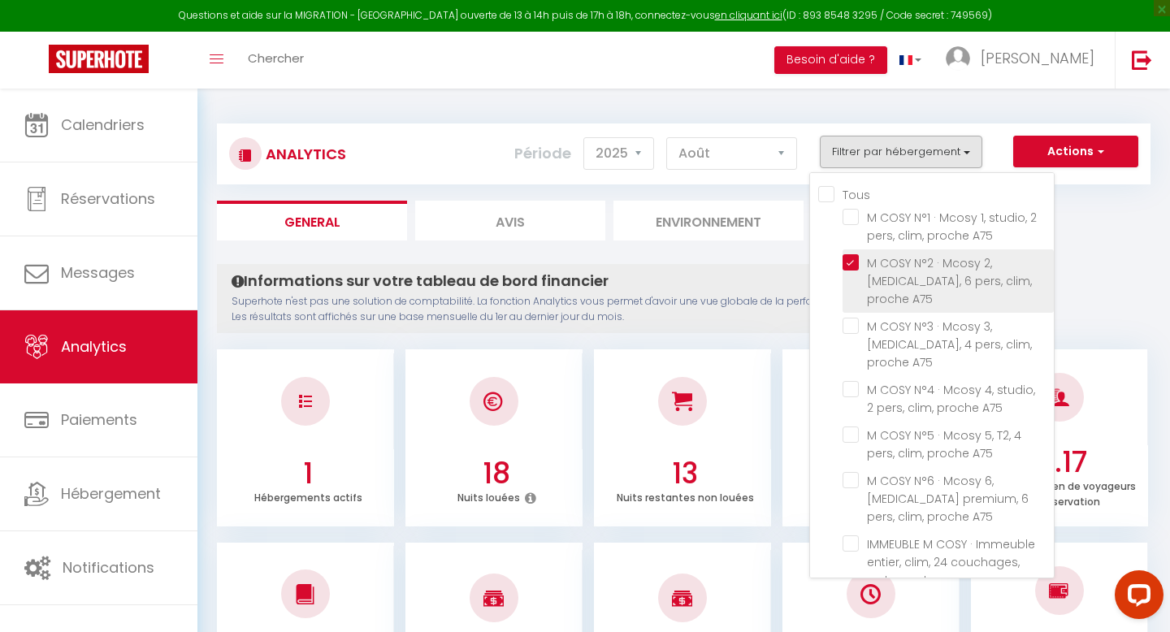
click at [868, 252] on li "M COSY N°2 · Mcosy 2, [MEDICAL_DATA], 6 pers, clim, proche A75" at bounding box center [948, 280] width 211 height 63
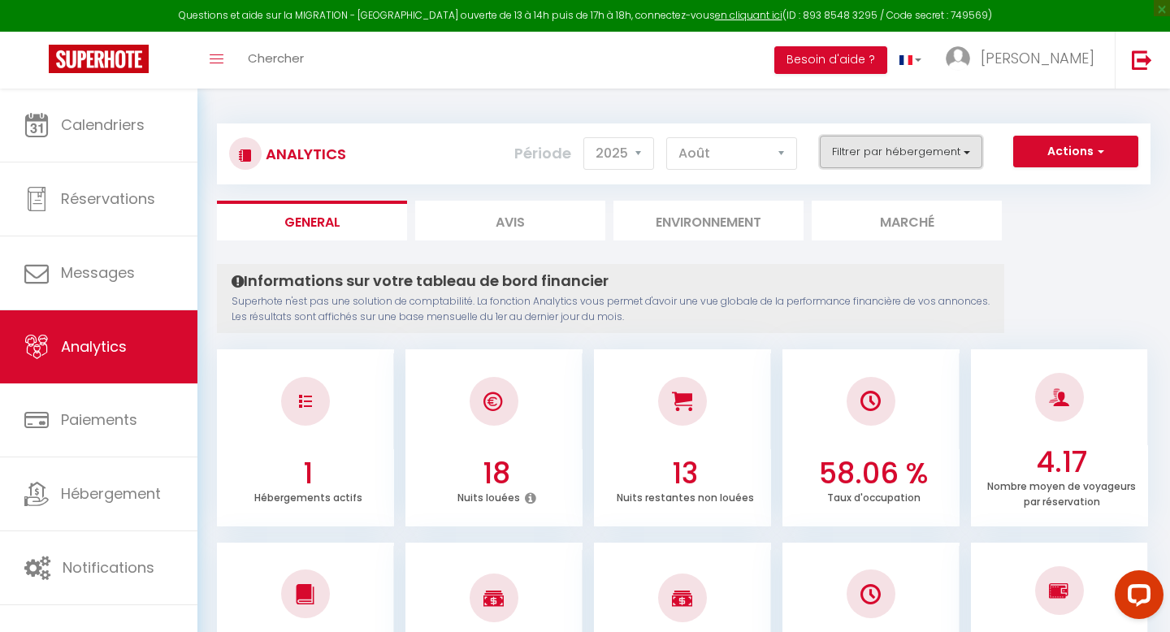
click at [885, 151] on button "Filtrer par hébergement" at bounding box center [901, 152] width 163 height 33
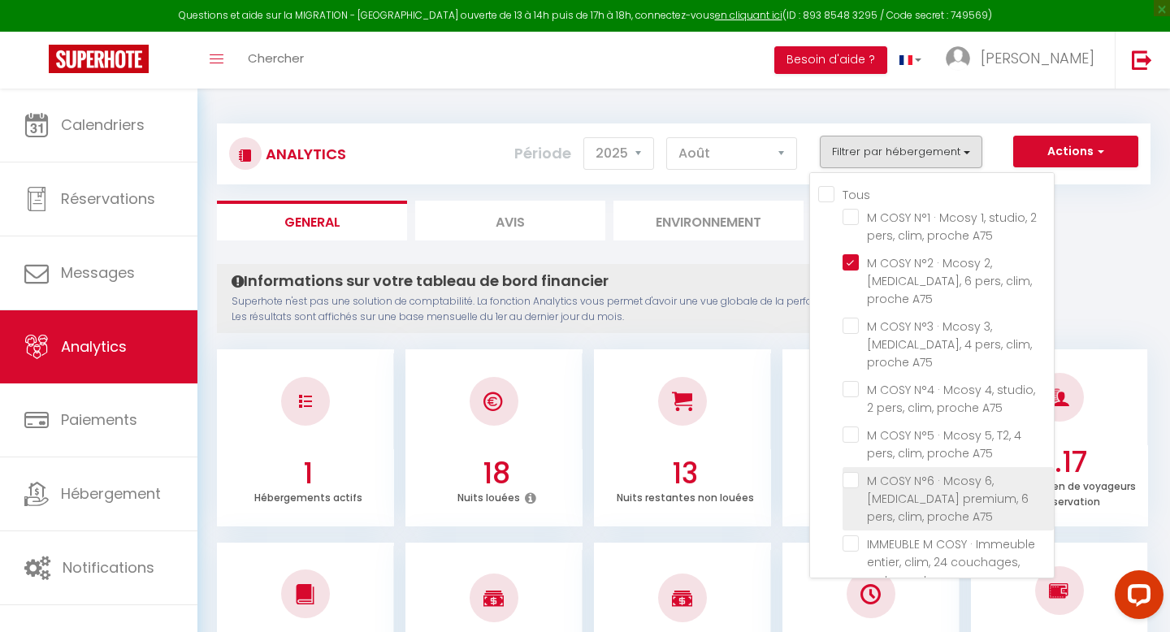
click at [853, 472] on A75 "checkbox" at bounding box center [948, 480] width 211 height 16
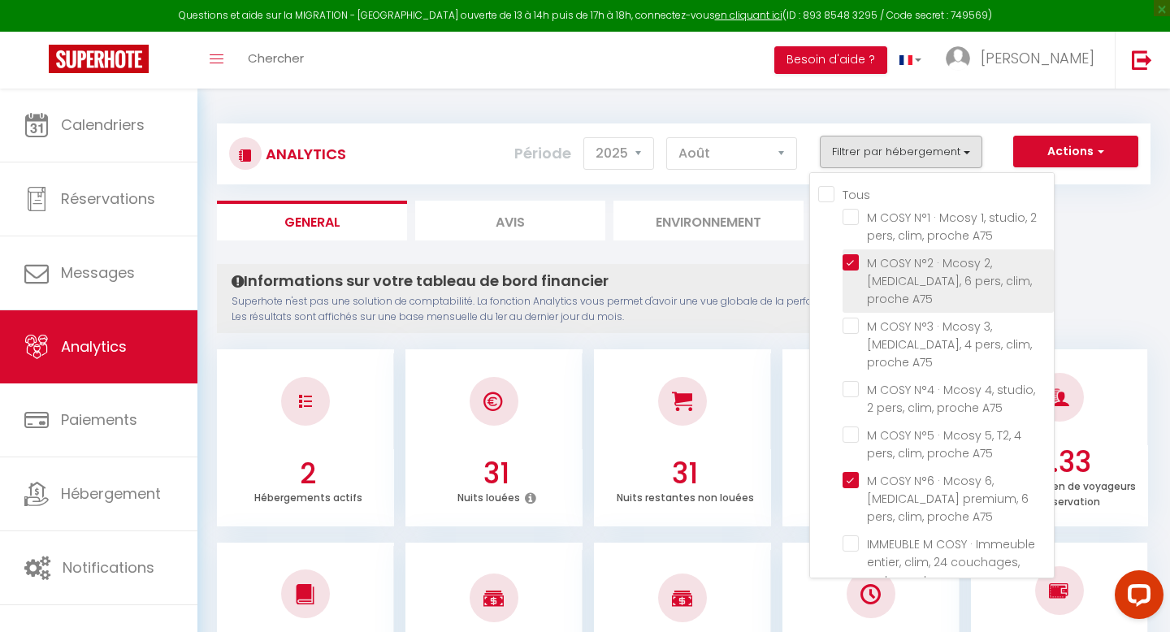
click at [855, 262] on A75 "checkbox" at bounding box center [948, 262] width 211 height 16
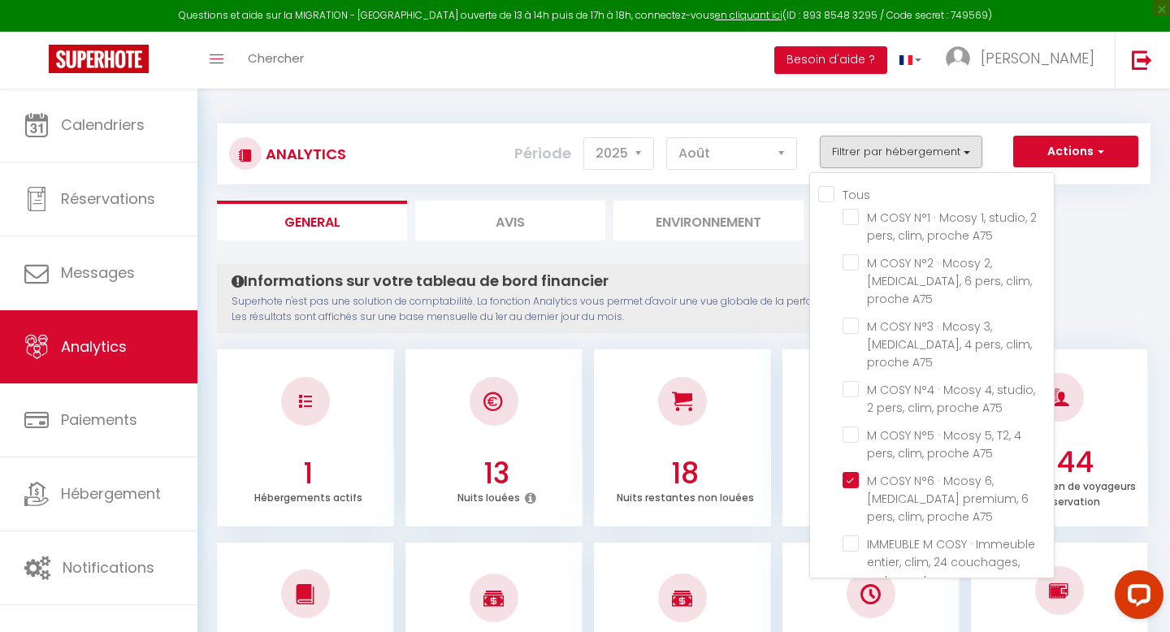
click at [770, 301] on p "Superhote n'est pas une solution de comptabilité. La fonction Analytics vous pe…" at bounding box center [611, 309] width 758 height 31
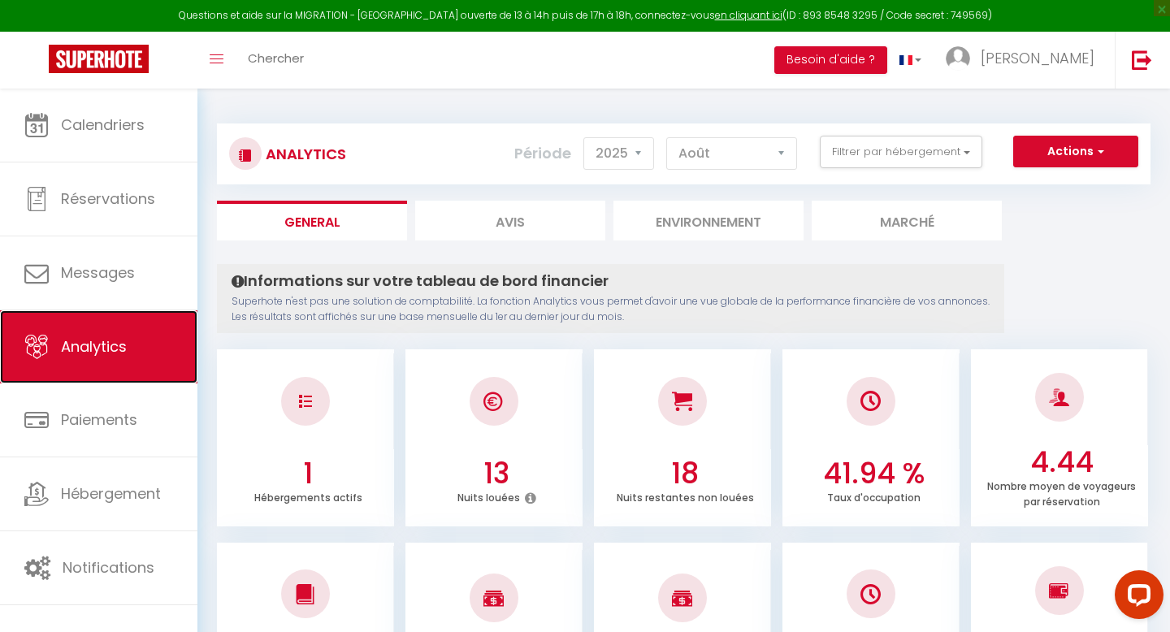
click at [131, 329] on link "Analytics" at bounding box center [98, 346] width 197 height 73
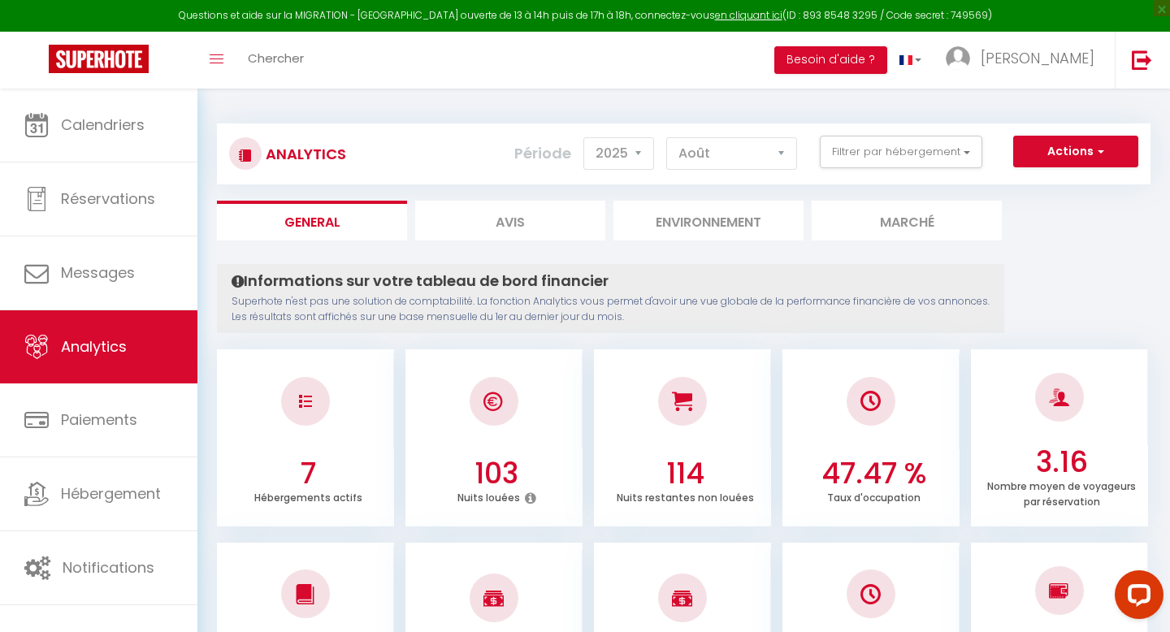
click at [518, 219] on li "Avis" at bounding box center [510, 221] width 190 height 40
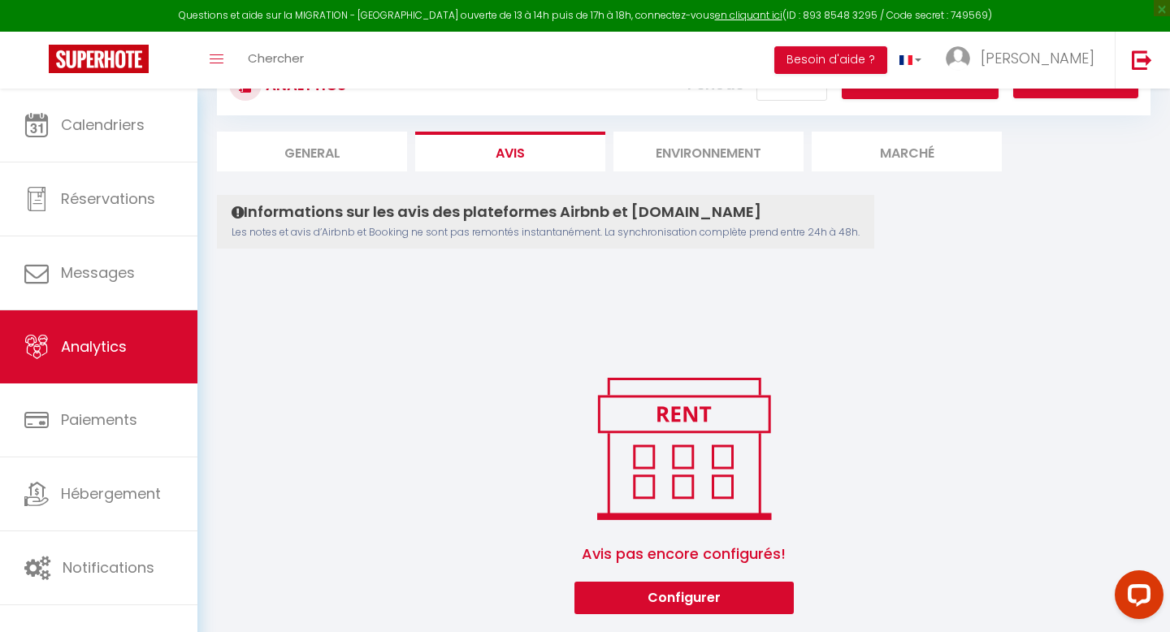
scroll to position [83, 0]
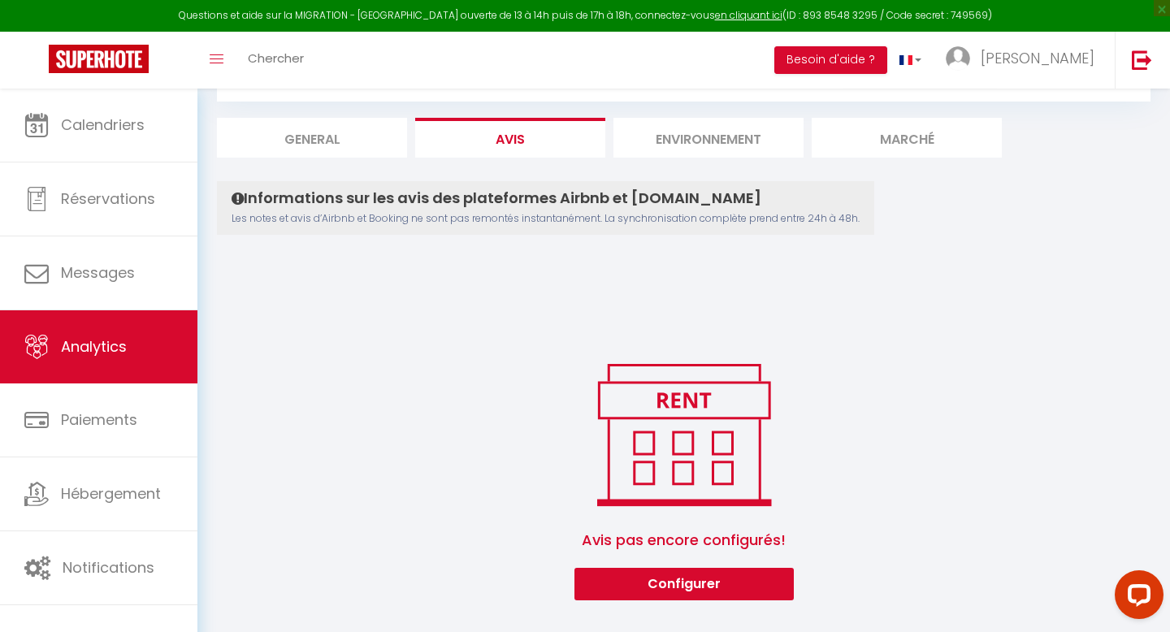
click at [736, 140] on li "Environnement" at bounding box center [709, 138] width 190 height 40
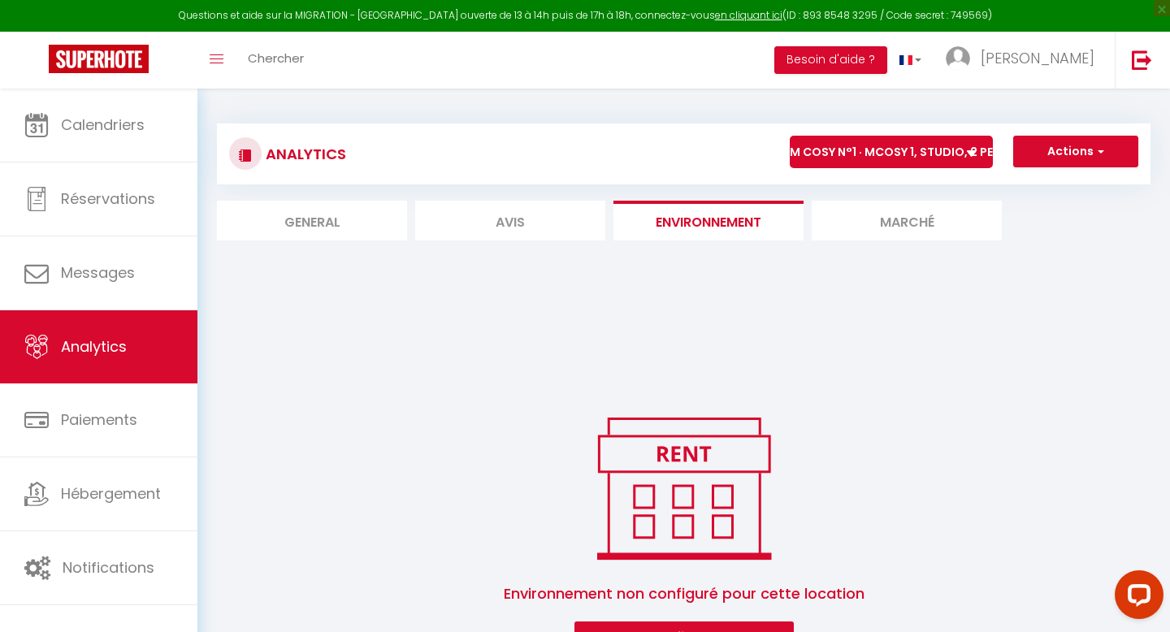
click at [336, 226] on li "General" at bounding box center [312, 221] width 190 height 40
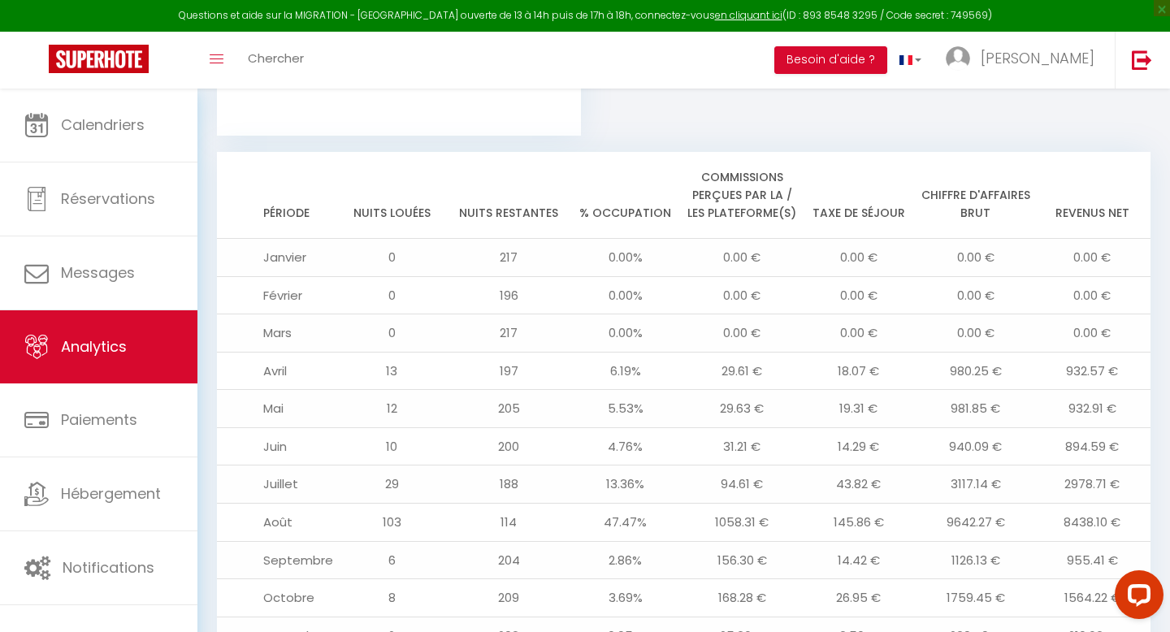
scroll to position [1823, 0]
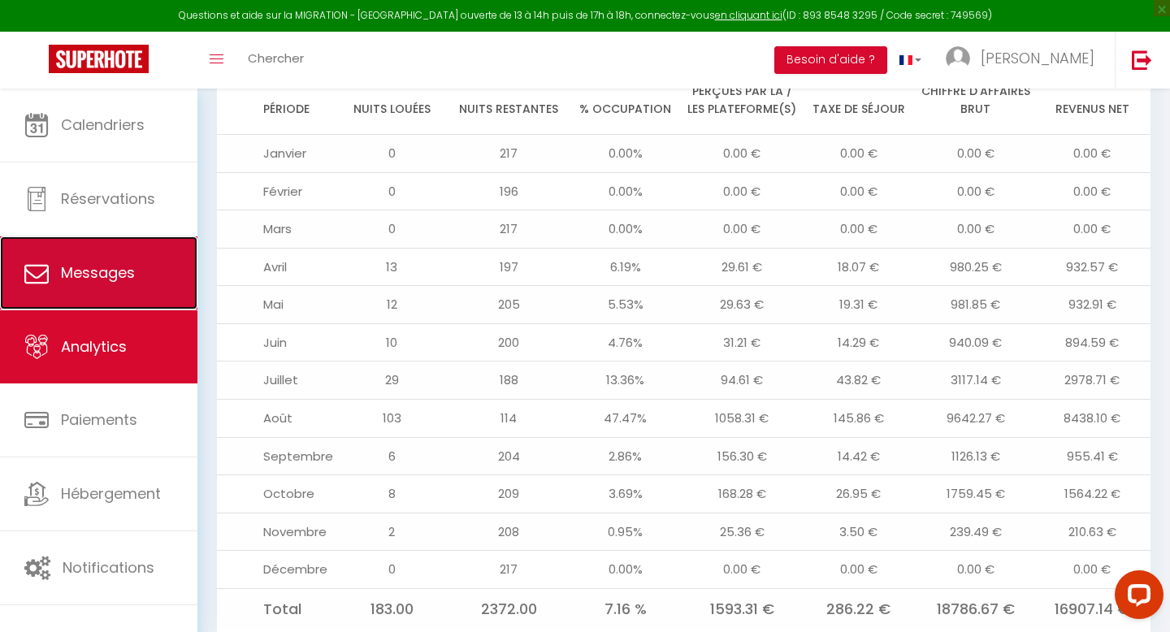
click at [153, 293] on link "Messages" at bounding box center [98, 272] width 197 height 73
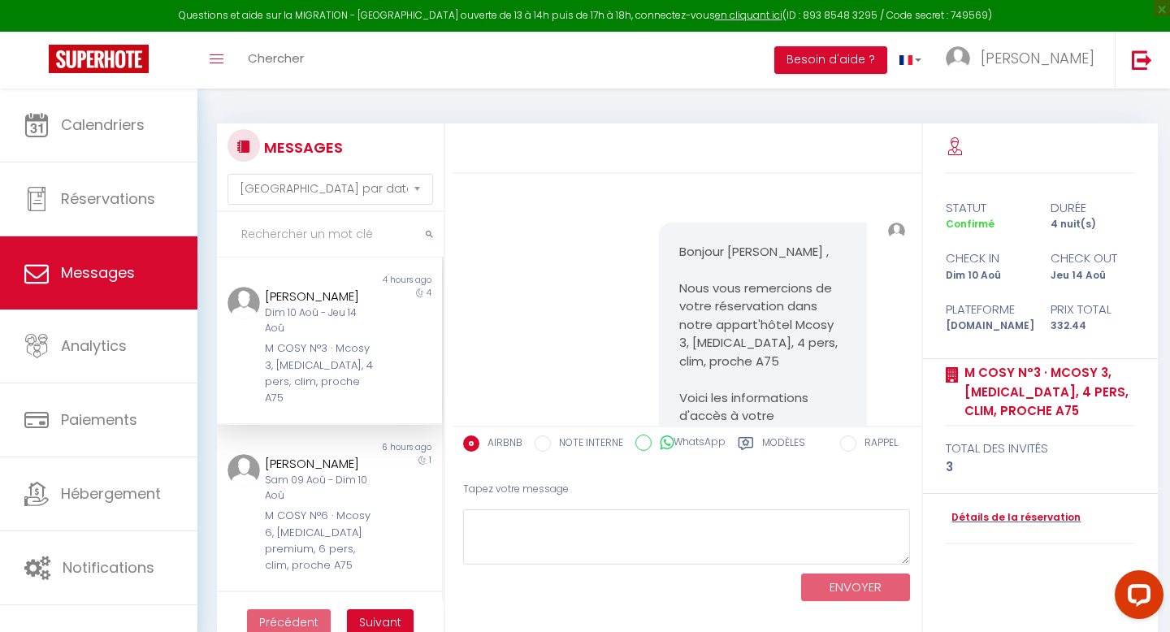
scroll to position [1339, 0]
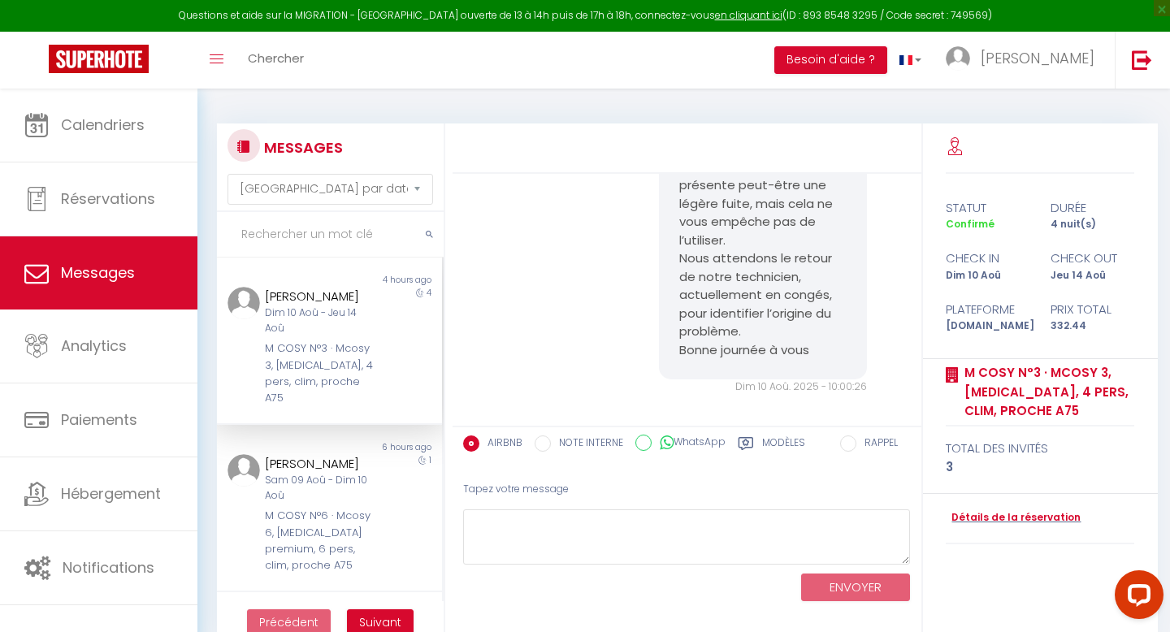
click at [528, 263] on div "À noter que la climatisation du salon présente peut-être une légère fuite, mais…" at bounding box center [686, 257] width 457 height 340
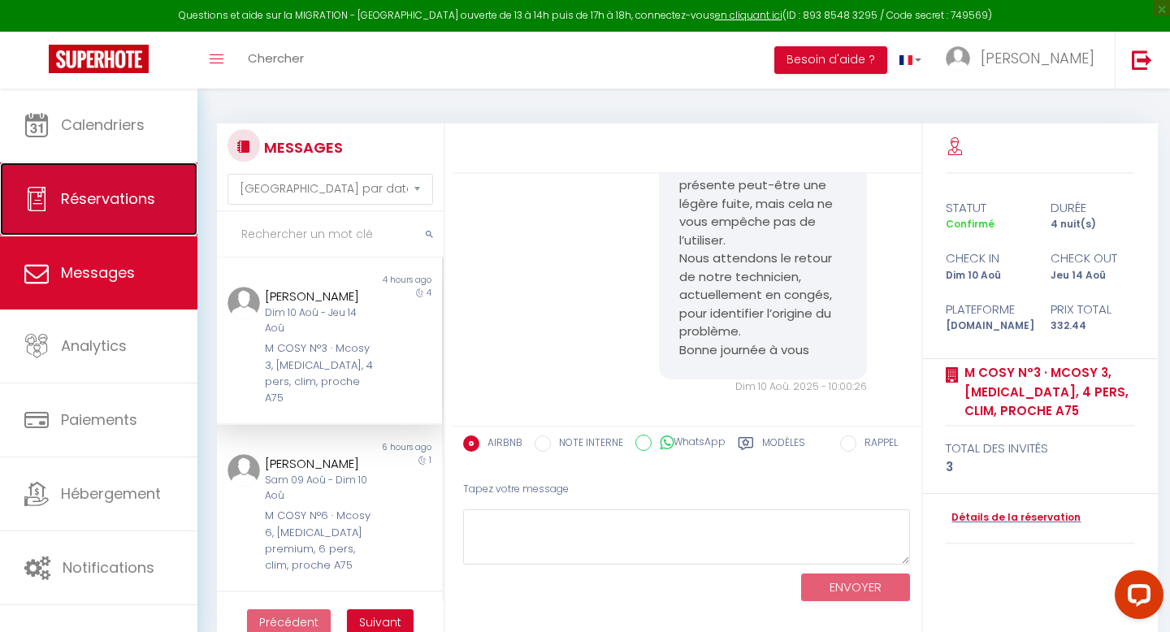
click at [97, 219] on link "Réservations" at bounding box center [98, 199] width 197 height 73
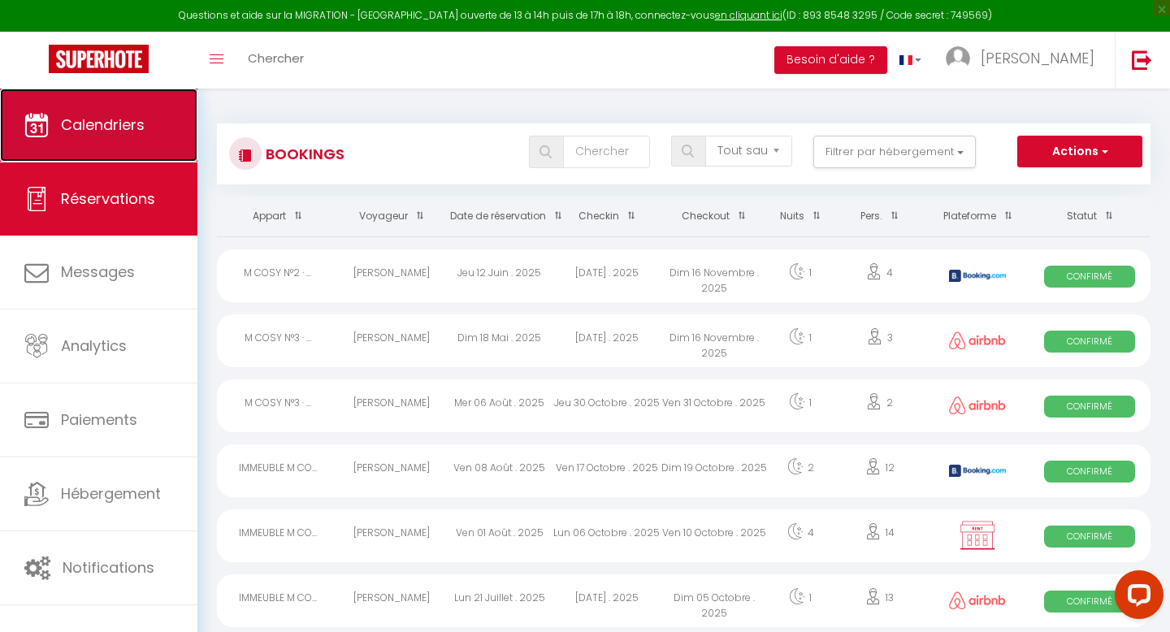
click at [93, 135] on link "Calendriers" at bounding box center [98, 125] width 197 height 73
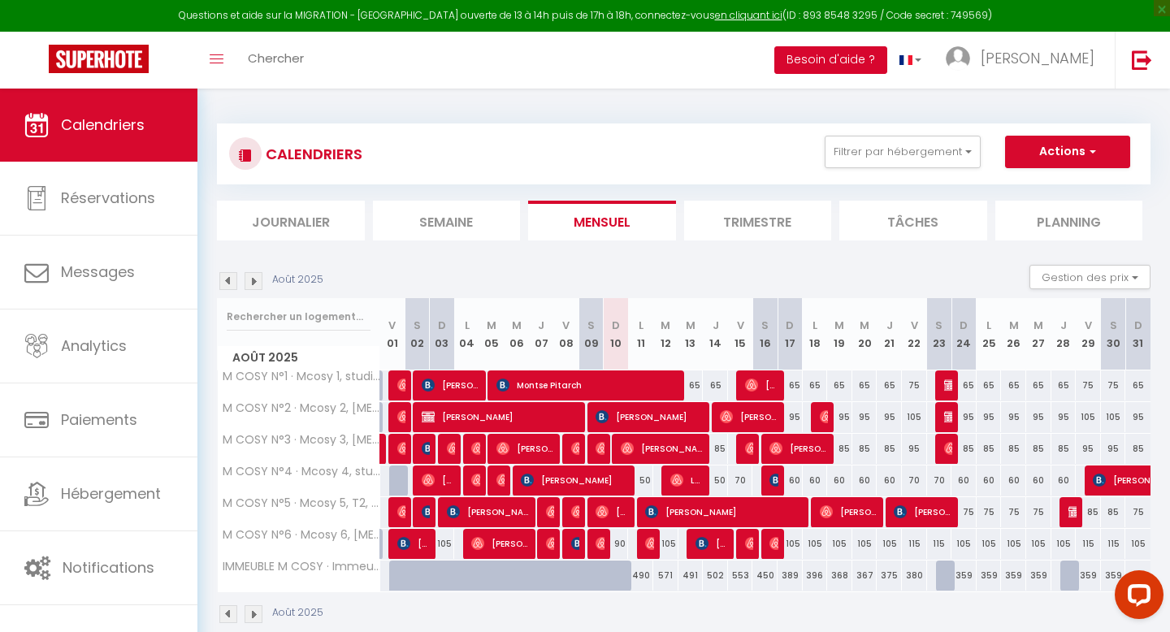
click at [867, 63] on button "Besoin d'aide ?" at bounding box center [830, 60] width 113 height 28
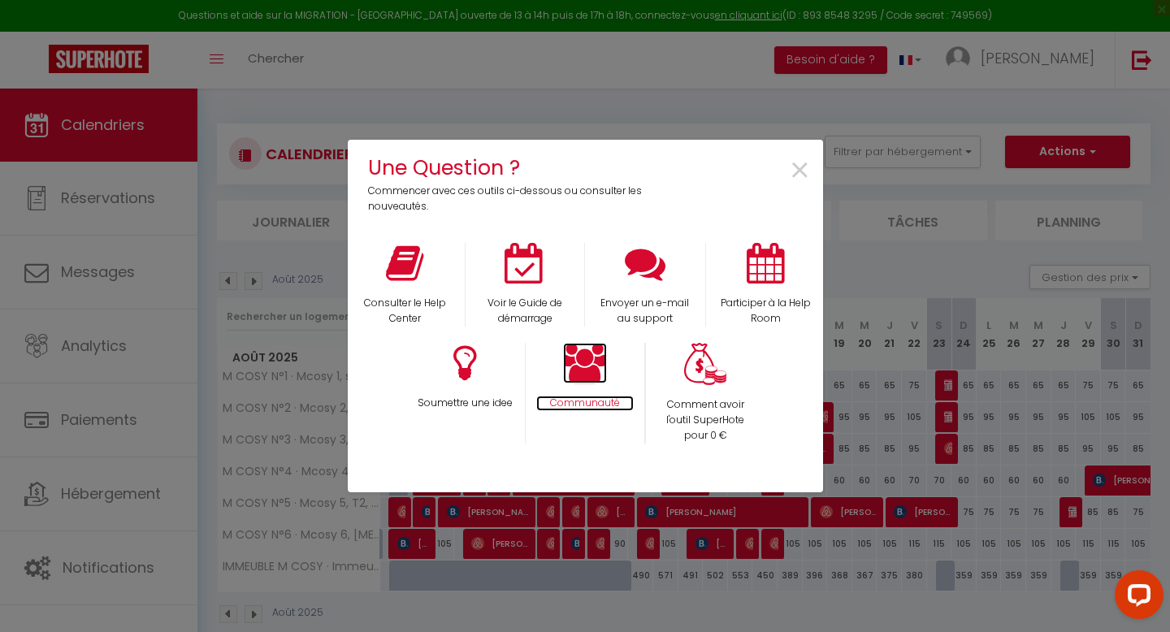
click at [592, 371] on icon at bounding box center [585, 363] width 44 height 41
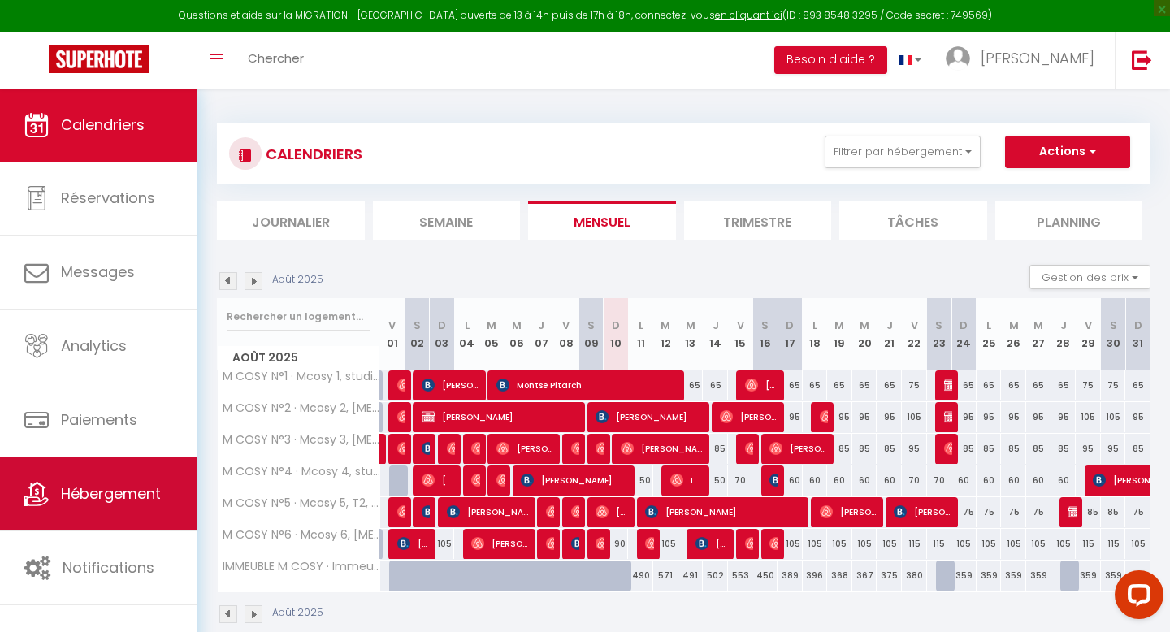
click at [129, 493] on span "Hébergement" at bounding box center [111, 493] width 100 height 20
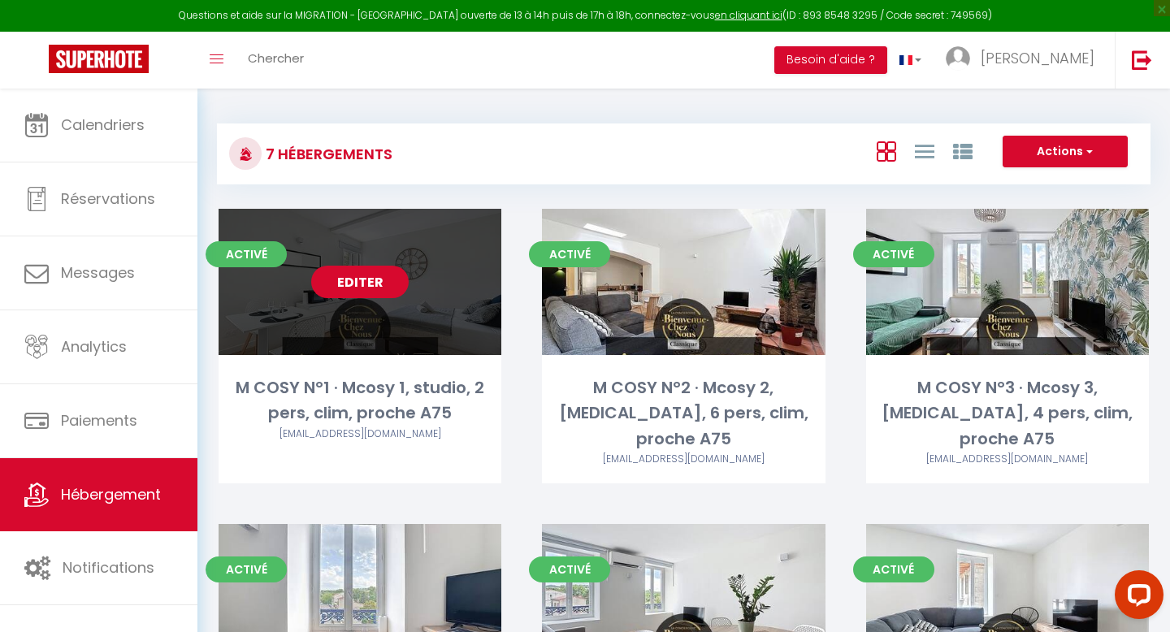
click at [353, 289] on link "Editer" at bounding box center [360, 282] width 98 height 33
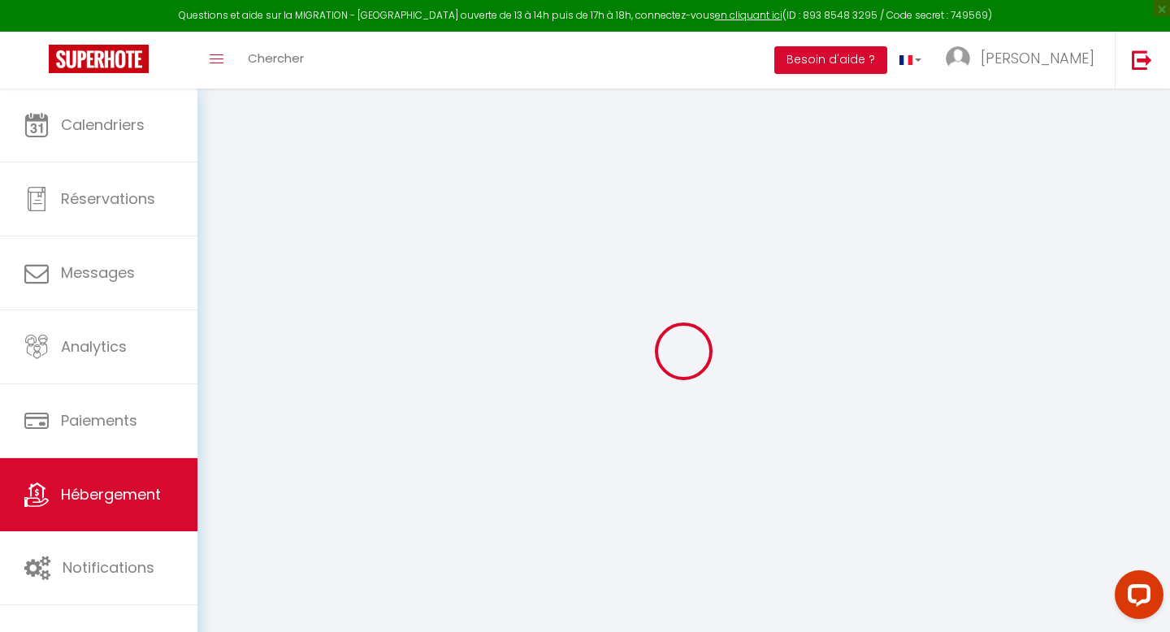
select select "17:00"
select select "23:45"
select select "11:00"
select select "30"
select select "120"
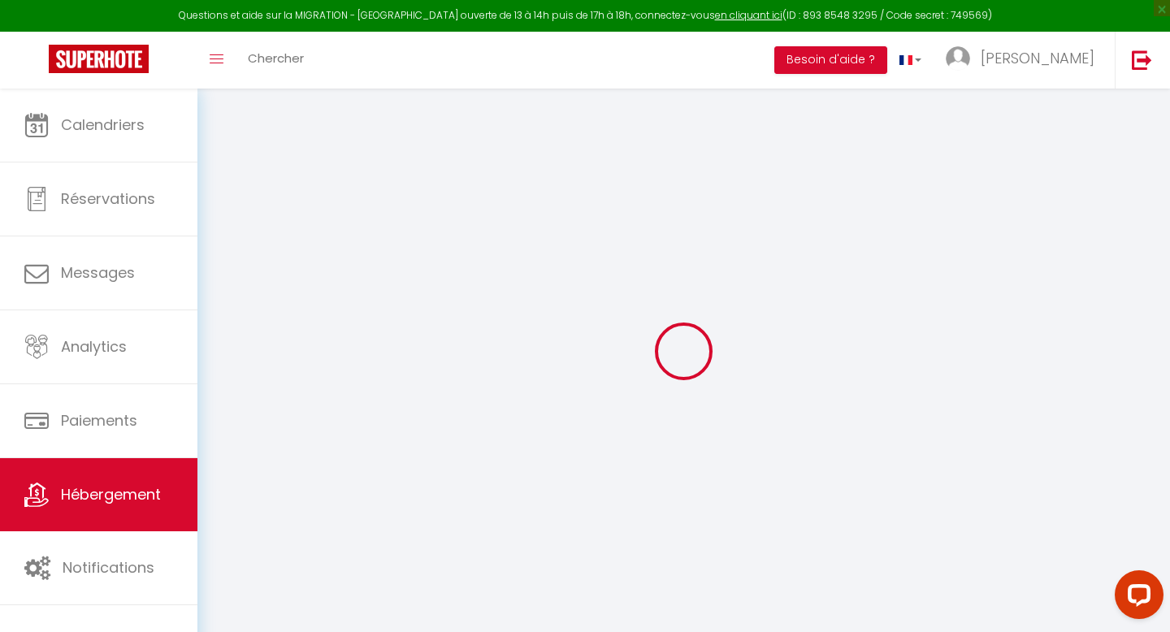
checkbox input "false"
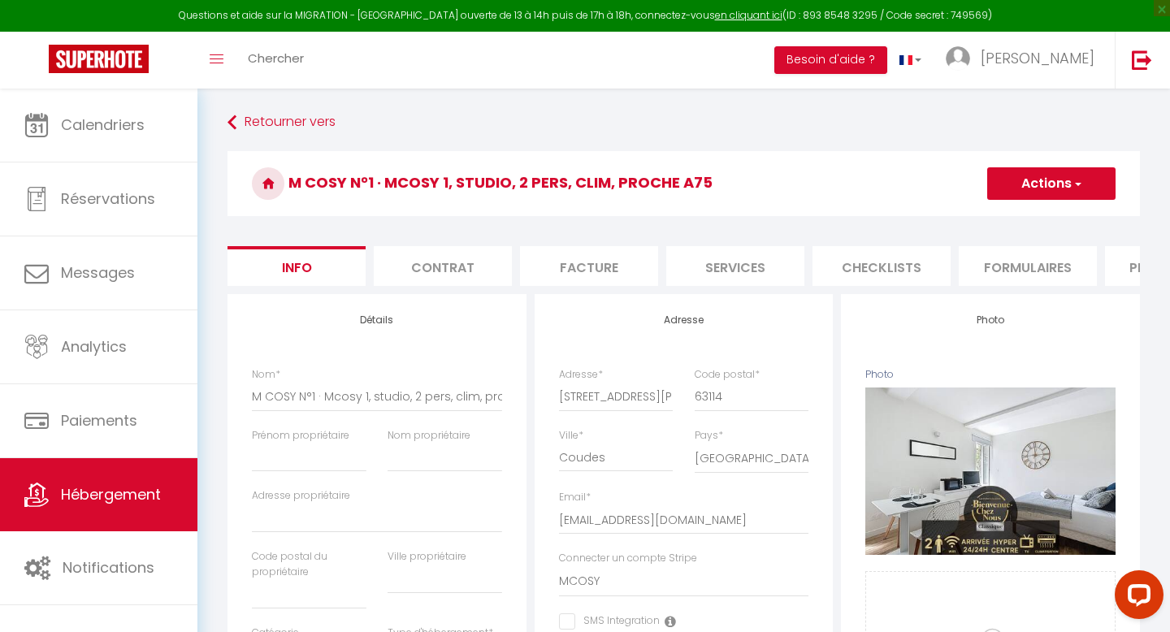
checkbox input "false"
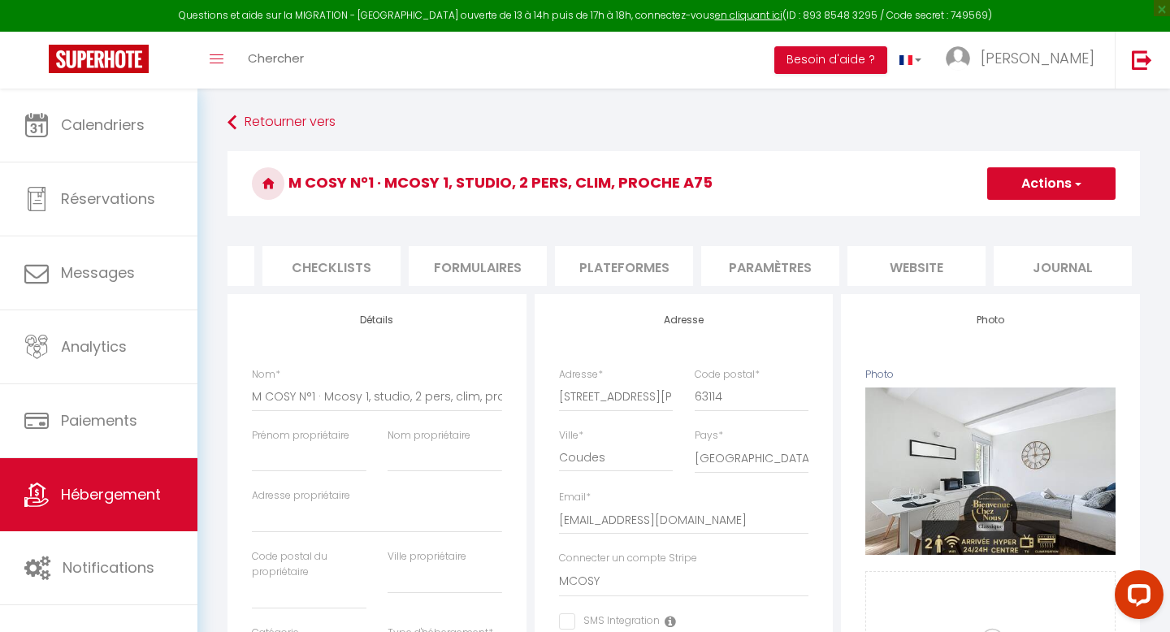
click at [937, 264] on li "website" at bounding box center [917, 266] width 138 height 40
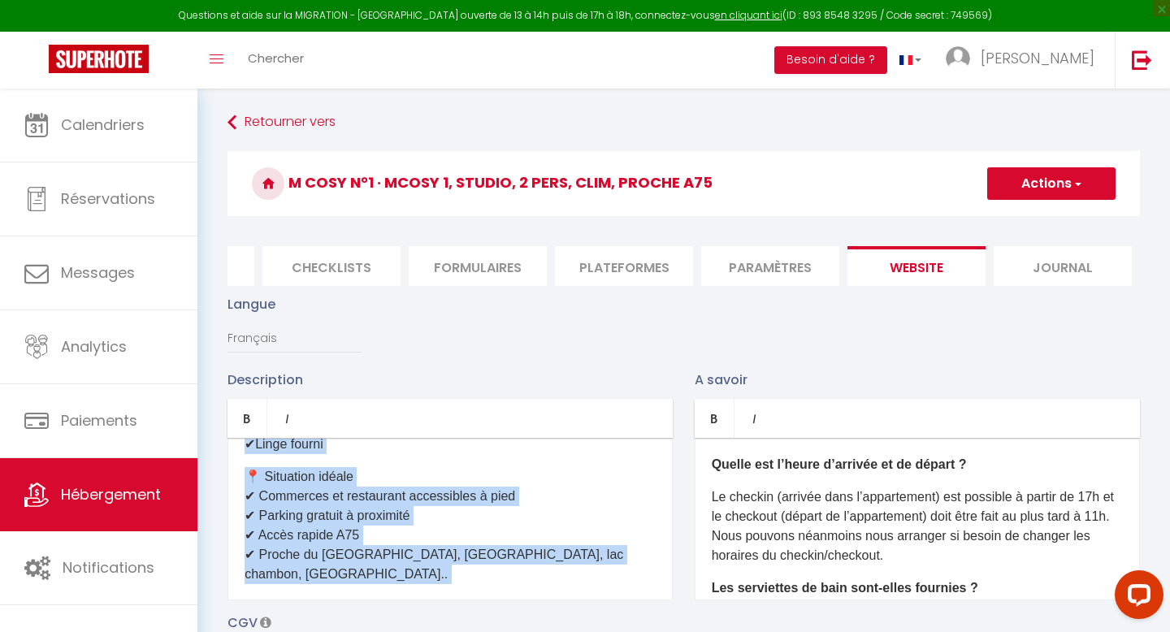
scroll to position [297, 0]
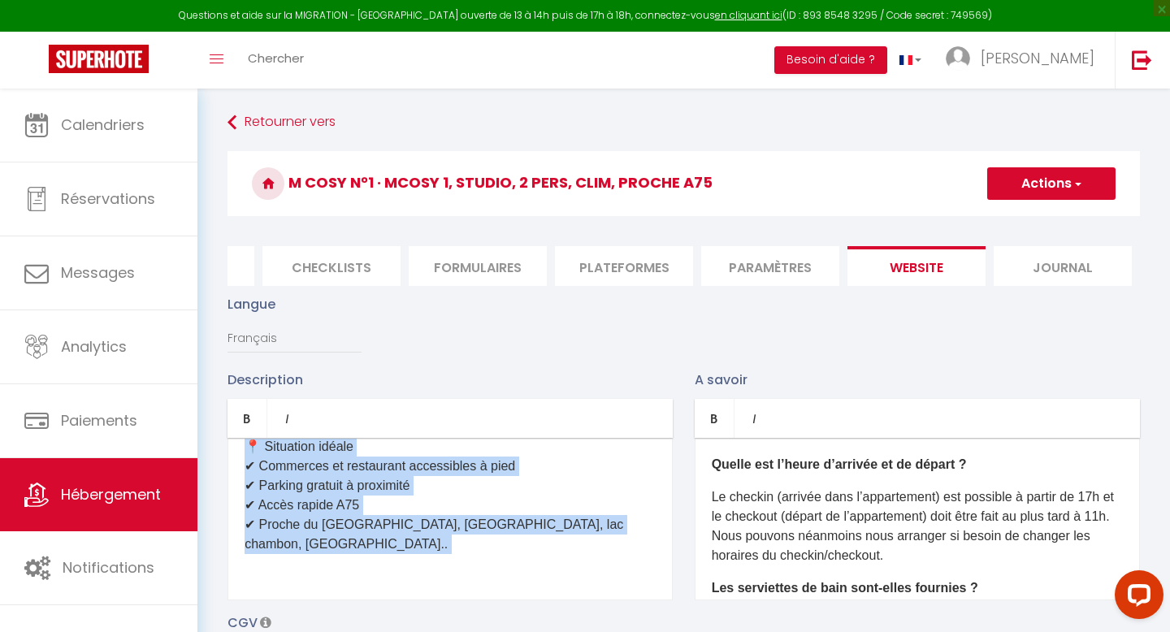
drag, startPoint x: 244, startPoint y: 500, endPoint x: 470, endPoint y: 562, distance: 235.0
click at [470, 562] on div "🏡 Appartement climatisé – Confort & charme à Coudes (Auvergne) Situé à 2 min de…" at bounding box center [450, 519] width 445 height 163
copy div "🏡 Appartement climatisé – Confort & charme à Coudes (Auvergne) Situé à 2 min de…"
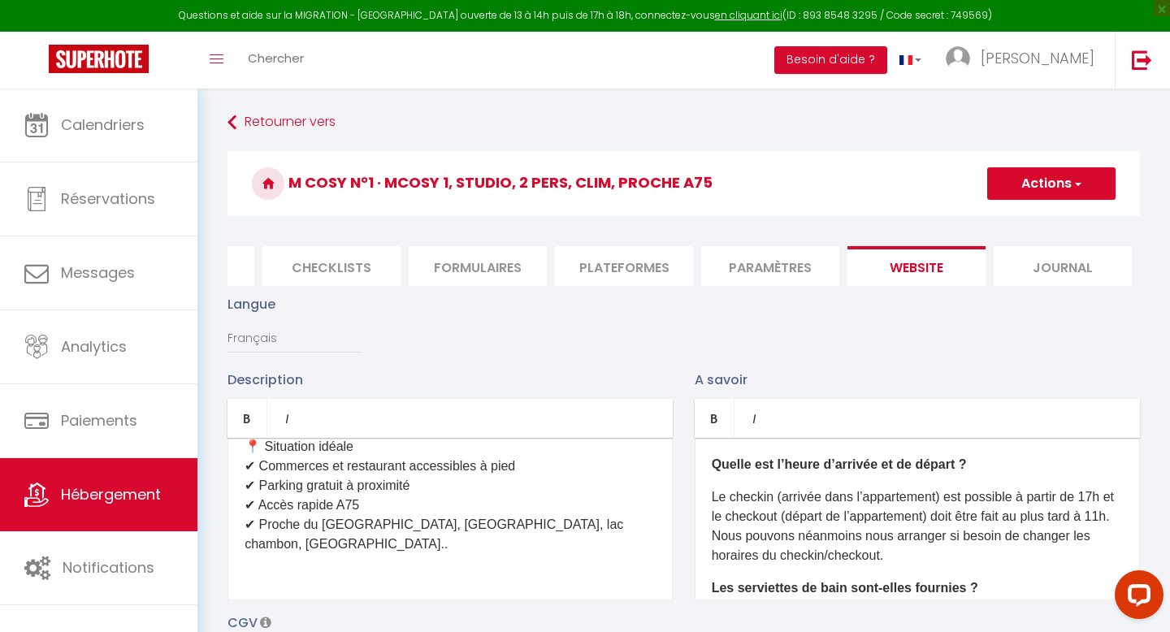
click at [787, 488] on p "Le checkin (arrivée dans l’appartement) est possible à partir de 17h et le chec…" at bounding box center [917, 527] width 411 height 78
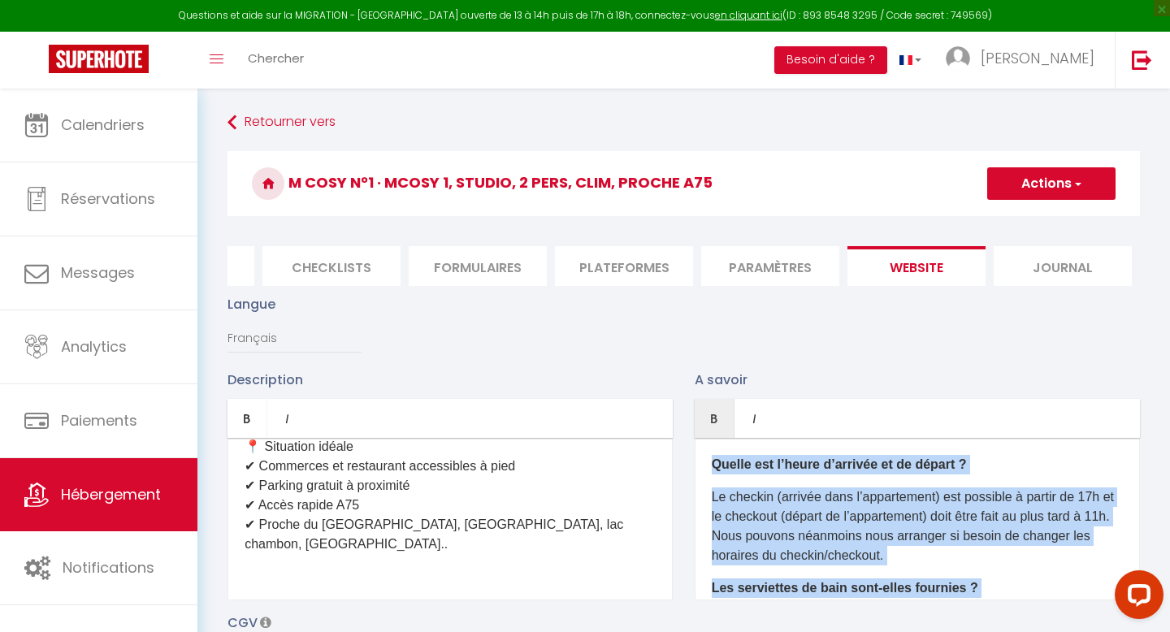
copy div "Quelle est l’heure d’arrivée et de départ ? Le checkin (arrivée dans l’appartem…"
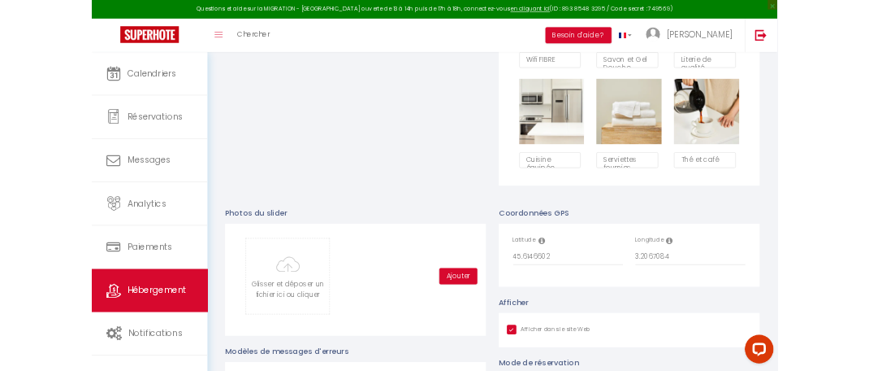
scroll to position [1301, 0]
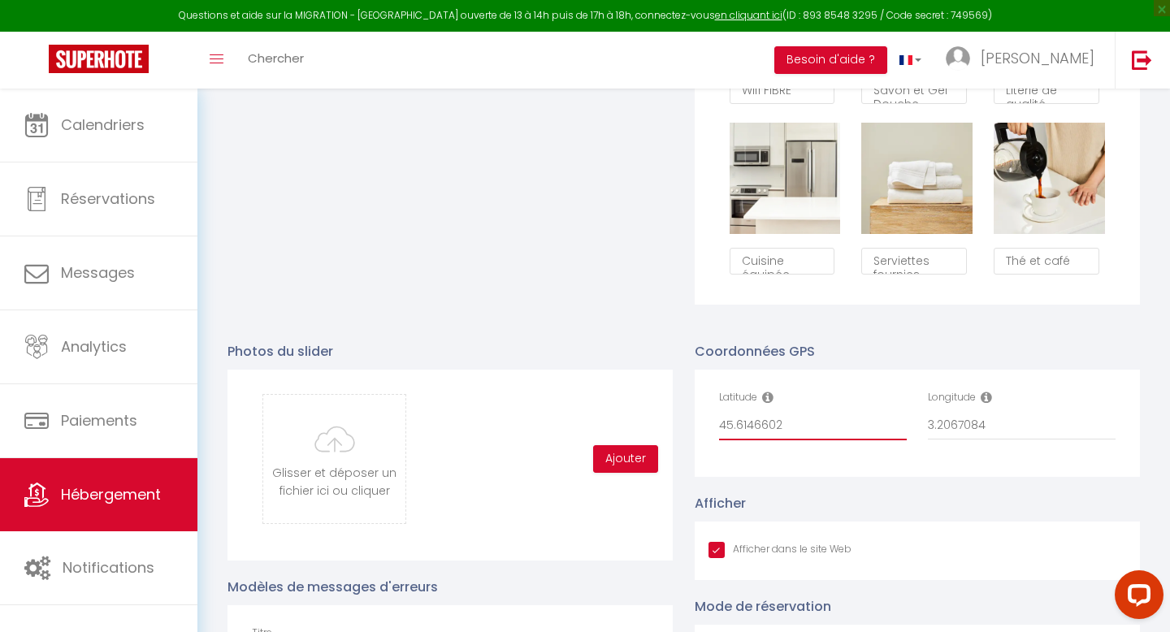
drag, startPoint x: 792, startPoint y: 423, endPoint x: 708, endPoint y: 427, distance: 84.6
click at [709, 427] on div "Latitude 45.6146602" at bounding box center [813, 423] width 209 height 67
drag, startPoint x: 999, startPoint y: 422, endPoint x: 931, endPoint y: 418, distance: 68.3
click at [931, 418] on input "3.2067084" at bounding box center [1022, 425] width 188 height 29
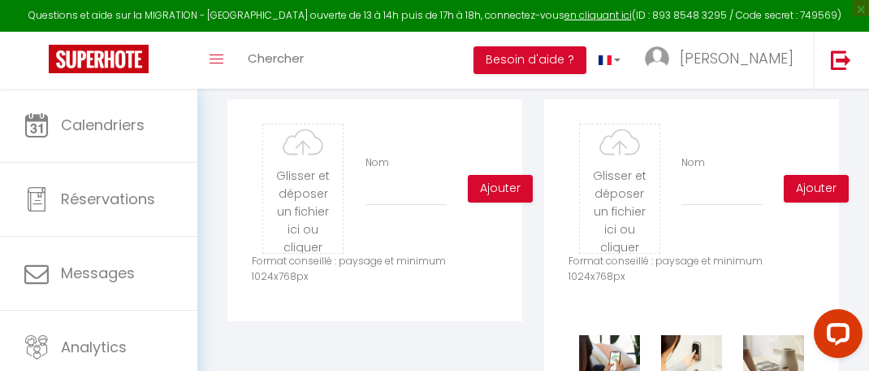
scroll to position [786, 0]
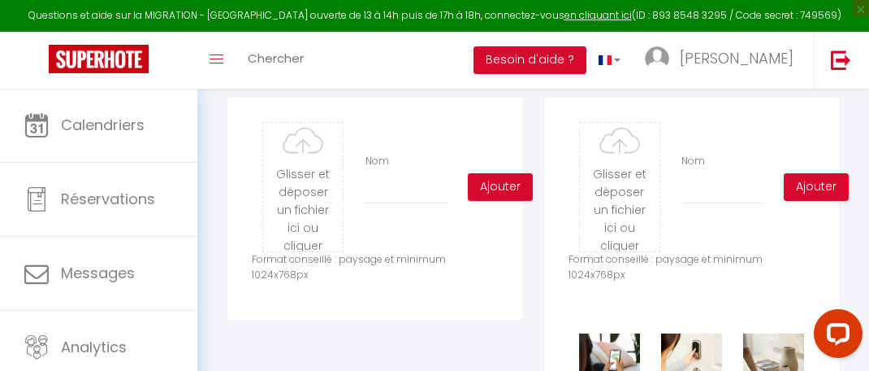
type input "C:\fakepath\download.jpg"
checkbox input "true"
checkbox input "false"
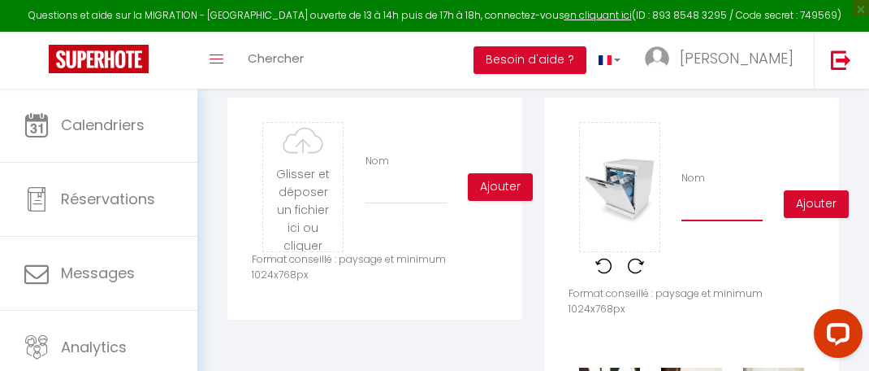
click at [725, 207] on input "Nom" at bounding box center [722, 206] width 81 height 29
type input "l"
checkbox input "true"
checkbox input "false"
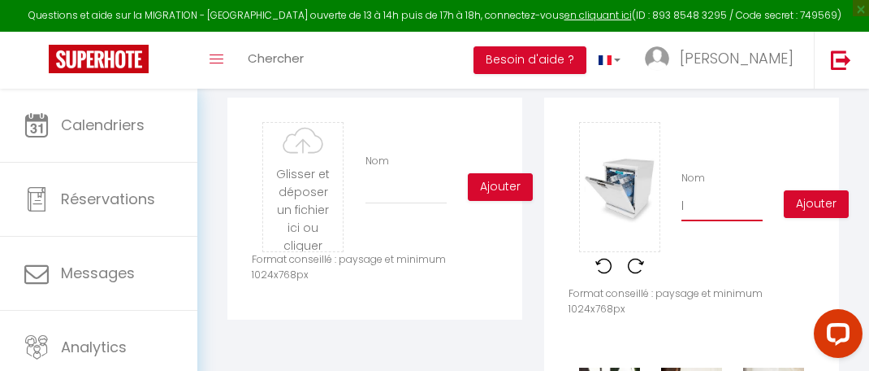
type input "la"
checkbox input "true"
checkbox input "false"
type input "lav"
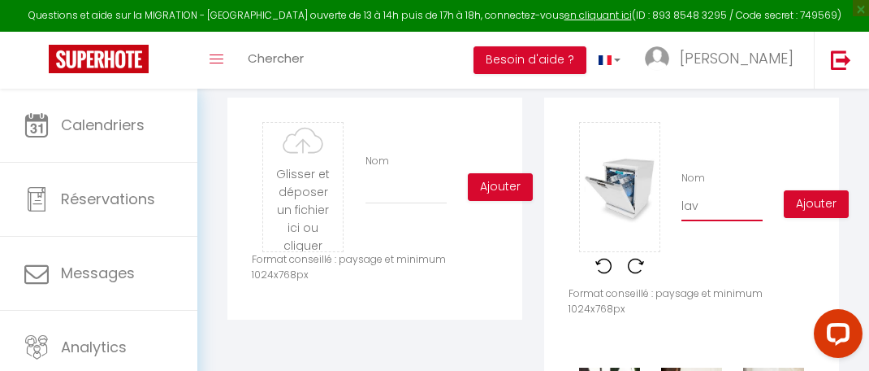
checkbox input "true"
checkbox input "false"
type input "lave"
checkbox input "true"
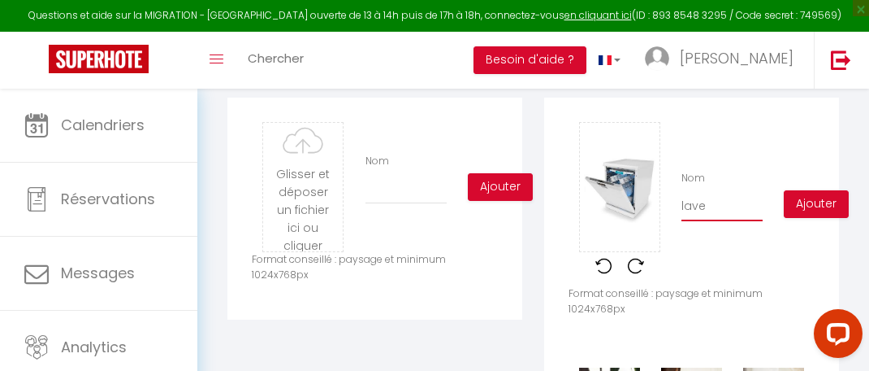
checkbox input "false"
type input "lave"
checkbox input "true"
checkbox input "false"
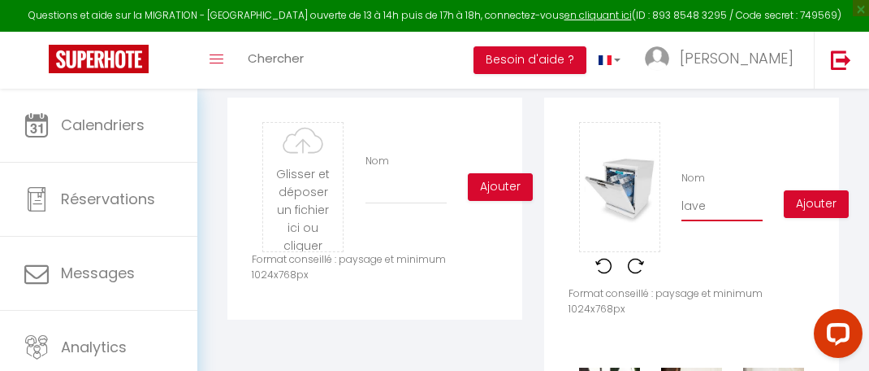
checkbox input "false"
type input "lave v"
checkbox input "true"
checkbox input "false"
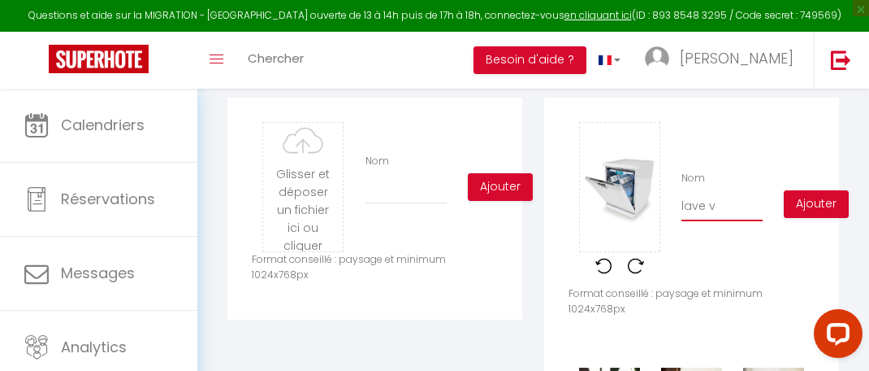
type input "lave va"
checkbox input "true"
checkbox input "false"
type input "lave vai"
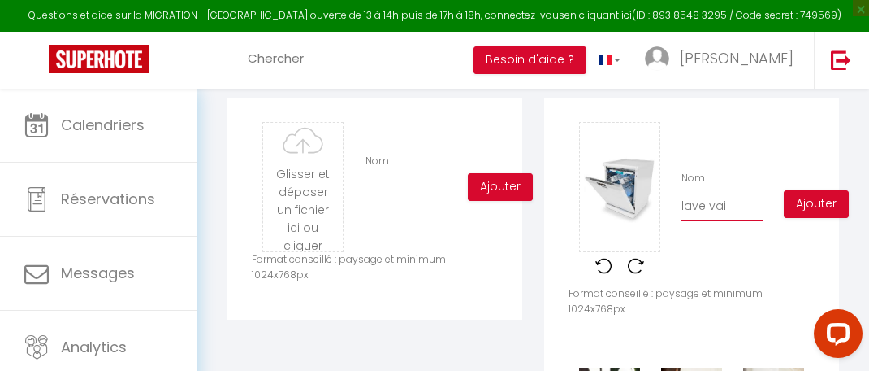
checkbox input "true"
checkbox input "false"
type input "lave vais"
checkbox input "true"
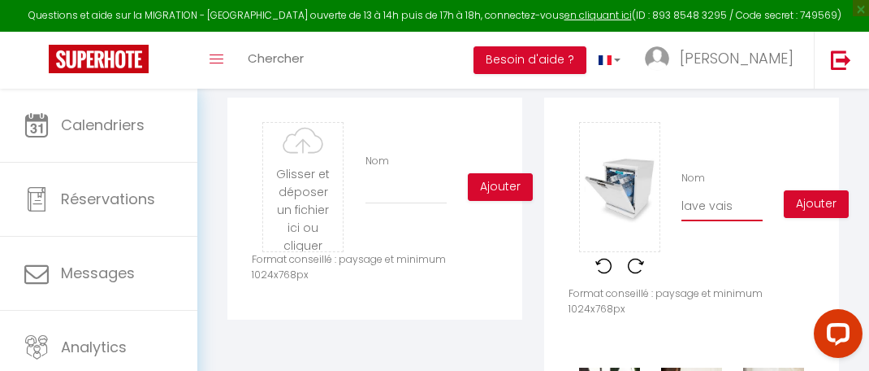
checkbox input "false"
type input "lave vaiss"
checkbox input "true"
checkbox input "false"
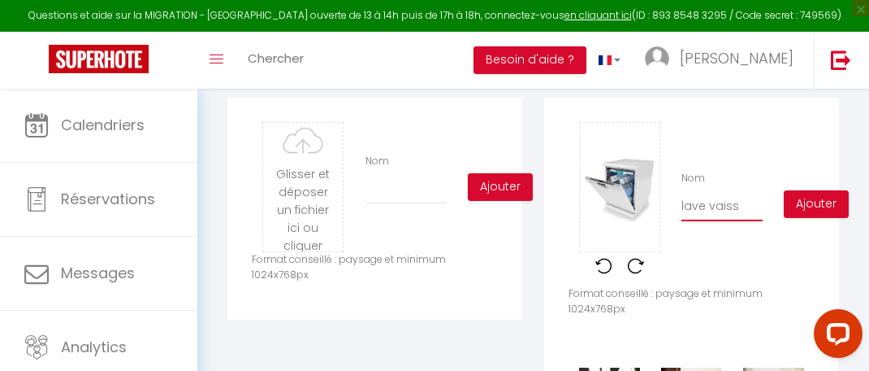
checkbox input "false"
type input "[PERSON_NAME]"
checkbox input "true"
checkbox input "false"
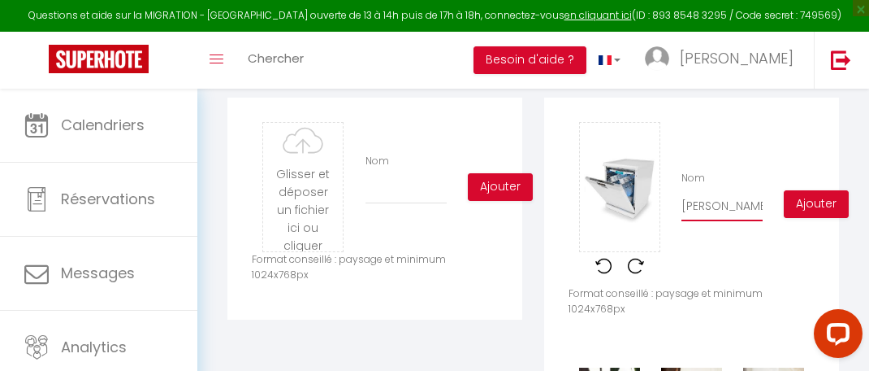
type input "[PERSON_NAME]"
checkbox input "true"
checkbox input "false"
type input "[PERSON_NAME]"
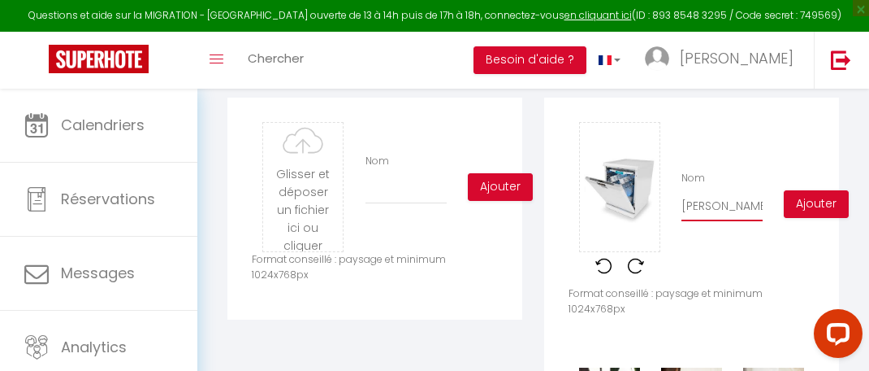
checkbox input "true"
checkbox input "false"
type input "lave vaisselle"
checkbox input "true"
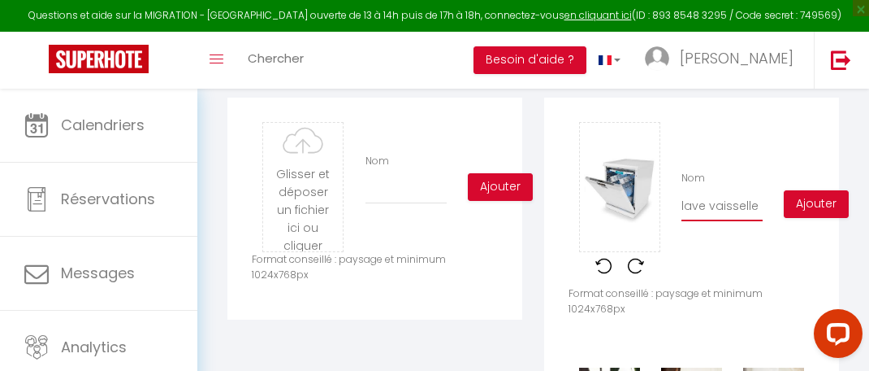
checkbox input "false"
type input "lave vaisselle"
click at [818, 197] on button "Ajouter" at bounding box center [816, 204] width 65 height 28
checkbox input "true"
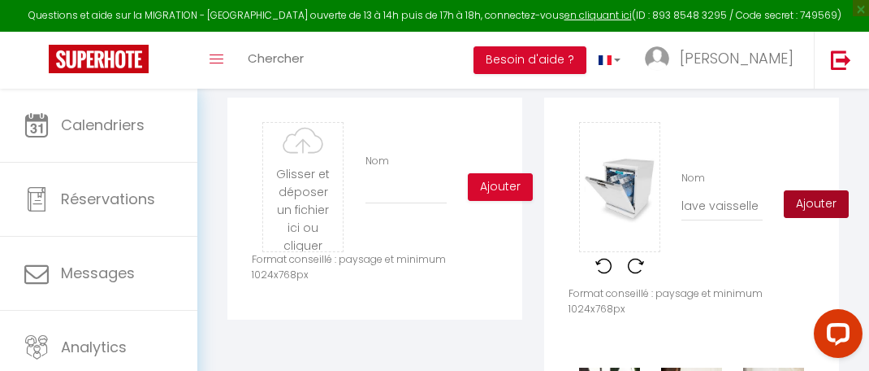
checkbox input "false"
checkbox input "true"
checkbox input "false"
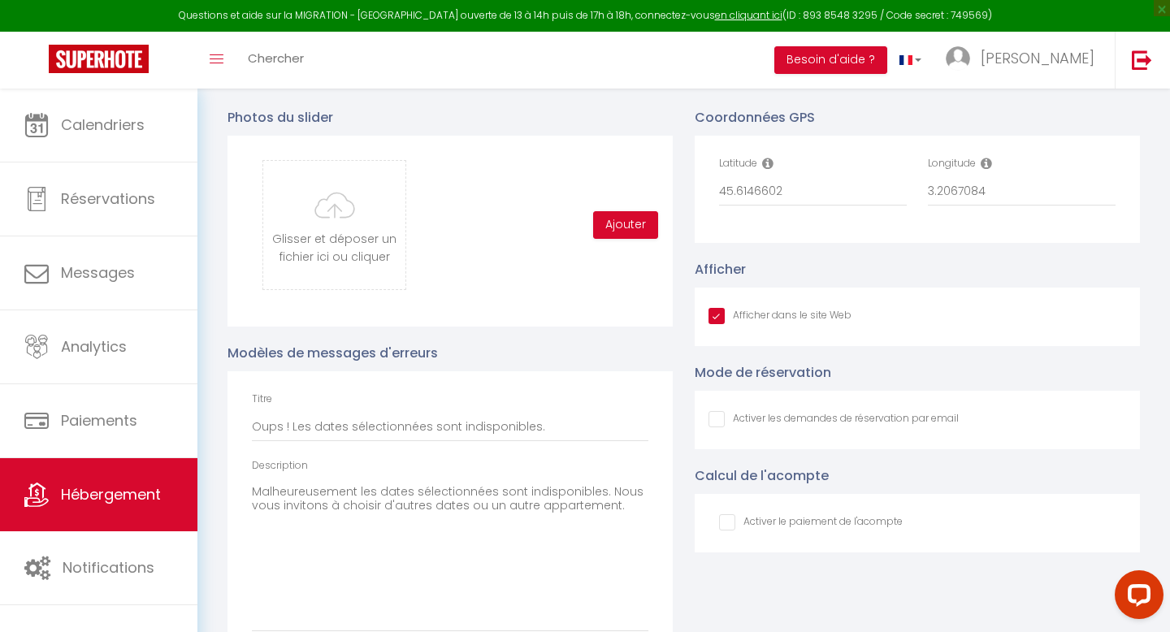
scroll to position [1762, 0]
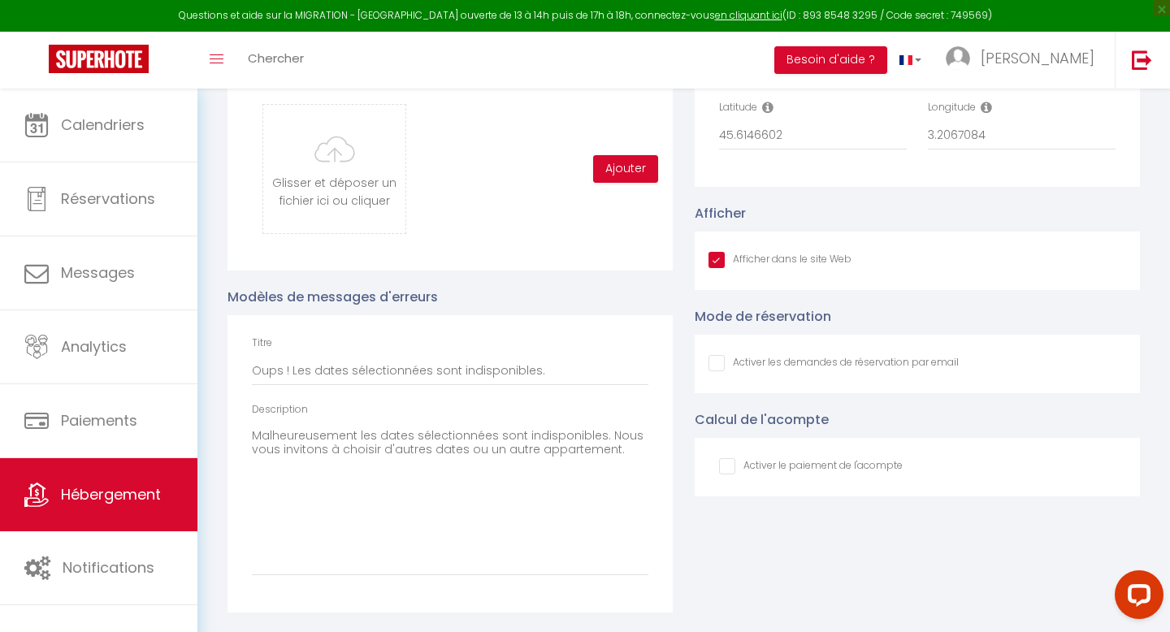
click at [719, 268] on input "Afficher dans le site Web" at bounding box center [780, 260] width 143 height 16
checkbox input "true"
checkbox input "false"
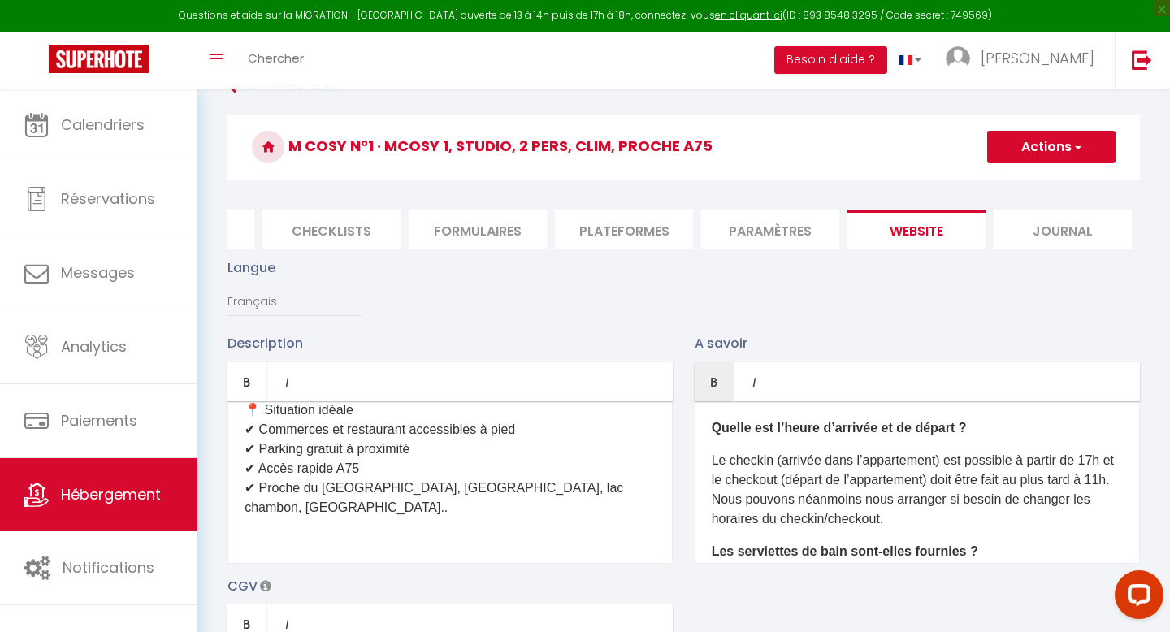
scroll to position [0, 0]
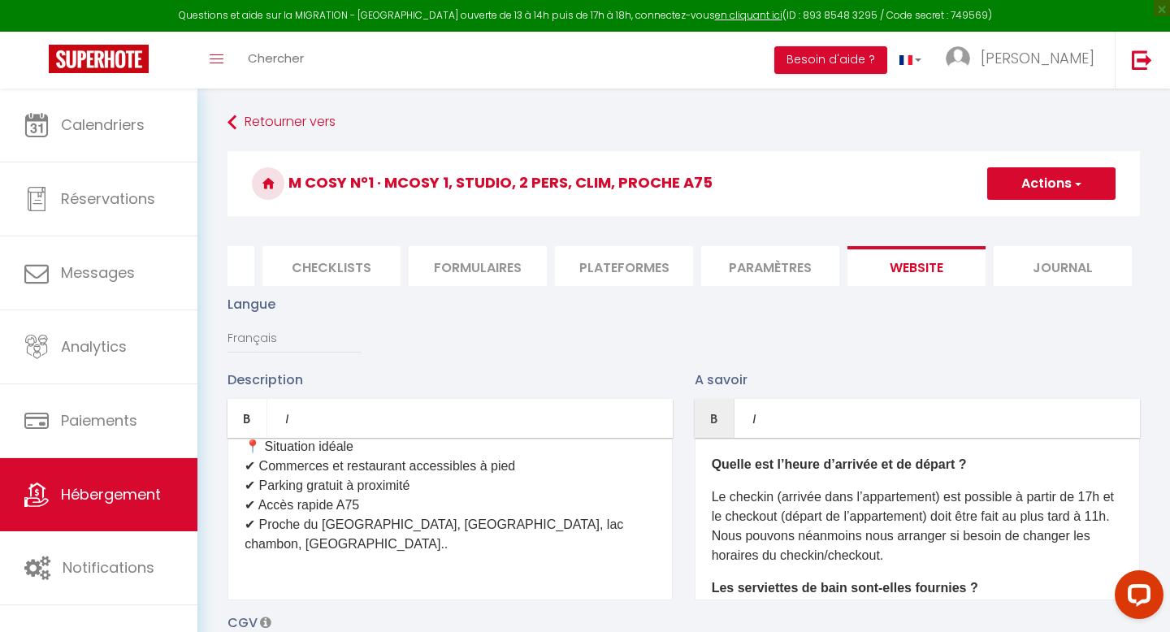
click at [1025, 189] on button "Actions" at bounding box center [1051, 183] width 128 height 33
click at [1029, 219] on input "Enregistrer" at bounding box center [1033, 219] width 60 height 16
checkbox input "true"
checkbox input "false"
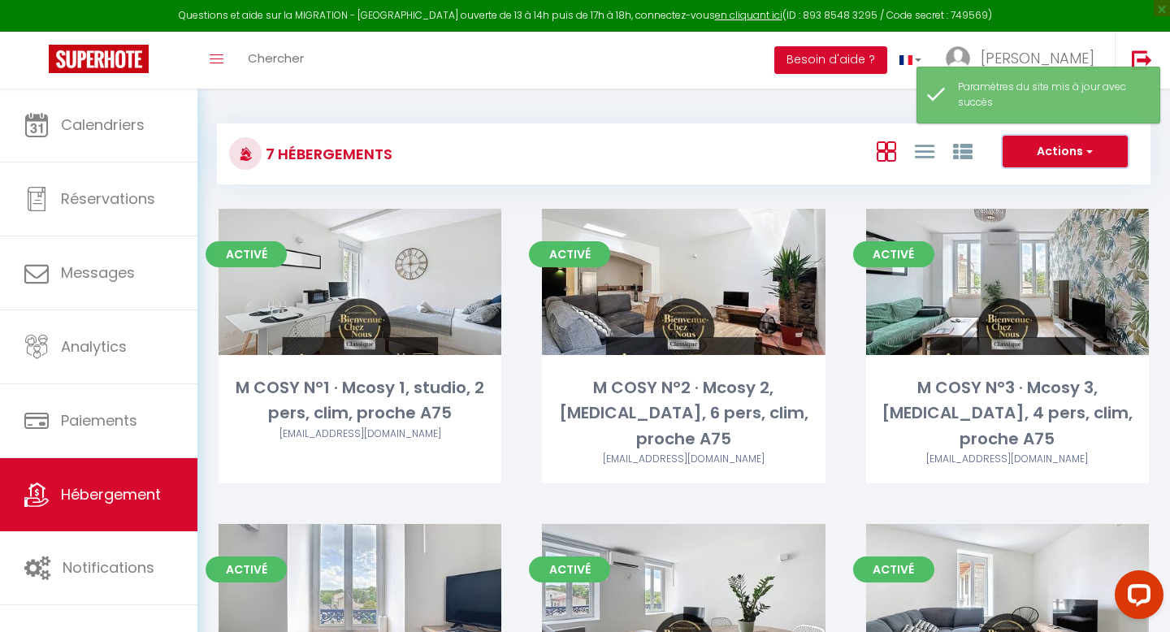
click at [1085, 153] on span "button" at bounding box center [1088, 151] width 10 height 16
click at [737, 176] on div "7 Hébergements Actions Créer un Hébergement Nouveau groupe" at bounding box center [684, 154] width 934 height 61
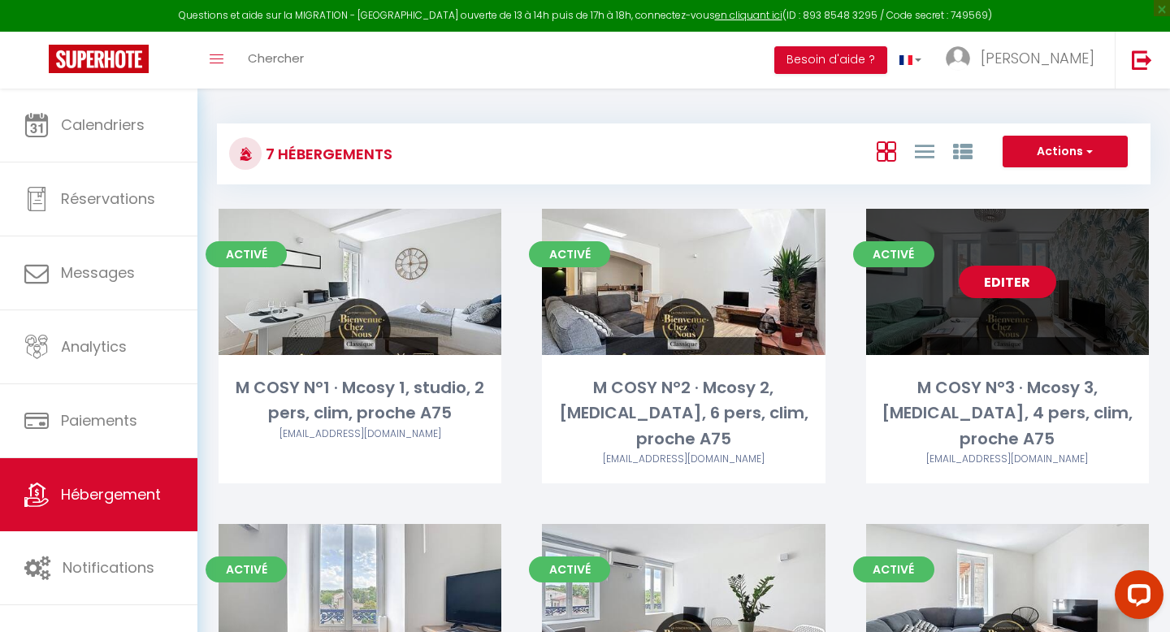
click at [998, 291] on link "Editer" at bounding box center [1008, 282] width 98 height 33
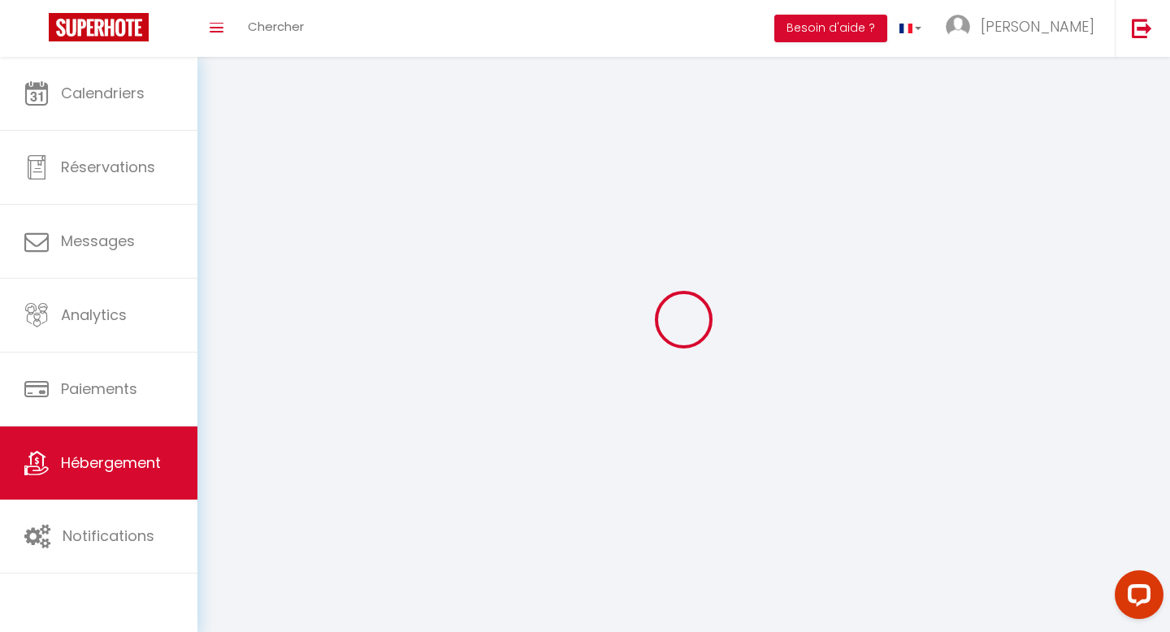
select select
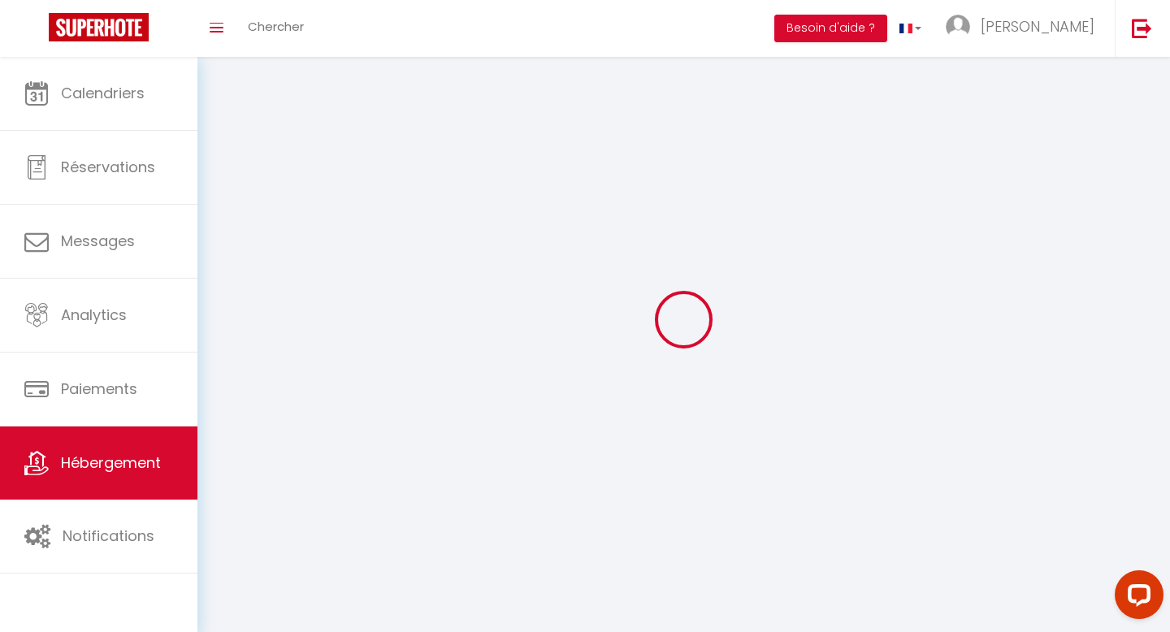
select select "1"
select select
checkbox input "false"
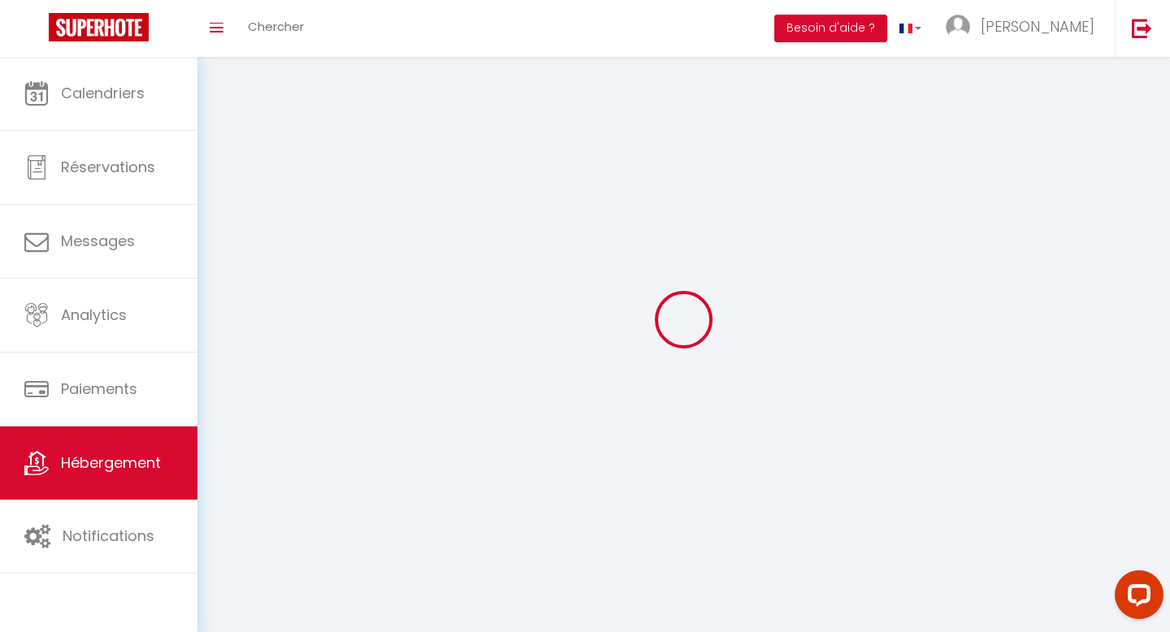
checkbox input "false"
select select "28"
select select
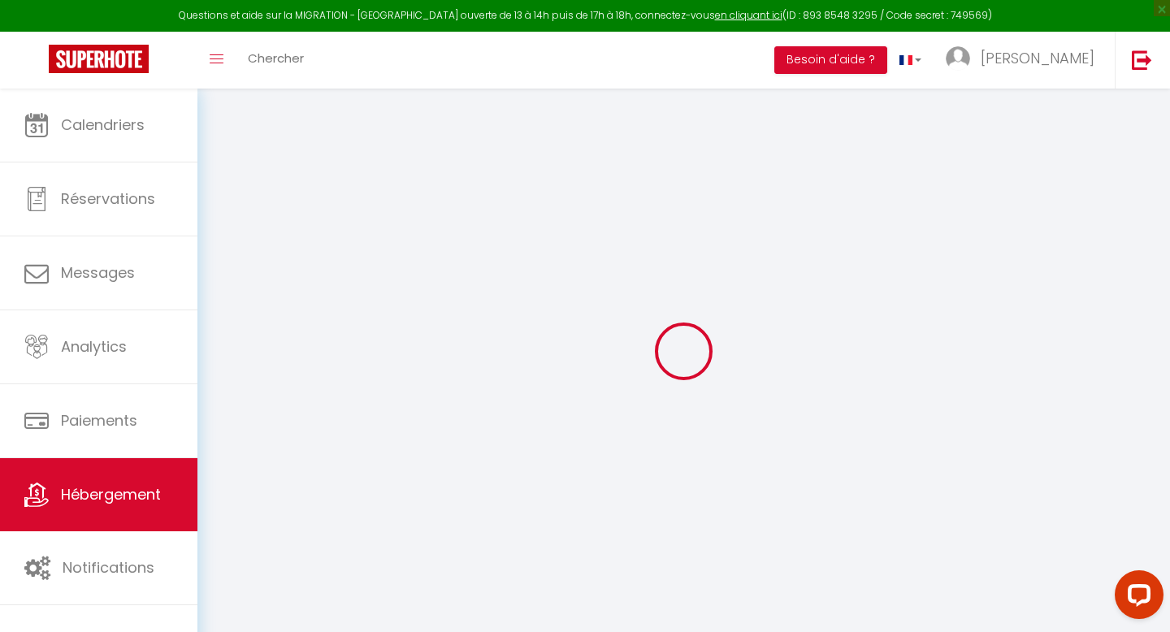
select select
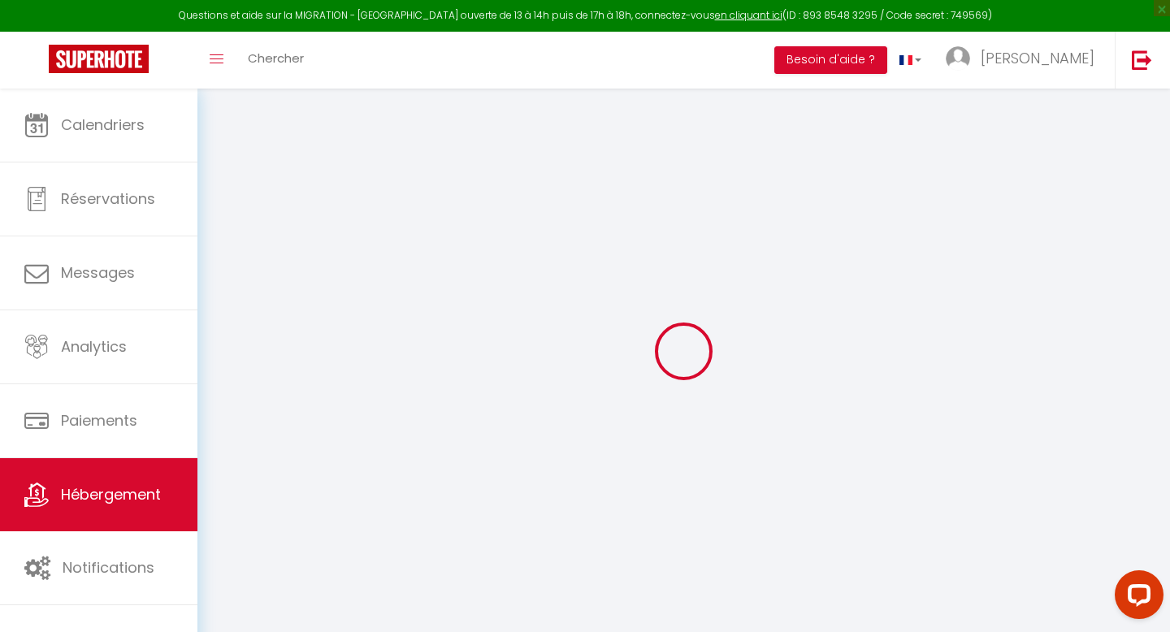
select select
checkbox input "false"
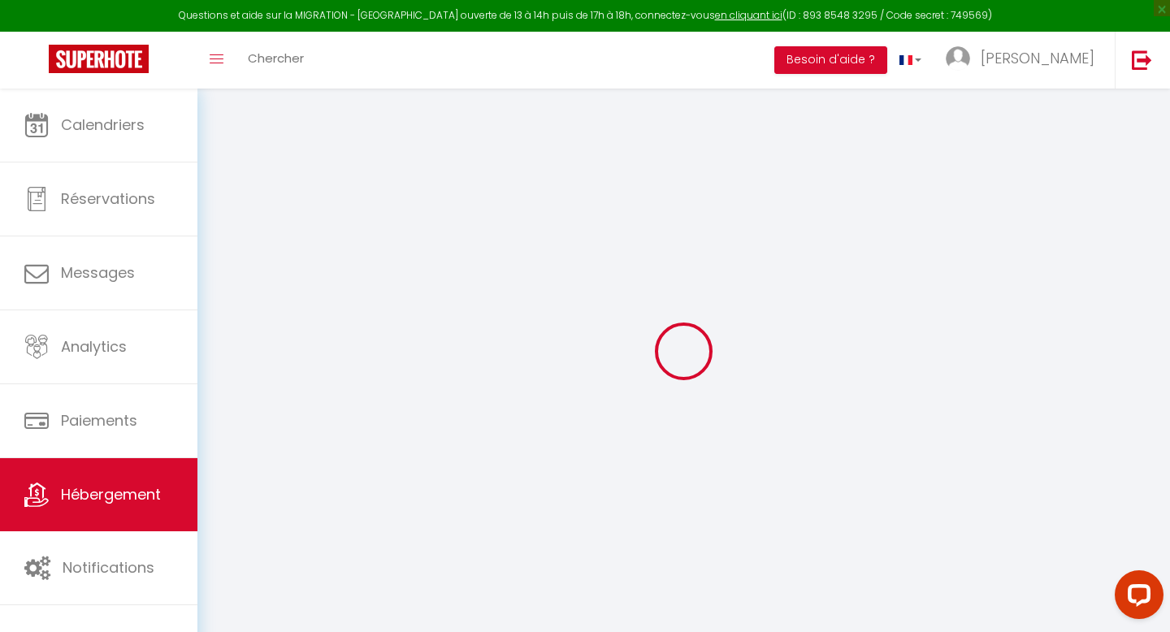
select select
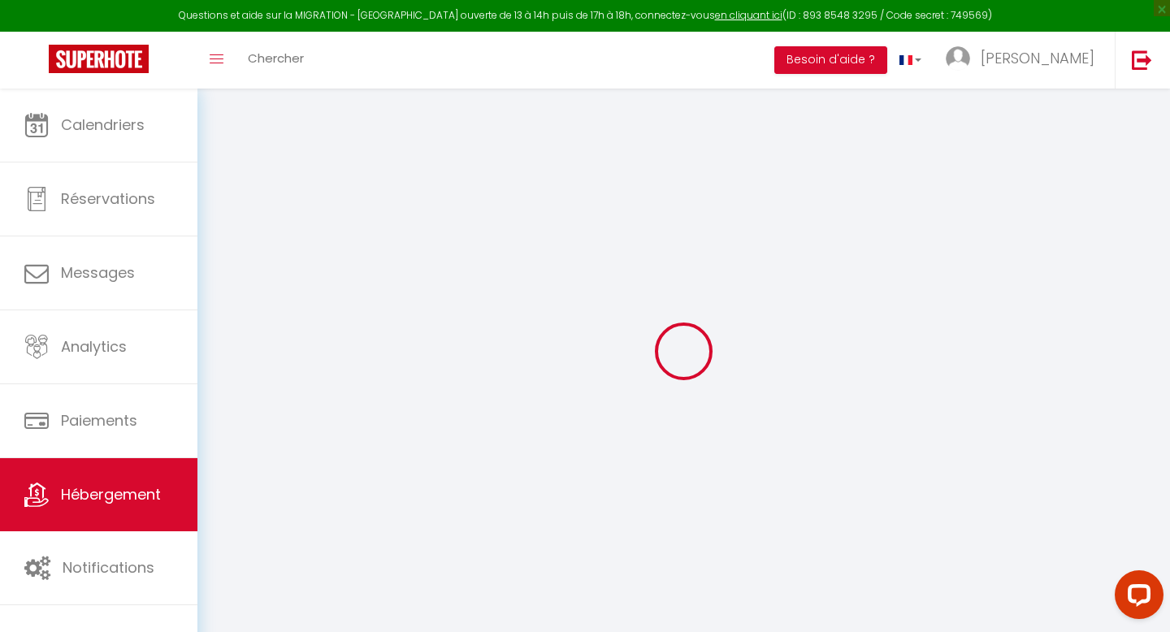
select select
checkbox input "false"
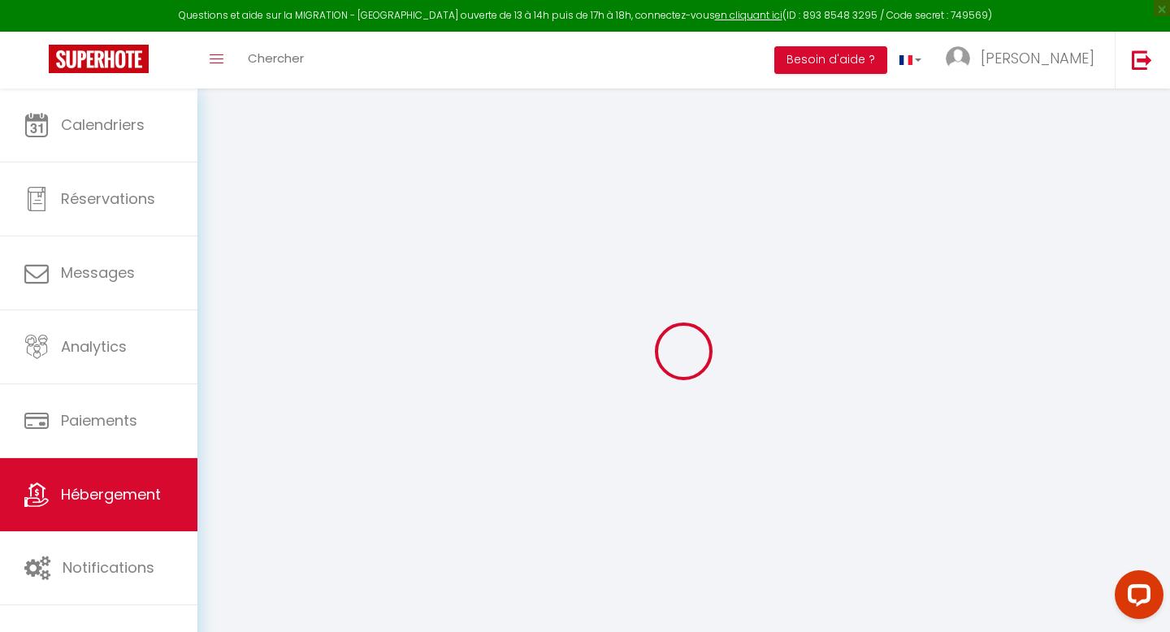
checkbox input "false"
select select
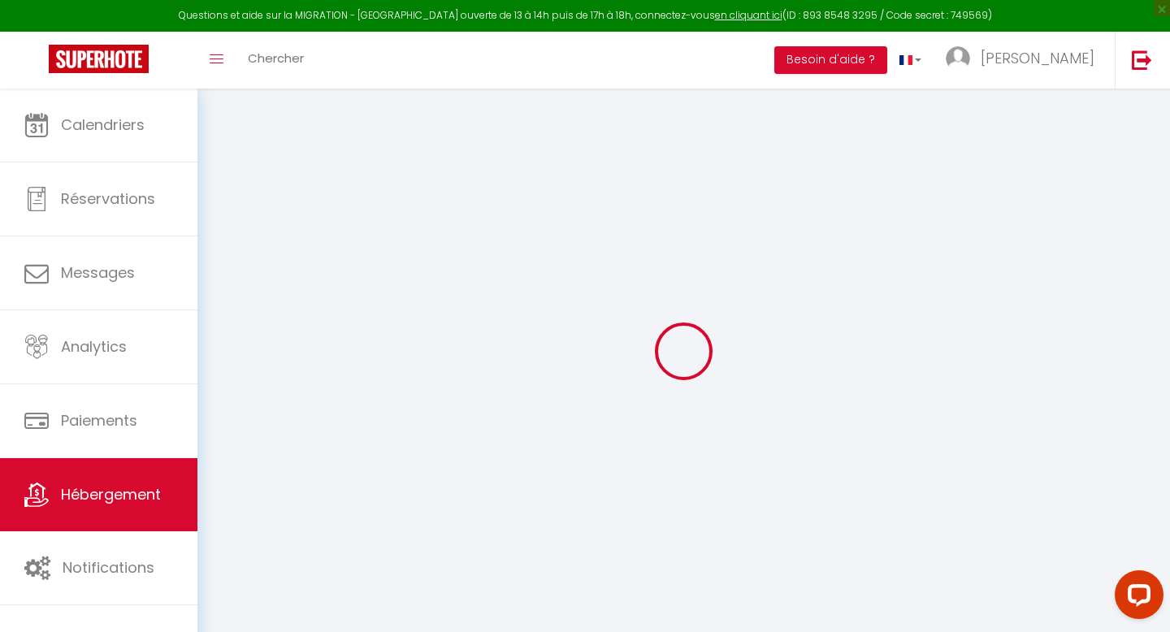
select select
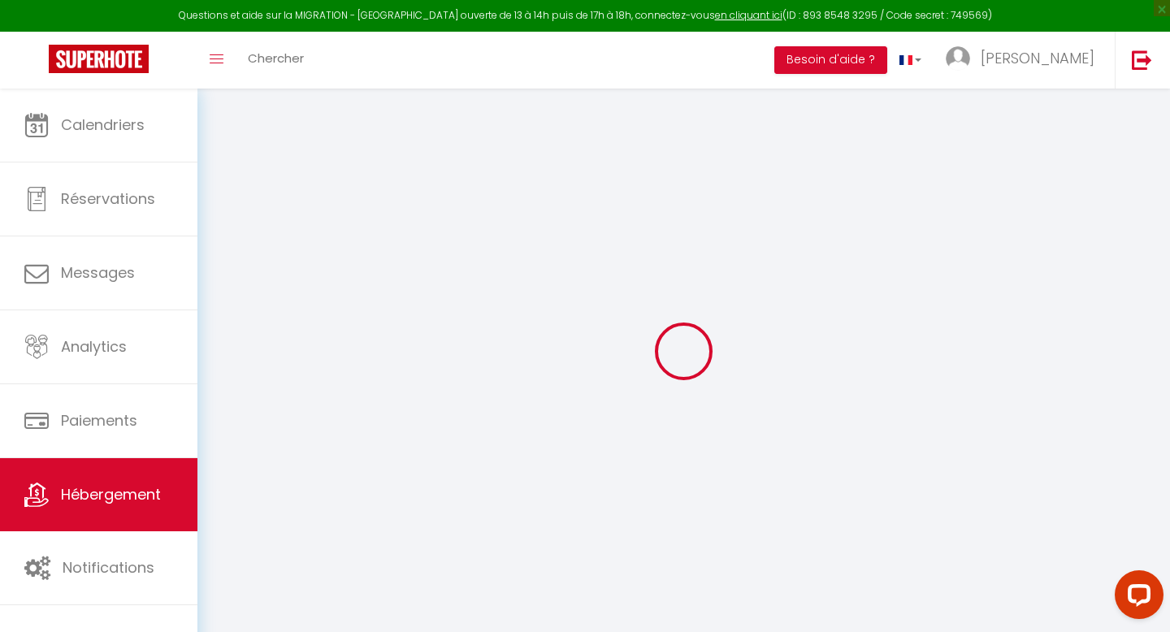
checkbox input "false"
select select
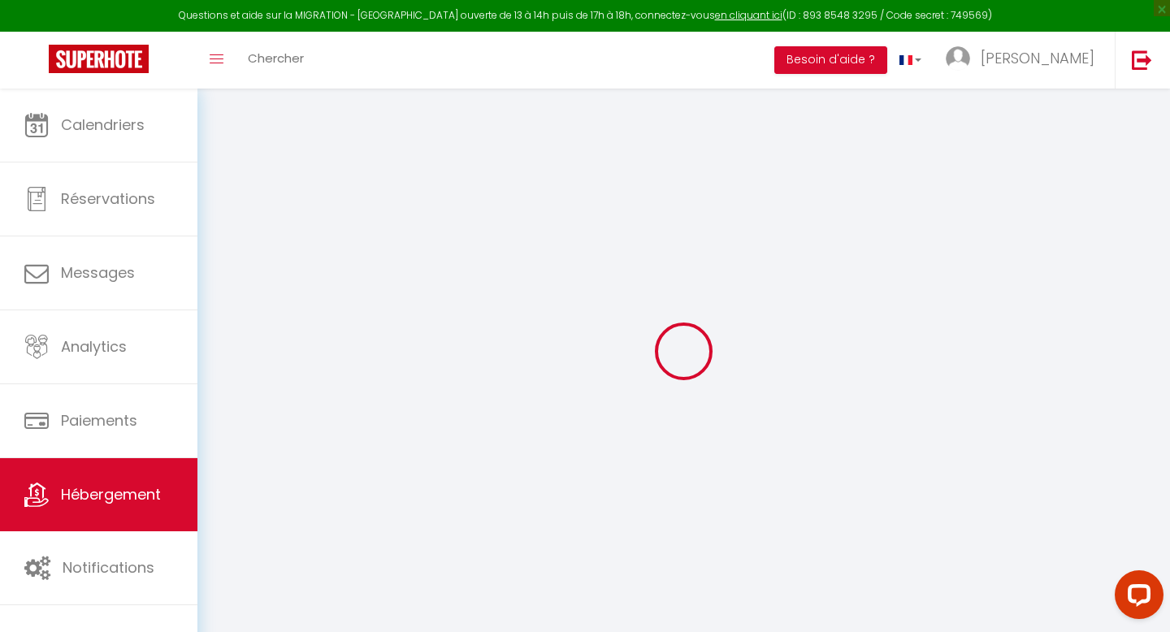
select select
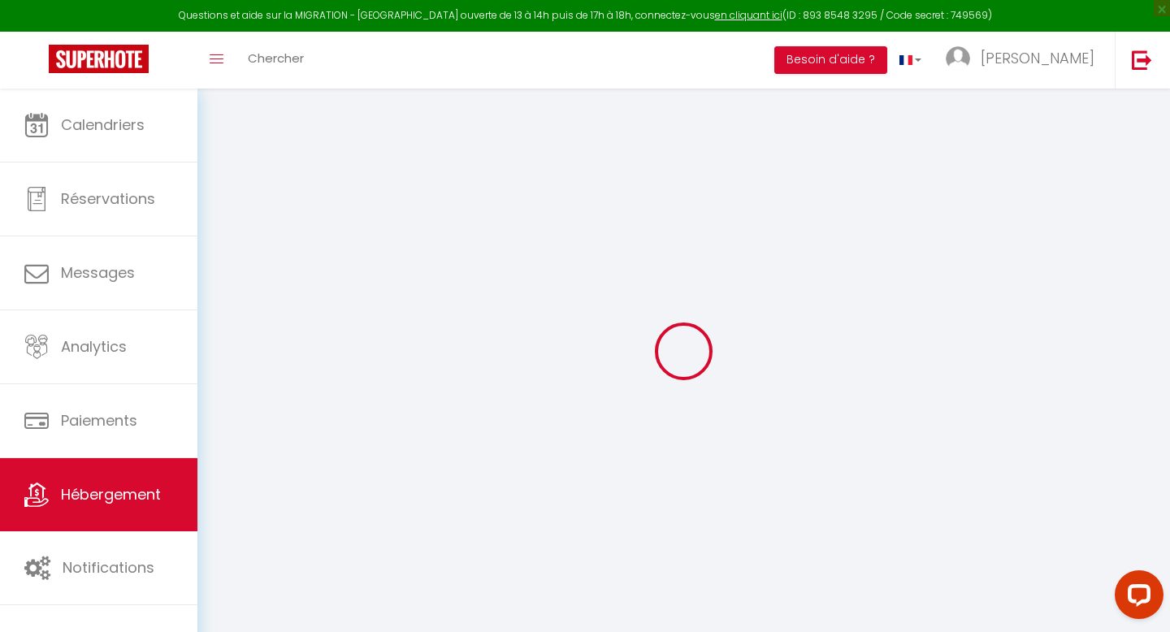
select select
checkbox input "false"
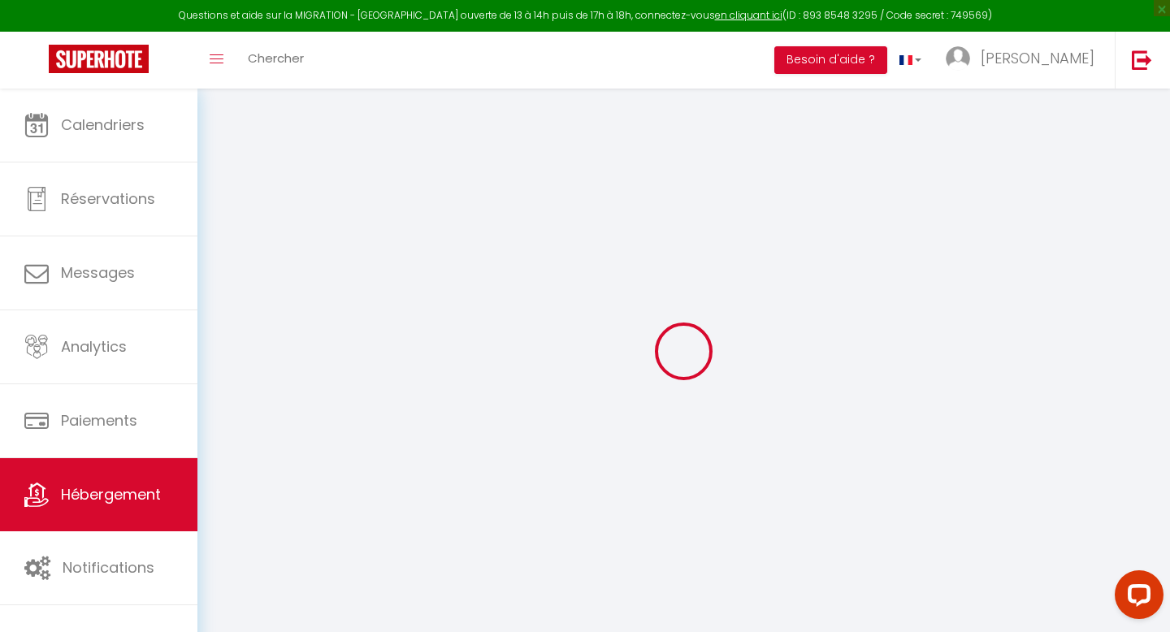
checkbox input "false"
select select
type input "M COSY N°3 · Mcosy 3, [MEDICAL_DATA], 4 pers, clim, proche A75"
select select "2"
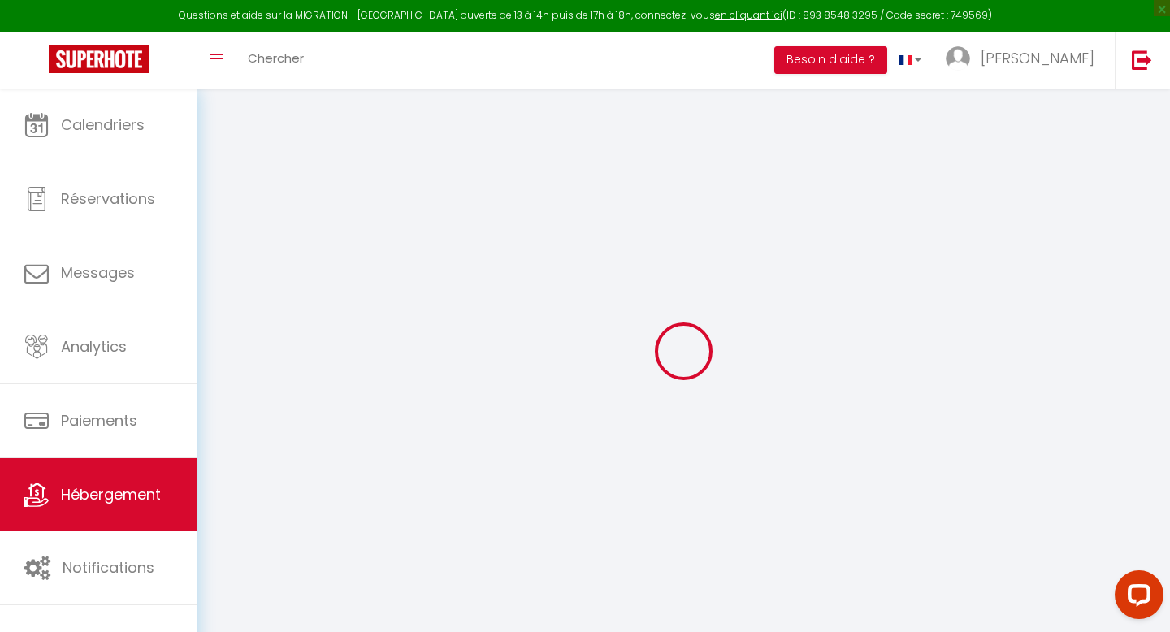
type input "60"
type input "25"
type input "200"
select select
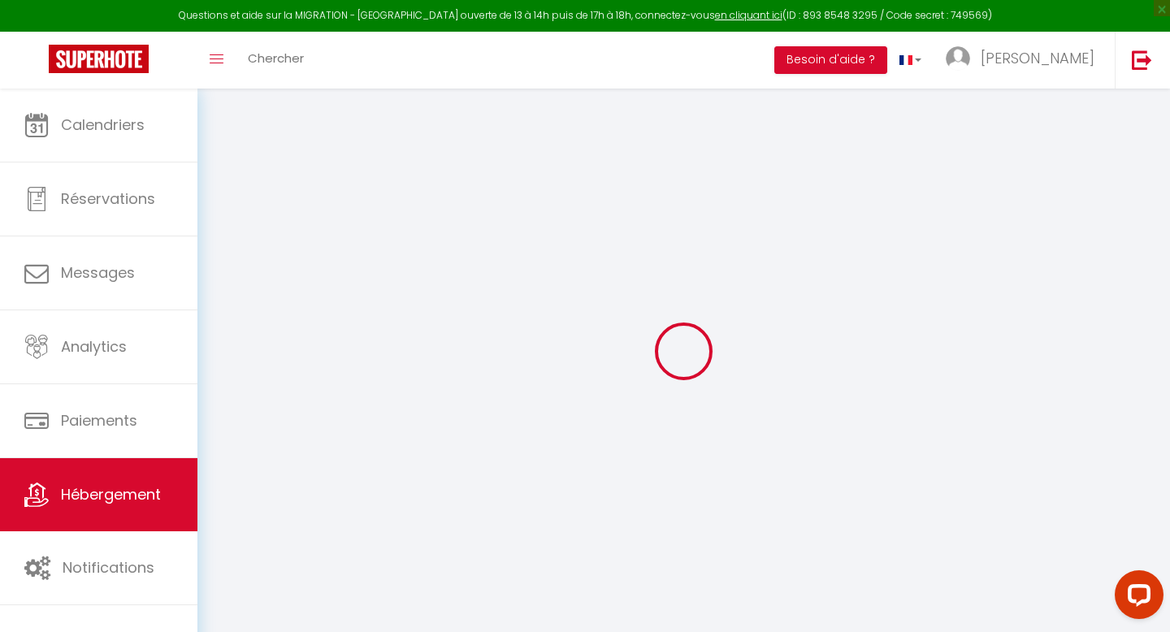
select select
type input "[STREET_ADDRESS][PERSON_NAME]"
type input "63114"
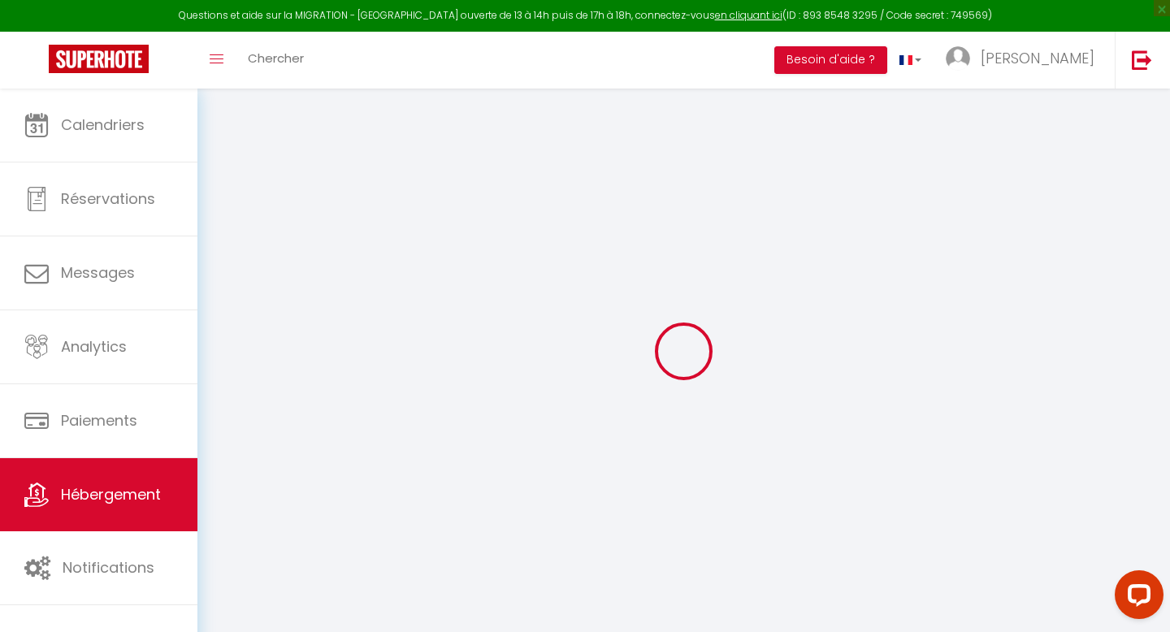
type input "Coudes"
type input "[EMAIL_ADDRESS][DOMAIN_NAME]"
select select "15363"
checkbox input "false"
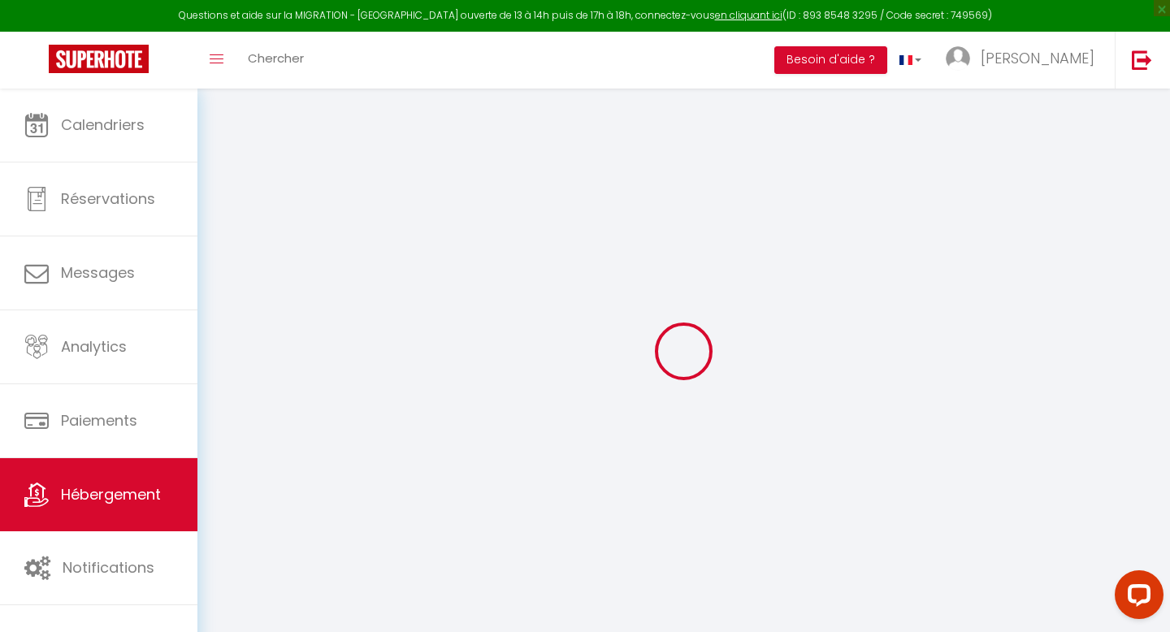
checkbox input "false"
type input "0"
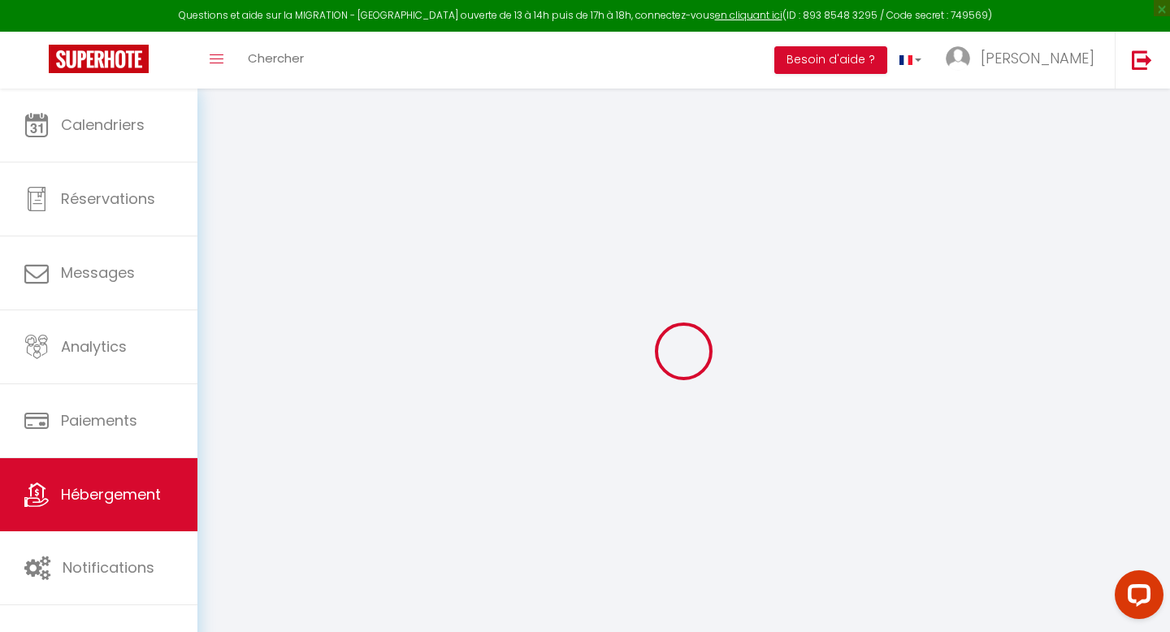
type input "0"
select select
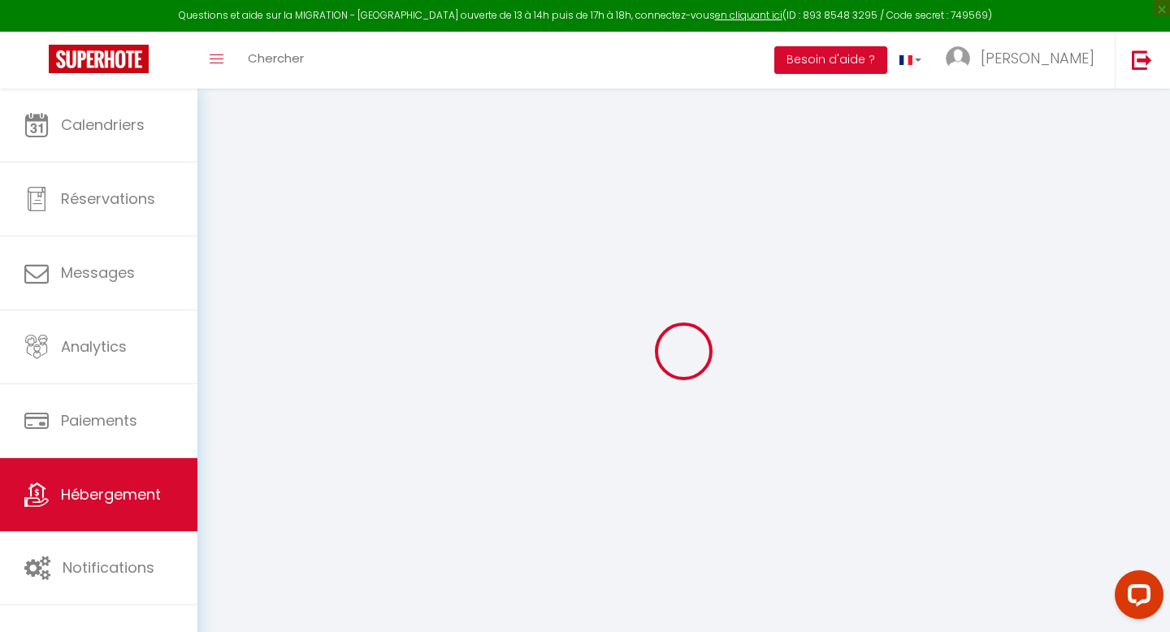
select select
checkbox input "false"
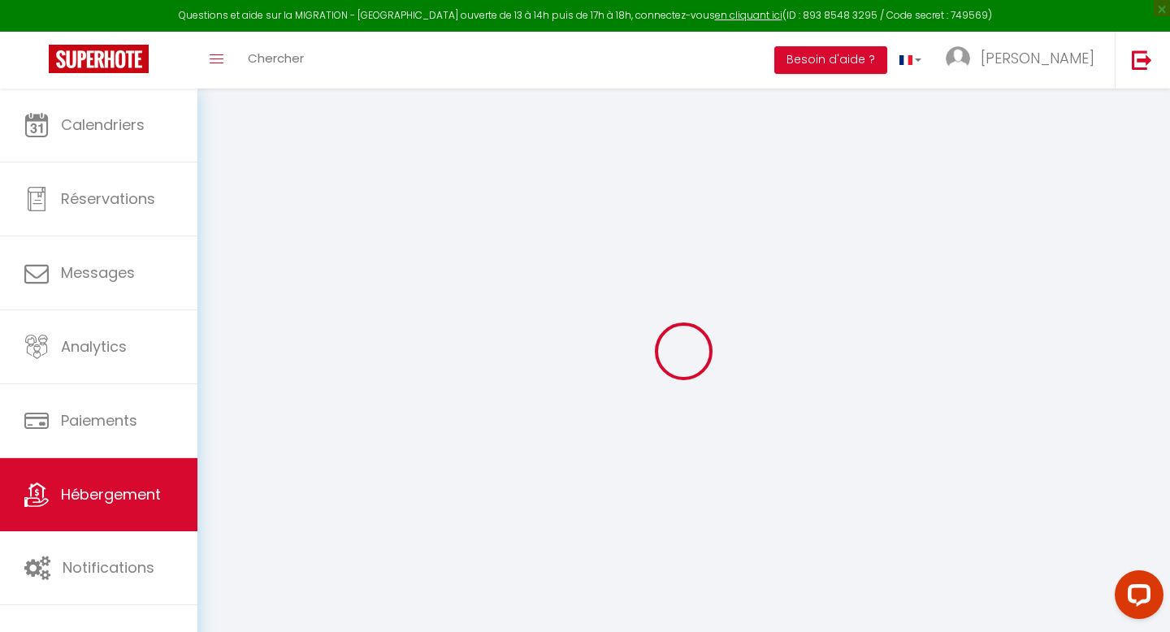
select select
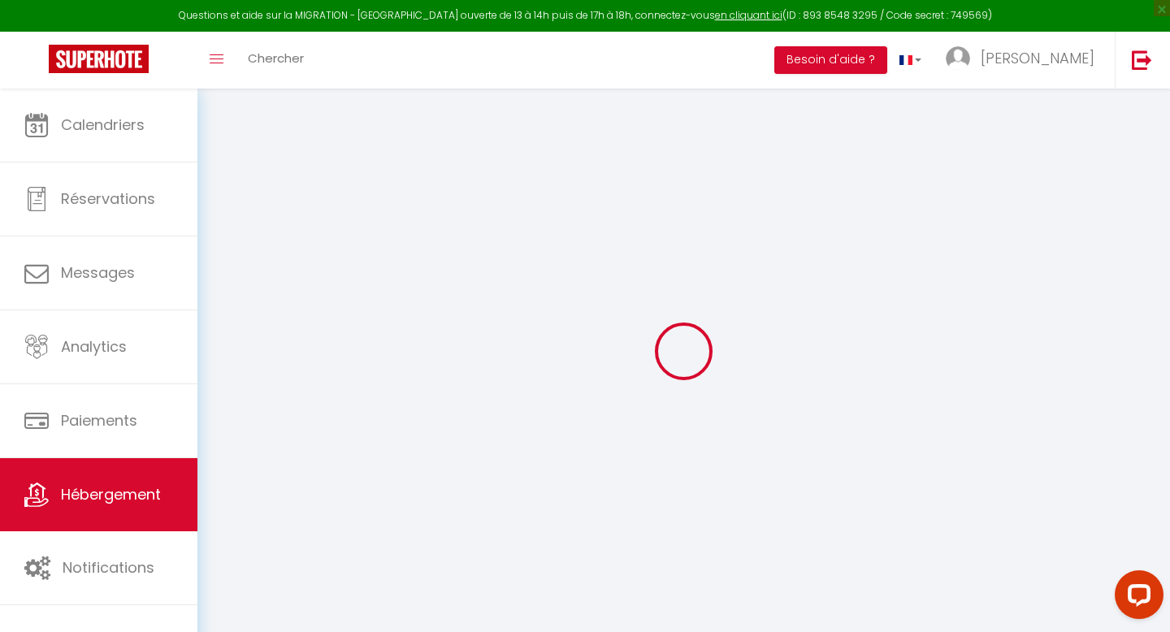
checkbox input "false"
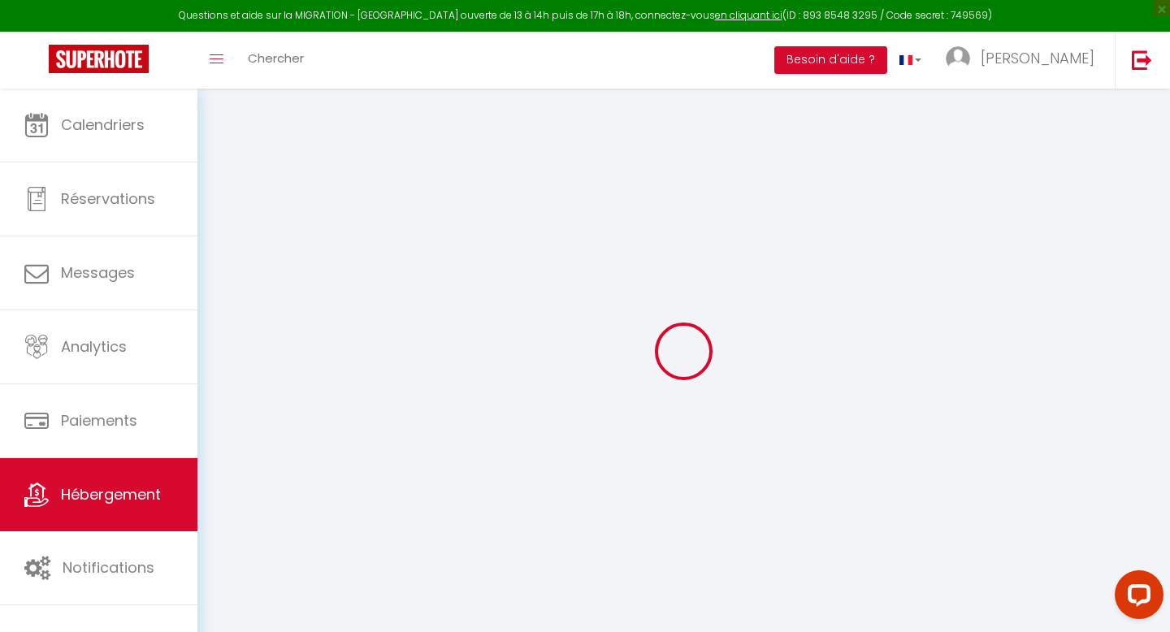
checkbox input "false"
select select "17:00"
select select "23:45"
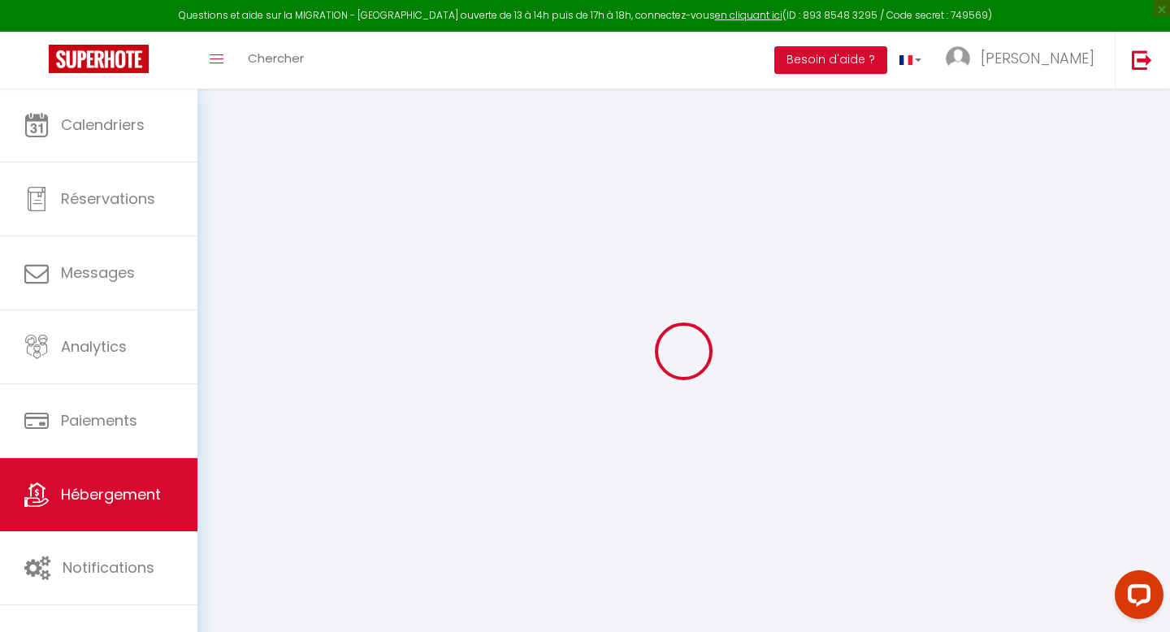
select select "11:00"
select select "30"
select select "120"
checkbox input "false"
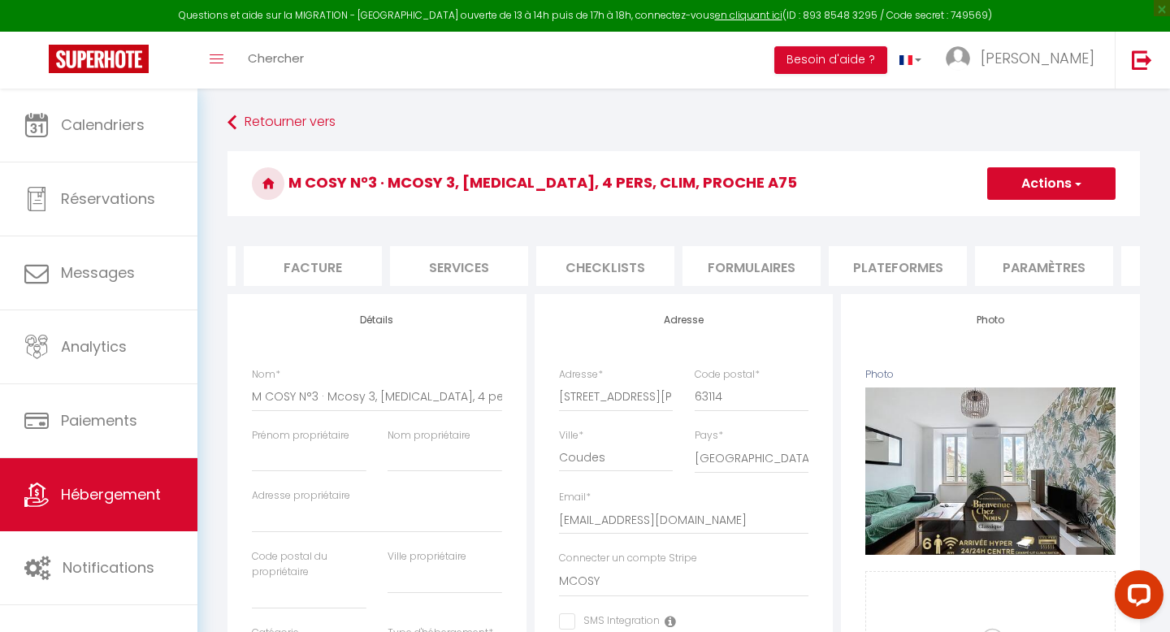
scroll to position [0, 550]
click at [926, 266] on li "website" at bounding box center [917, 266] width 138 height 40
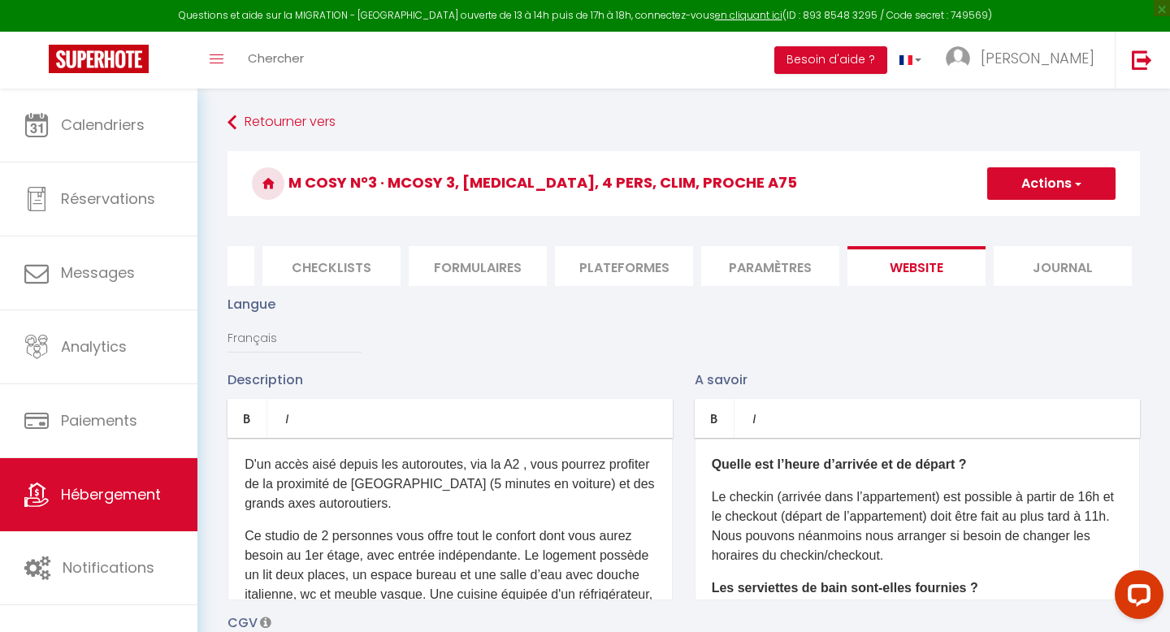
click at [430, 541] on p "Ce studio de 2 personnes vous offre tout le confort dont vous aurez besoin au 1…" at bounding box center [450, 615] width 411 height 176
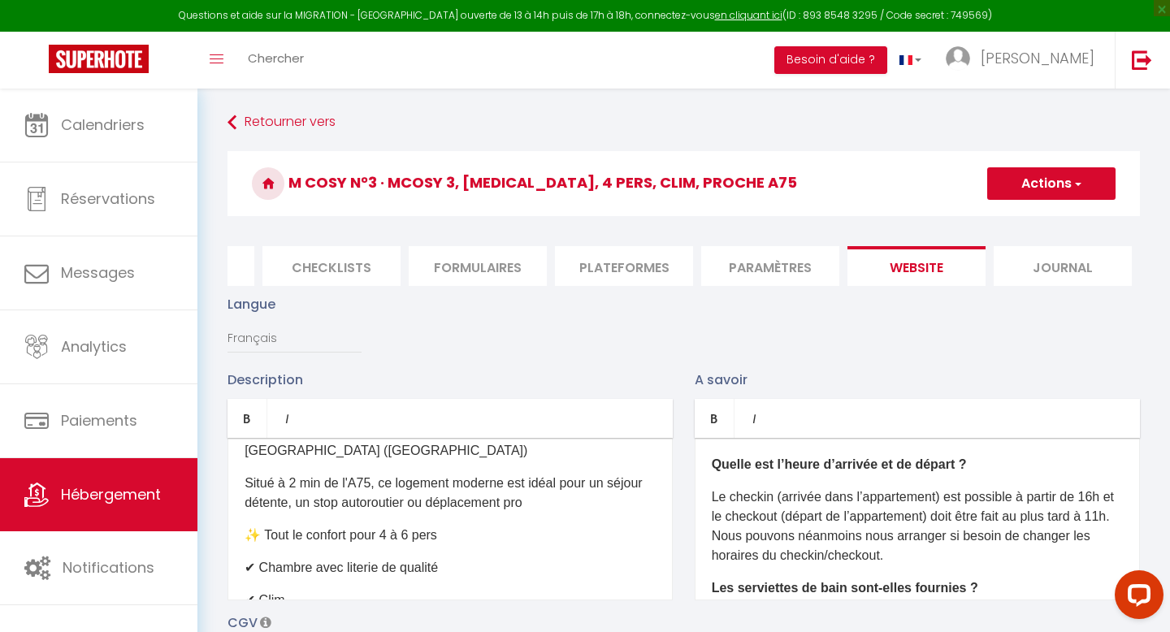
scroll to position [87, 0]
click at [392, 524] on p "✨ Tout le confort pour 4 à 6 pers" at bounding box center [450, 534] width 411 height 20
click at [802, 491] on p "Le checkin (arrivée dans l’appartement) est possible à partir de 16h et le chec…" at bounding box center [917, 527] width 411 height 78
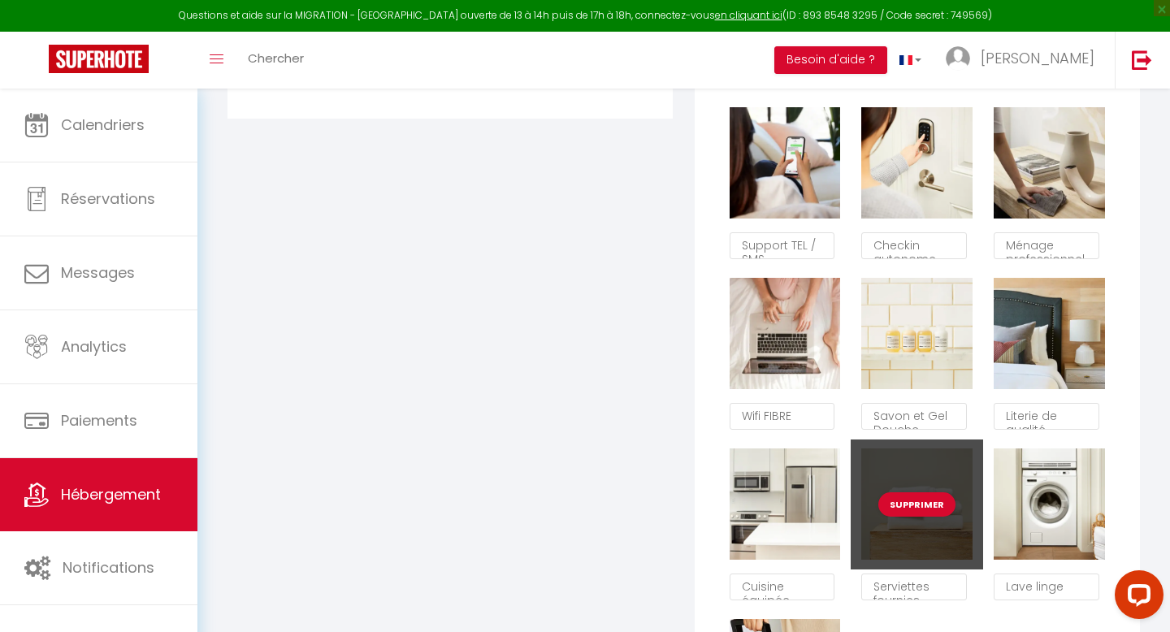
scroll to position [1045, 0]
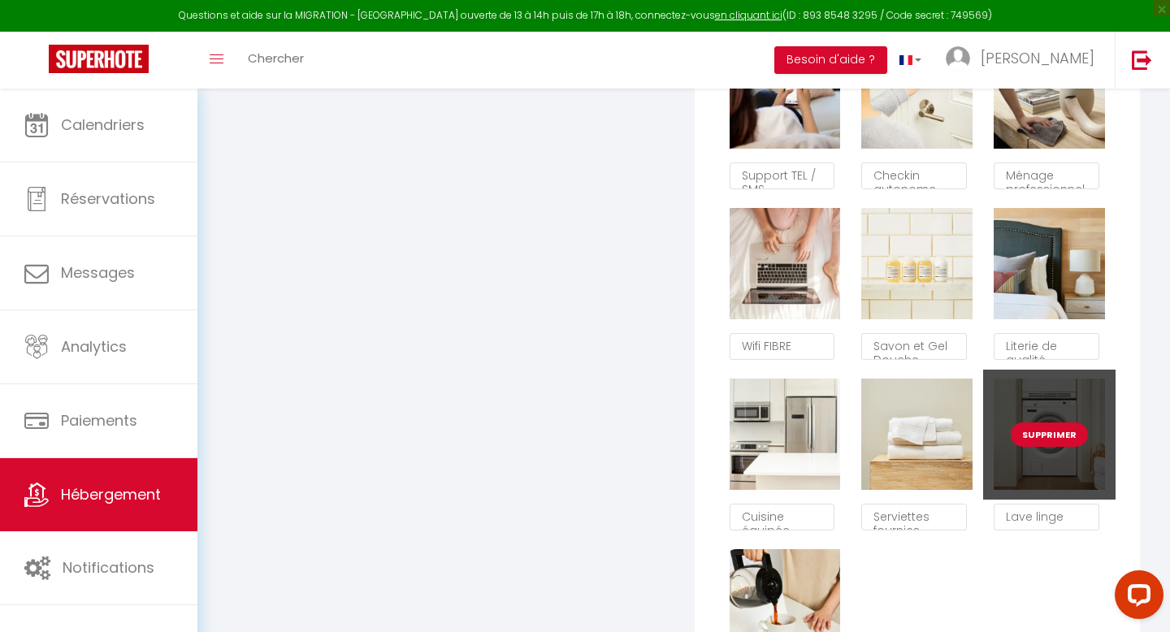
click at [1046, 431] on button "Supprimer" at bounding box center [1049, 435] width 77 height 24
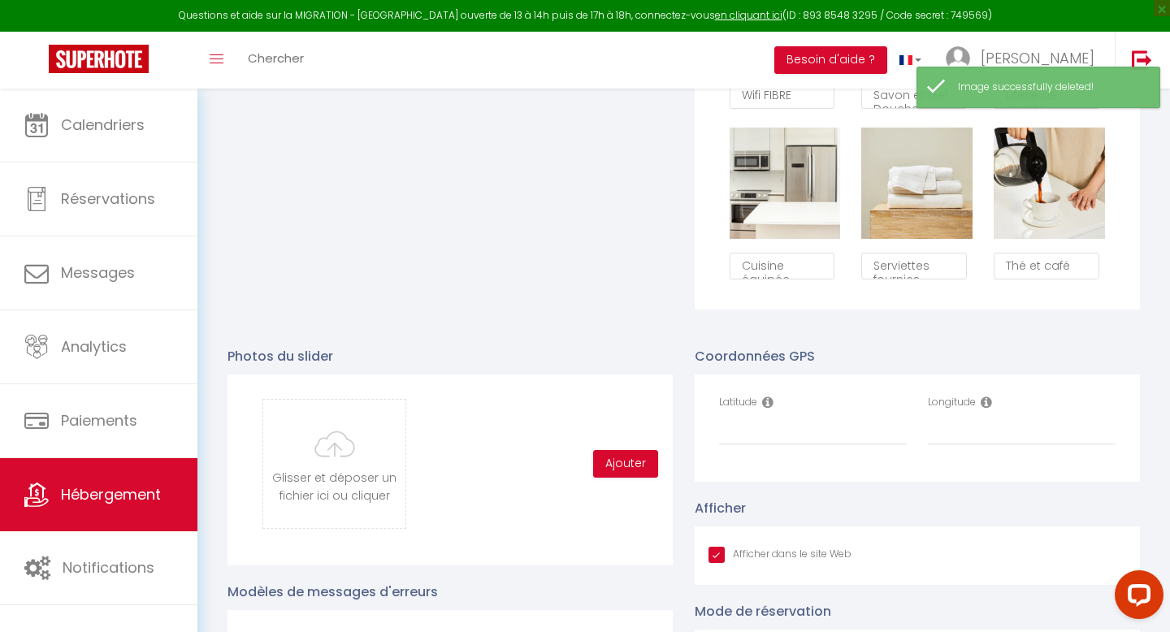
scroll to position [1298, 0]
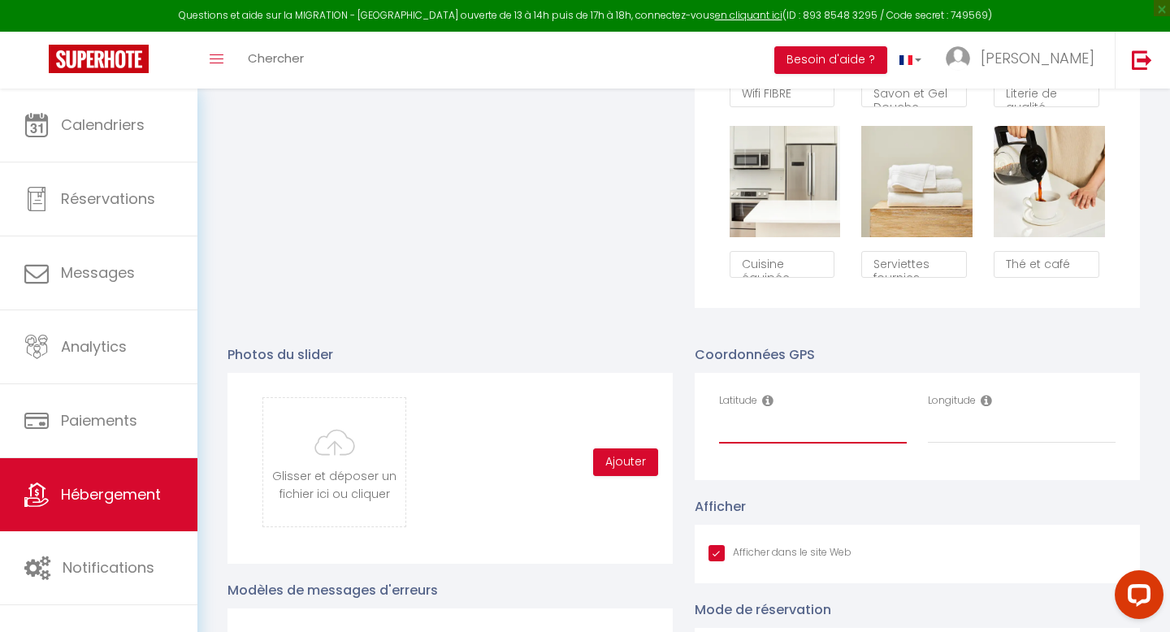
click at [758, 436] on input "Latitude" at bounding box center [813, 428] width 188 height 29
paste input "45.6146602"
click at [945, 440] on input "Longitude" at bounding box center [1022, 428] width 188 height 29
paste input ".2067084"
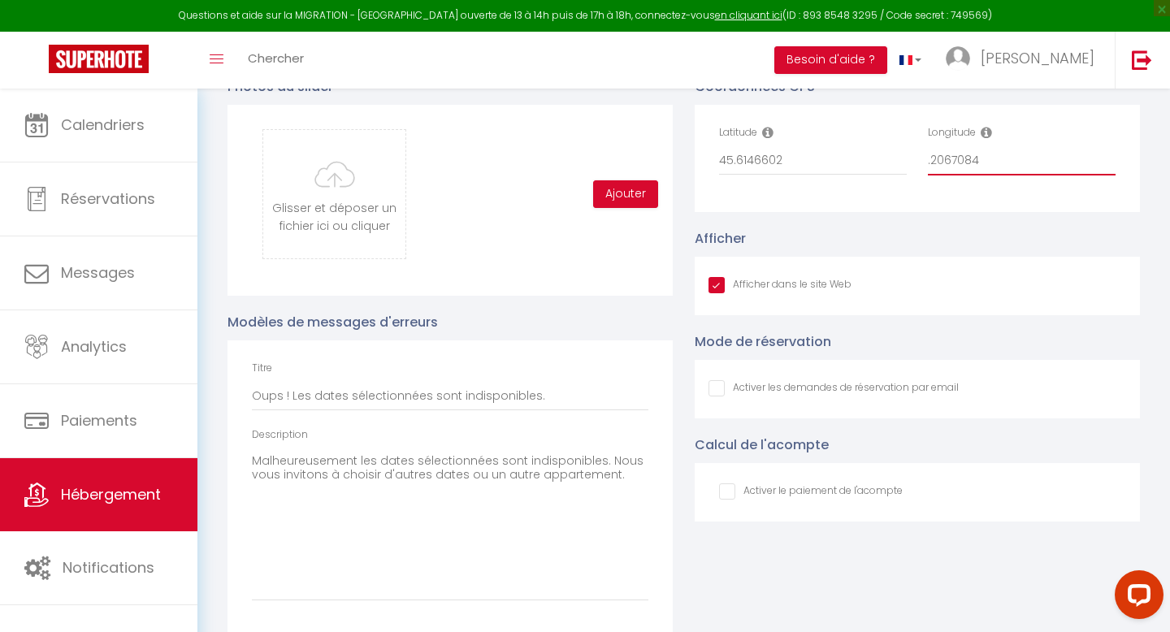
scroll to position [1572, 0]
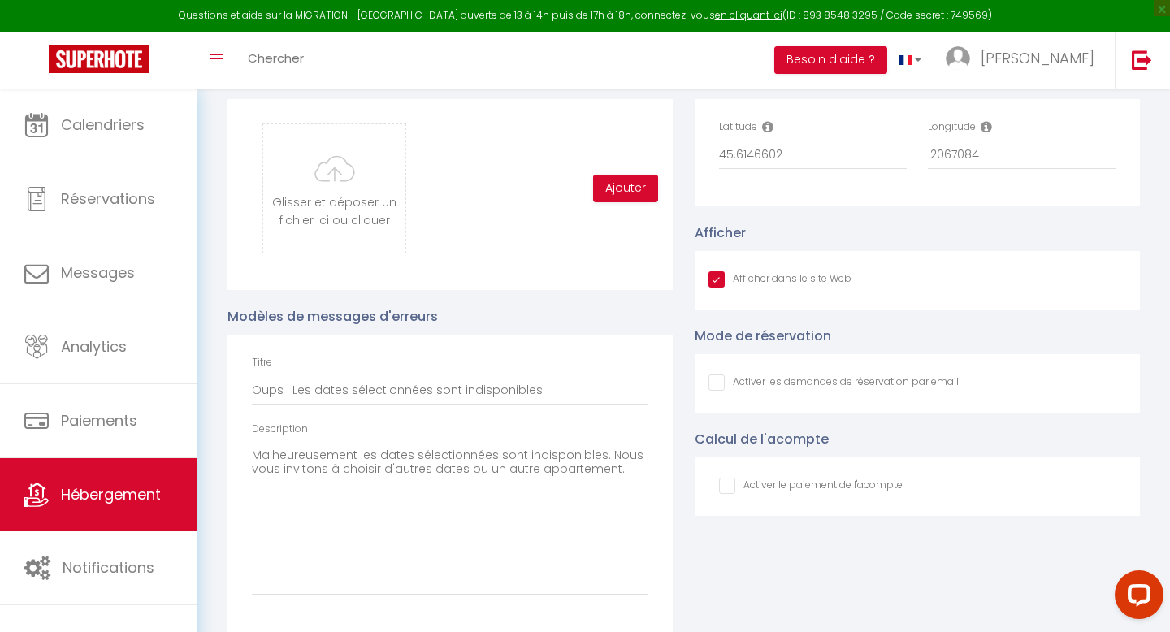
click at [722, 288] on input "Afficher dans le site Web" at bounding box center [780, 279] width 143 height 16
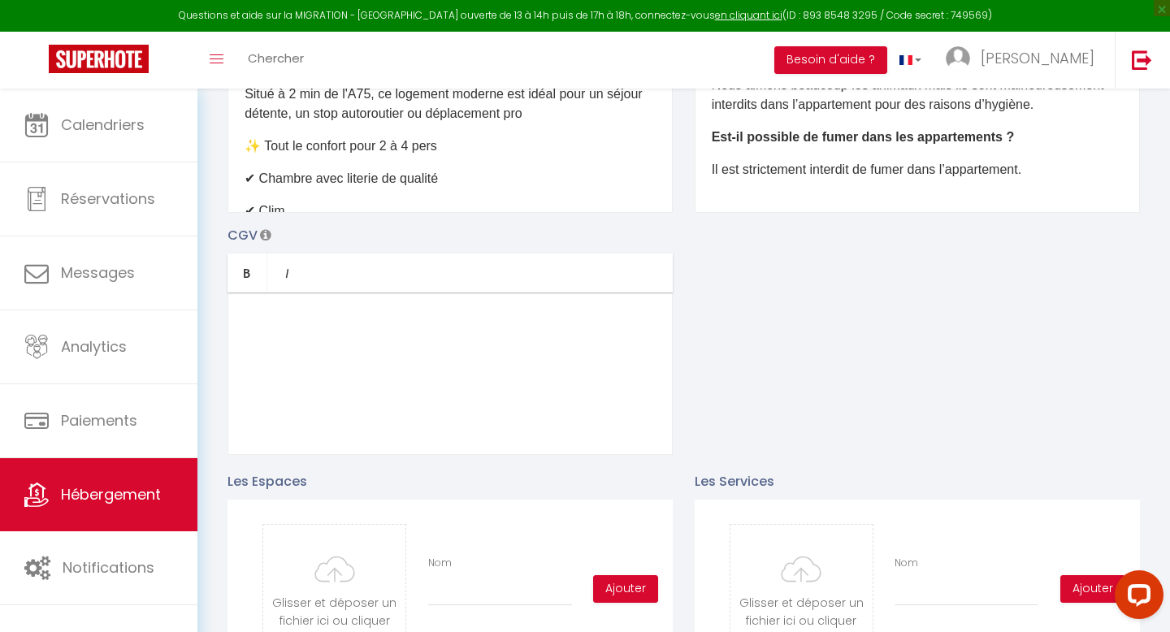
scroll to position [0, 0]
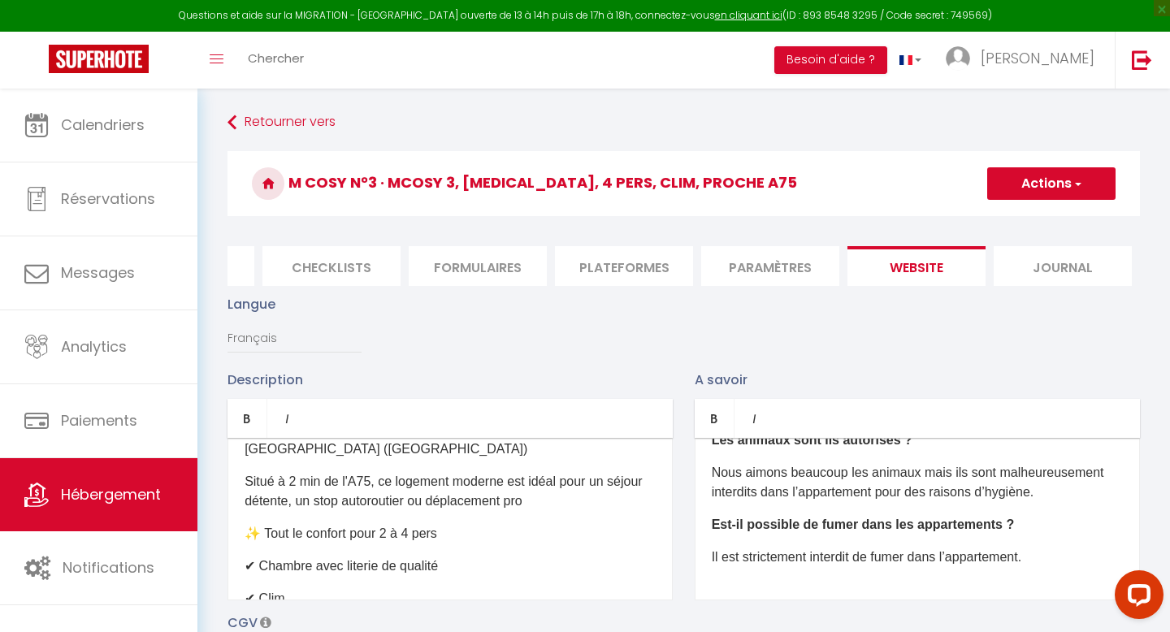
click at [1063, 192] on button "Actions" at bounding box center [1051, 183] width 128 height 33
click at [1042, 225] on input "Enregistrer" at bounding box center [1033, 219] width 60 height 16
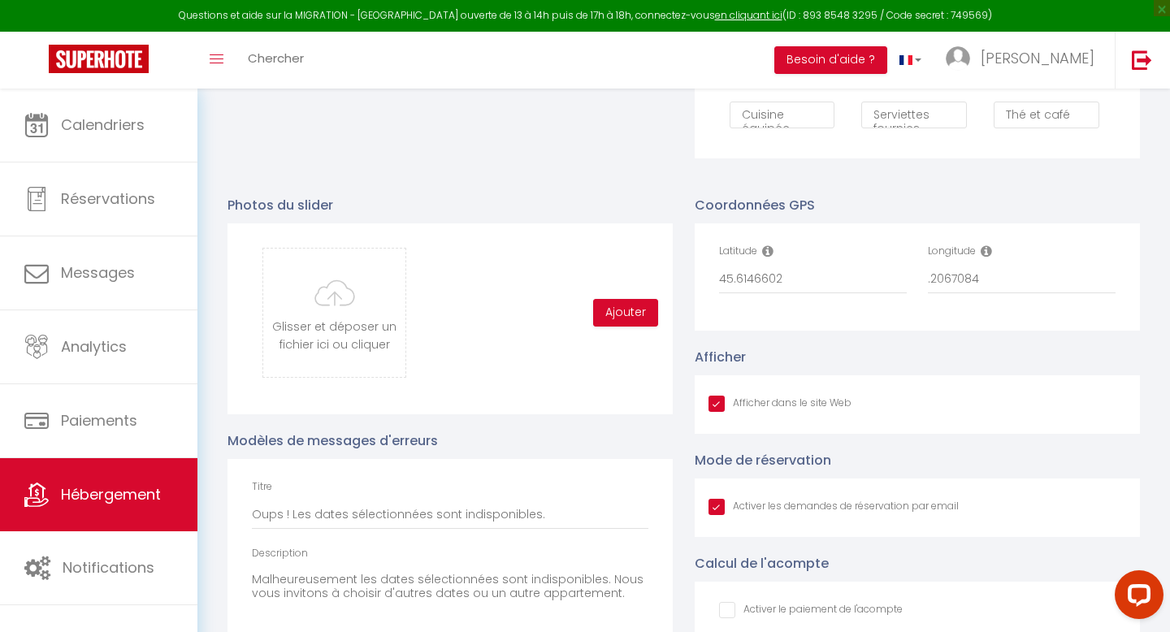
scroll to position [1451, 0]
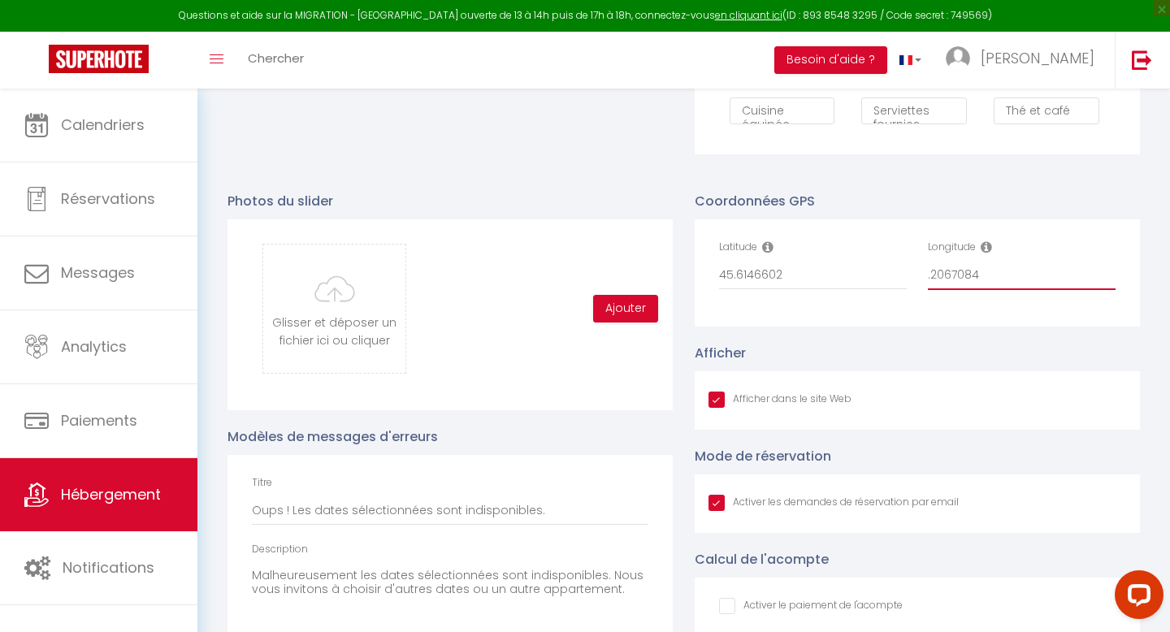
drag, startPoint x: 988, startPoint y: 271, endPoint x: 910, endPoint y: 271, distance: 78.0
click at [910, 271] on div "Latitude 45.6146602 Longitude .2067084" at bounding box center [918, 273] width 418 height 67
paste input "3"
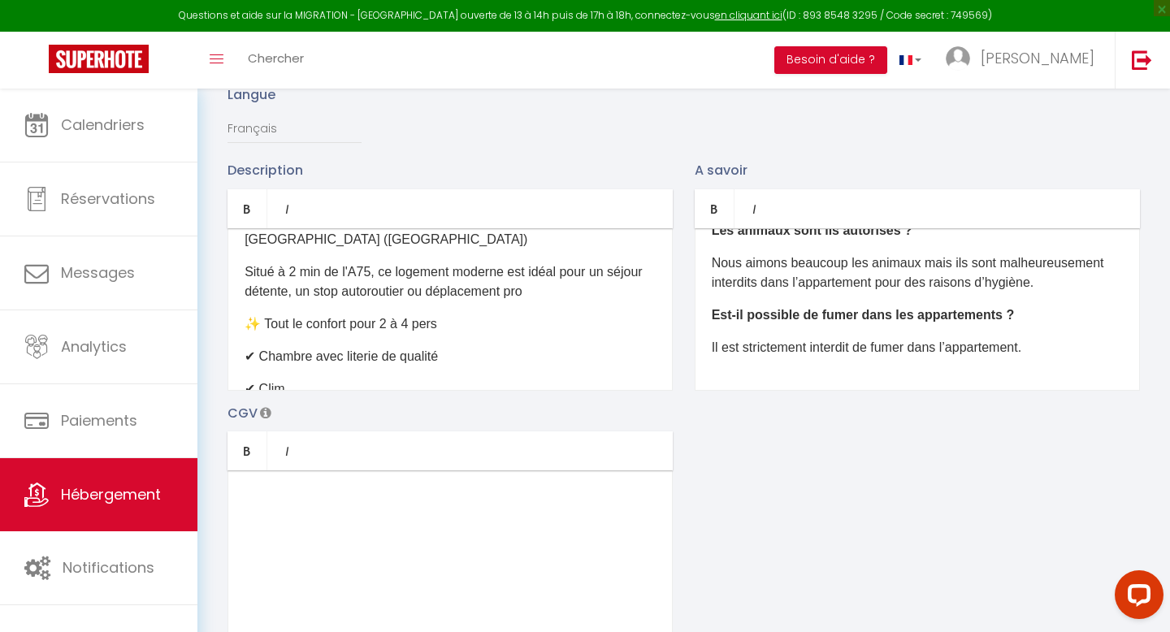
scroll to position [0, 0]
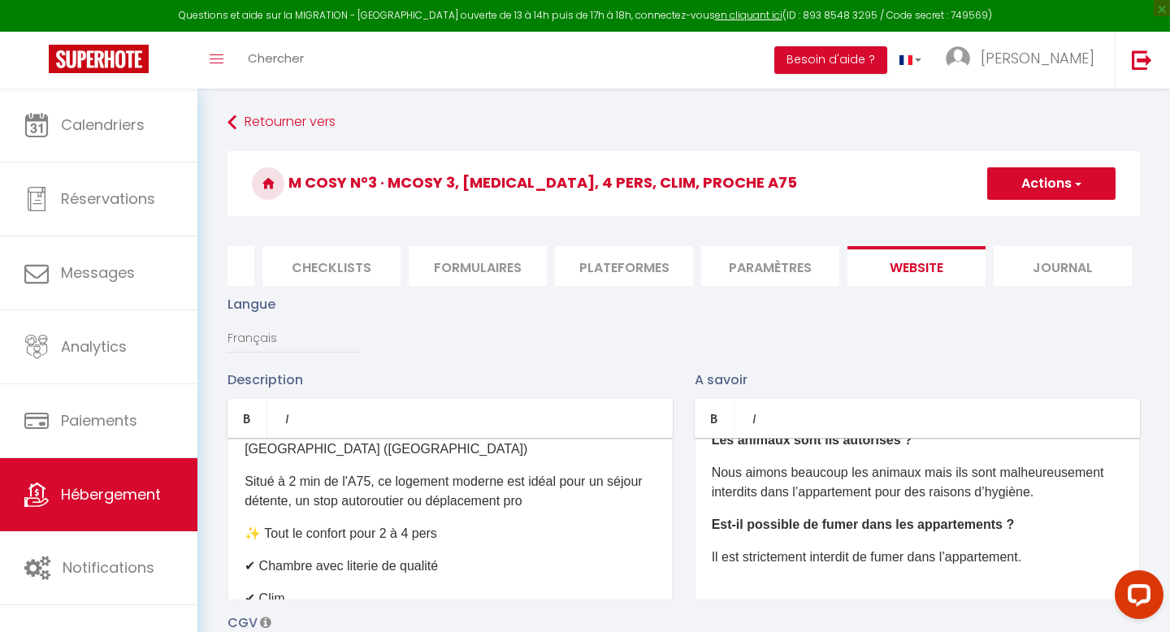
click at [1039, 193] on button "Actions" at bounding box center [1051, 183] width 128 height 33
click at [1035, 215] on input "Enregistrer" at bounding box center [1033, 219] width 60 height 16
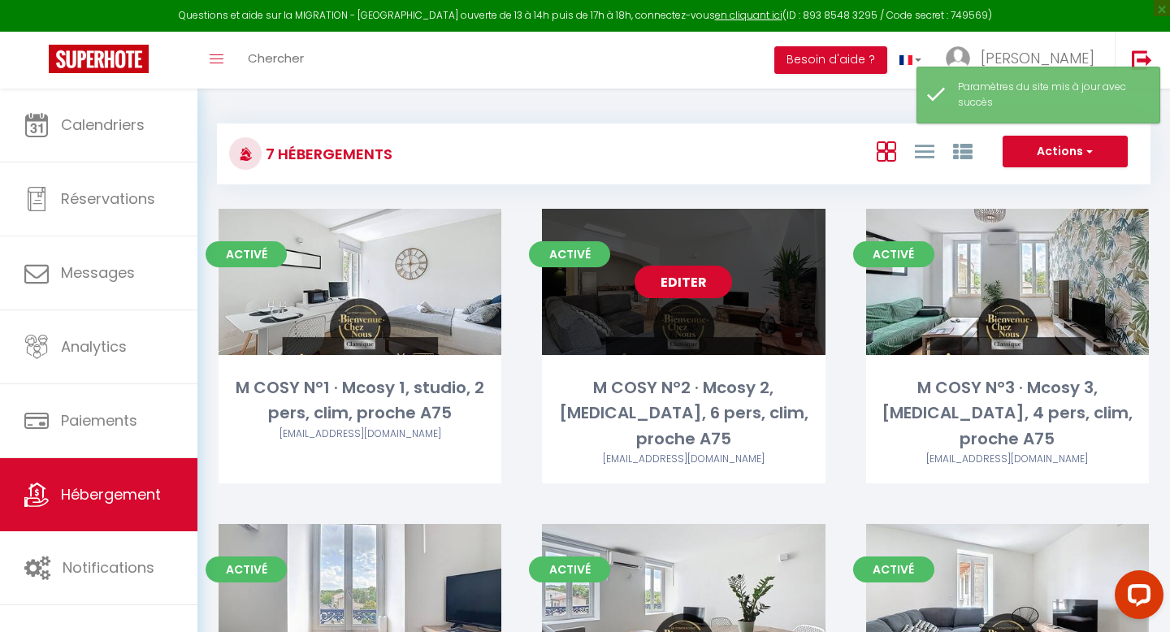
click at [674, 283] on link "Editer" at bounding box center [684, 282] width 98 height 33
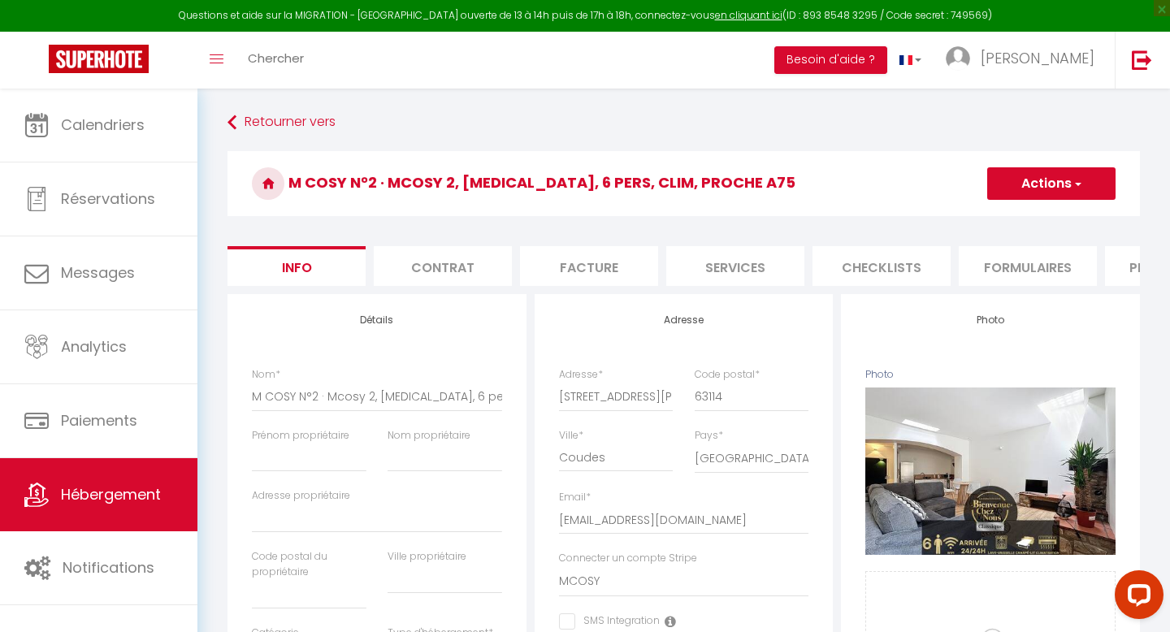
scroll to position [0, 550]
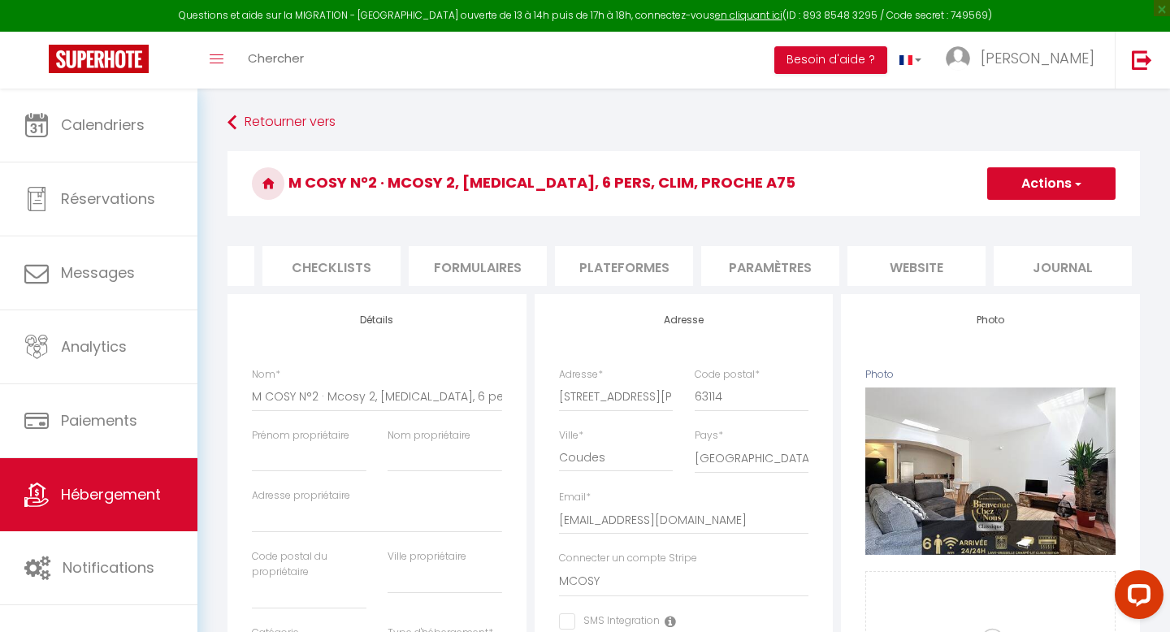
click at [900, 265] on li "website" at bounding box center [917, 266] width 138 height 40
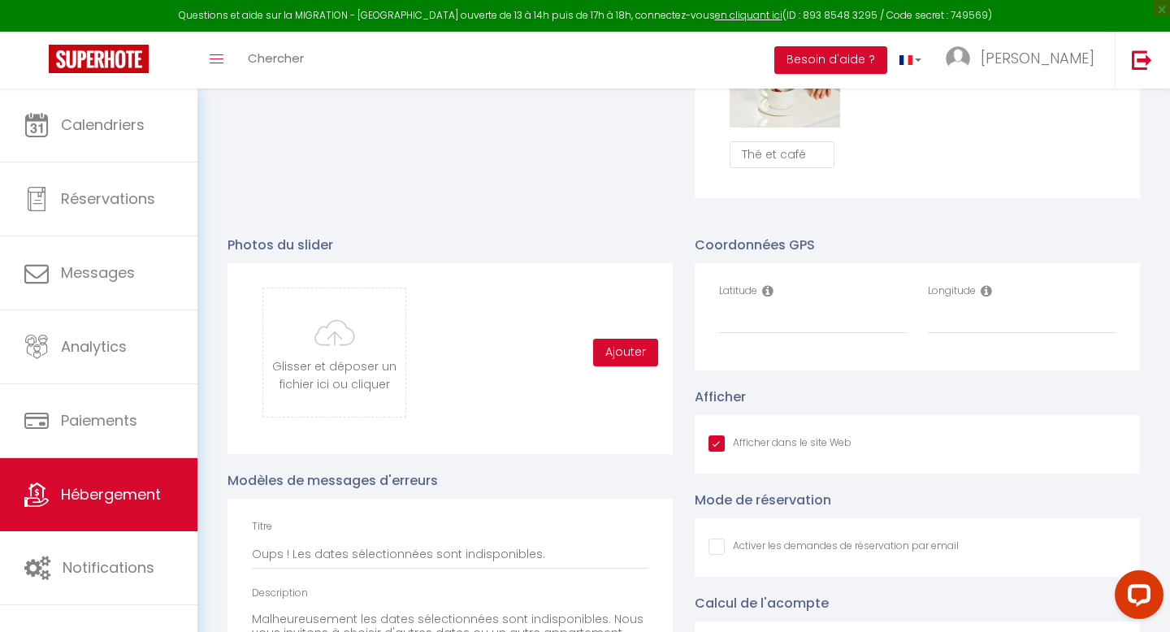
scroll to position [1581, 0]
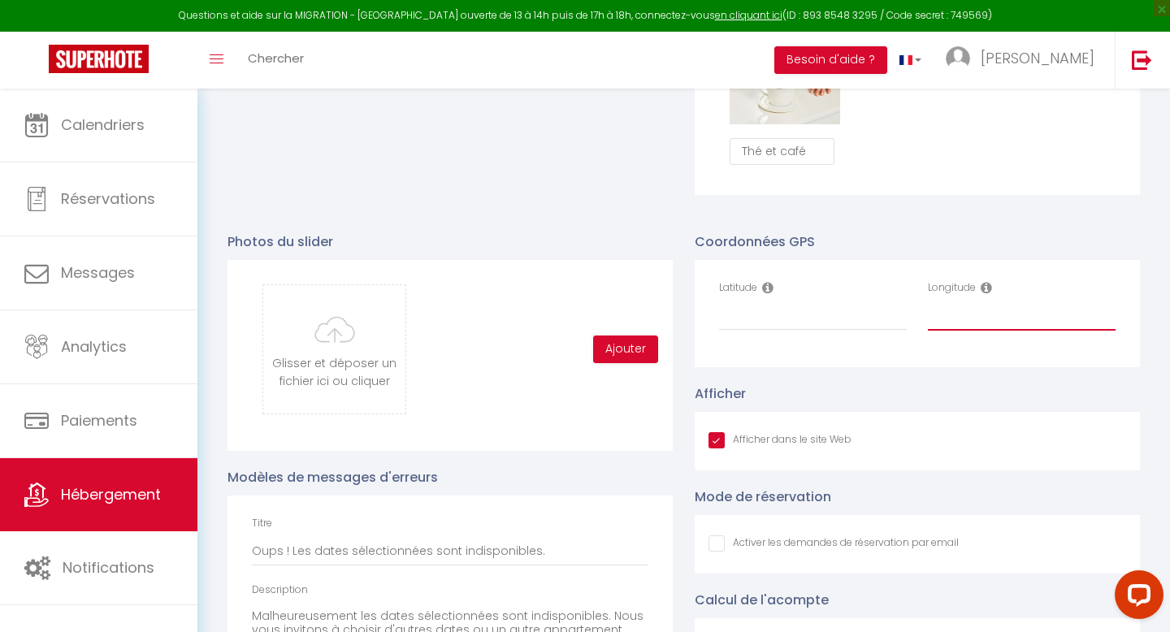
click at [974, 327] on input "Longitude" at bounding box center [1022, 315] width 188 height 29
paste input "3.2067084"
click at [746, 323] on input "Latitude" at bounding box center [813, 315] width 188 height 29
paste input "45.6146602"
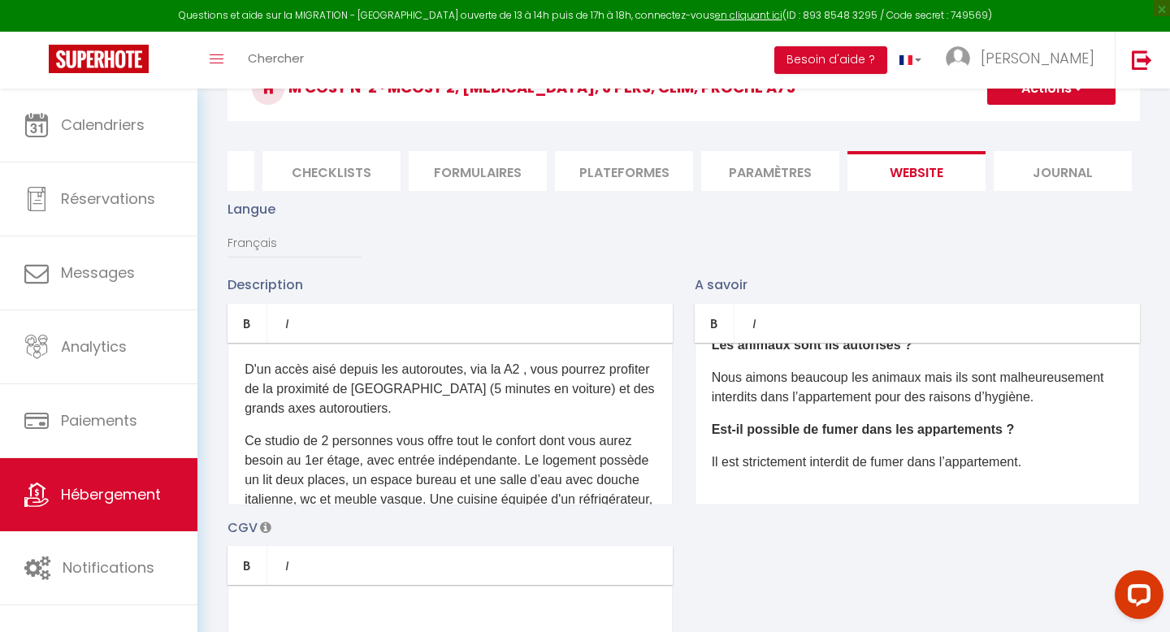
scroll to position [0, 0]
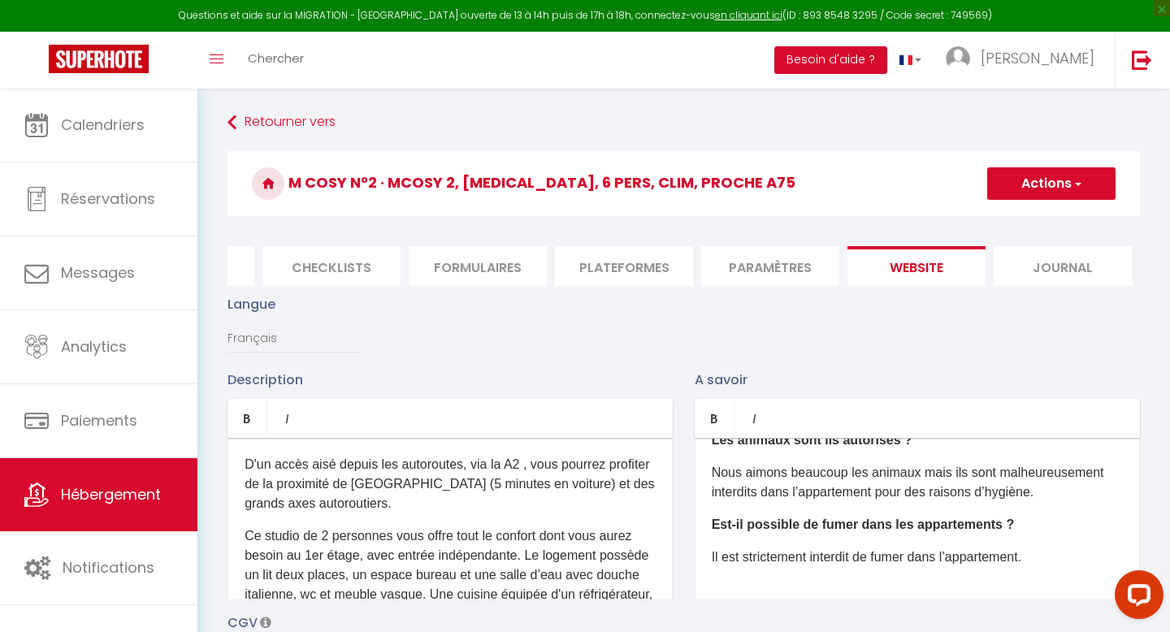
click at [1048, 189] on button "Actions" at bounding box center [1051, 183] width 128 height 33
click at [1036, 212] on input "Enregistrer" at bounding box center [1033, 219] width 60 height 16
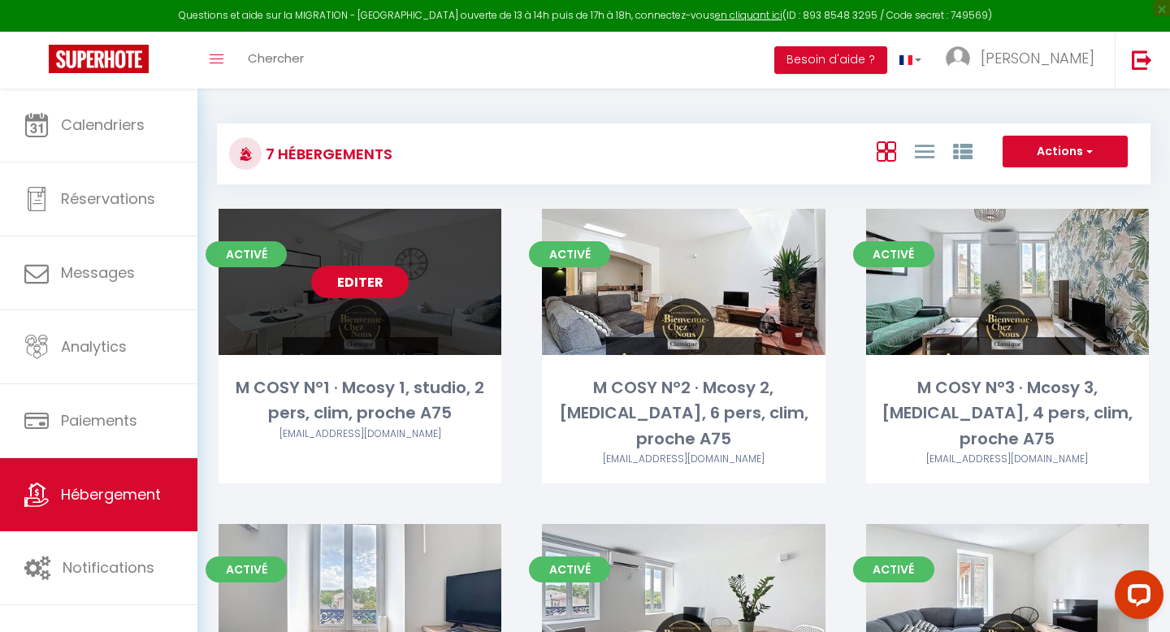
click at [366, 286] on link "Editer" at bounding box center [360, 282] width 98 height 33
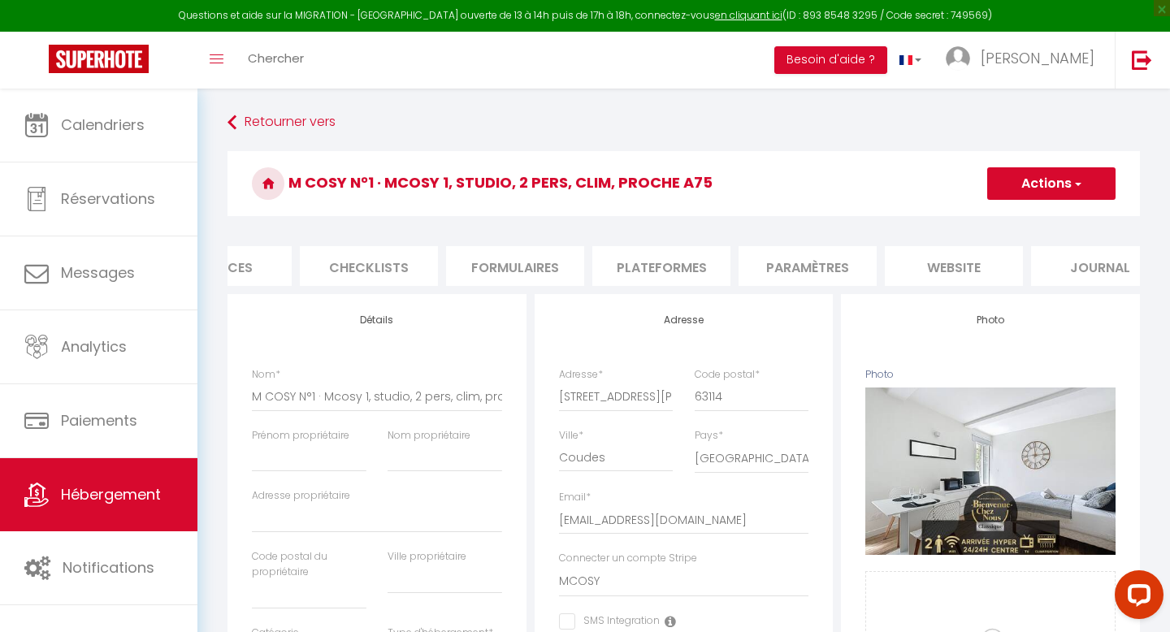
scroll to position [0, 550]
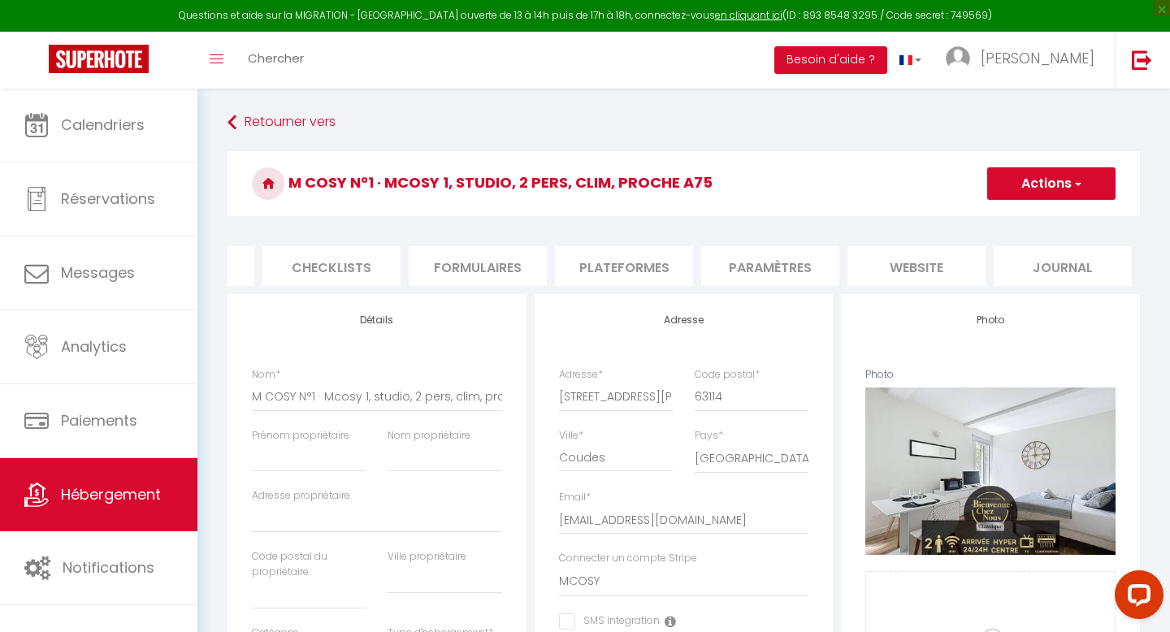
click at [917, 269] on li "website" at bounding box center [917, 266] width 138 height 40
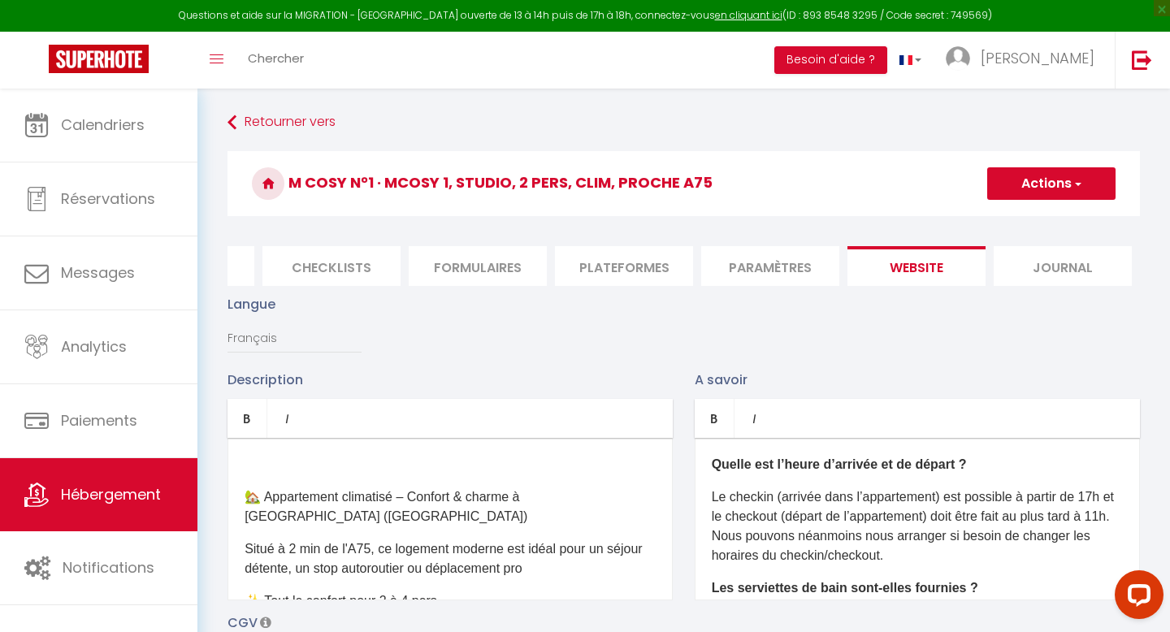
scroll to position [57, 0]
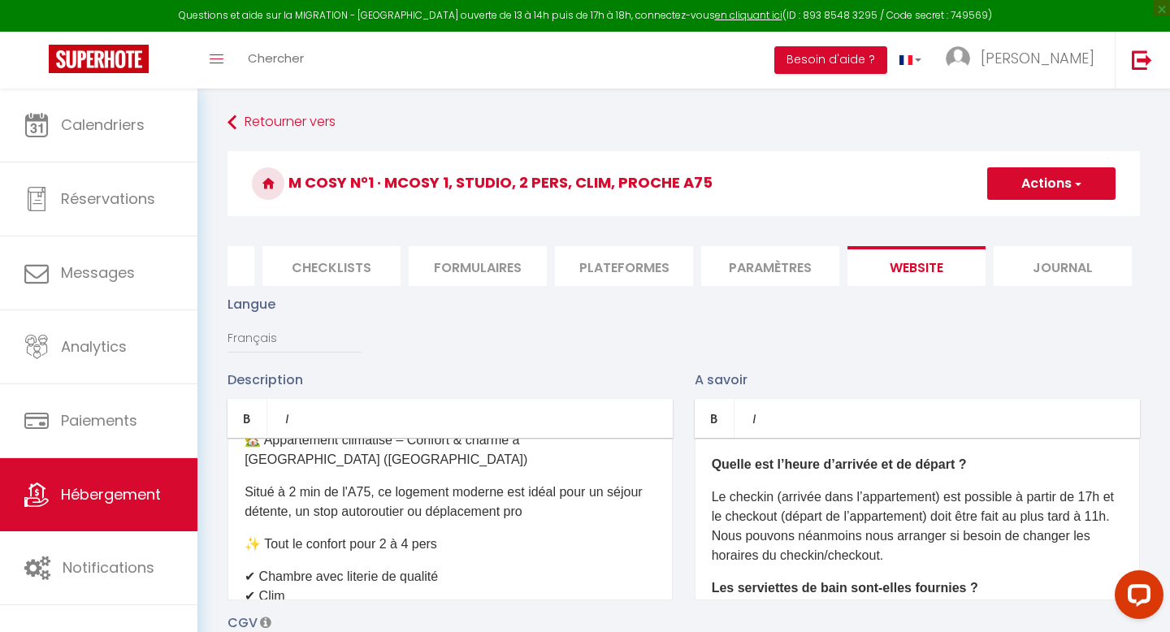
click at [404, 491] on p "Situé à 2 min de l'A75, ce logement moderne est idéal pour un séjour détente, u…" at bounding box center [450, 502] width 411 height 39
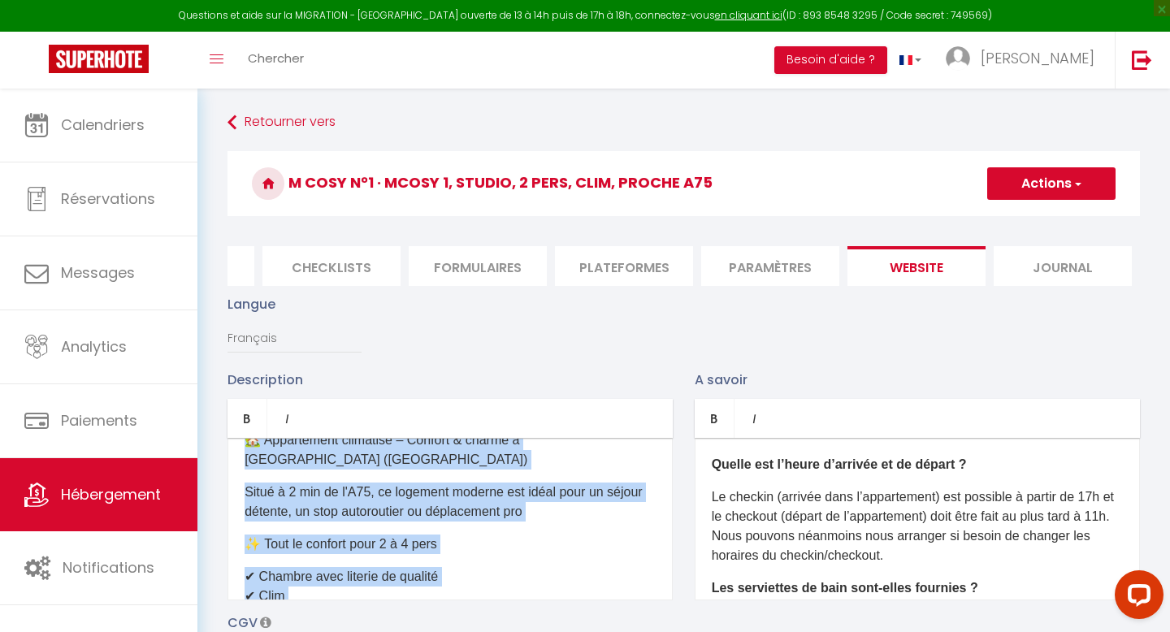
copy div "🏡 Appartement climatisé – Confort & charme à Coudes (Auvergne) Situé à 2 min de…"
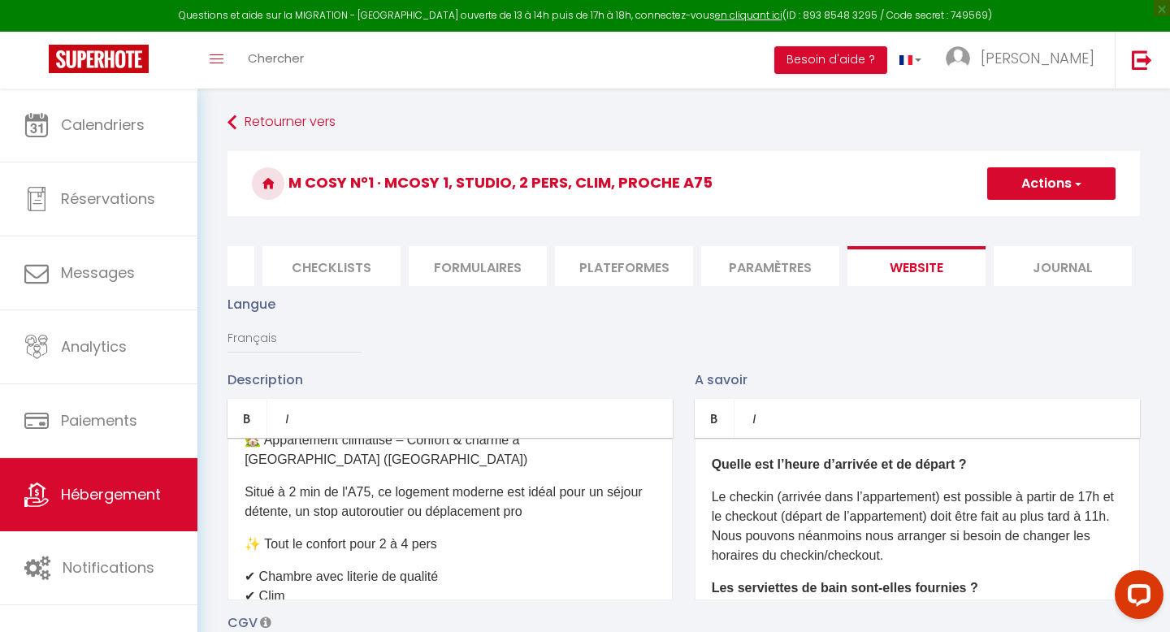
click at [784, 501] on p "Le checkin (arrivée dans l’appartement) est possible à partir de 17h et le chec…" at bounding box center [917, 527] width 411 height 78
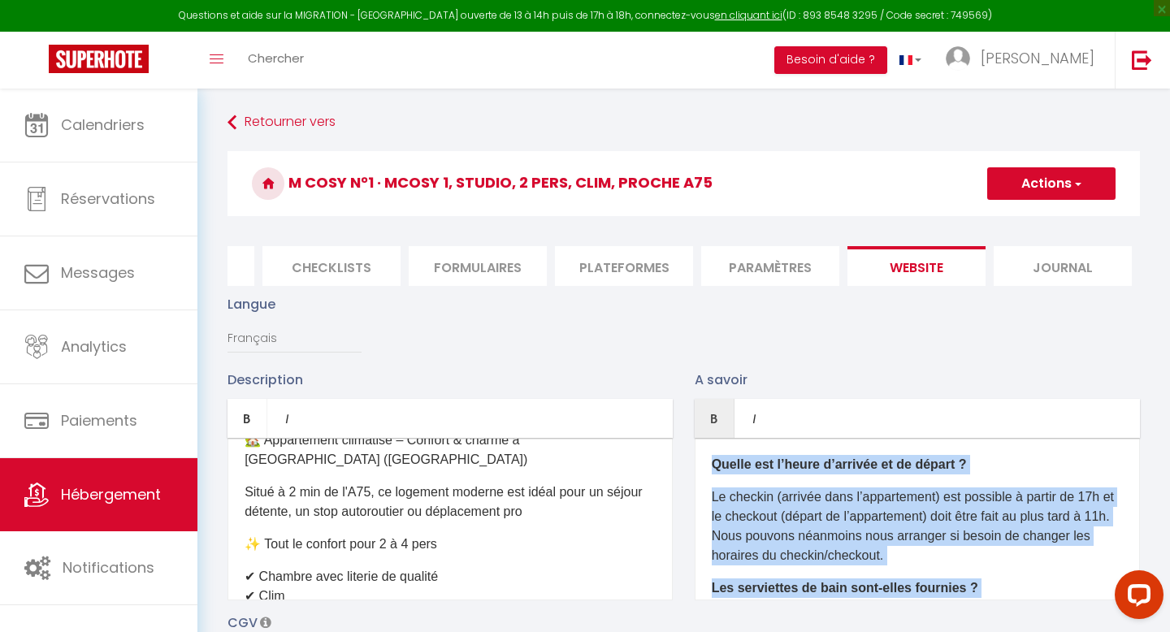
copy div "Quelle est l’heure d’arrivée et de départ ? Le checkin (arrivée dans l’appartem…"
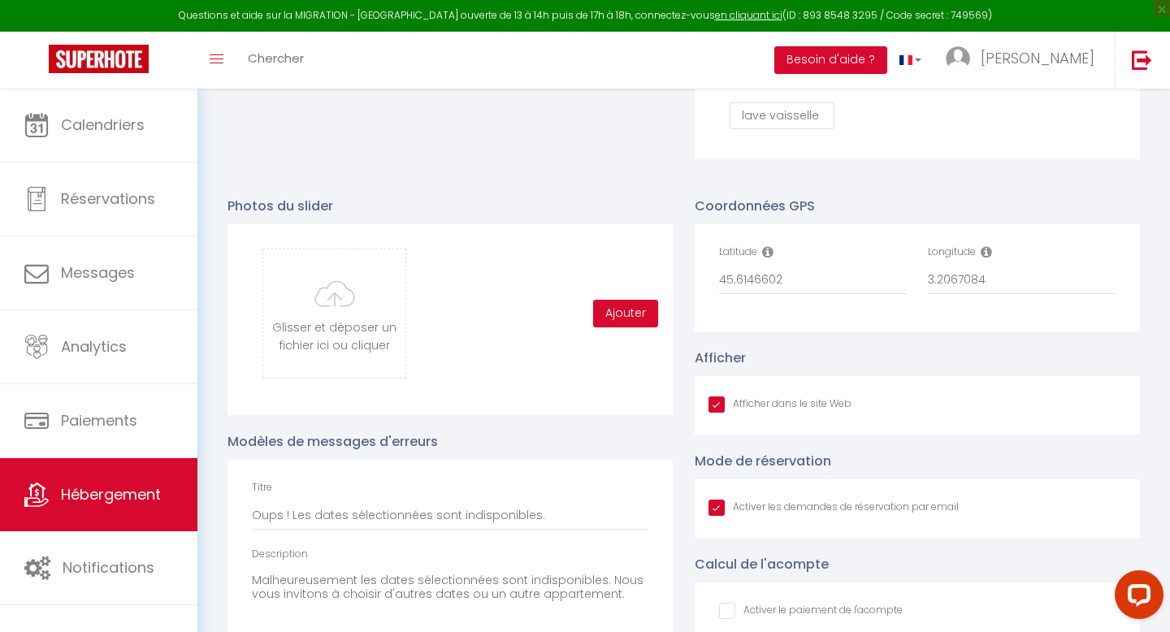
scroll to position [1643, 0]
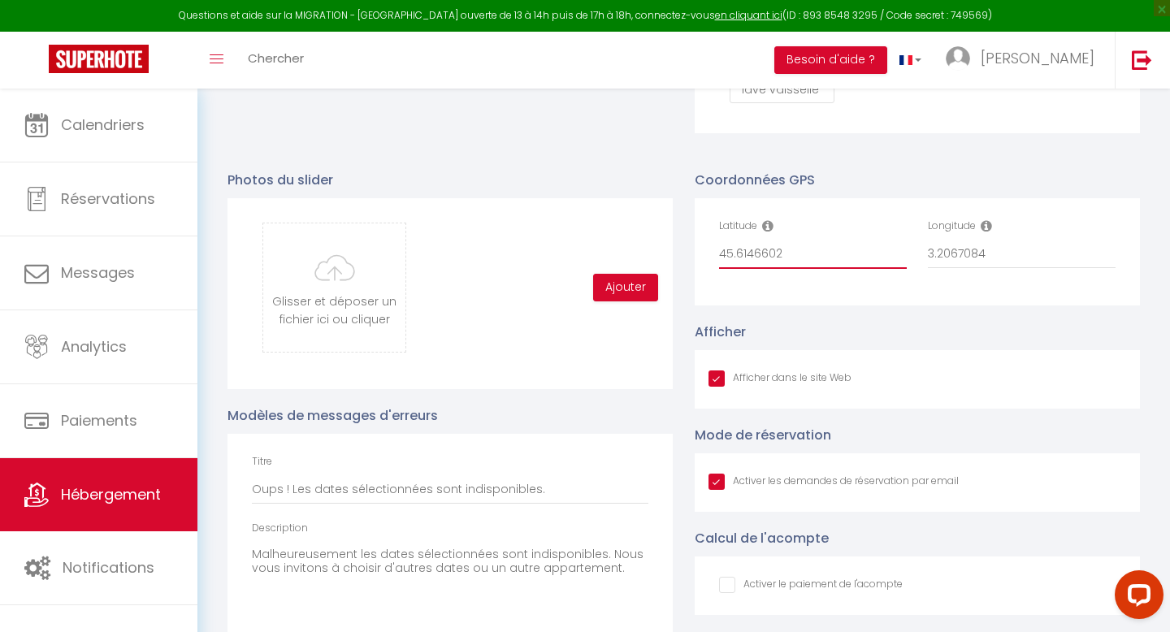
drag, startPoint x: 791, startPoint y: 254, endPoint x: 712, endPoint y: 254, distance: 78.8
click at [712, 254] on div "Latitude 45.6146602" at bounding box center [813, 252] width 209 height 67
drag, startPoint x: 986, startPoint y: 250, endPoint x: 915, endPoint y: 249, distance: 70.7
click at [915, 249] on div "Latitude 45.6146602 Longitude 3.2067084" at bounding box center [918, 252] width 418 height 67
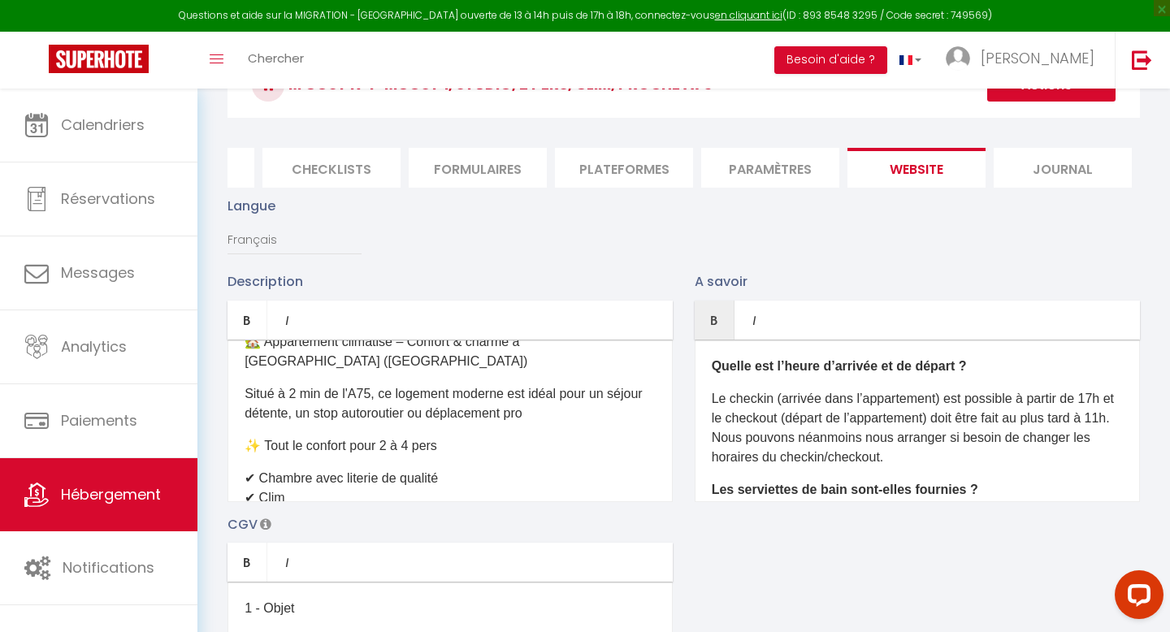
scroll to position [107, 0]
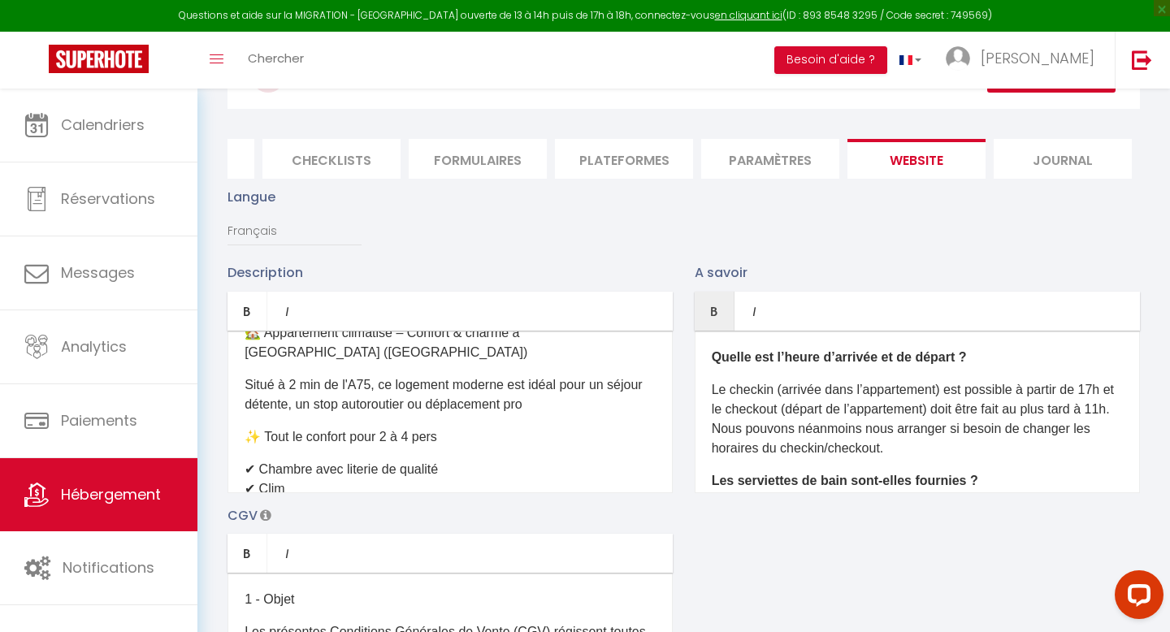
click at [400, 431] on div "🏡 Appartement climatisé – Confort & charme à Coudes (Auvergne) Situé à 2 min de…" at bounding box center [450, 412] width 445 height 163
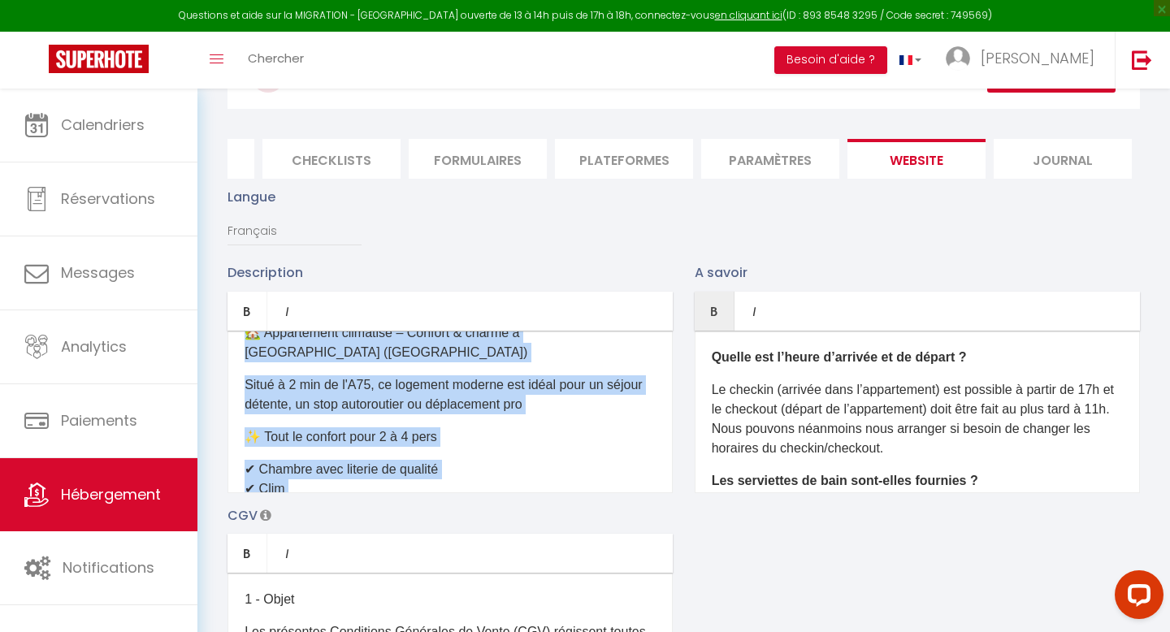
copy div "🏡 Appartement climatisé – Confort & charme à Coudes (Auvergne) Situé à 2 min de…"
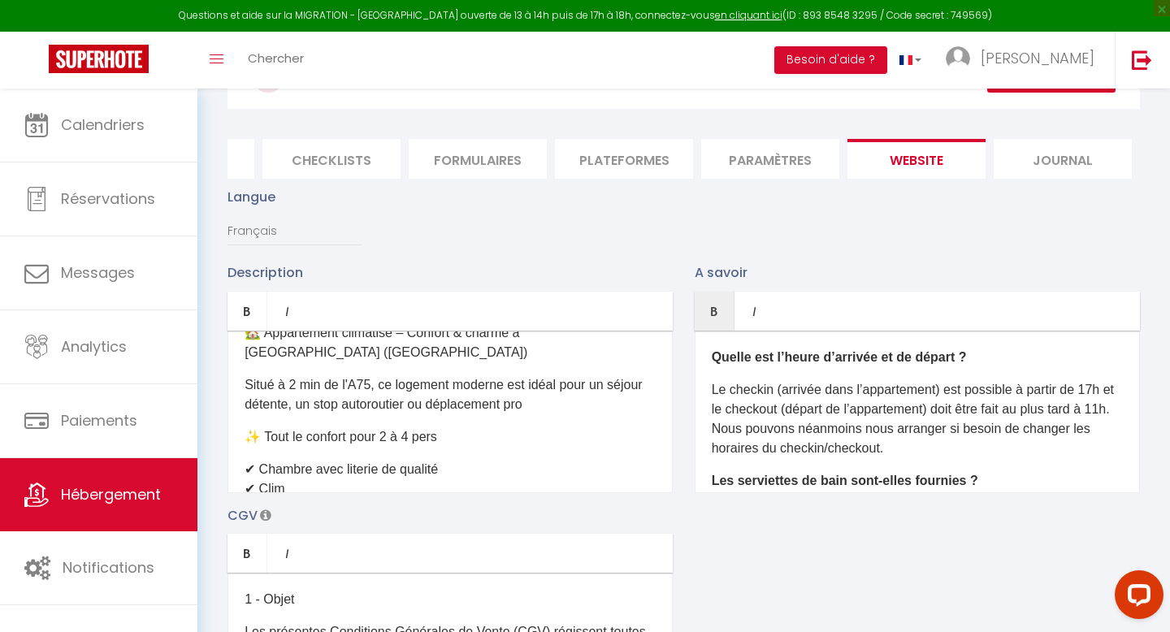
click at [787, 417] on p "Le checkin (arrivée dans l’appartement) est possible à partir de 17h et le chec…" at bounding box center [917, 419] width 411 height 78
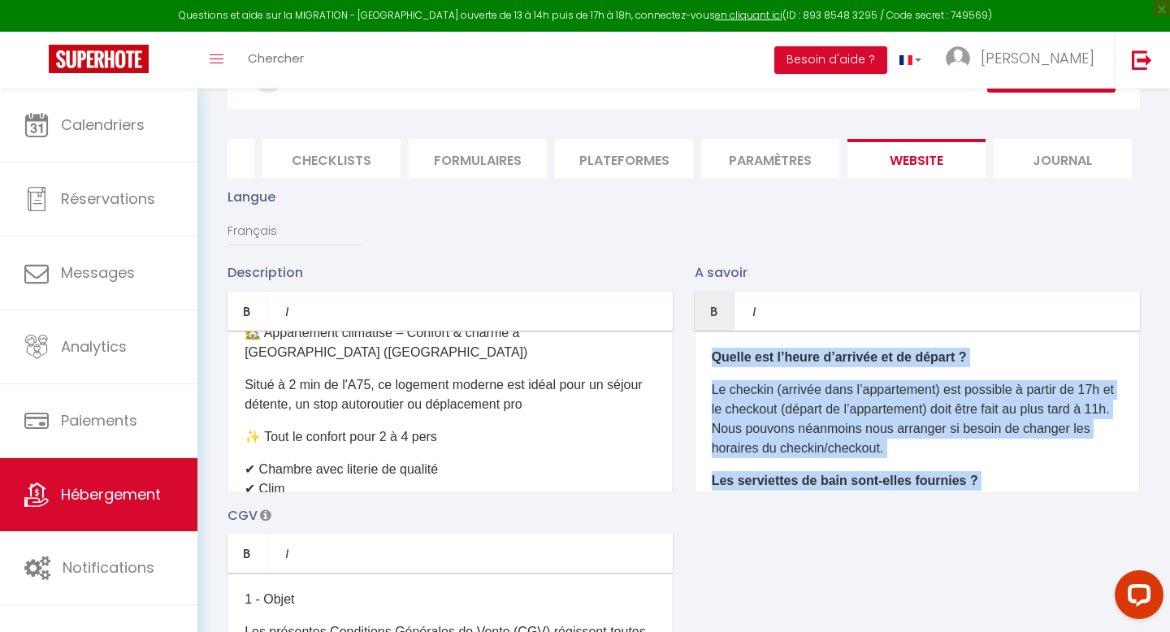
copy div "Quelle est l’heure d’arrivée et de départ ? Le checkin (arrivée dans l’appartem…"
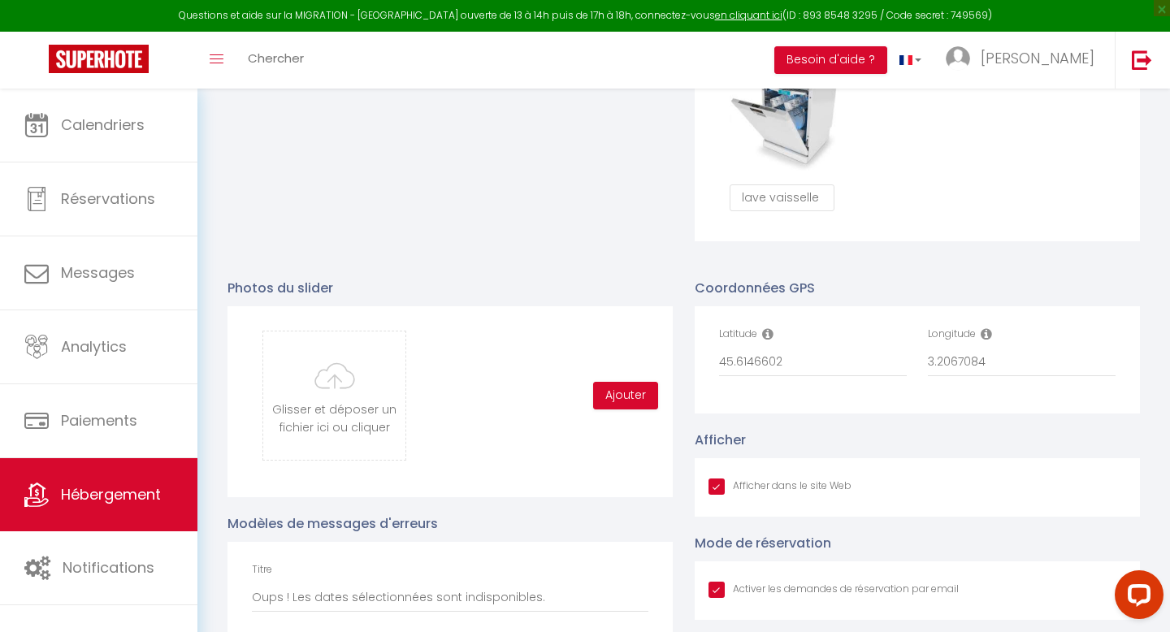
scroll to position [1581, 0]
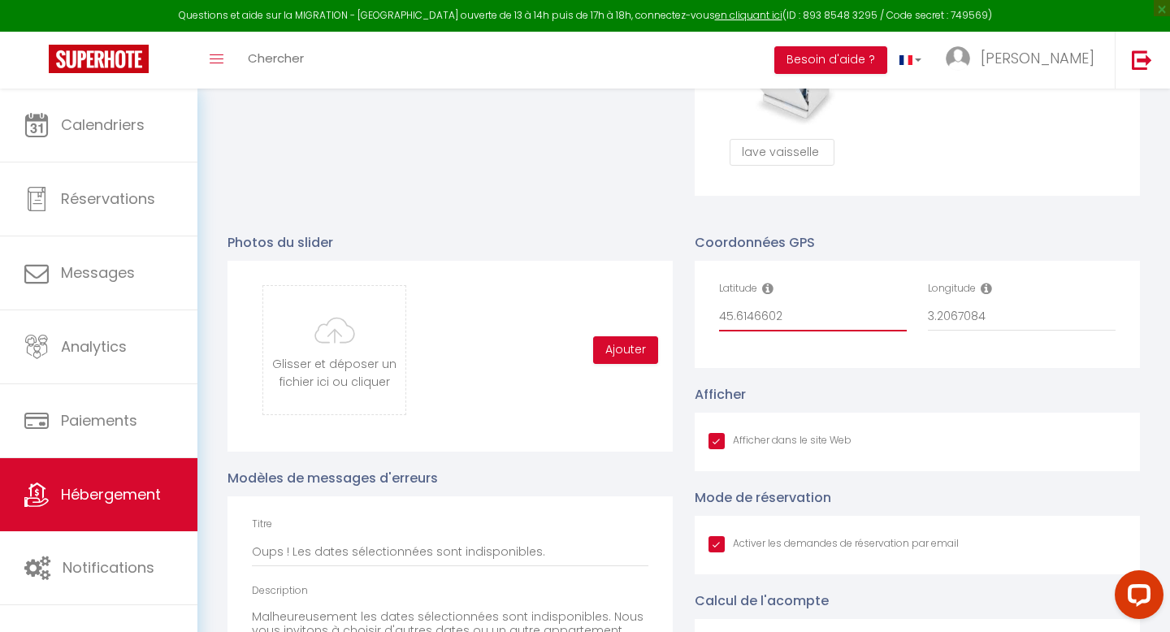
drag, startPoint x: 799, startPoint y: 323, endPoint x: 719, endPoint y: 316, distance: 79.9
click at [719, 316] on input "45.6146602" at bounding box center [813, 316] width 188 height 29
drag, startPoint x: 988, startPoint y: 320, endPoint x: 917, endPoint y: 321, distance: 70.7
click at [917, 321] on div "Longitude 3.2067084" at bounding box center [1021, 314] width 209 height 67
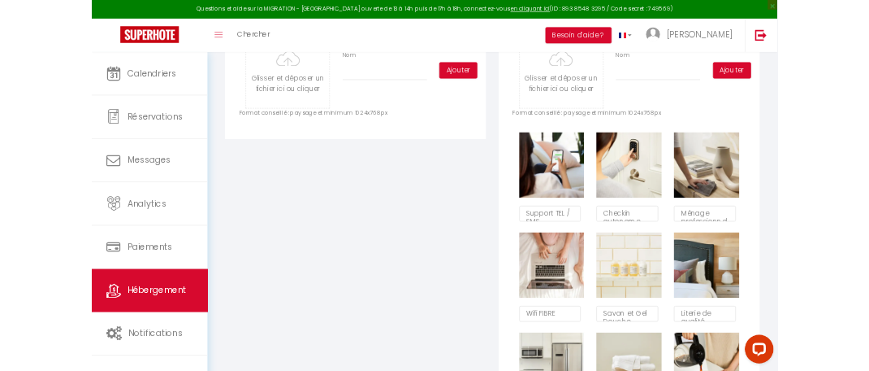
scroll to position [0, 0]
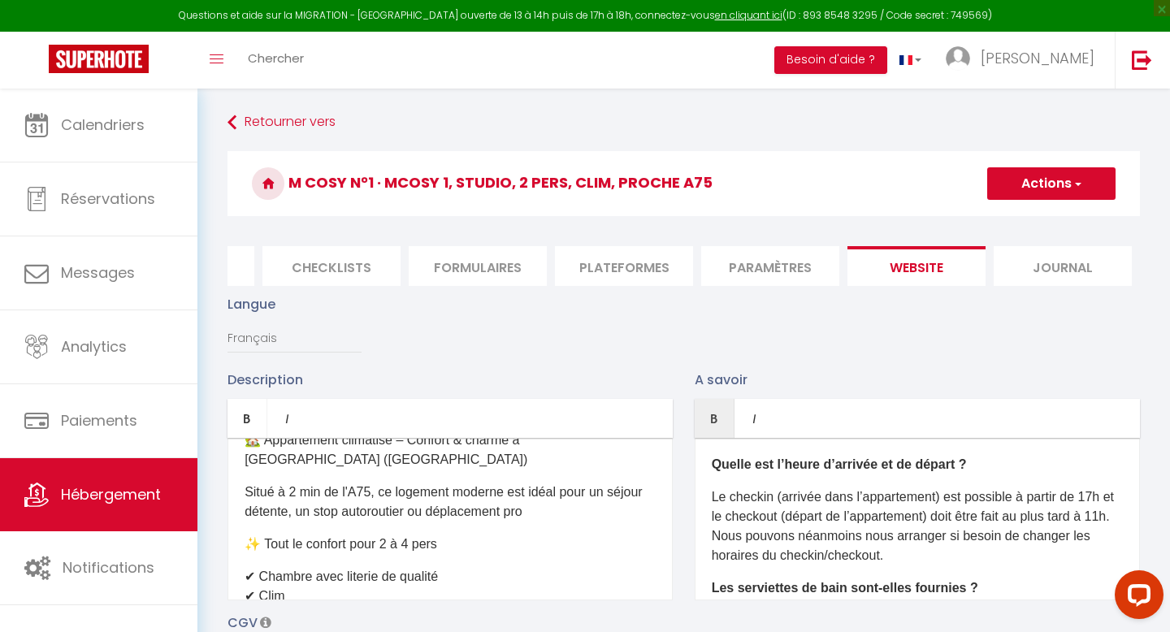
click at [384, 483] on p "Situé à 2 min de l'A75, ce logement moderne est idéal pour un séjour détente, u…" at bounding box center [450, 502] width 411 height 39
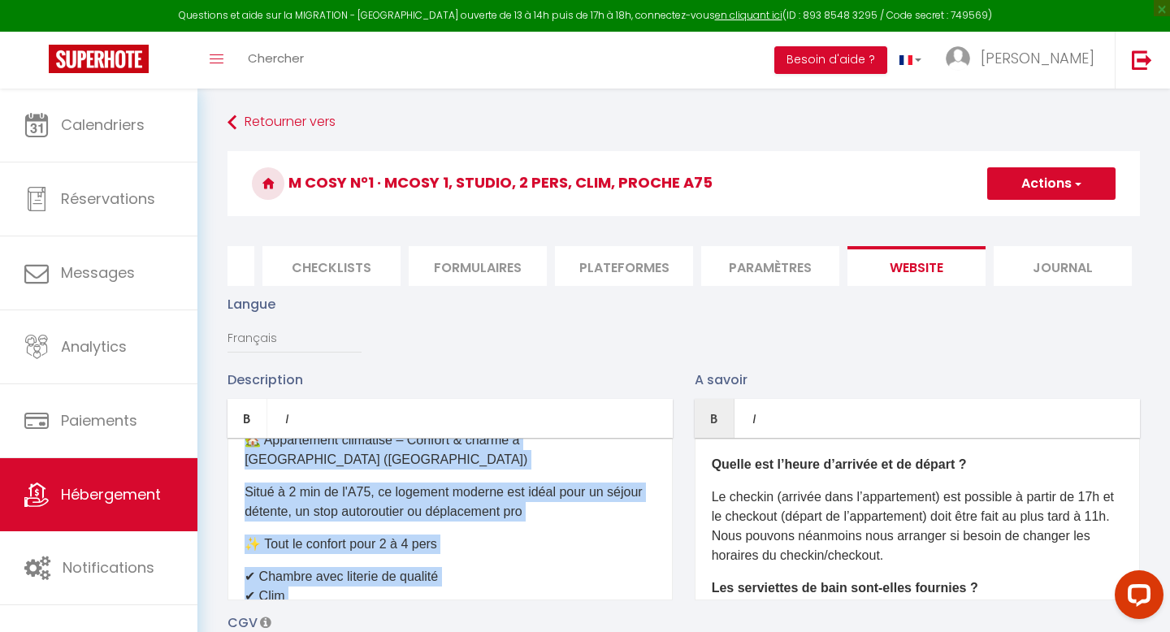
copy div "🏡 Appartement climatisé – Confort & charme à Coudes (Auvergne) Situé à 2 min de…"
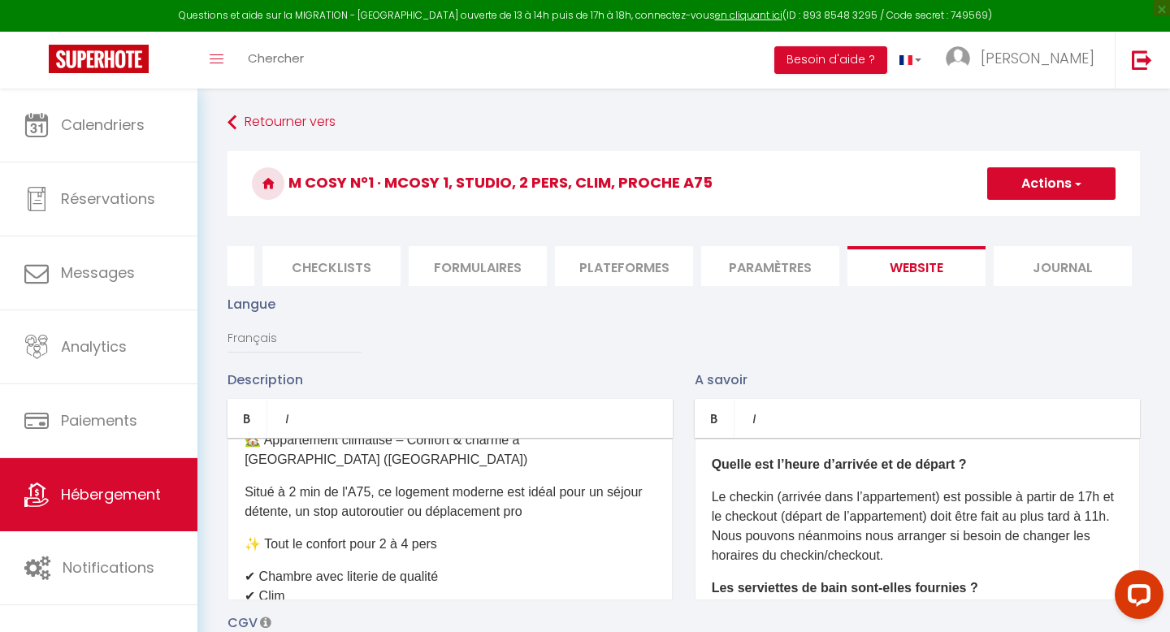
click at [836, 515] on p "Le checkin (arrivée dans l’appartement) est possible à partir de 17h et le chec…" at bounding box center [917, 527] width 411 height 78
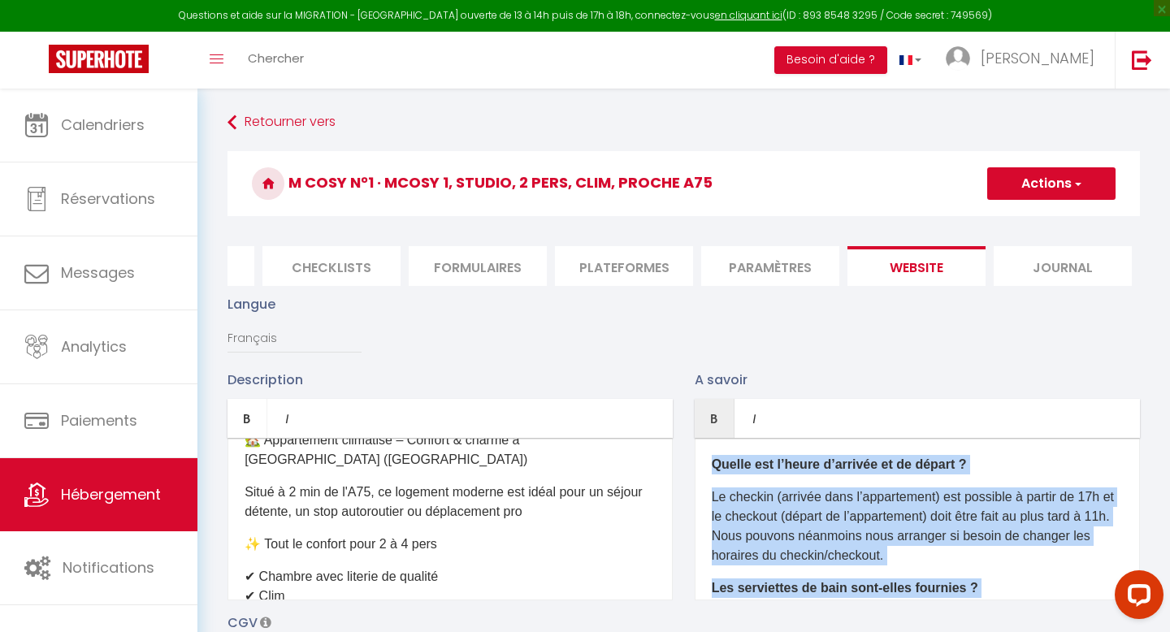
copy div "Quelle est l’heure d’arrivée et de départ ? Le checkin (arrivée dans l’appartem…"
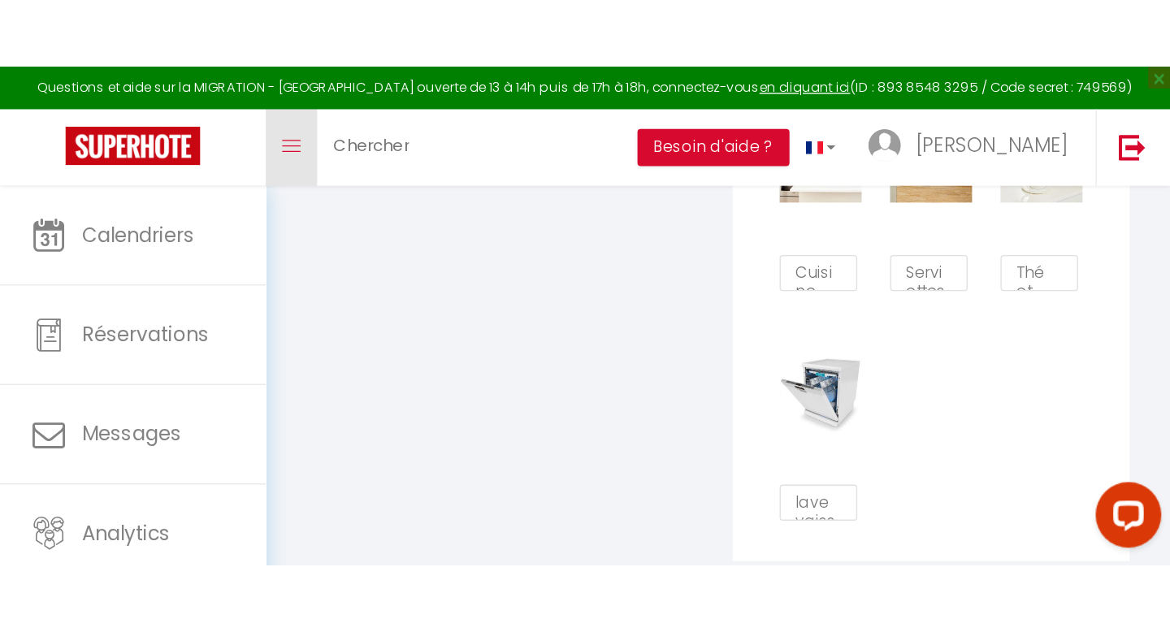
scroll to position [1421, 0]
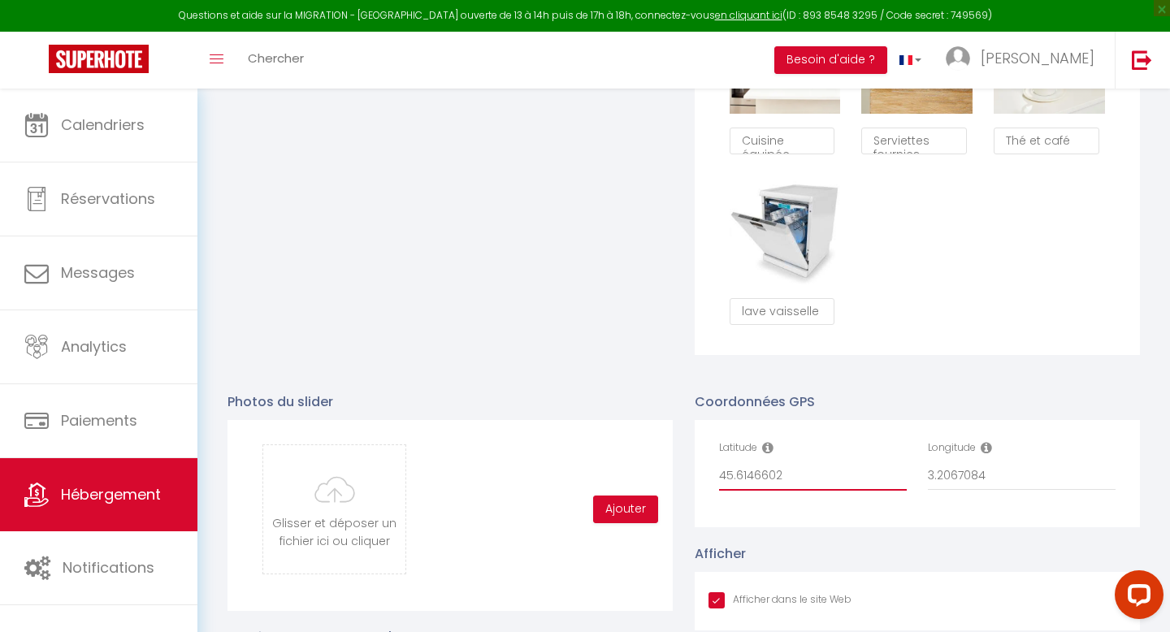
drag, startPoint x: 795, startPoint y: 476, endPoint x: 714, endPoint y: 481, distance: 80.6
click at [714, 481] on div "Latitude 45.6146602" at bounding box center [813, 473] width 209 height 67
drag, startPoint x: 996, startPoint y: 479, endPoint x: 915, endPoint y: 476, distance: 81.3
click at [915, 476] on div "Latitude 45.6146602 Longitude 3.2067084" at bounding box center [918, 473] width 418 height 67
